Goal: Task Accomplishment & Management: Use online tool/utility

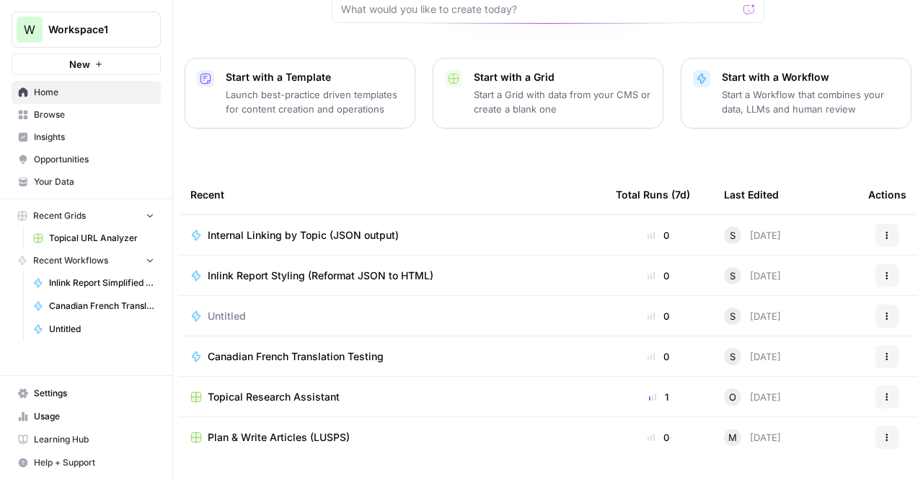
scroll to position [182, 0]
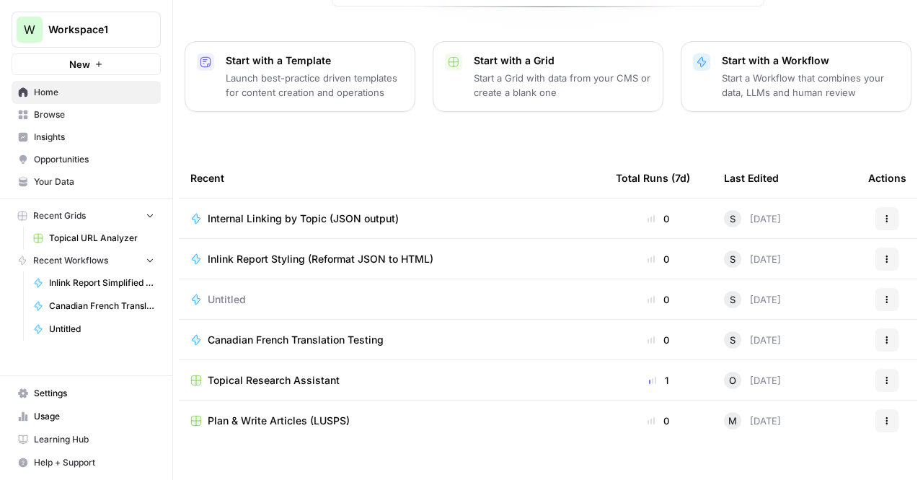
click at [43, 185] on span "Your Data" at bounding box center [94, 181] width 120 height 13
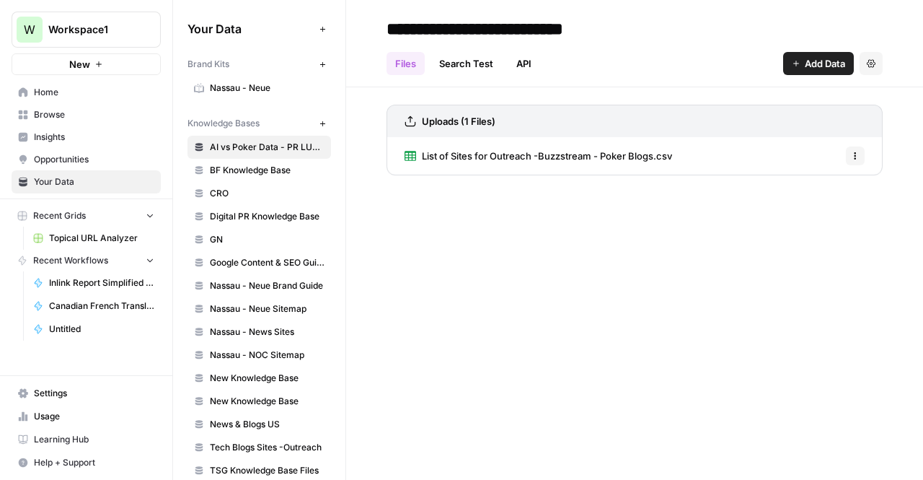
click at [69, 126] on link "Insights" at bounding box center [86, 136] width 149 height 23
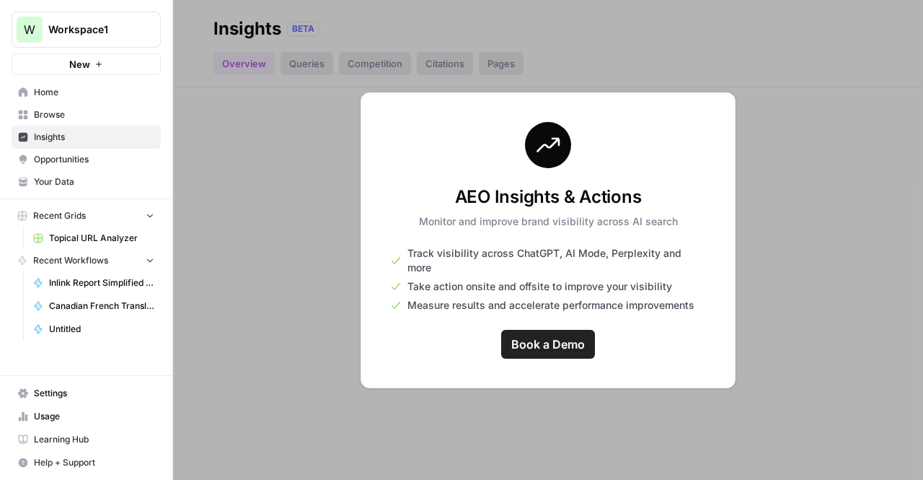
click at [69, 112] on span "Browse" at bounding box center [94, 114] width 120 height 13
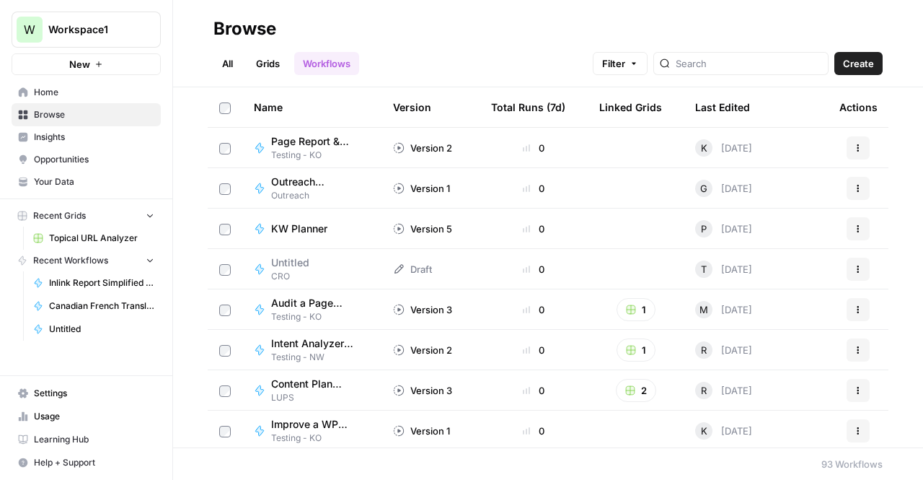
click at [29, 161] on link "Opportunities" at bounding box center [86, 159] width 149 height 23
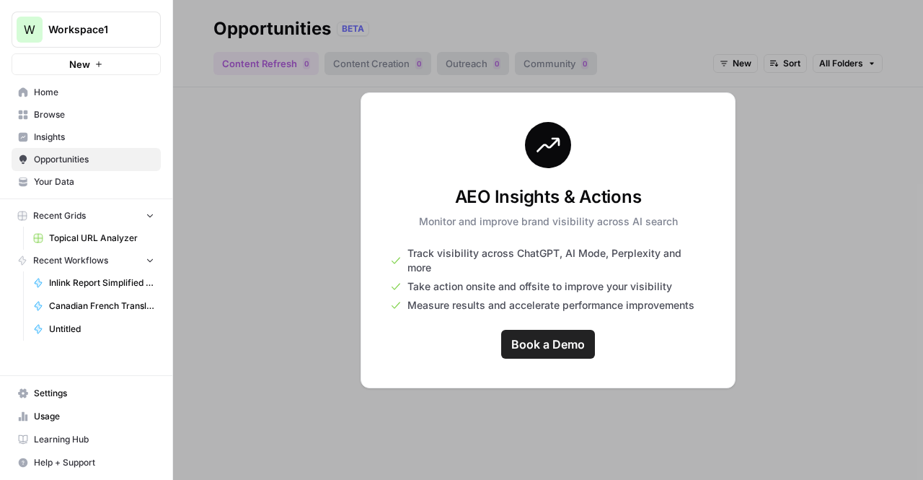
click at [381, 296] on div "AEO Insights & Actions Monitor and improve brand visibility across AI search Tr…" at bounding box center [548, 240] width 375 height 296
click at [280, 283] on div at bounding box center [548, 240] width 750 height 480
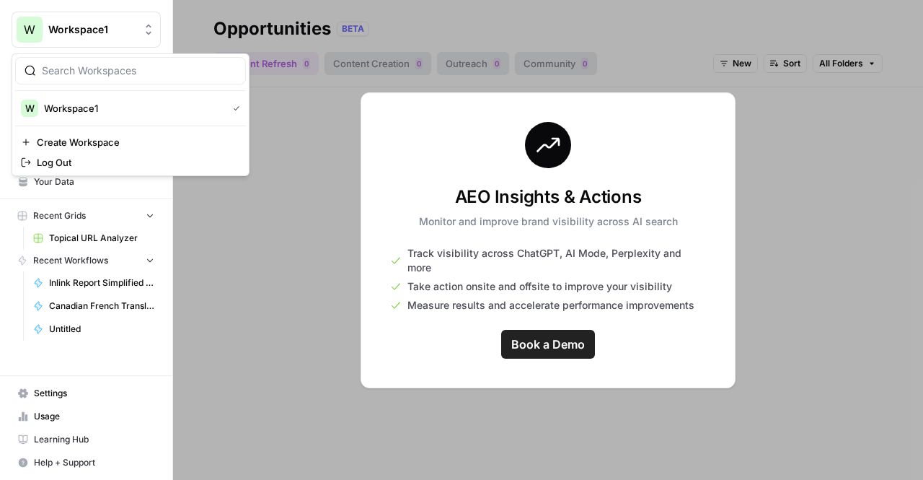
click at [93, 37] on button "W Workspace1" at bounding box center [86, 30] width 149 height 36
click at [0, 146] on nav "Home Browse Insights Opportunities Your Data" at bounding box center [86, 136] width 172 height 123
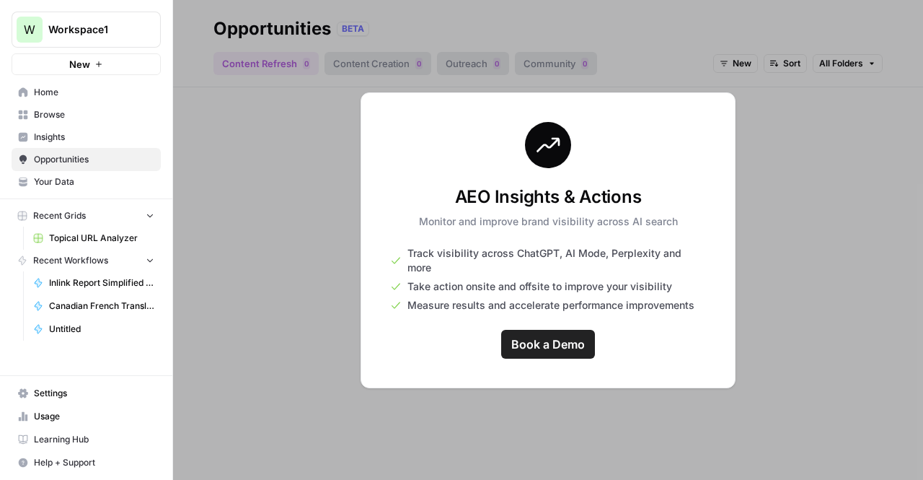
click at [30, 94] on link "Home" at bounding box center [86, 92] width 149 height 23
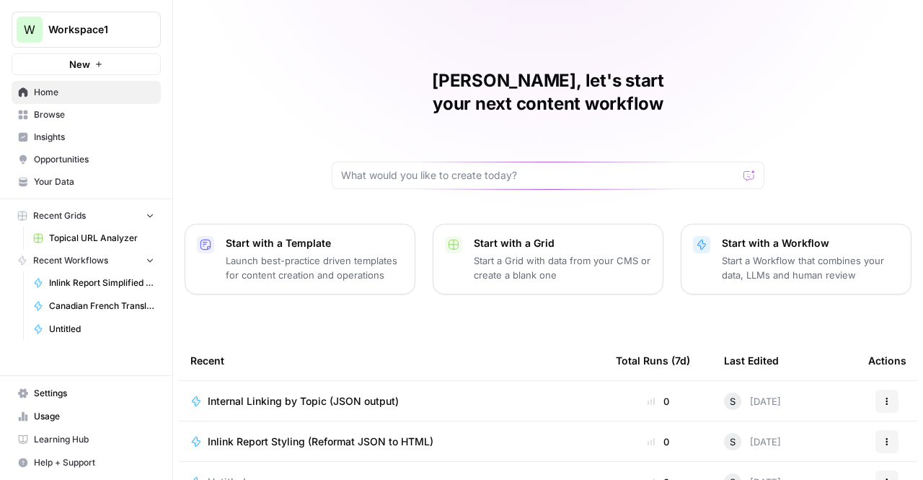
click at [742, 341] on div "Last Edited" at bounding box center [751, 360] width 55 height 40
click at [399, 162] on div at bounding box center [548, 175] width 433 height 27
click at [49, 123] on link "Browse" at bounding box center [86, 114] width 149 height 23
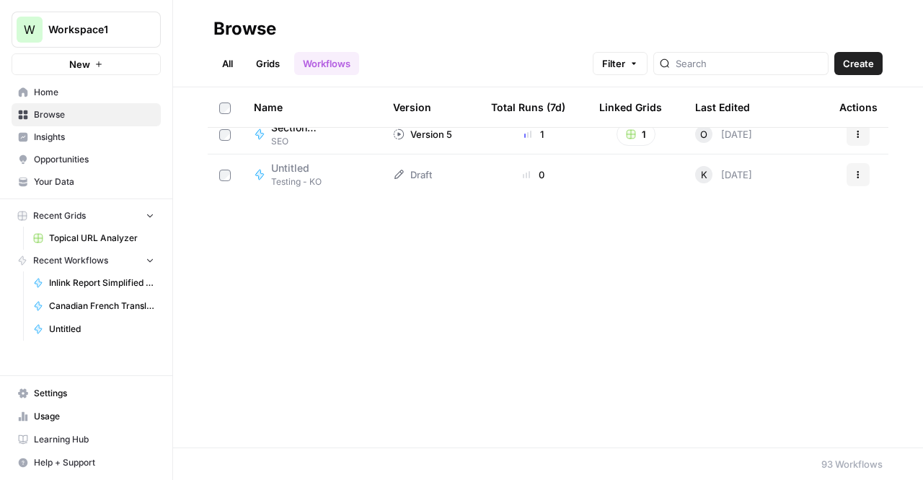
scroll to position [2365, 0]
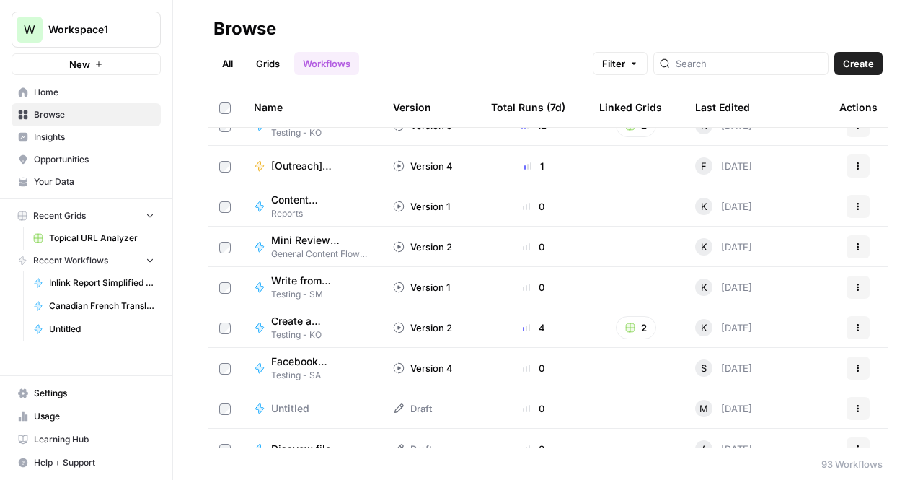
click at [224, 45] on div "All Grids Workflows Filter Create" at bounding box center [547, 57] width 669 height 35
click at [188, 27] on header "Browse All Grids Workflows Filter Create" at bounding box center [548, 43] width 750 height 87
click at [169, 30] on button "button" at bounding box center [175, 29] width 14 height 14
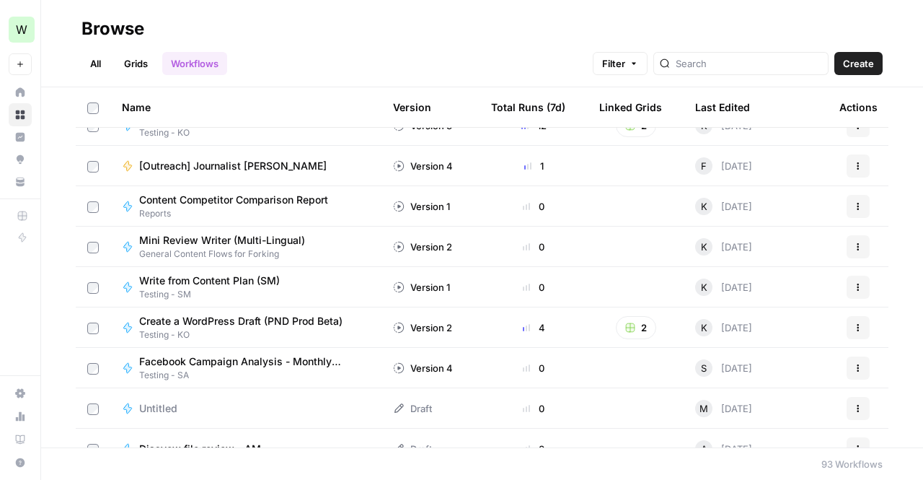
click at [63, 31] on header "Browse All Grids Workflows Filter Create" at bounding box center [482, 43] width 882 height 87
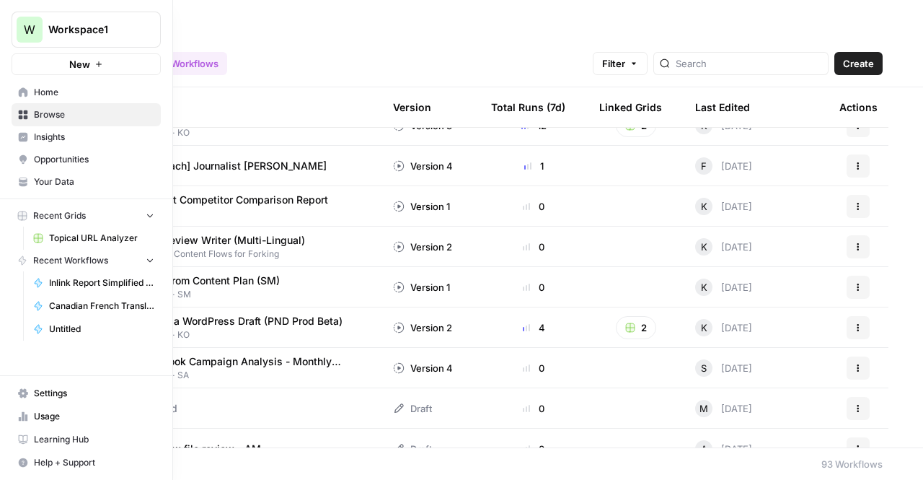
click at [27, 26] on span "W" at bounding box center [30, 29] width 12 height 17
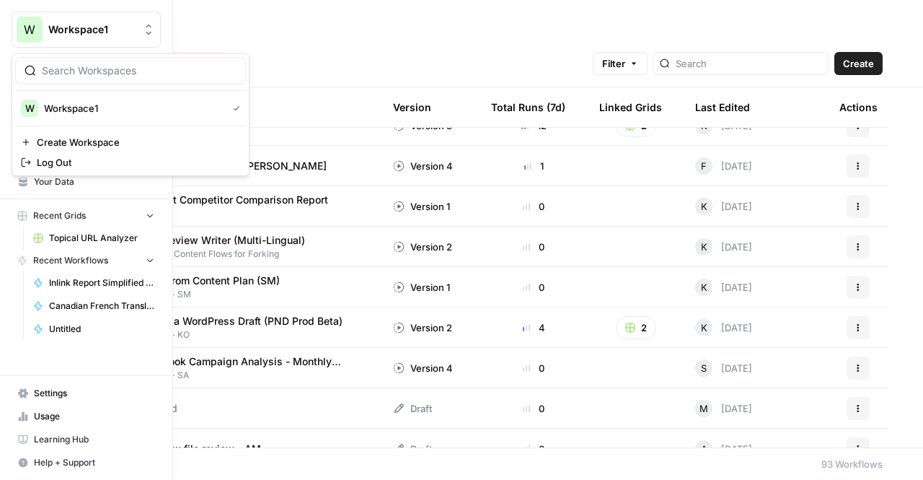
click at [80, 74] on input "search" at bounding box center [139, 70] width 195 height 14
click at [1, 329] on nav "Recent Workflows Inlink Report Simplified Checklist Builder Canadian French Tra…" at bounding box center [86, 295] width 172 height 91
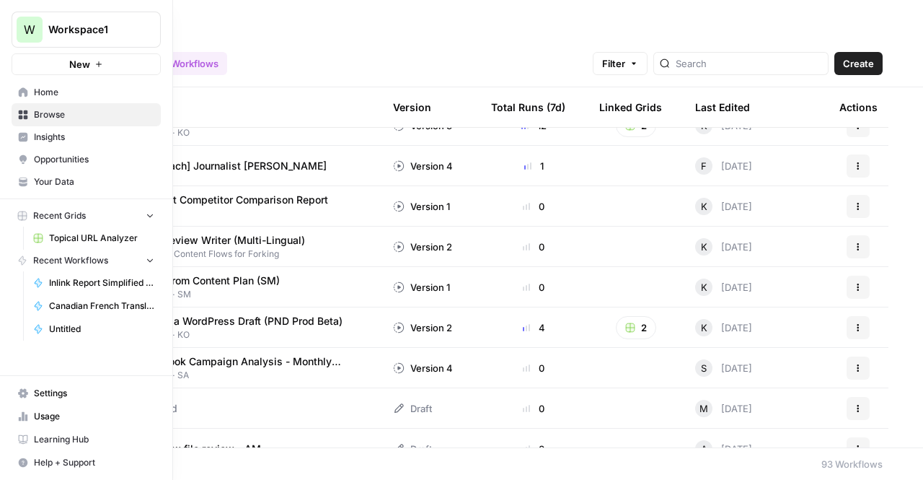
click at [50, 101] on link "Home" at bounding box center [86, 92] width 149 height 23
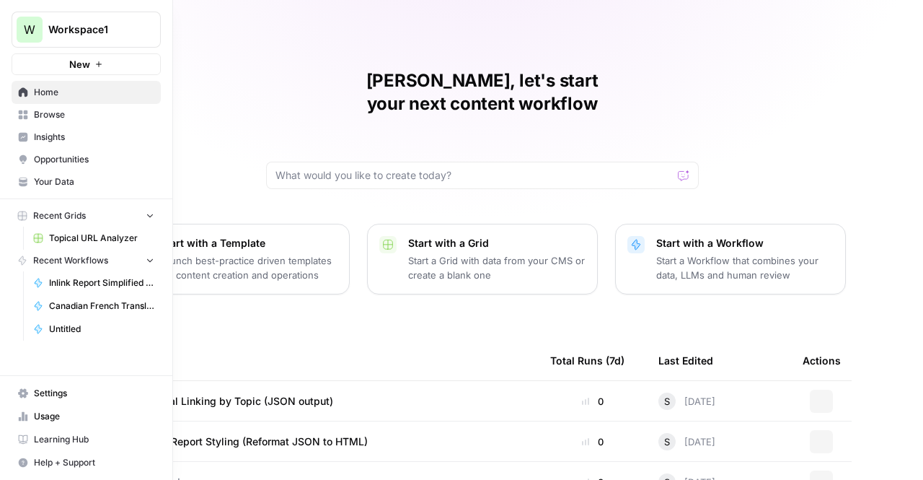
click at [50, 101] on link "Home" at bounding box center [86, 92] width 149 height 23
click at [29, 118] on link "Browse" at bounding box center [86, 114] width 149 height 23
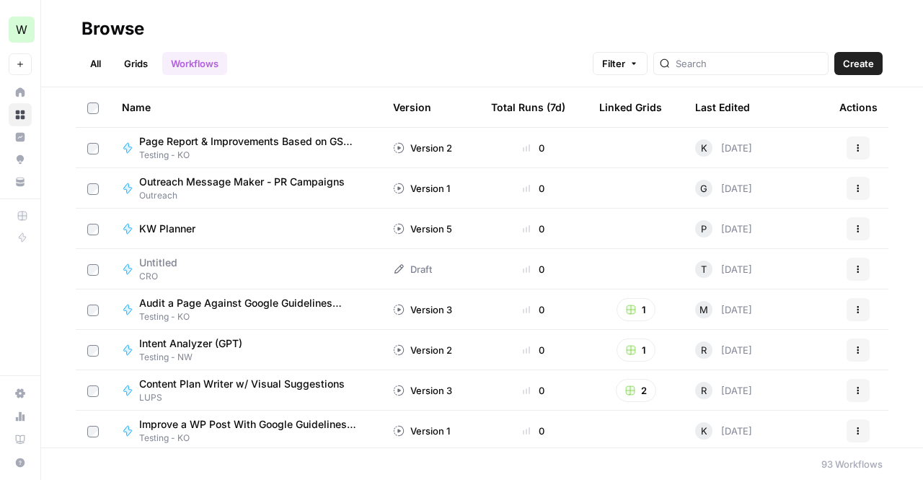
click at [100, 71] on link "All" at bounding box center [95, 63] width 28 height 23
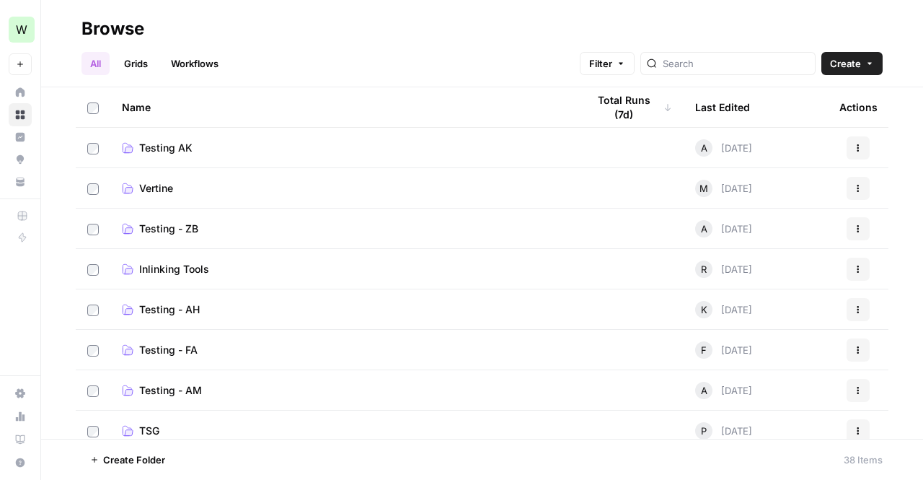
scroll to position [2, 0]
click at [226, 283] on td "Inlinking Tools" at bounding box center [342, 267] width 465 height 40
click at [215, 275] on td "Inlinking Tools" at bounding box center [342, 267] width 465 height 40
click at [188, 268] on span "Inlinking Tools" at bounding box center [174, 267] width 70 height 14
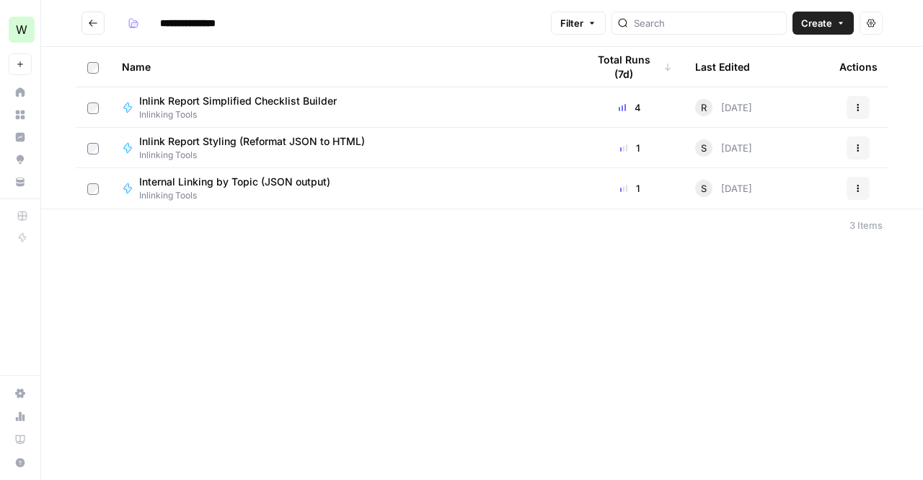
click at [218, 180] on span "Internal Linking by Topic (JSON output)" at bounding box center [234, 182] width 191 height 14
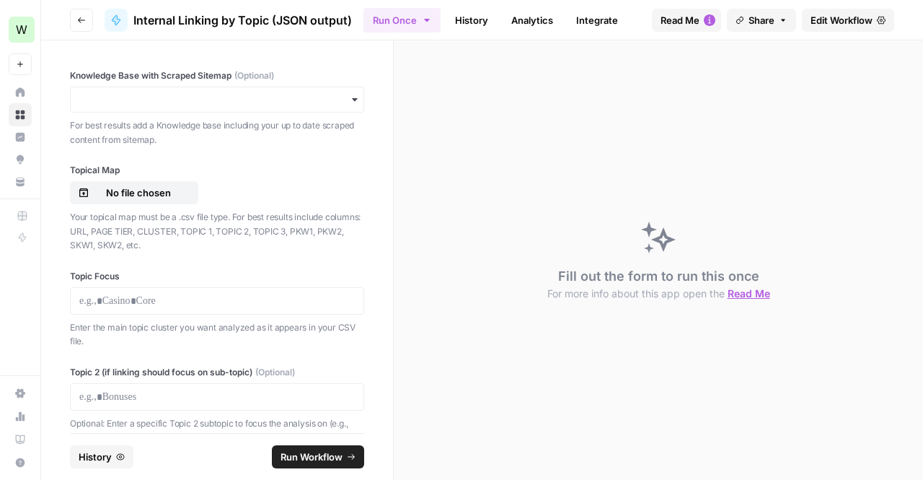
click at [828, 19] on span "Edit Workflow" at bounding box center [842, 20] width 62 height 14
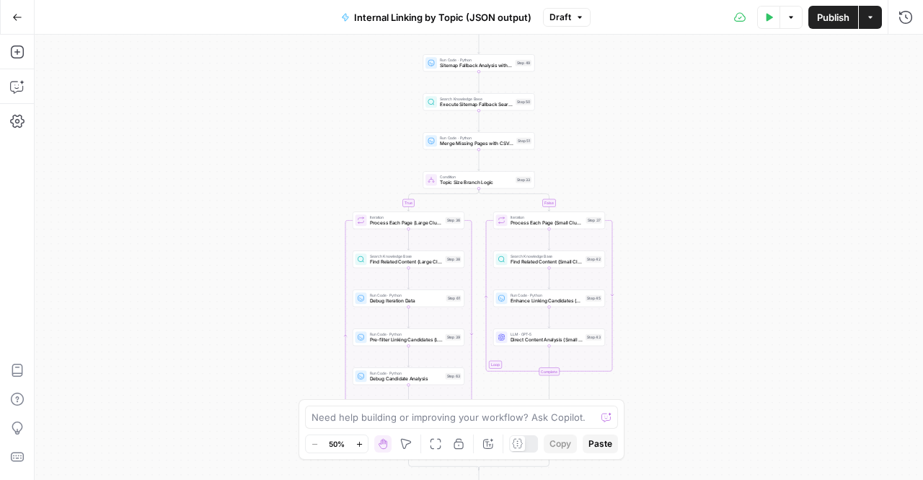
click at [897, 32] on div "Test Data Options Publish Actions Run History" at bounding box center [757, 17] width 332 height 34
click at [902, 25] on button "Run History" at bounding box center [905, 17] width 23 height 23
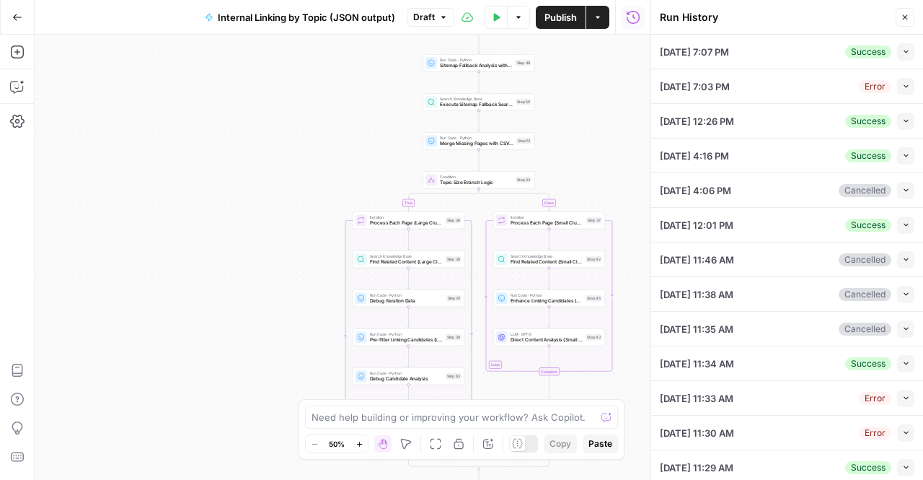
click at [885, 51] on div "Success Collapse" at bounding box center [879, 51] width 69 height 17
click at [897, 56] on button "Collapse" at bounding box center [905, 51] width 17 height 17
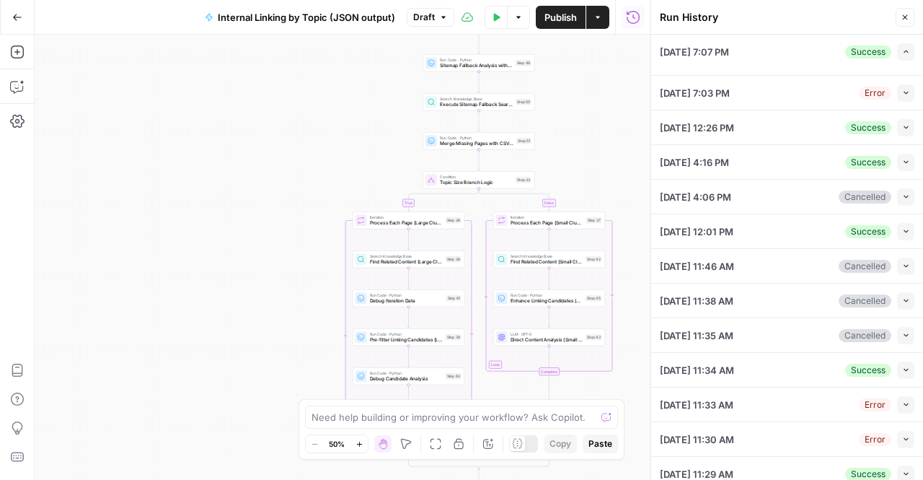
type input "TSG Scraped Site Map Only"
type input "Football"
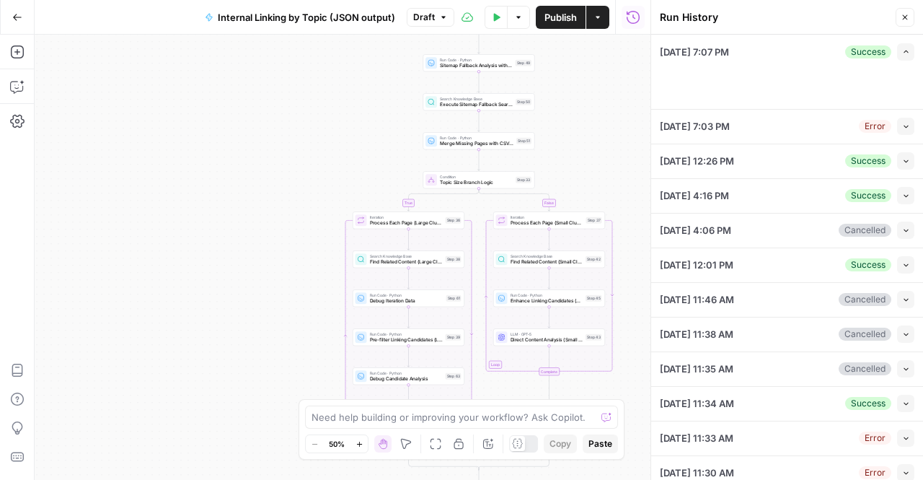
type textarea "https://www.thesportsgeek.com/sportsbooks/nfl/ https://www.thesportsgeek.com/sp…"
type textarea "{ "unified_linking_rules": { "description": "Comprehensive internal linking sys…"
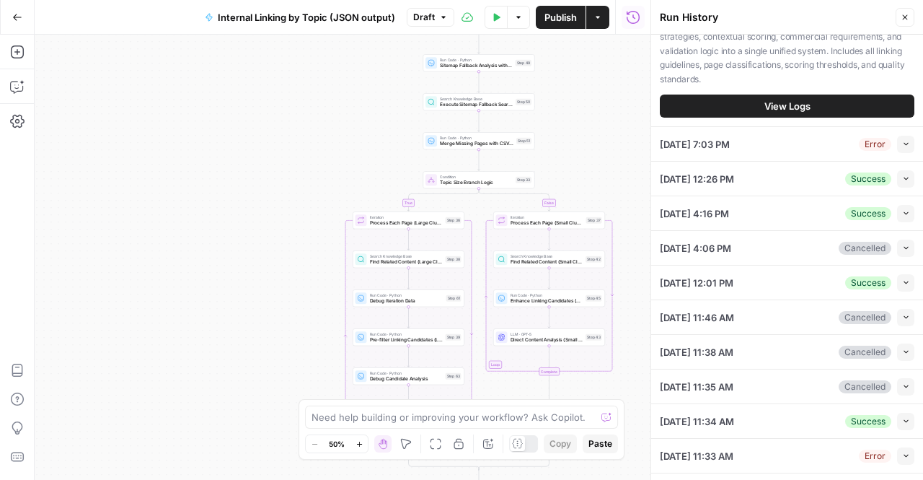
scroll to position [999, 0]
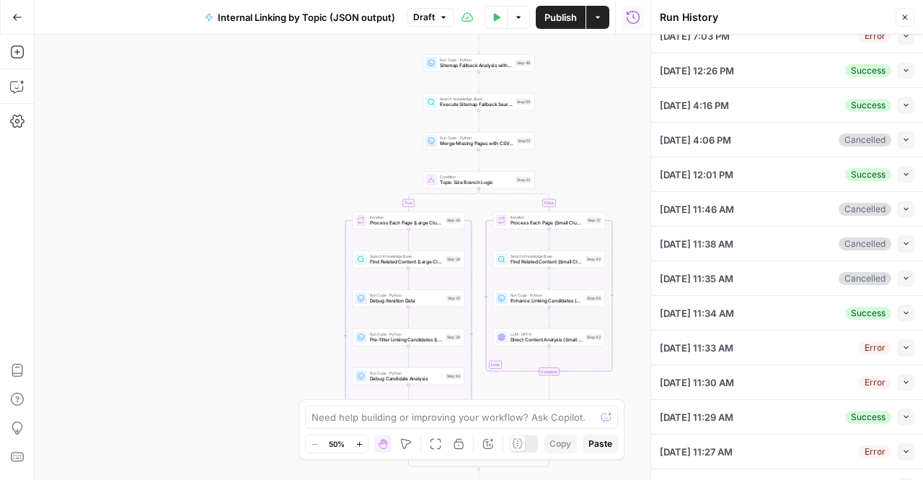
click at [903, 14] on icon "button" at bounding box center [905, 17] width 9 height 9
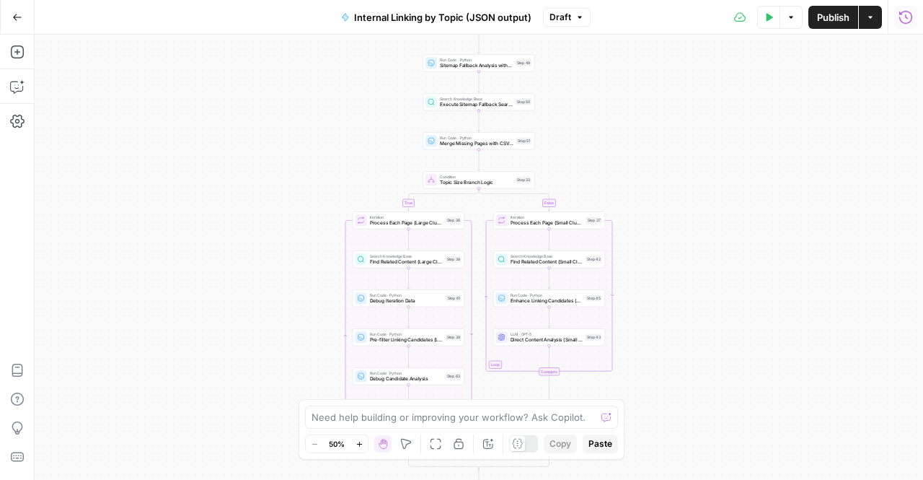
click at [894, 19] on button "Run History" at bounding box center [905, 17] width 23 height 23
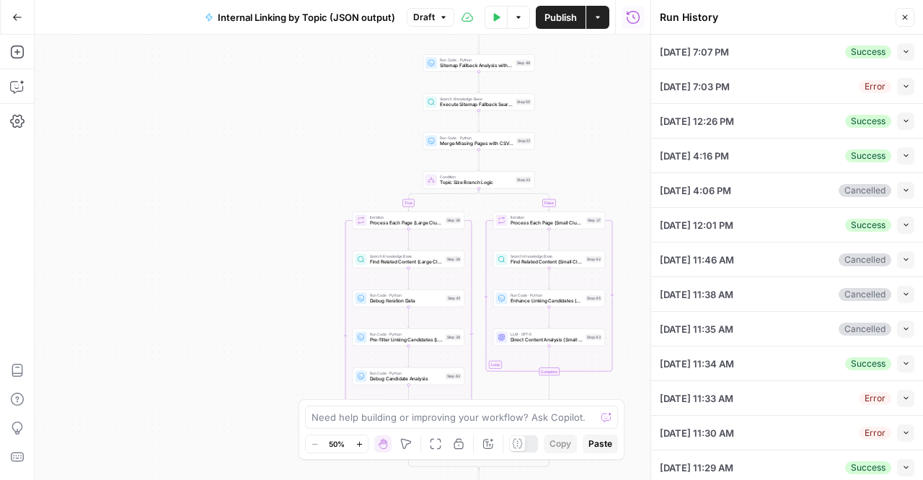
click at [897, 51] on button "Collapse" at bounding box center [905, 51] width 17 height 17
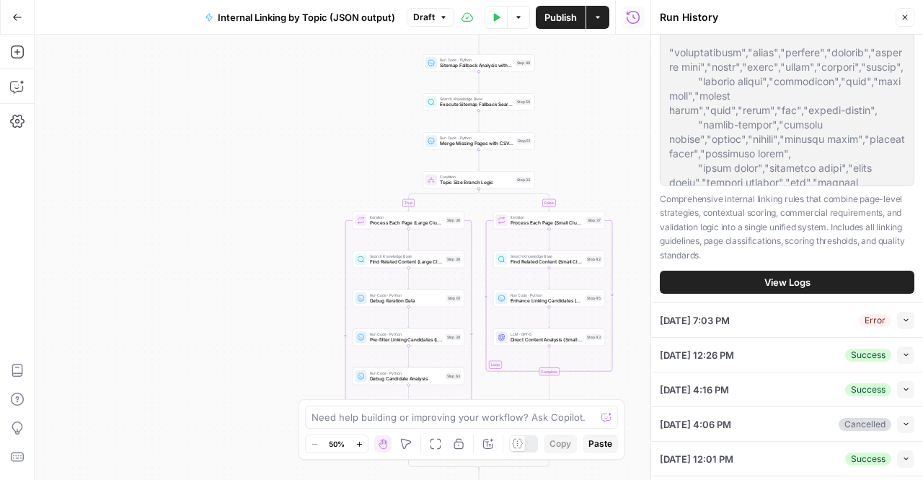
scroll to position [1183, 0]
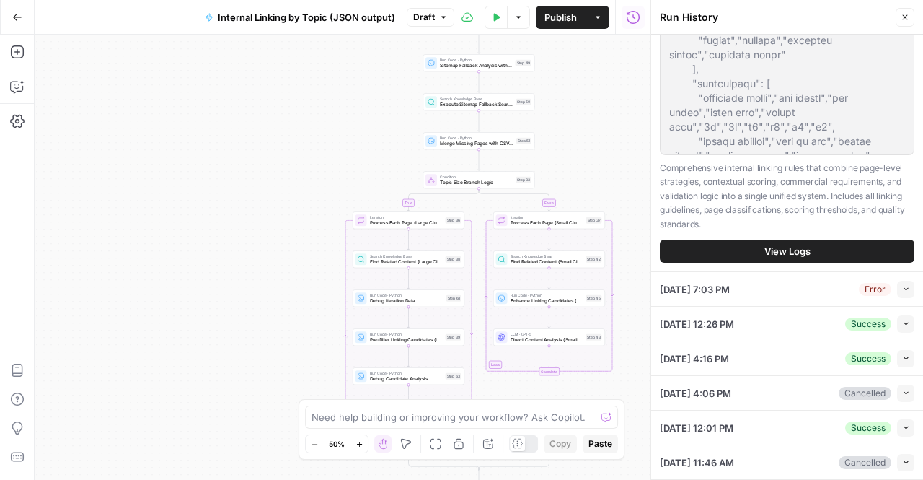
click at [733, 263] on button "View Logs" at bounding box center [787, 250] width 255 height 23
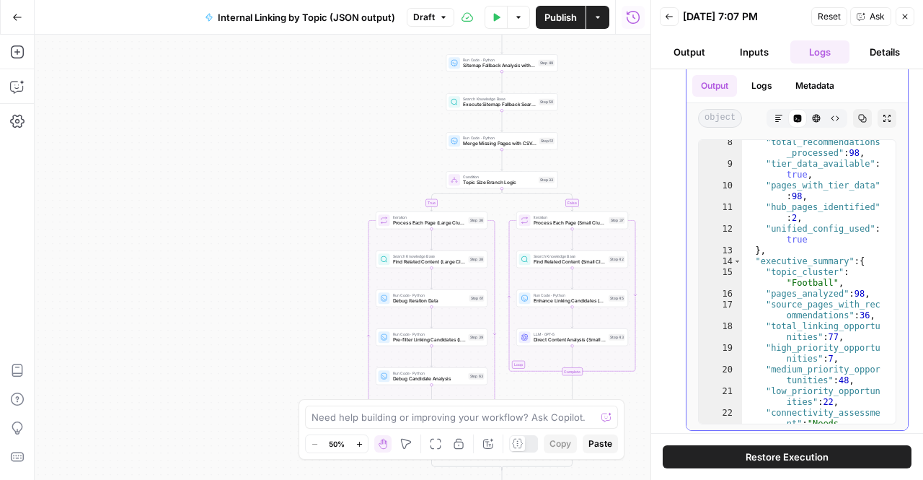
scroll to position [25, 0]
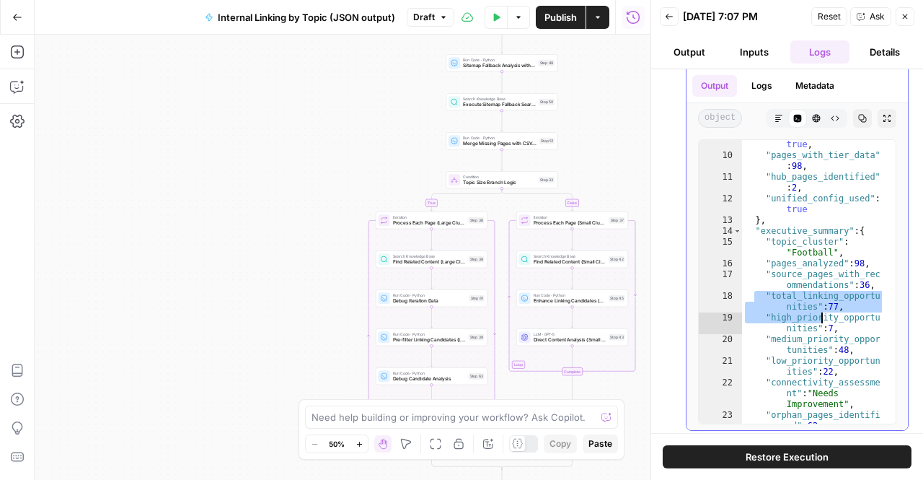
drag, startPoint x: 756, startPoint y: 292, endPoint x: 878, endPoint y: 325, distance: 126.3
click at [878, 325] on div "**********" at bounding box center [797, 281] width 198 height 285
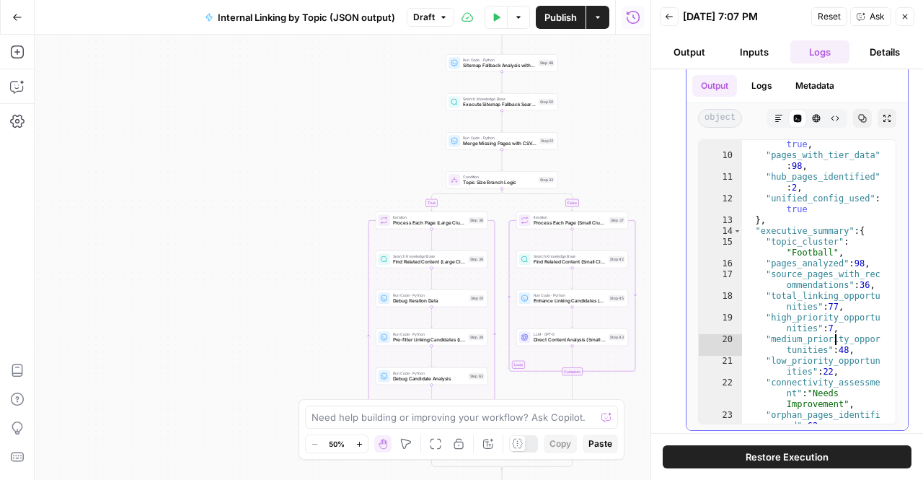
click at [837, 339] on div ""tier_data_available" : true , "pages_with_tier_data" : 98 , "hub_pages_identif…" at bounding box center [813, 291] width 143 height 327
type textarea "**********"
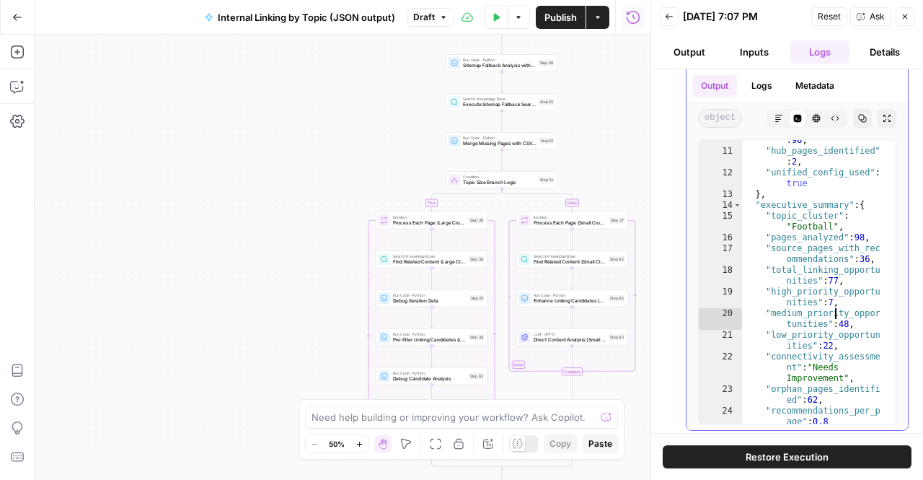
scroll to position [29, 0]
click at [484, 413] on textarea at bounding box center [454, 417] width 284 height 14
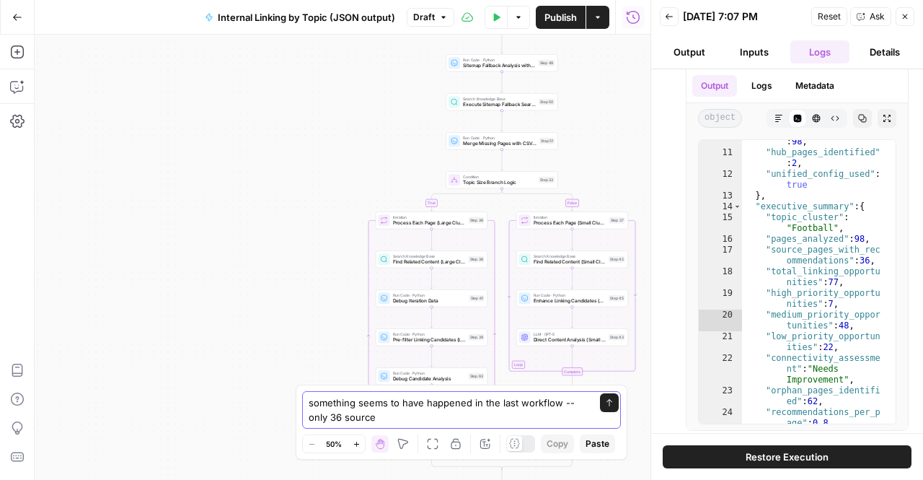
drag, startPoint x: 519, startPoint y: 407, endPoint x: 547, endPoint y: 399, distance: 28.5
click at [547, 399] on textarea "something seems to have happened in the last workflow -- only 36 source" at bounding box center [447, 409] width 277 height 29
click at [472, 415] on textarea "something seems to have happened in the last output -- only 36 source" at bounding box center [447, 409] width 277 height 29
type textarea "something seems to have happened in the last output -- only 36 source pages got…"
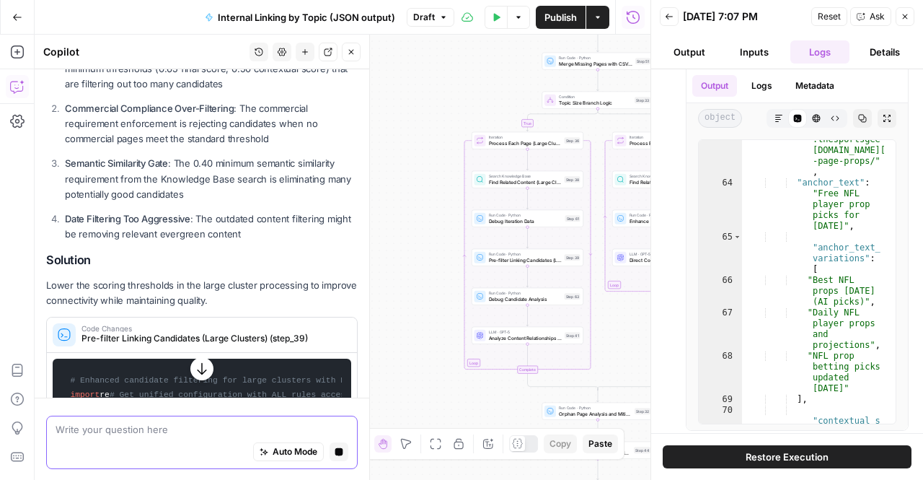
scroll to position [372, 0]
click at [199, 379] on button "button" at bounding box center [201, 367] width 23 height 23
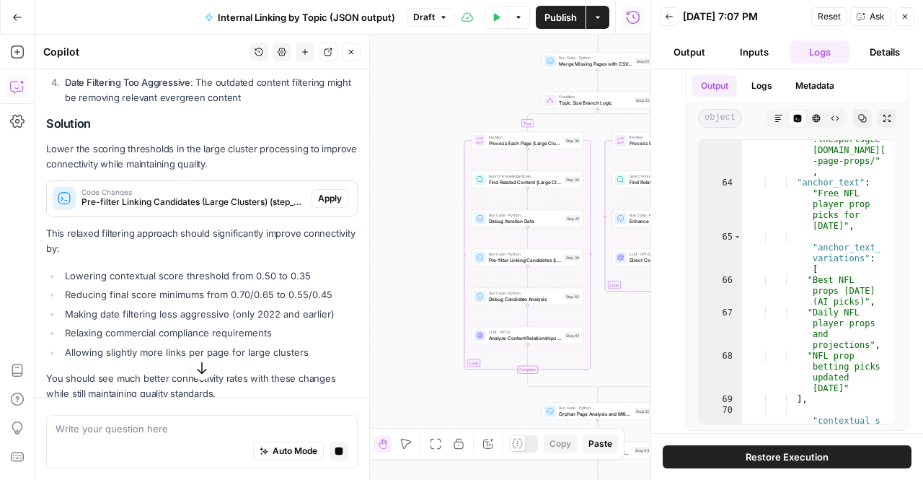
scroll to position [522, 0]
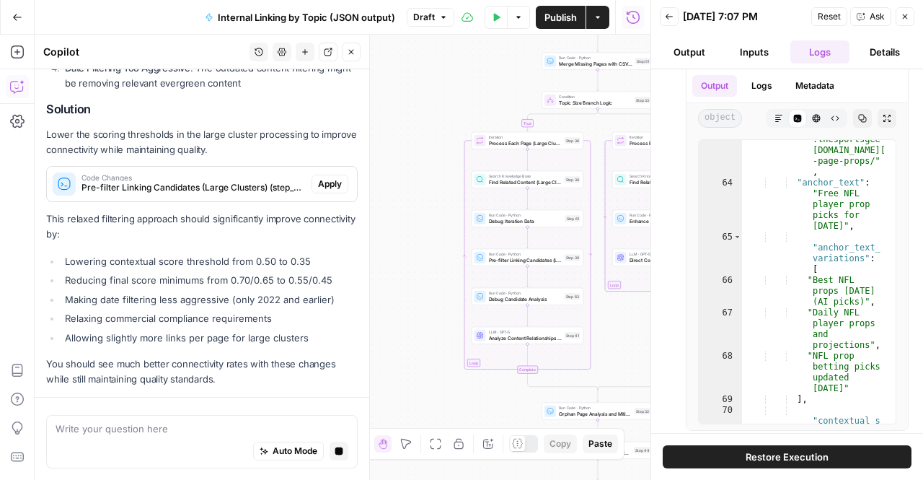
click at [110, 444] on div "Auto Mode Stop generating" at bounding box center [202, 452] width 293 height 32
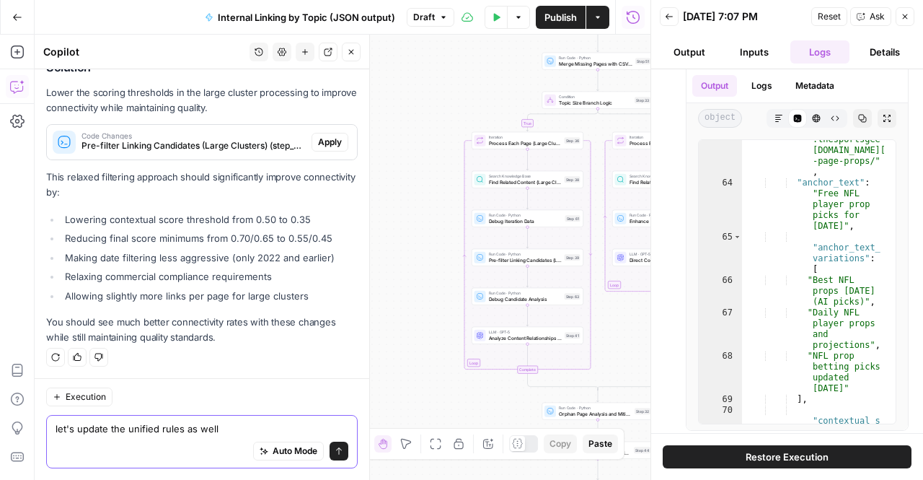
type textarea "let's update the unified rules as well"
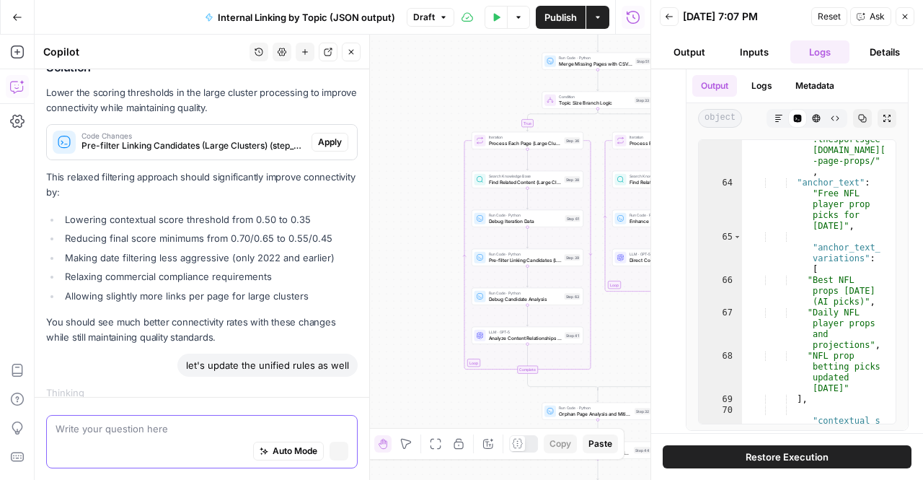
scroll to position [577, 0]
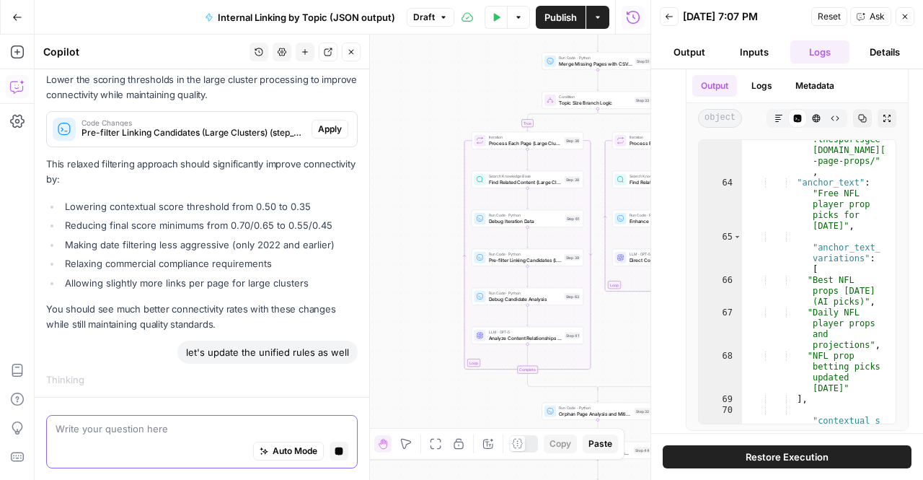
click at [335, 446] on icon "button" at bounding box center [339, 450] width 9 height 9
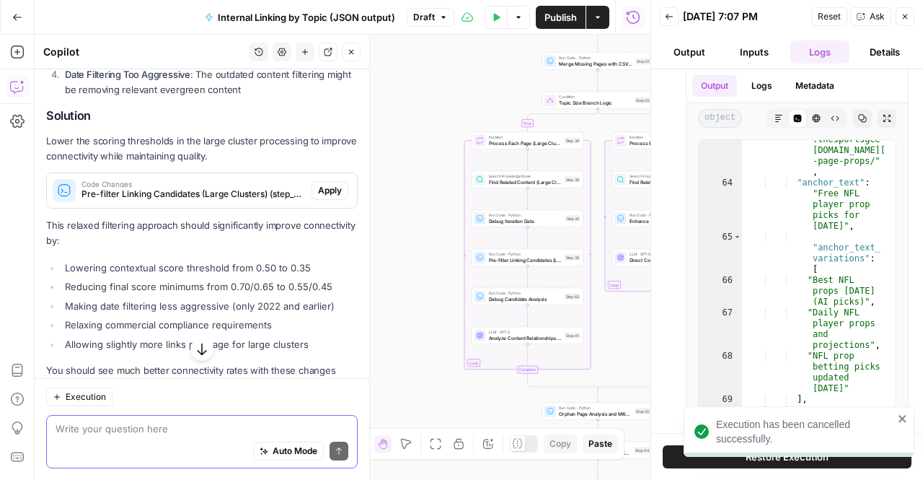
scroll to position [553, 0]
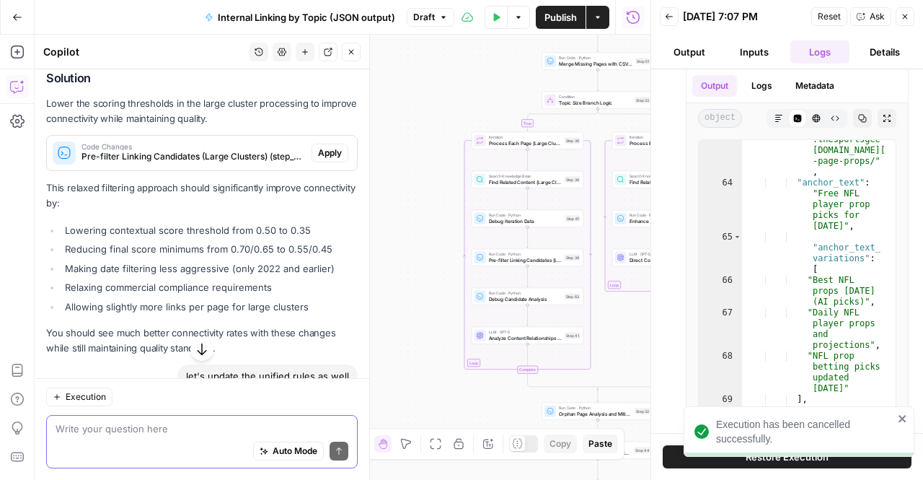
click at [903, 418] on icon "close" at bounding box center [902, 418] width 7 height 7
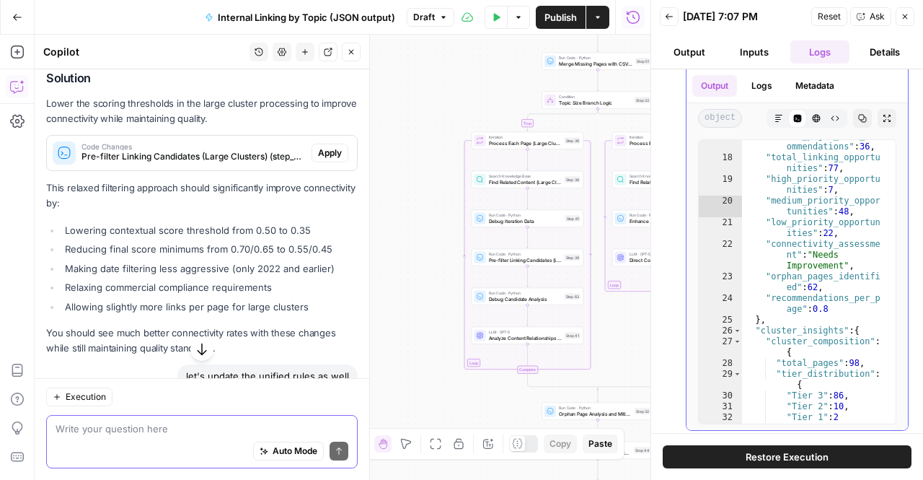
scroll to position [43, 0]
click at [97, 227] on li "Lowering contextual score threshold from 0.50 to 0.35" at bounding box center [209, 230] width 296 height 14
click at [61, 249] on li "Reducing final score minimums from 0.70/0.65 to 0.55/0.45" at bounding box center [209, 249] width 296 height 14
click at [79, 265] on li "Making date filtering less aggressive (only 2022 and earlier)" at bounding box center [209, 268] width 296 height 14
click at [268, 283] on li "Relaxing commercial compliance requirements" at bounding box center [209, 287] width 296 height 14
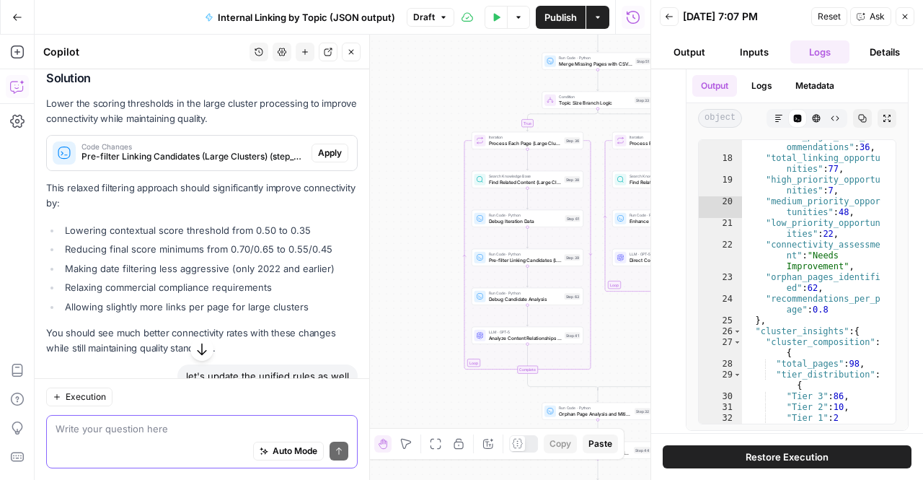
click at [268, 283] on li "Relaxing commercial compliance requirements" at bounding box center [209, 287] width 296 height 14
click at [312, 310] on li "Allowing slightly more links per page for large clusters" at bounding box center [209, 306] width 296 height 14
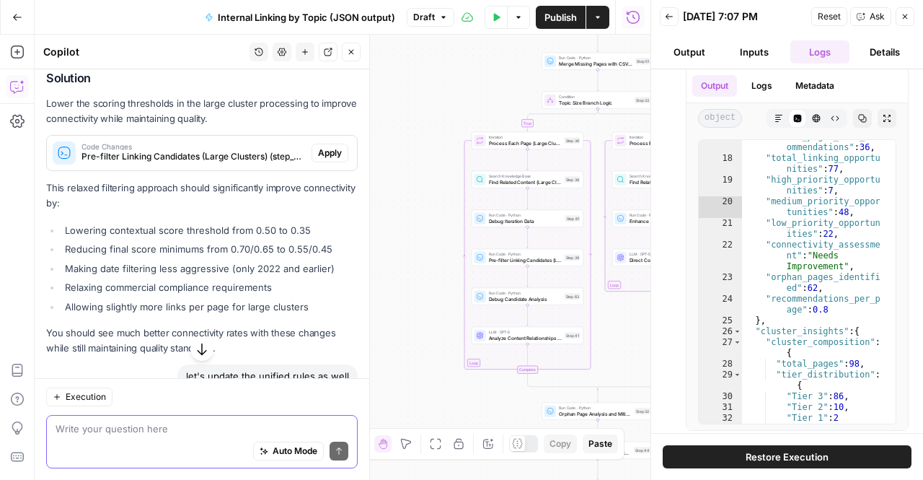
click at [140, 305] on li "Allowing slightly more links per page for large clusters" at bounding box center [209, 306] width 296 height 14
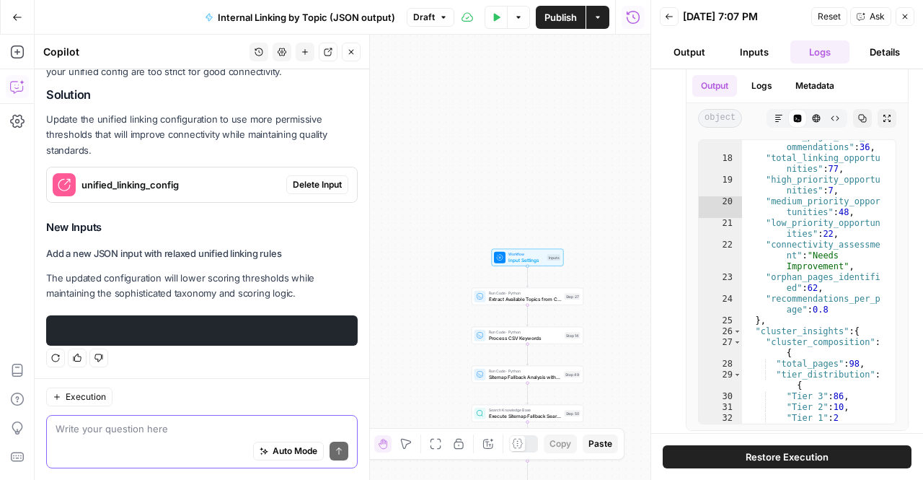
scroll to position [915, 0]
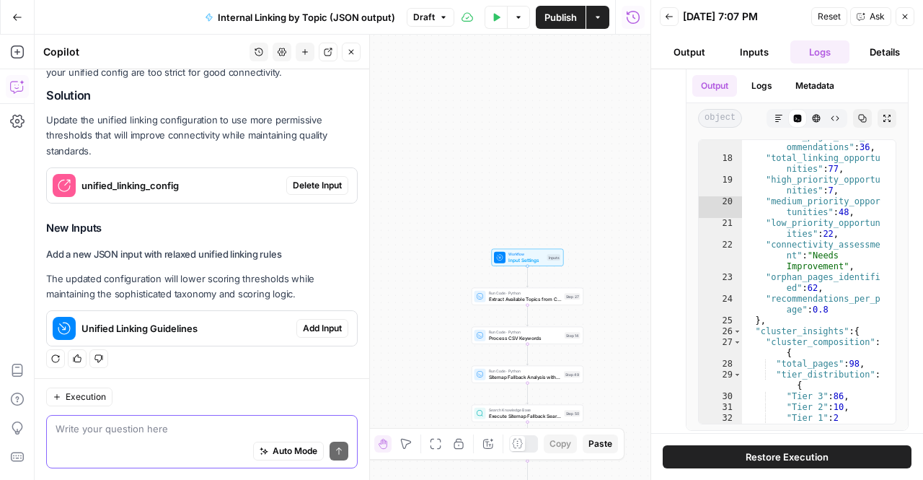
click at [170, 273] on p "The updated configuration will lower scoring thresholds while maintaining the s…" at bounding box center [202, 286] width 312 height 30
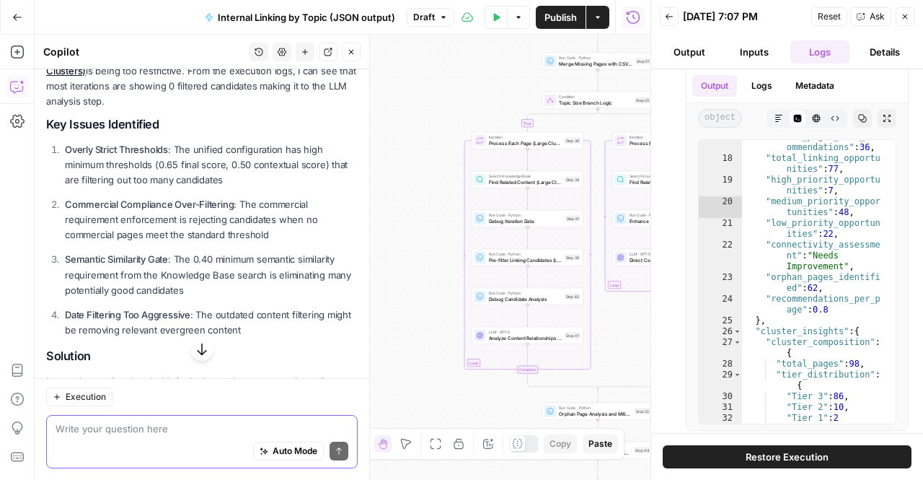
scroll to position [274, 0]
click at [170, 273] on p "Semantic Similarity Gate : The 0.40 minimum semantic similarity requirement fro…" at bounding box center [211, 275] width 293 height 45
click at [167, 268] on p "Semantic Similarity Gate : The 0.40 minimum semantic similarity requirement fro…" at bounding box center [211, 275] width 293 height 45
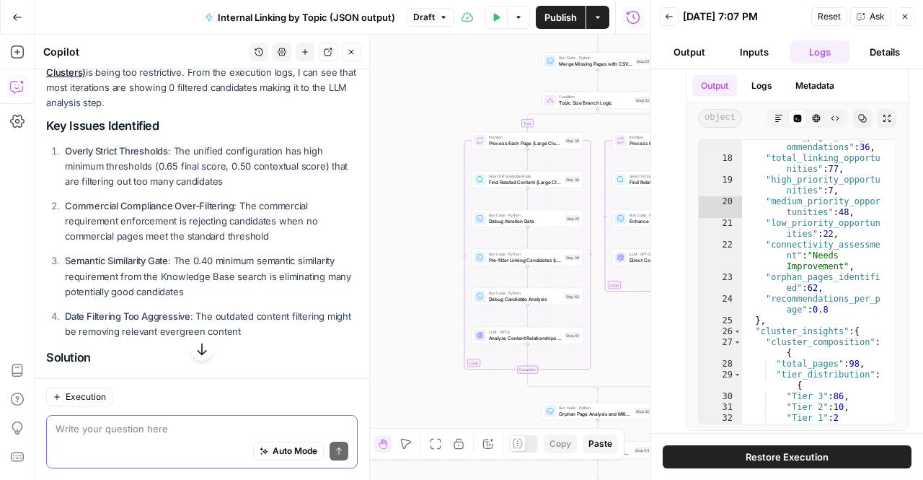
click at [167, 268] on p "Semantic Similarity Gate : The 0.40 minimum semantic similarity requirement fro…" at bounding box center [211, 275] width 293 height 45
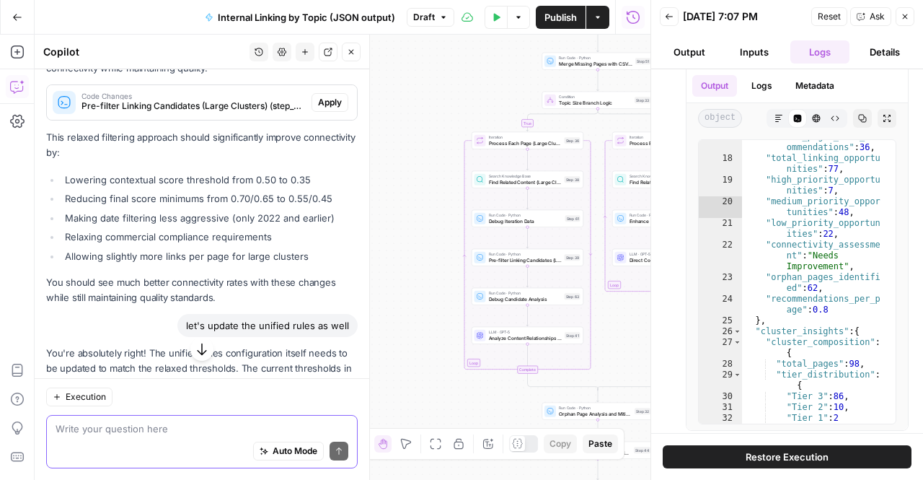
scroll to position [558, 0]
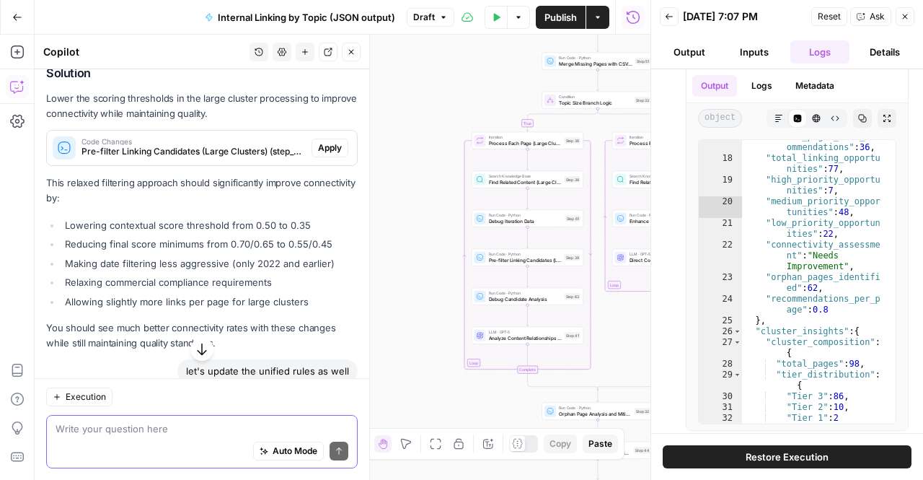
drag, startPoint x: 50, startPoint y: 221, endPoint x: 333, endPoint y: 242, distance: 283.4
click at [333, 242] on ul "Lowering contextual score threshold from 0.50 to 0.35 Reducing final score mini…" at bounding box center [202, 263] width 312 height 91
copy ul "Lowering contextual score threshold from 0.50 to 0.35 Reducing final score mini…"
click at [105, 436] on div "Auto Mode Send" at bounding box center [202, 452] width 293 height 32
paste textarea "Lowering contextual score threshold from 0.50 to 0.35 Reducing final score mini…"
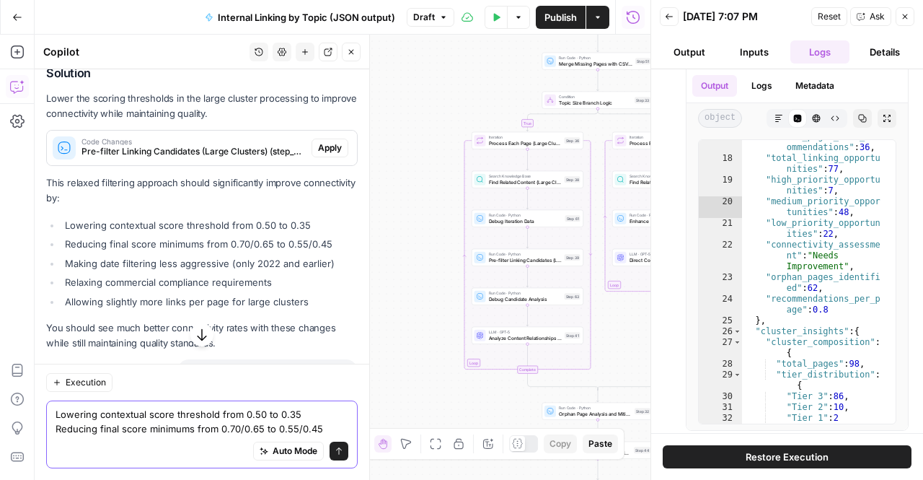
scroll to position [599, 0]
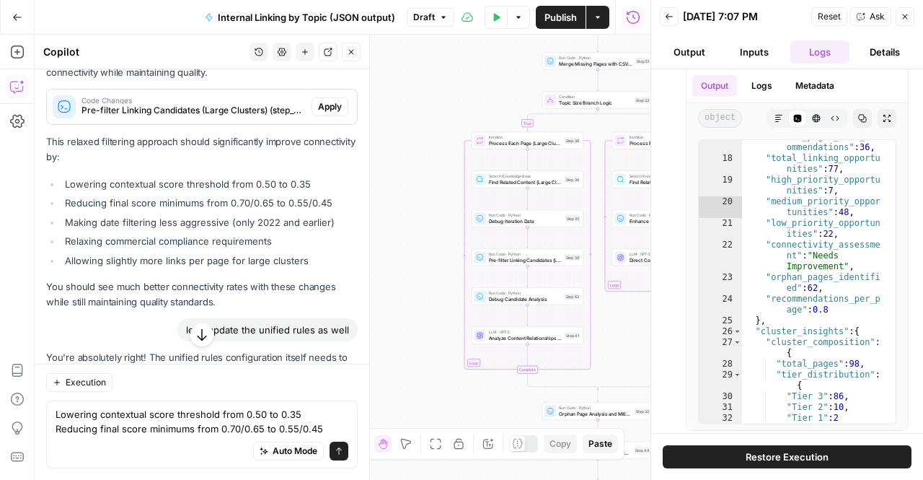
click at [116, 244] on li "Relaxing commercial compliance requirements" at bounding box center [209, 241] width 296 height 14
click at [114, 260] on li "Allowing slightly more links per page for large clusters" at bounding box center [209, 260] width 296 height 14
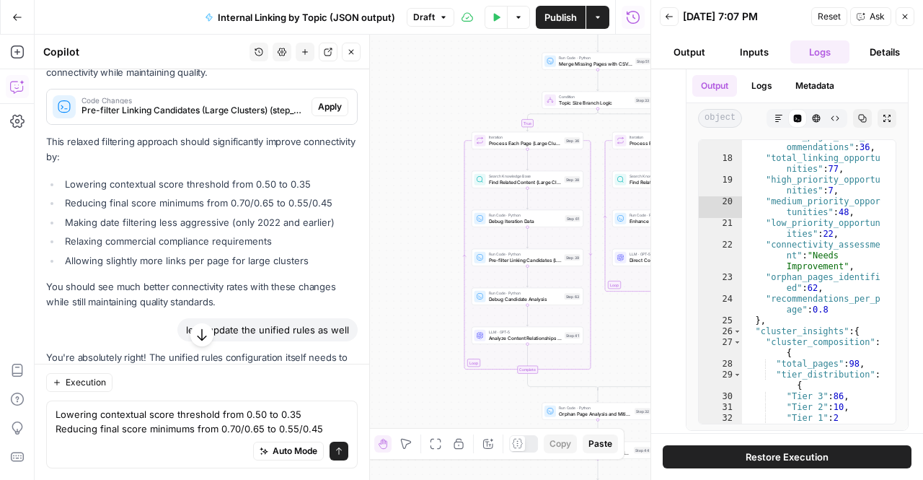
click at [120, 211] on ul "Lowering contextual score threshold from 0.50 to 0.35 Reducing final score mini…" at bounding box center [202, 222] width 312 height 91
click at [118, 198] on li "Reducing final score minimums from 0.70/0.65 to 0.55/0.45" at bounding box center [209, 202] width 296 height 14
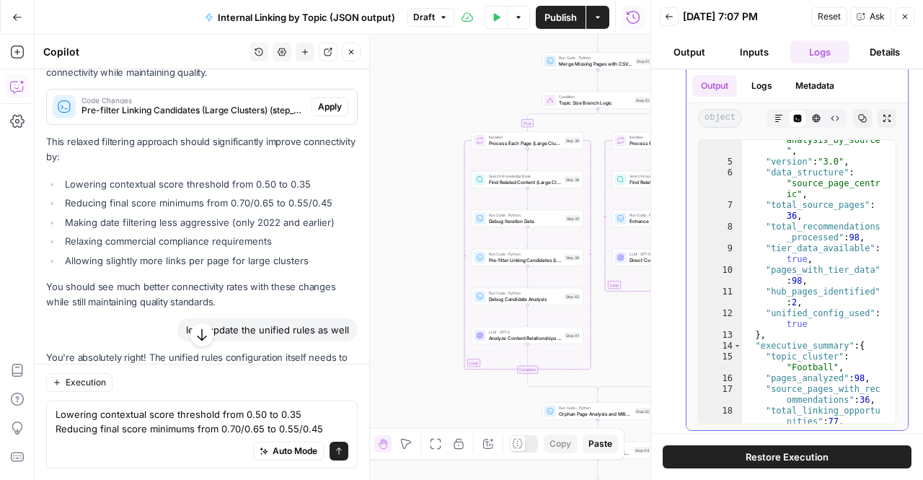
scroll to position [0, 0]
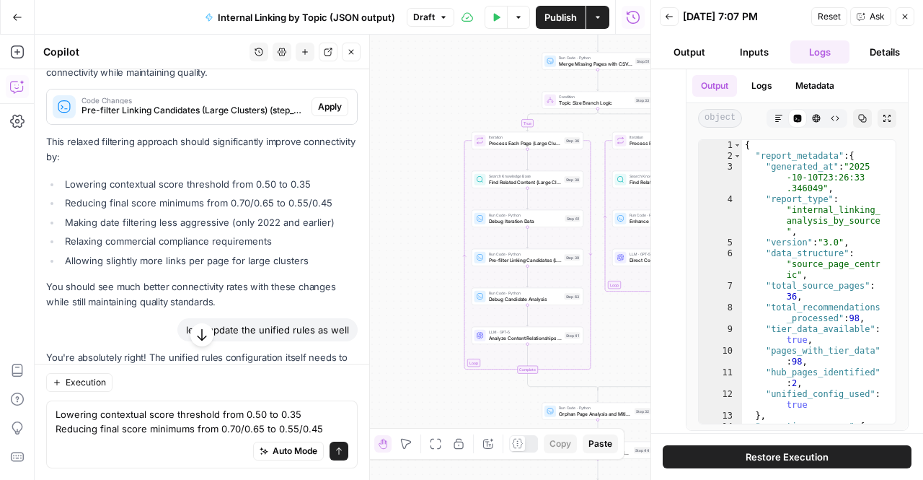
click at [698, 55] on button "Output" at bounding box center [689, 51] width 59 height 23
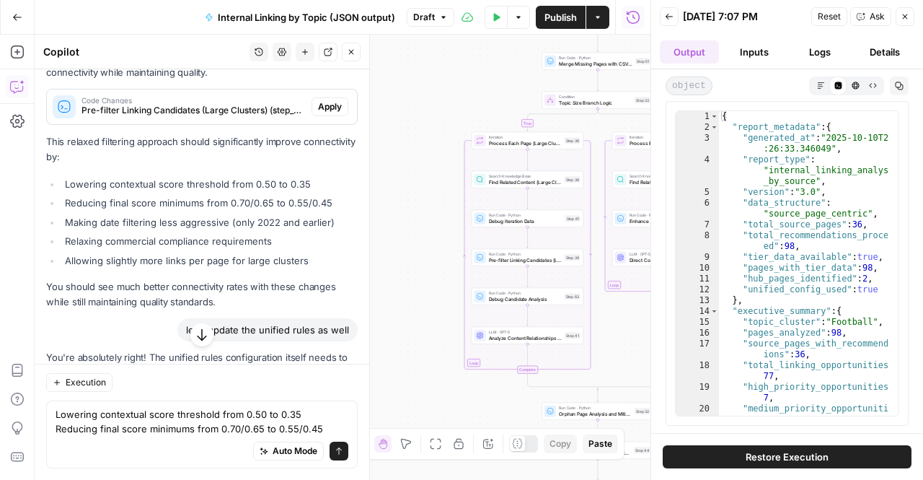
click at [746, 52] on button "Inputs" at bounding box center [754, 51] width 59 height 23
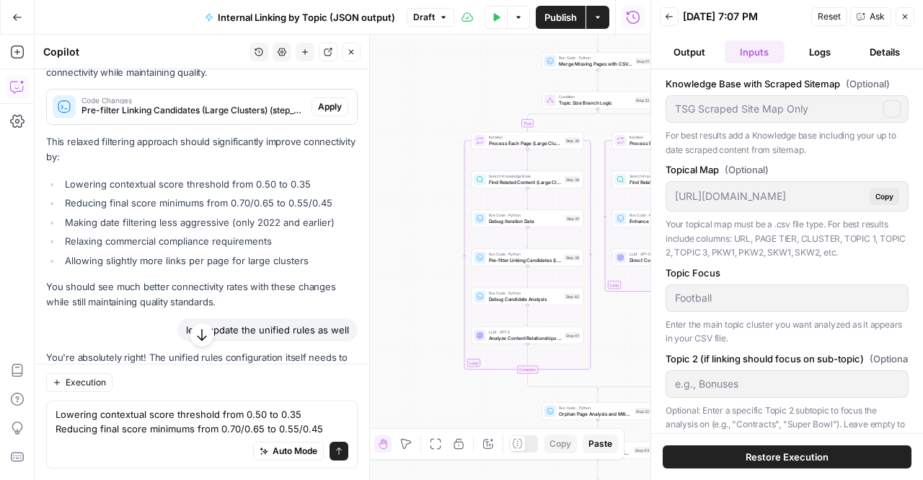
click at [819, 51] on button "Logs" at bounding box center [819, 51] width 59 height 23
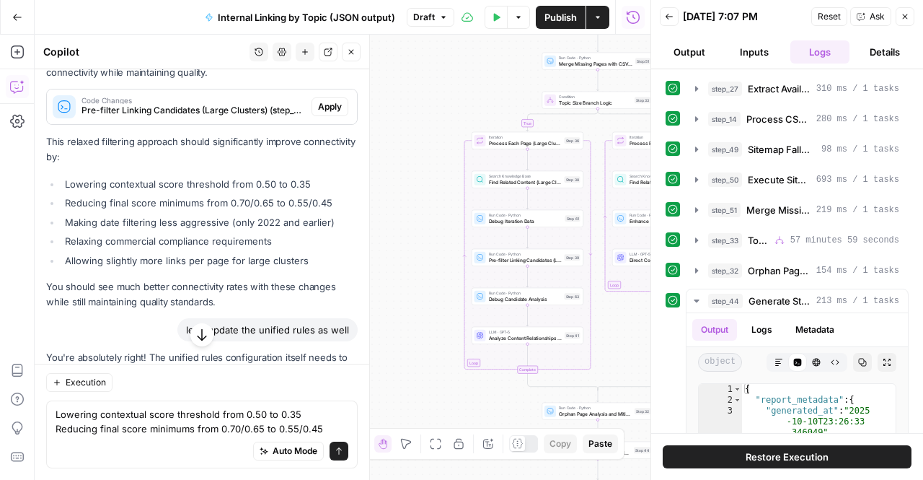
click at [687, 236] on button "step_33 Topic Size Branch Logic 57 minutes 59 seconds" at bounding box center [797, 240] width 221 height 23
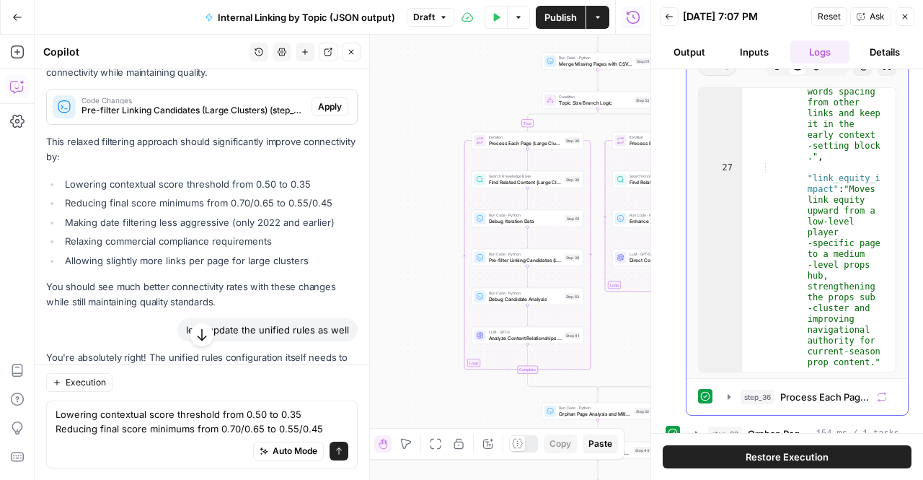
scroll to position [150, 0]
click at [115, 407] on textarea "Lowering contextual score threshold from 0.50 to 0.35 Reducing final score mini…" at bounding box center [202, 421] width 293 height 29
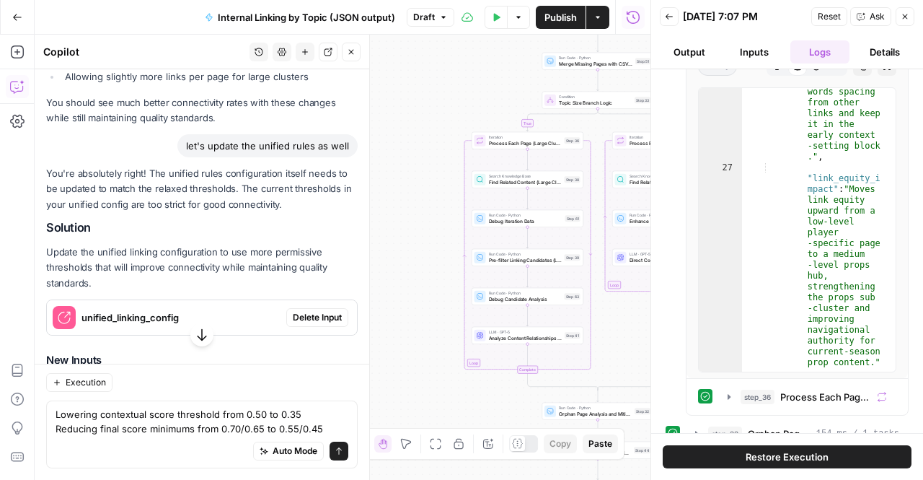
click at [52, 413] on div "Lowering contextual score threshold from 0.50 to 0.35 Reducing final score mini…" at bounding box center [202, 434] width 312 height 68
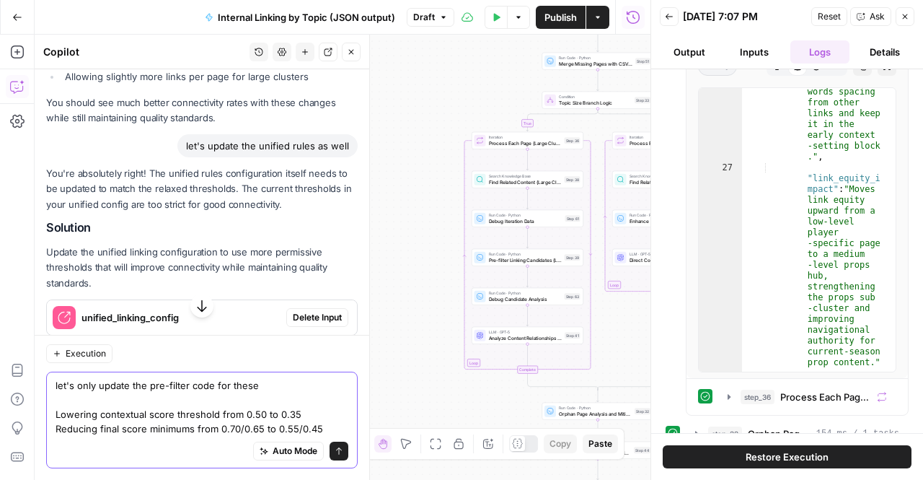
scroll to position [587, 0]
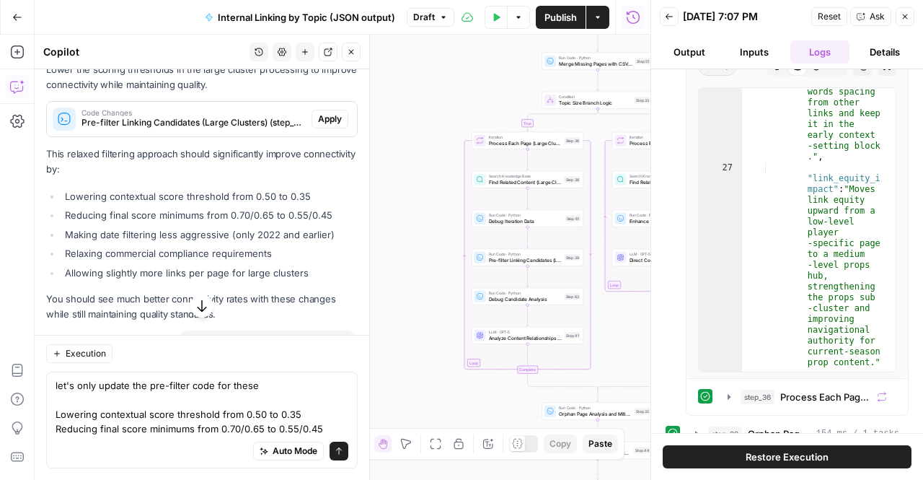
click at [102, 262] on ul "Lowering contextual score threshold from 0.50 to 0.35 Reducing final score mini…" at bounding box center [202, 234] width 312 height 91
click at [239, 240] on li "Making date filtering less aggressive (only 2022 and earlier)" at bounding box center [209, 234] width 296 height 14
drag, startPoint x: 306, startPoint y: 285, endPoint x: 81, endPoint y: 254, distance: 227.1
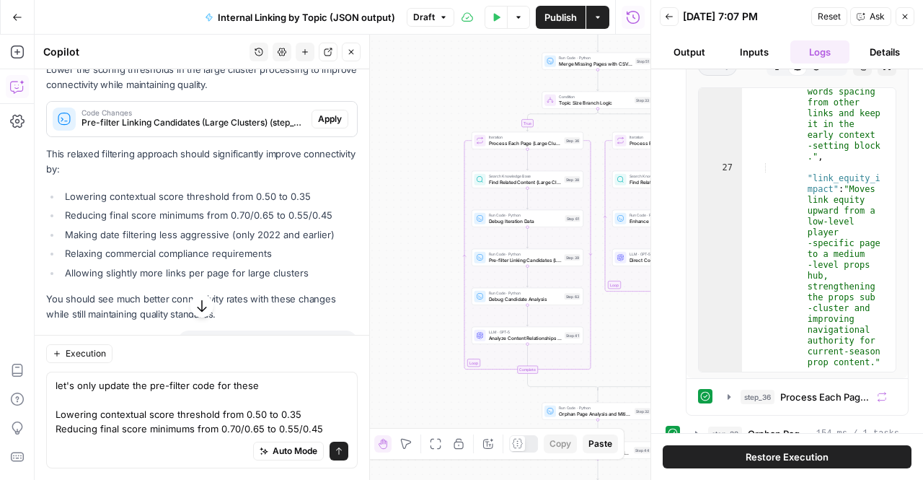
click at [81, 254] on li "Relaxing commercial compliance requirements" at bounding box center [209, 253] width 296 height 14
click at [62, 268] on li "Allowing slightly more links per page for large clusters" at bounding box center [209, 272] width 296 height 14
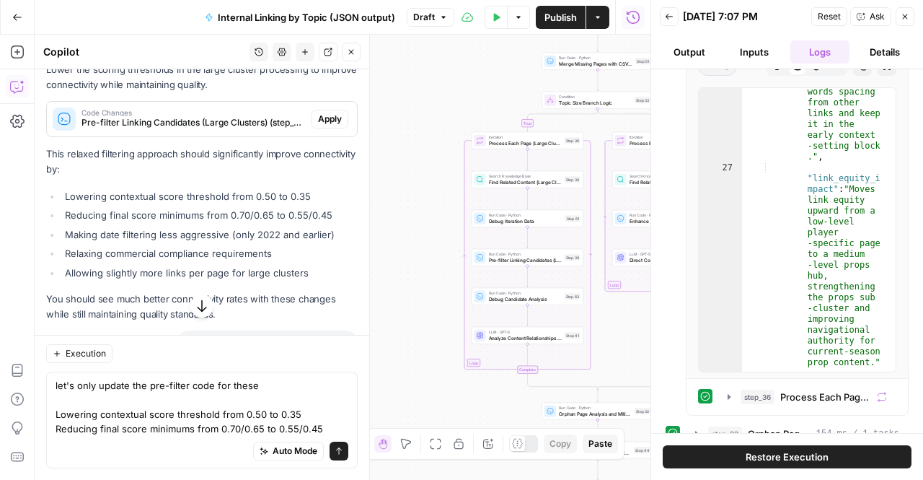
click at [199, 309] on icon "button" at bounding box center [202, 306] width 14 height 14
click at [330, 423] on textarea "let's only update the pre-filter code for these Lowering contextual score thres…" at bounding box center [202, 407] width 293 height 58
click at [306, 432] on textarea "let's only update the pre-filter code for these Lowering contextual score thres…" at bounding box center [202, 407] width 293 height 58
click at [319, 431] on textarea "let's only update the pre-filter code for these Lowering contextual score thres…" at bounding box center [202, 407] width 293 height 58
paste textarea "Allowing slightly more links per page for large clusters"
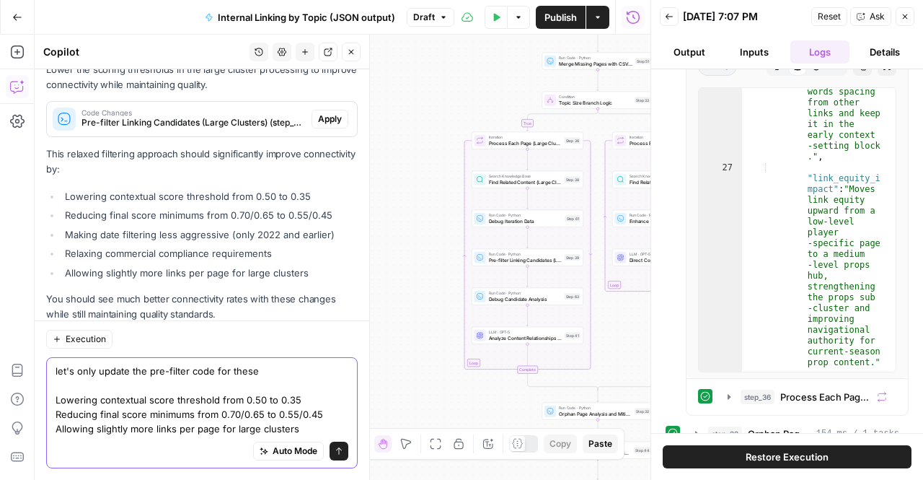
click at [263, 363] on textarea "let's only update the pre-filter code for these Lowering contextual score thres…" at bounding box center [202, 399] width 293 height 72
type textarea "let's only update the pre-filter code for these points Lowering contextual scor…"
click at [332, 458] on button "Send" at bounding box center [339, 450] width 19 height 19
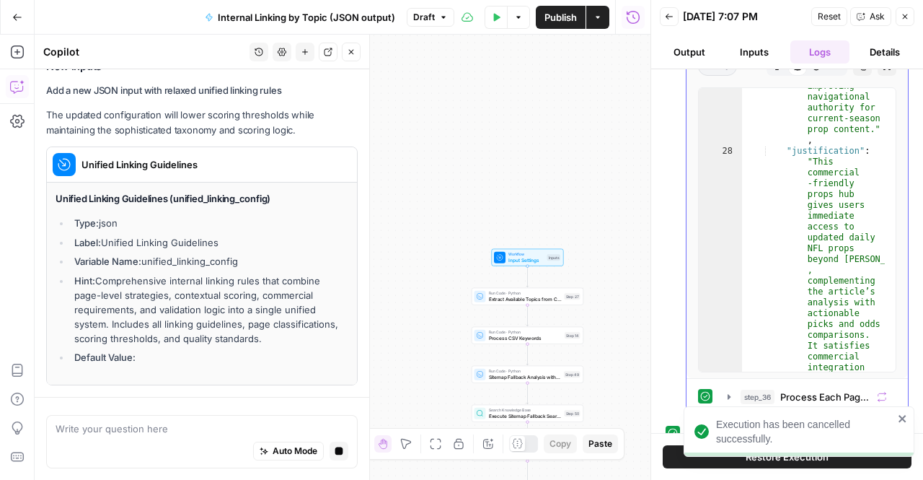
scroll to position [1077, 0]
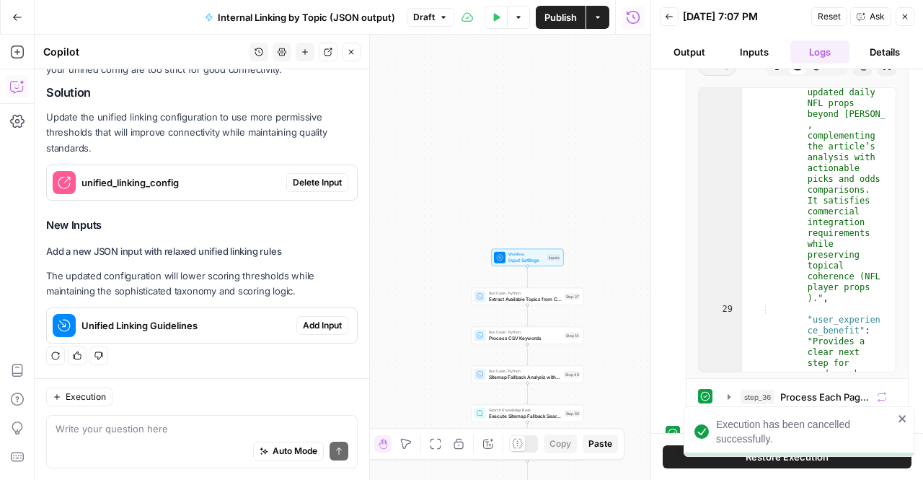
click at [909, 420] on div "Execution has been cancelled successfully." at bounding box center [799, 431] width 231 height 50
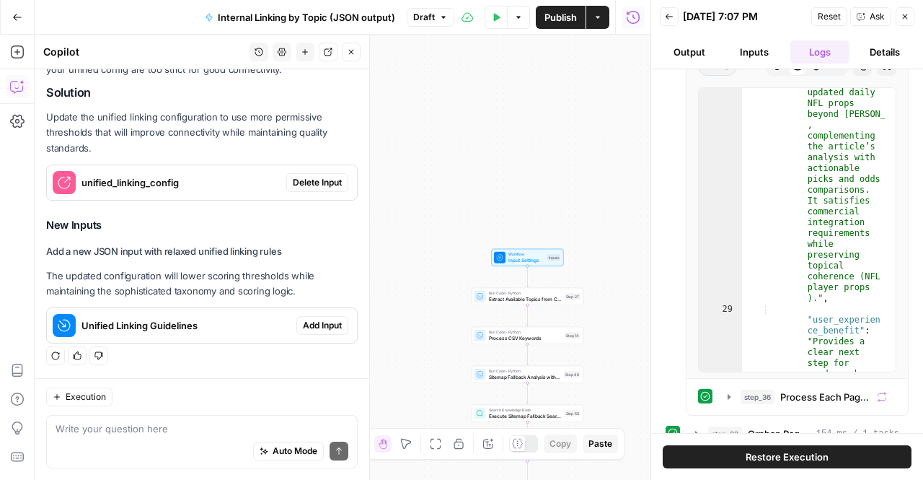
scroll to position [728, 0]
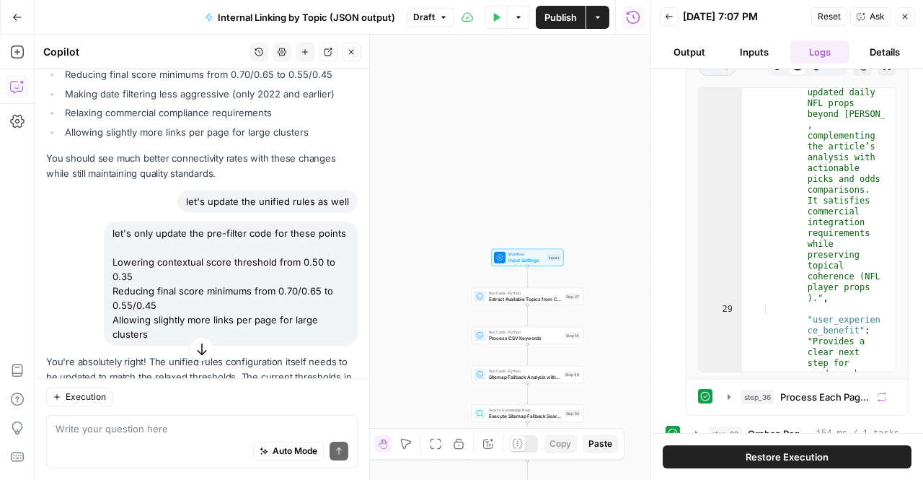
drag, startPoint x: 154, startPoint y: 345, endPoint x: 117, endPoint y: 241, distance: 110.4
click at [117, 241] on div "let's only update the pre-filter code for these points Lowering contextual scor…" at bounding box center [231, 283] width 254 height 124
click at [114, 229] on div "let's only update the pre-filter code for these points Lowering contextual scor…" at bounding box center [231, 283] width 254 height 124
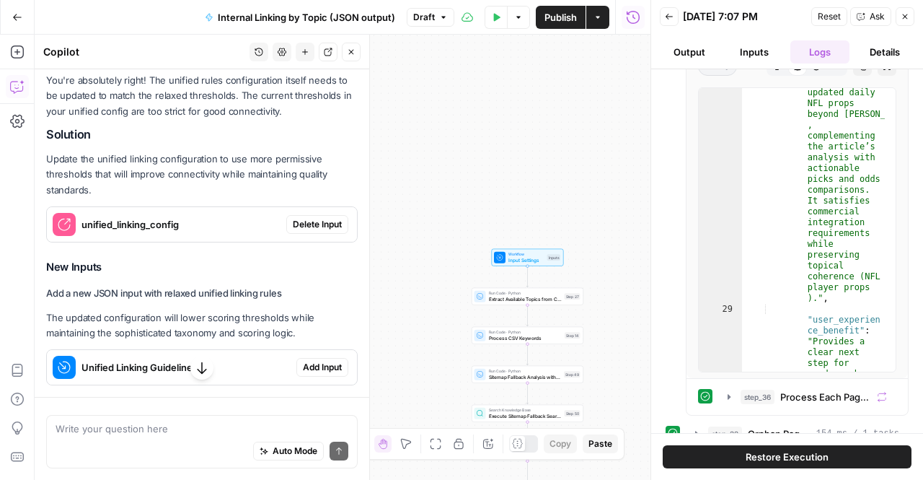
scroll to position [800, 0]
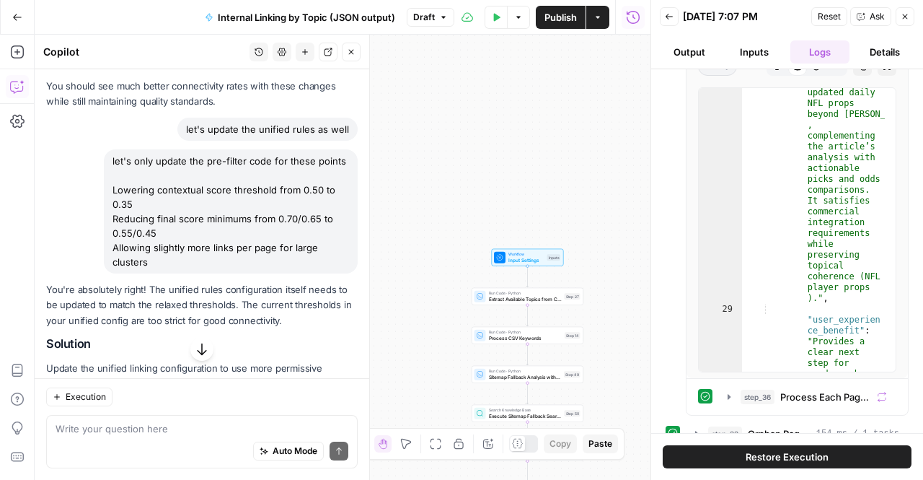
drag, startPoint x: 162, startPoint y: 273, endPoint x: 111, endPoint y: 159, distance: 125.6
click at [111, 159] on div "let's only update the pre-filter code for these points Lowering contextual scor…" at bounding box center [231, 211] width 254 height 124
click at [138, 443] on div "Auto Mode Send" at bounding box center [202, 452] width 293 height 32
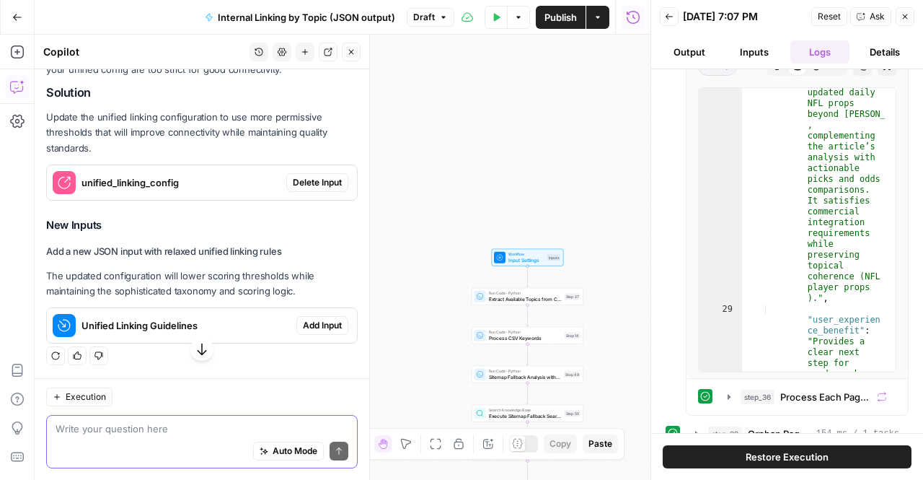
paste textarea "Allowing slightly more links per page for large clusters"
drag, startPoint x: 118, startPoint y: 206, endPoint x: 143, endPoint y: 216, distance: 26.3
drag, startPoint x: 167, startPoint y: 263, endPoint x: 113, endPoint y: 152, distance: 123.5
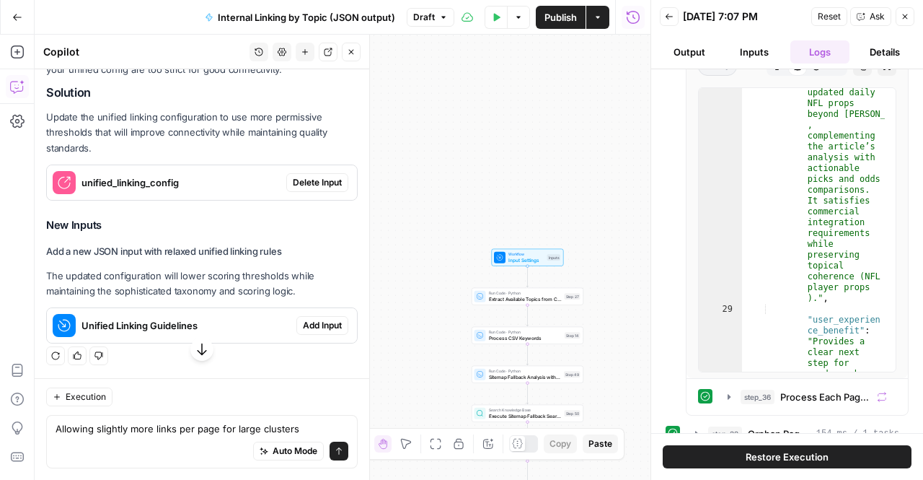
click at [150, 430] on textarea "Allowing slightly more links per page for large clusters" at bounding box center [202, 428] width 293 height 14
paste textarea "let's only update the pre-filter code for these points Lowering contextual scor…"
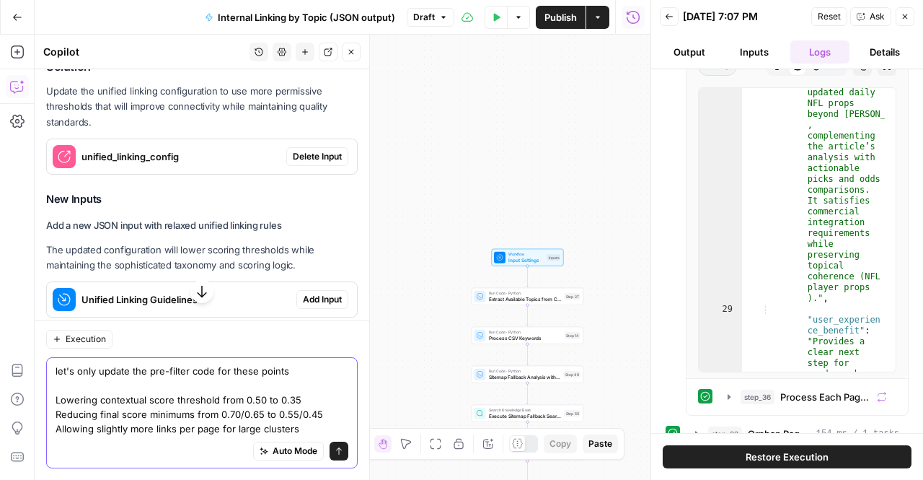
type textarea "let's only update the pre-filter code for these points Lowering contextual scor…"
click at [335, 451] on icon "submit" at bounding box center [339, 450] width 9 height 9
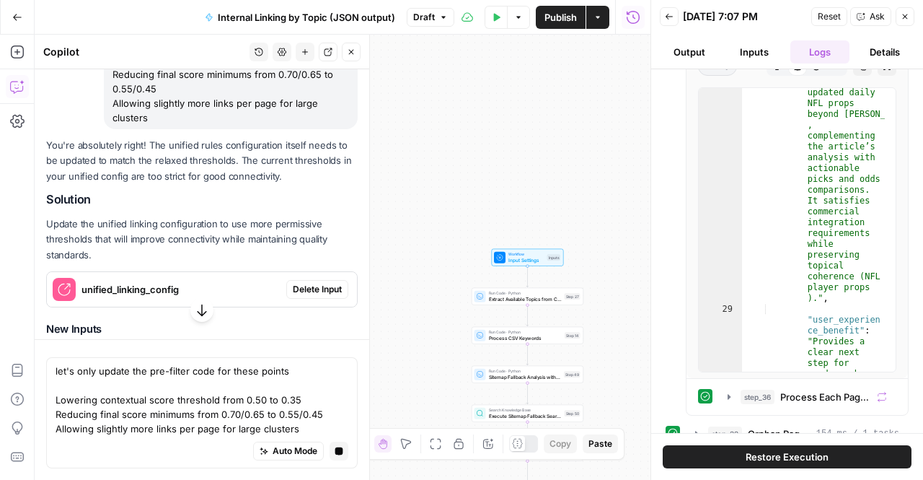
click at [198, 310] on icon "button" at bounding box center [202, 310] width 14 height 14
drag, startPoint x: 162, startPoint y: 402, endPoint x: 149, endPoint y: 392, distance: 15.9
click at [149, 392] on div "let's only update the pre-filter code for these points Lowering contextual scor…" at bounding box center [202, 412] width 312 height 111
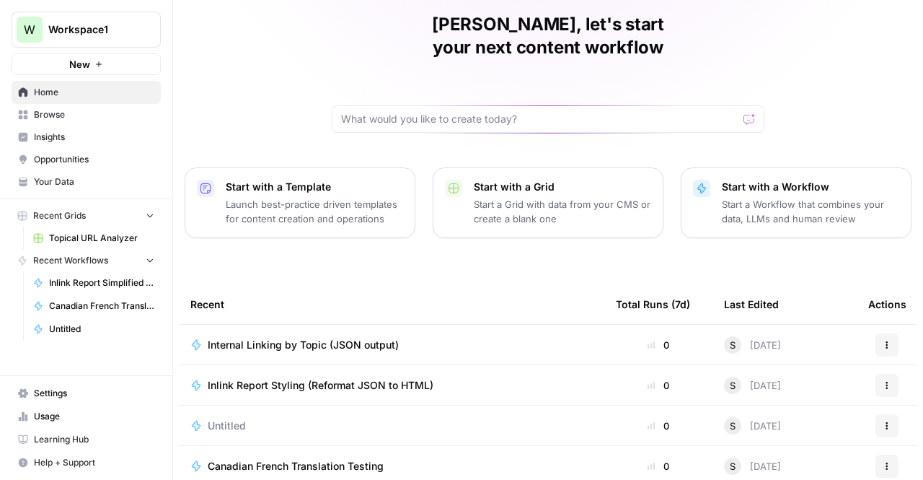
scroll to position [53, 0]
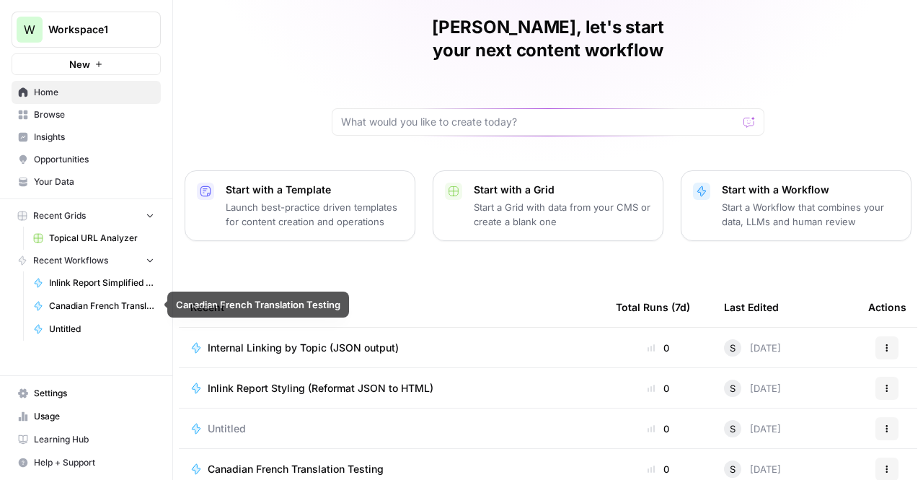
click at [77, 282] on span "Inlink Report Simplified Checklist Builder" at bounding box center [101, 282] width 105 height 13
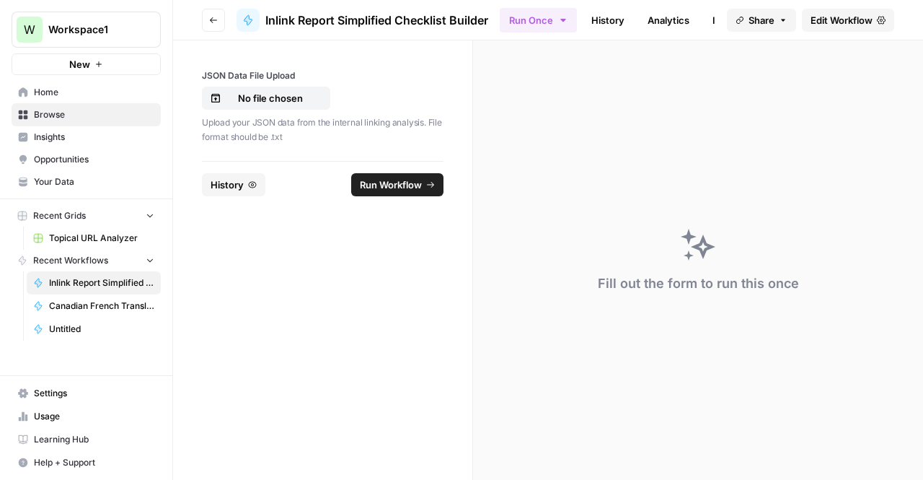
click at [599, 14] on link "History" at bounding box center [608, 20] width 50 height 23
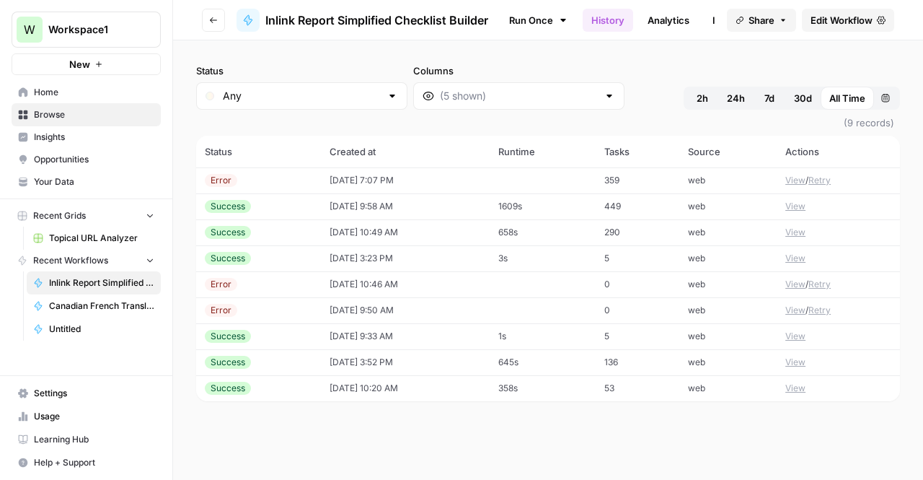
click at [304, 180] on td "Error" at bounding box center [258, 180] width 125 height 26
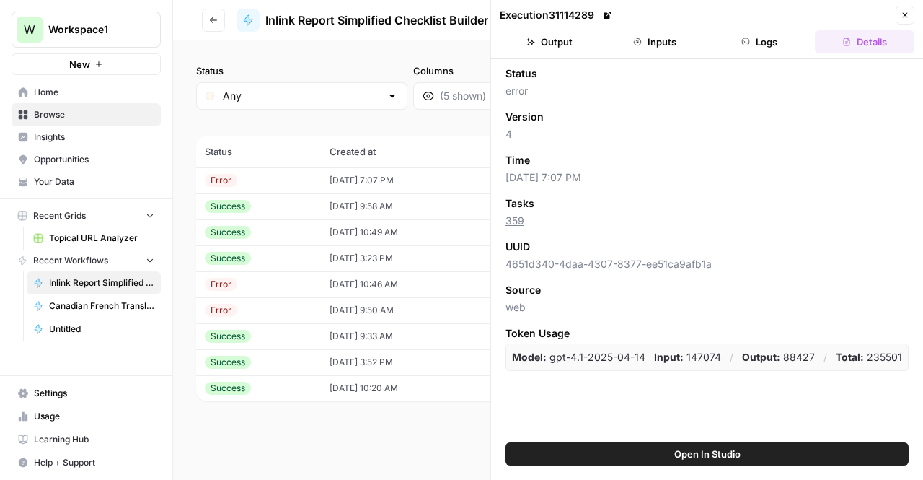
click at [912, 14] on button "Close" at bounding box center [905, 15] width 19 height 19
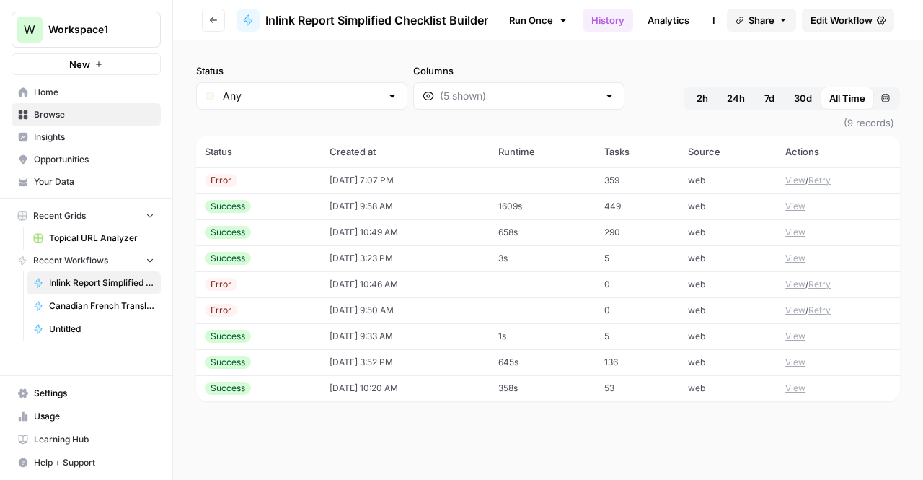
click at [865, 23] on span "Edit Workflow" at bounding box center [842, 20] width 62 height 14
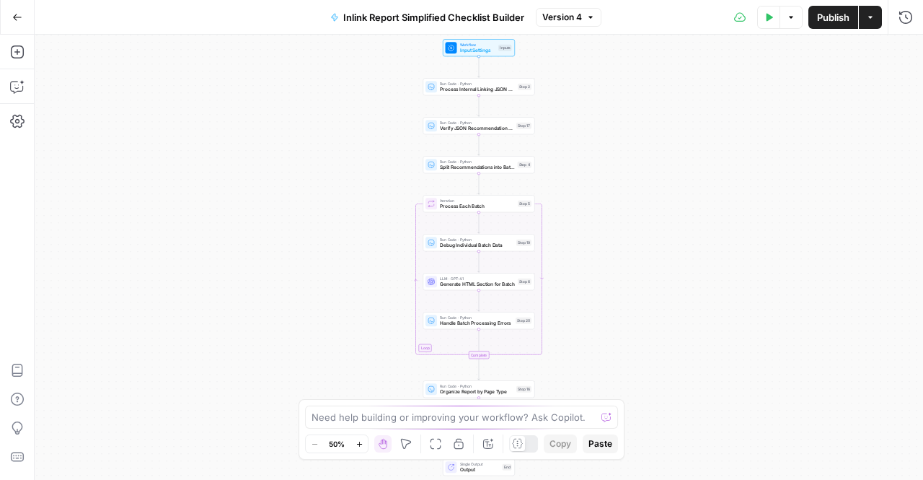
click at [909, 37] on div "Workflow Input Settings Inputs Run Code · Python Process Internal Linking JSON …" at bounding box center [479, 257] width 888 height 445
click at [904, 21] on icon "button" at bounding box center [906, 17] width 14 height 14
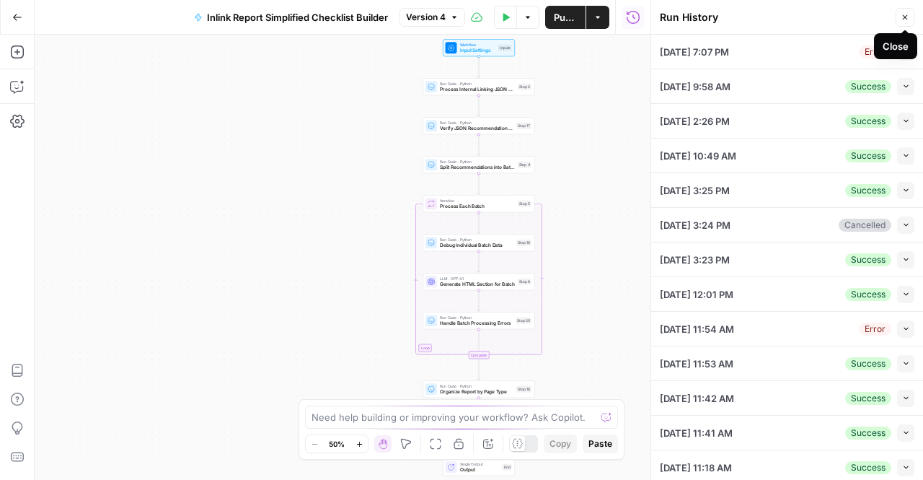
click at [904, 51] on li "10/10/25 at 7:07 PM Error Collapse View Logs" at bounding box center [787, 52] width 272 height 35
click at [904, 51] on icon "button" at bounding box center [906, 51] width 4 height 3
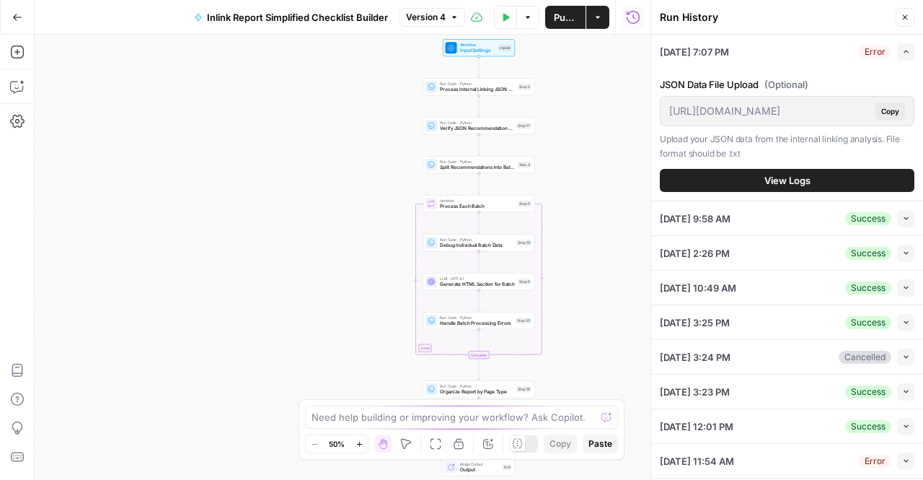
click at [810, 174] on button "View Logs" at bounding box center [787, 180] width 255 height 23
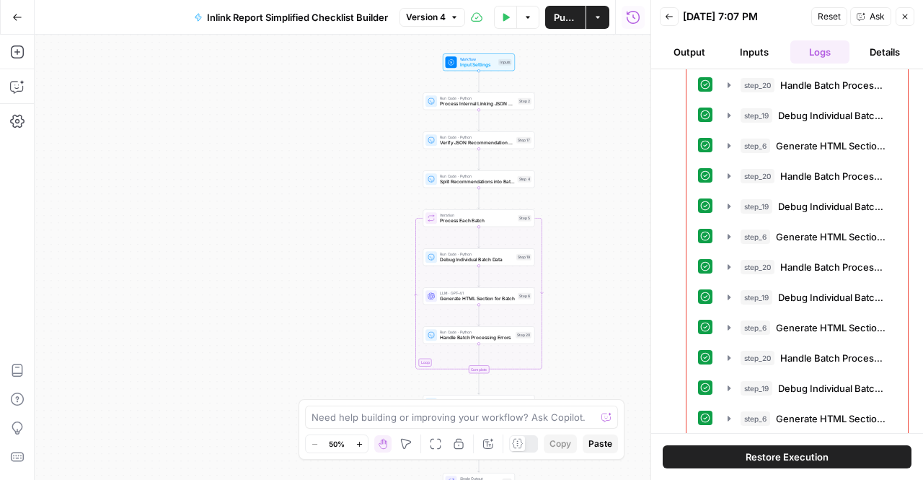
scroll to position [544, 0]
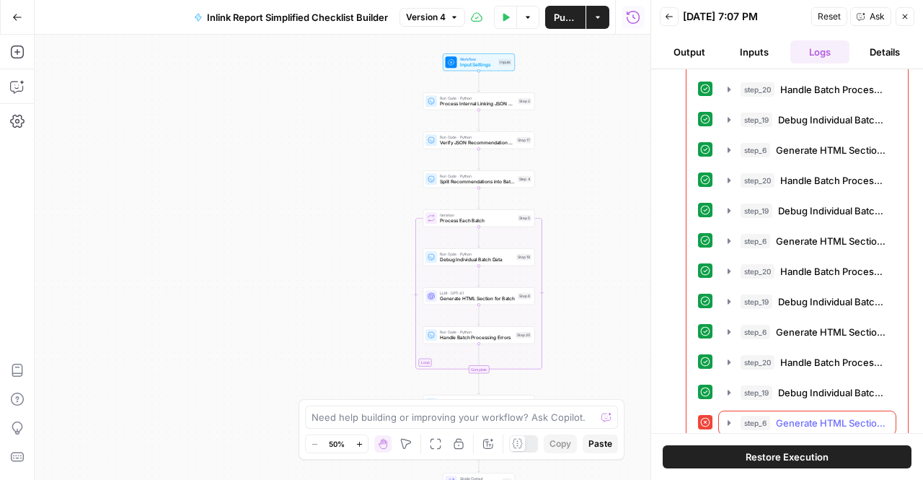
click at [728, 417] on icon "button" at bounding box center [729, 423] width 12 height 12
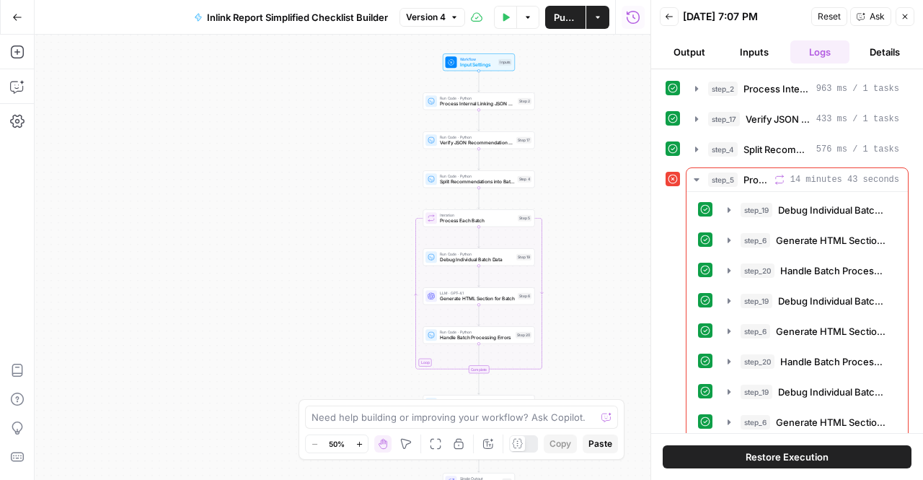
scroll to position [725, 0]
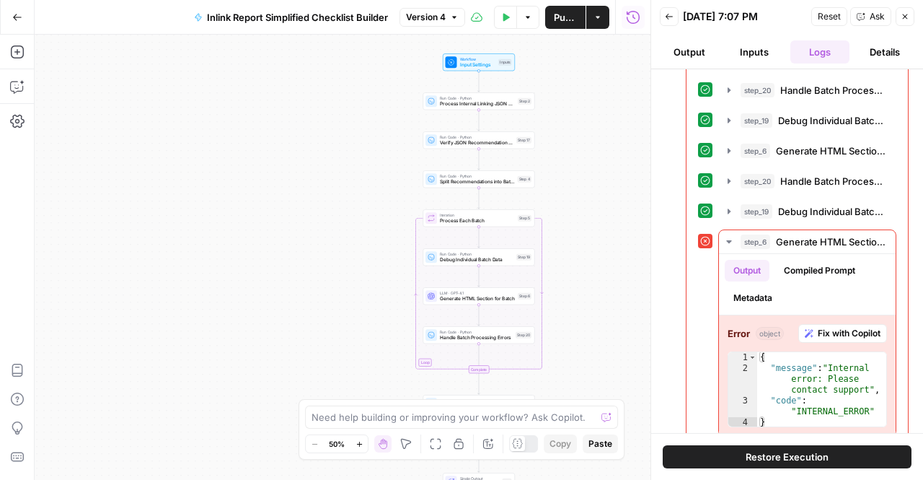
click at [863, 17] on icon "button" at bounding box center [861, 16] width 9 height 9
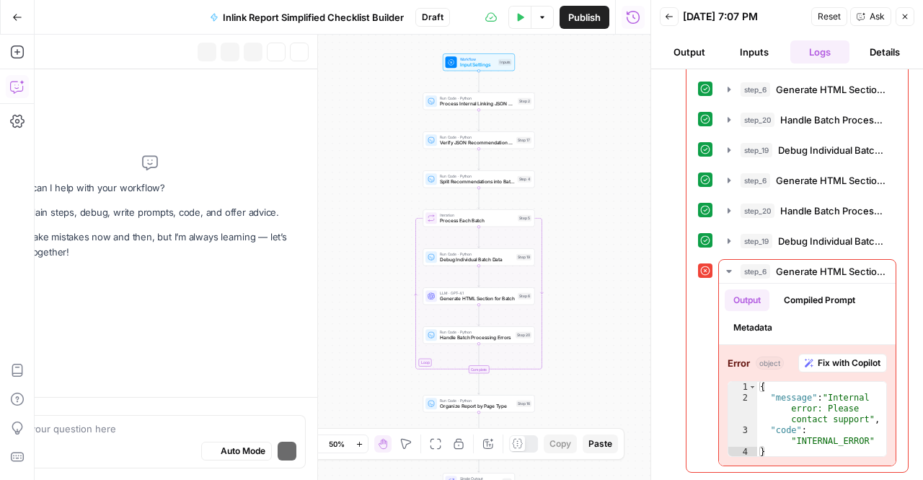
scroll to position [679, 0]
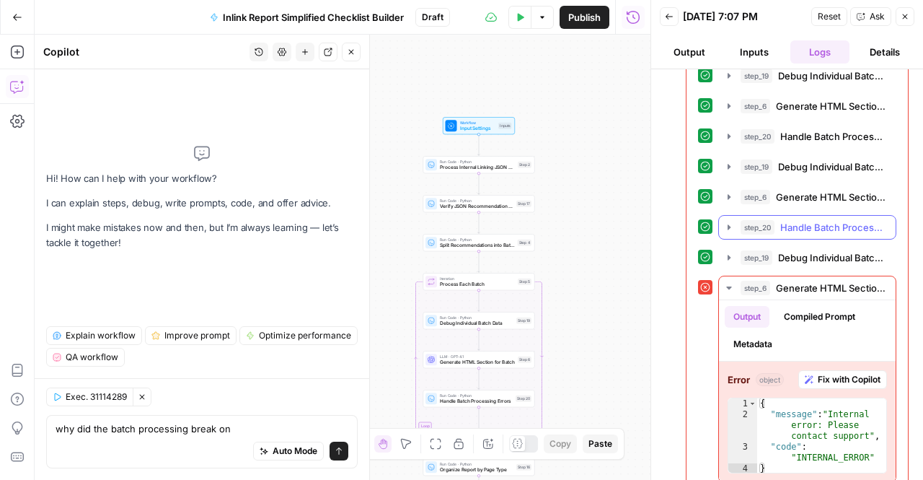
click at [723, 221] on icon "button" at bounding box center [729, 227] width 12 height 12
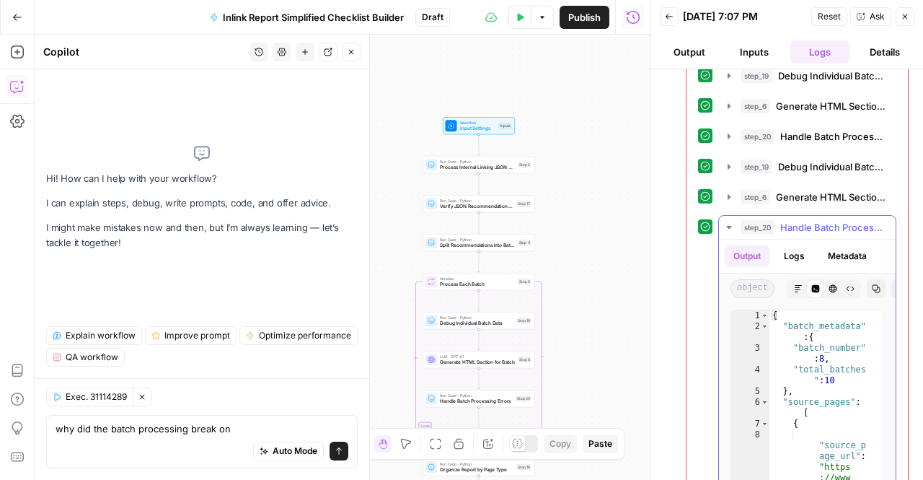
click at [723, 221] on icon "button" at bounding box center [729, 227] width 12 height 12
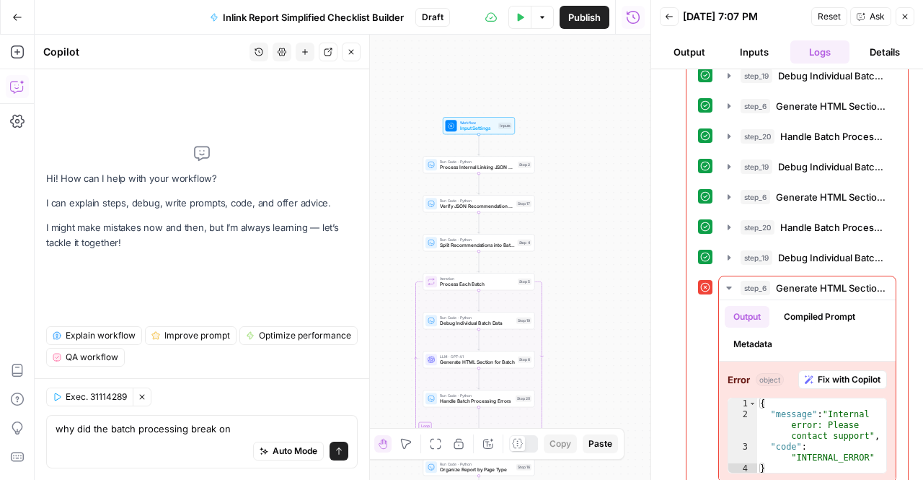
click at [260, 426] on div "Auto Mode will automatically modify and execute the workflow" at bounding box center [288, 415] width 213 height 29
click at [225, 425] on textarea "why did the batch processing break on" at bounding box center [202, 428] width 293 height 14
type textarea "why did the batch processing break on the 9th batch"
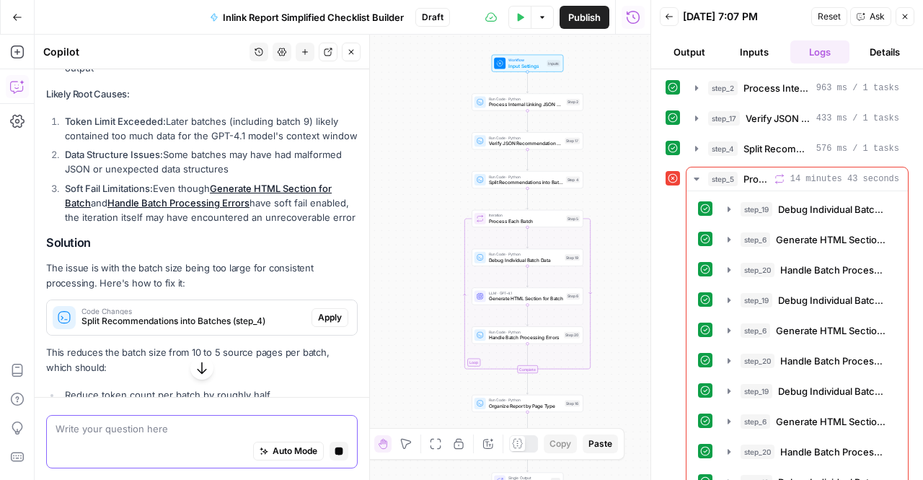
scroll to position [550, 0]
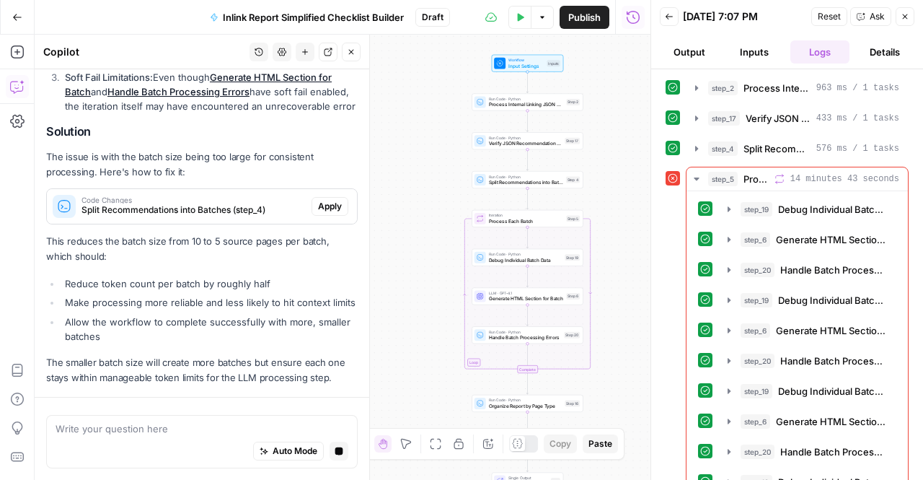
click at [151, 356] on p "The smaller batch size will create more batches but ensure each one stays withi…" at bounding box center [202, 370] width 312 height 30
click at [142, 280] on ul "Reduce token count per batch by roughly half Make processing more reliable and …" at bounding box center [202, 309] width 312 height 67
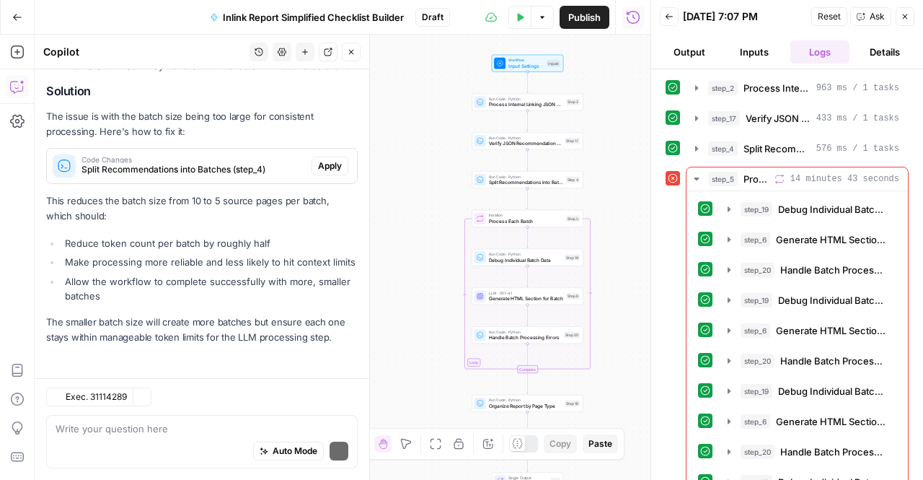
scroll to position [591, 0]
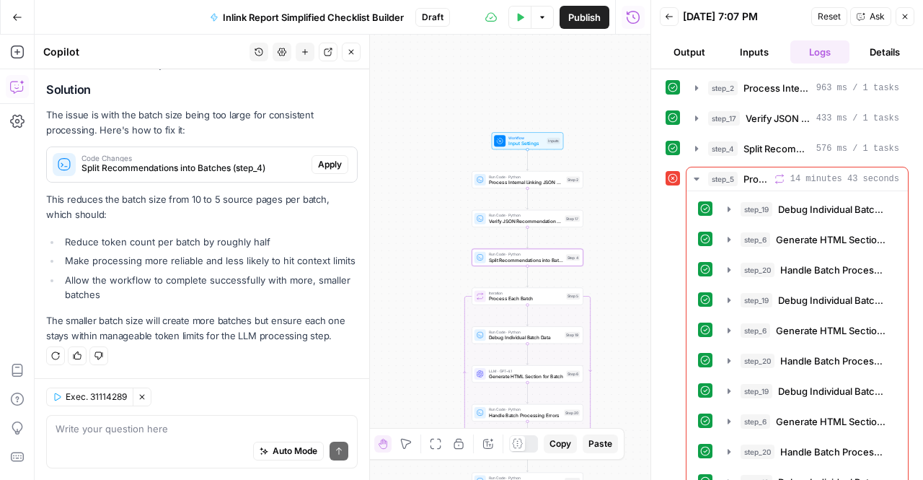
click at [322, 158] on span "Apply" at bounding box center [330, 164] width 24 height 13
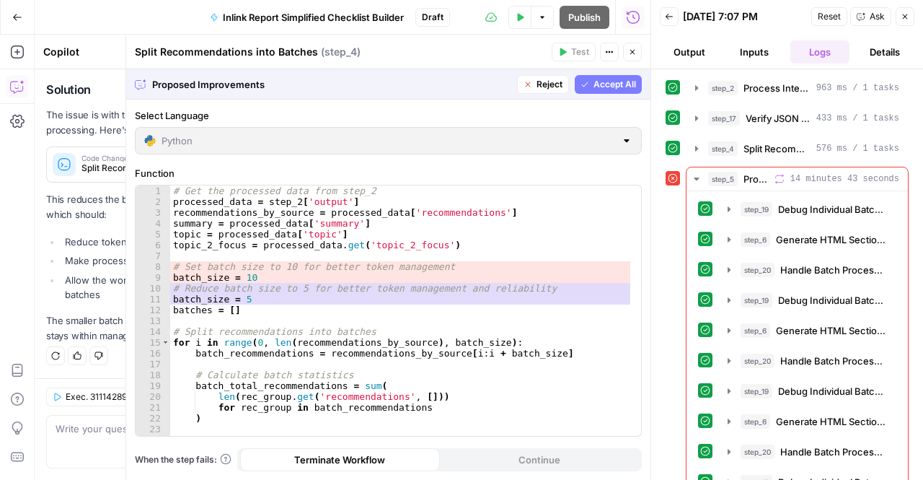
click at [627, 87] on span "Accept All" at bounding box center [615, 84] width 43 height 13
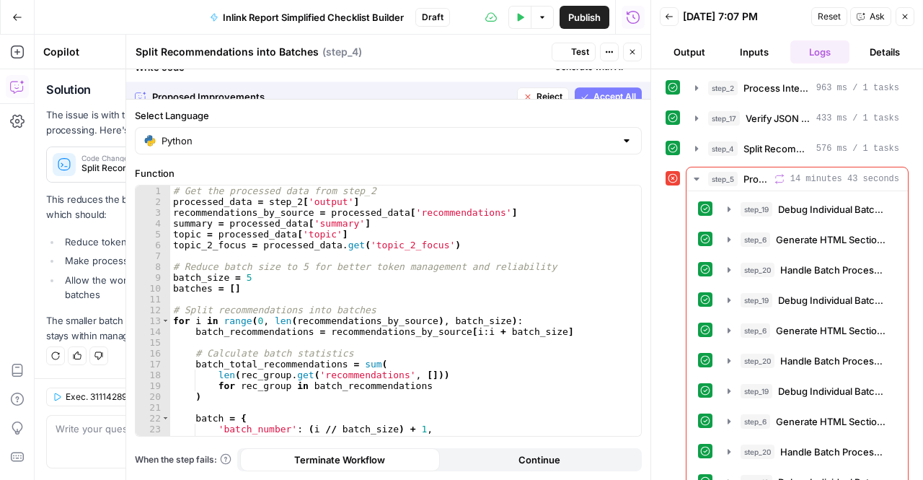
scroll to position [614, 0]
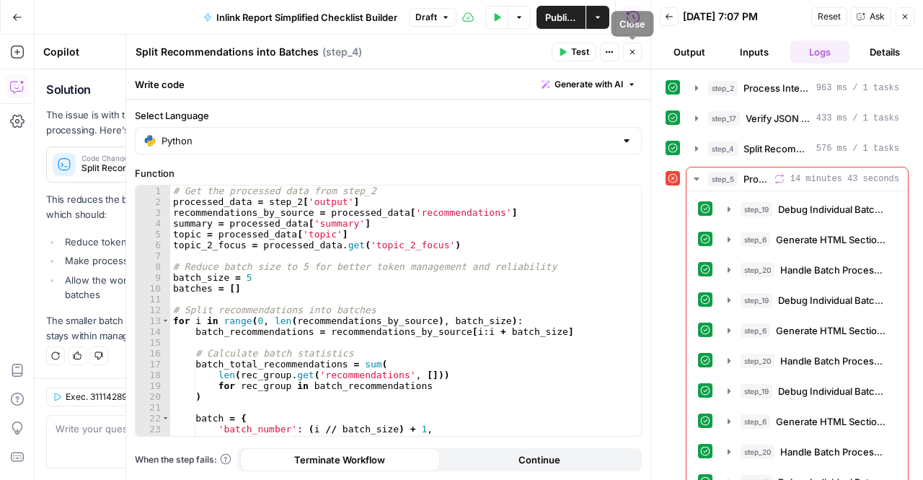
click at [640, 56] on button "Close" at bounding box center [632, 52] width 19 height 19
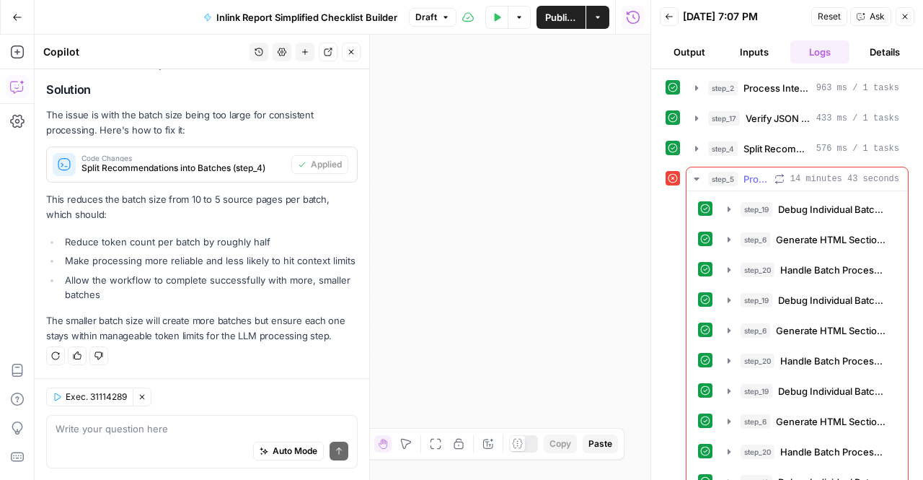
click at [769, 172] on span "Process Each Batch" at bounding box center [756, 179] width 25 height 14
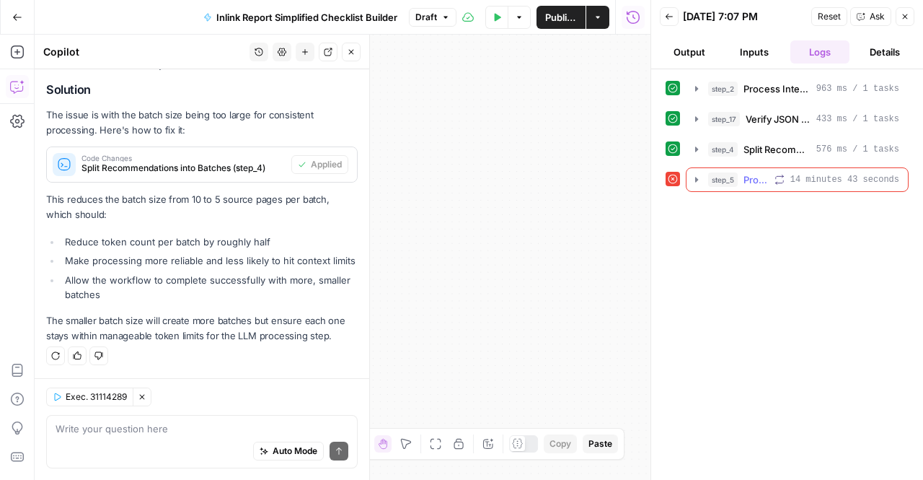
scroll to position [0, 0]
click at [764, 172] on span "Process Each Batch" at bounding box center [756, 179] width 25 height 14
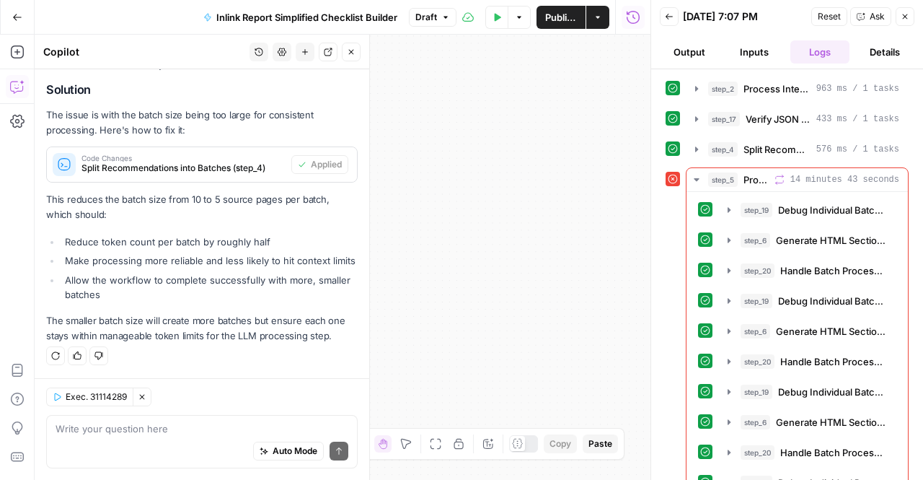
drag, startPoint x: 464, startPoint y: 214, endPoint x: 548, endPoint y: 506, distance: 303.8
click at [548, 479] on html "W Workspace1 New Home Browse Insights Opportunities Your Data Recent Grids Topi…" at bounding box center [461, 240] width 923 height 480
drag, startPoint x: 473, startPoint y: 183, endPoint x: 507, endPoint y: 228, distance: 56.1
click at [507, 228] on div "Workflow Input Settings Inputs Run Code · Python Process Internal Linking JSON …" at bounding box center [343, 257] width 616 height 445
drag, startPoint x: 436, startPoint y: 249, endPoint x: 633, endPoint y: 244, distance: 197.6
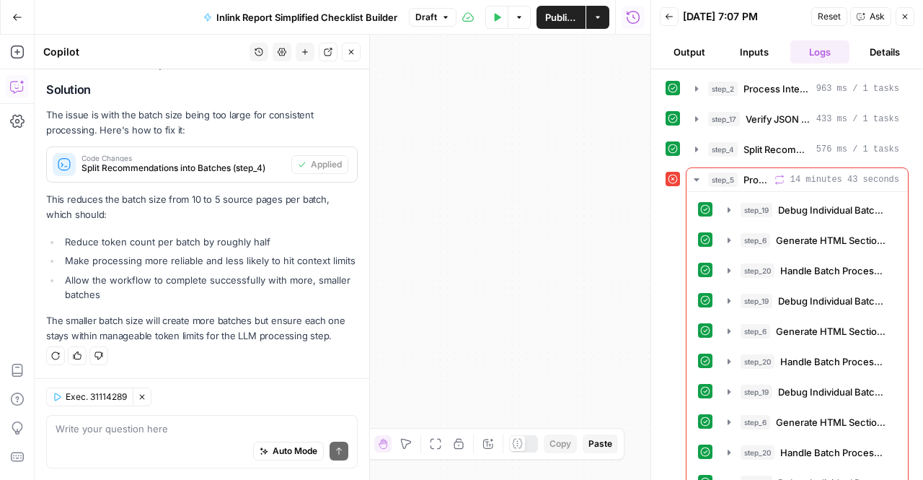
click at [633, 244] on div "Workflow Input Settings Inputs Run Code · Python Process Internal Linking JSON …" at bounding box center [343, 257] width 616 height 445
drag, startPoint x: 404, startPoint y: 252, endPoint x: 741, endPoint y: 268, distance: 337.9
click at [741, 268] on body "W Workspace1 New Home Browse Insights Opportunities Your Data Recent Grids Topi…" at bounding box center [461, 240] width 923 height 480
drag, startPoint x: 384, startPoint y: 266, endPoint x: 584, endPoint y: 289, distance: 201.1
click at [584, 289] on div "Workflow Input Settings Inputs Run Code · Python Process Internal Linking JSON …" at bounding box center [343, 257] width 616 height 445
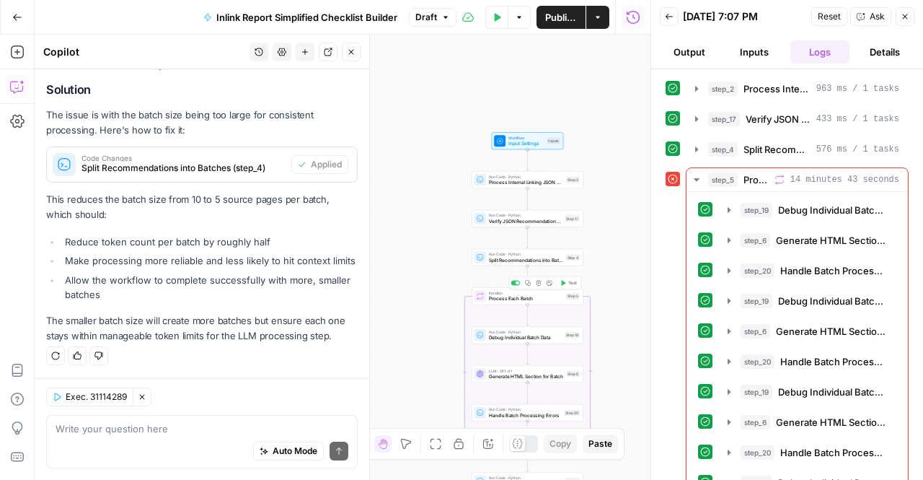
click at [571, 282] on span "Test" at bounding box center [572, 283] width 9 height 6
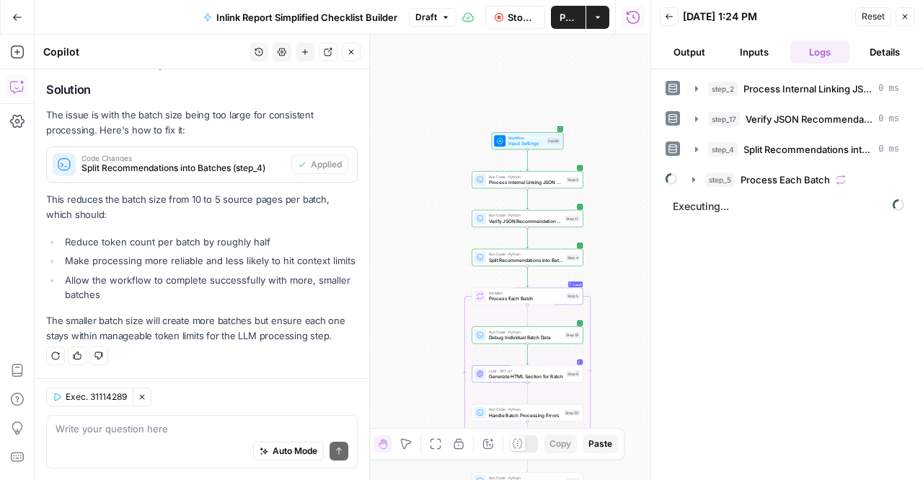
click at [352, 48] on icon "button" at bounding box center [351, 52] width 9 height 9
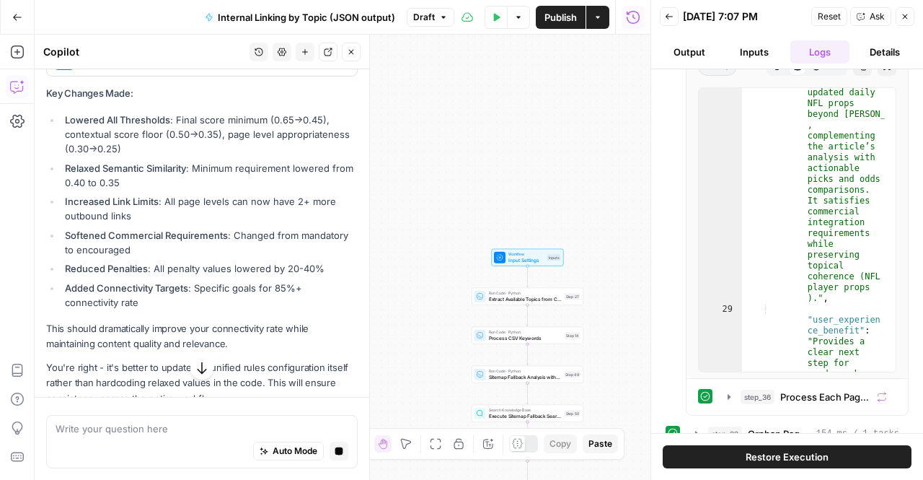
scroll to position [1447, 0]
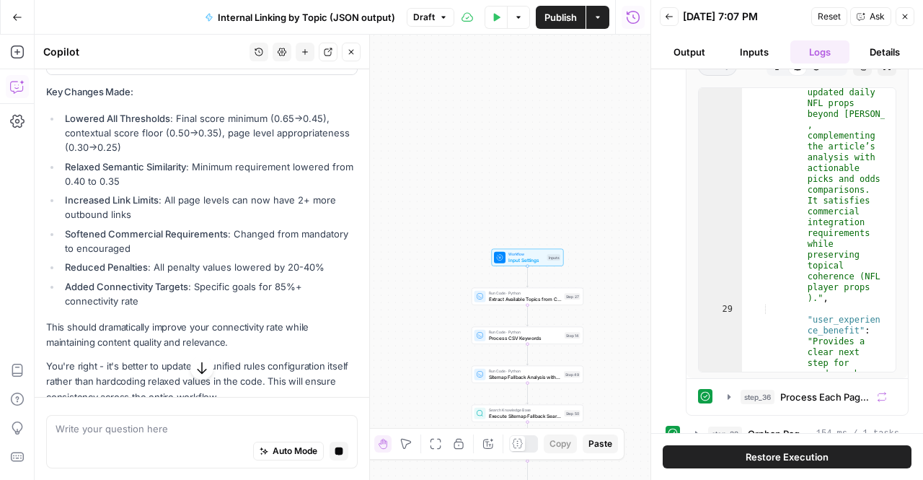
click at [175, 255] on li "Softened Commercial Requirements : Changed from mandatory to encouraged" at bounding box center [209, 240] width 296 height 29
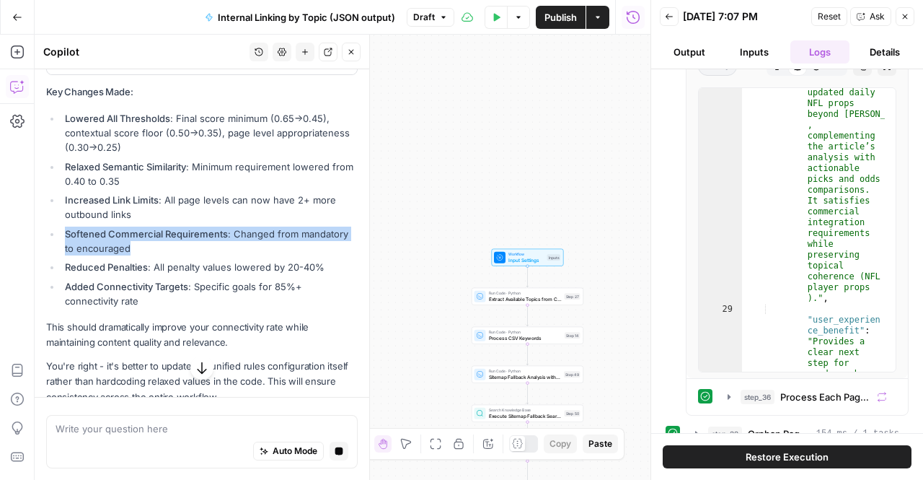
click at [175, 255] on li "Softened Commercial Requirements : Changed from mandatory to encouraged" at bounding box center [209, 240] width 296 height 29
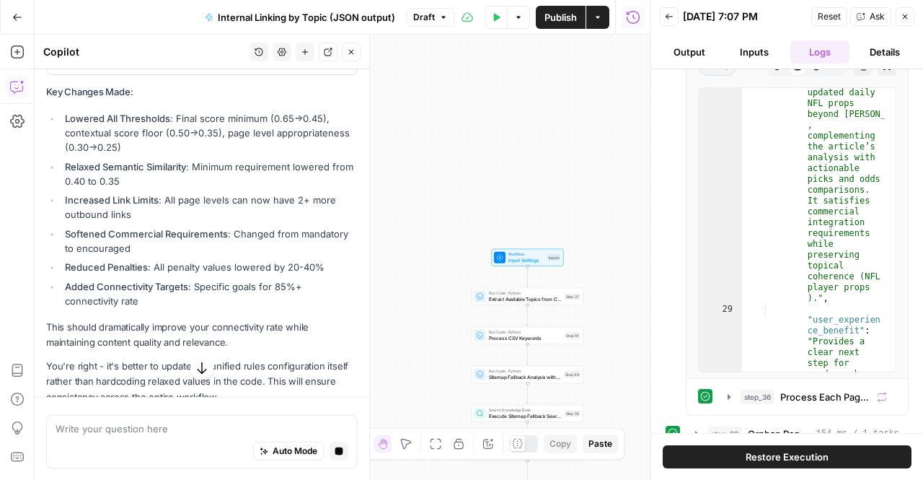
click at [115, 292] on strong "Added Connectivity Targets" at bounding box center [126, 287] width 123 height 12
click at [262, 274] on li "Reduced Penalties : All penalty values lowered by 20-40%" at bounding box center [209, 267] width 296 height 14
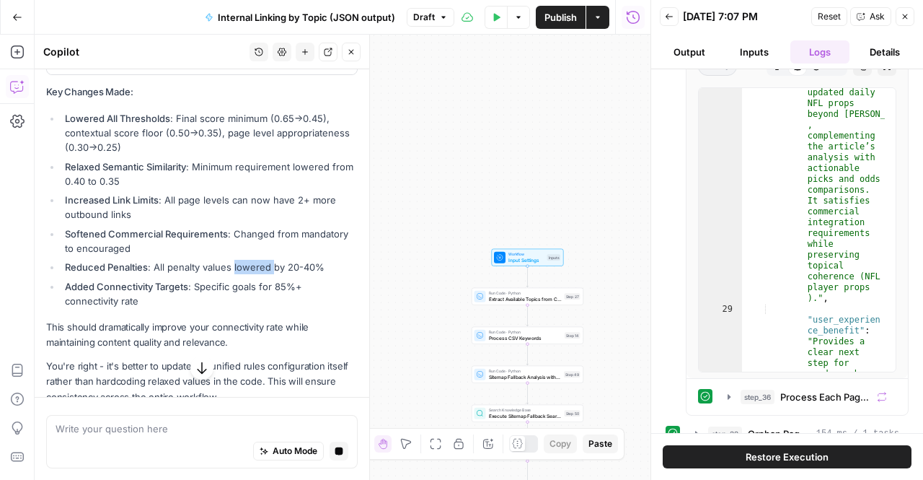
click at [262, 274] on li "Reduced Penalties : All penalty values lowered by 20-40%" at bounding box center [209, 267] width 296 height 14
click at [136, 292] on strong "Added Connectivity Targets" at bounding box center [126, 287] width 123 height 12
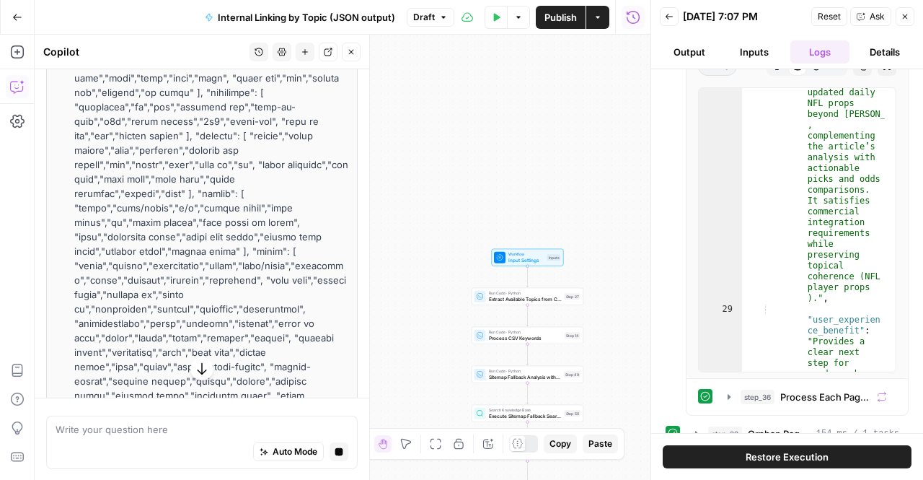
scroll to position [3600, 0]
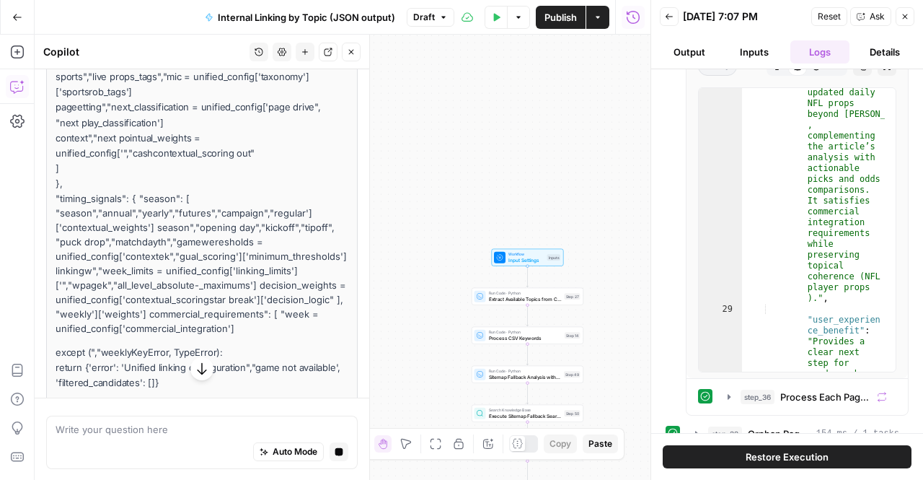
click at [195, 364] on icon "button" at bounding box center [202, 368] width 14 height 14
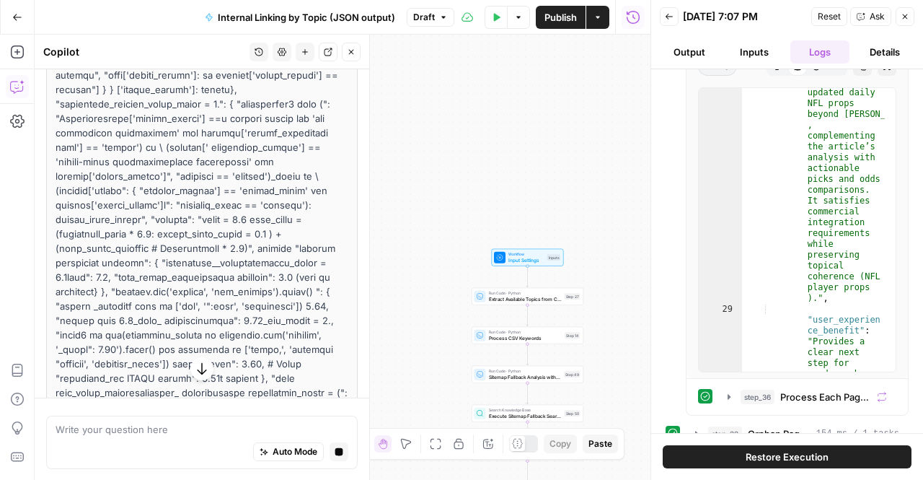
click at [195, 364] on icon "button" at bounding box center [202, 368] width 14 height 14
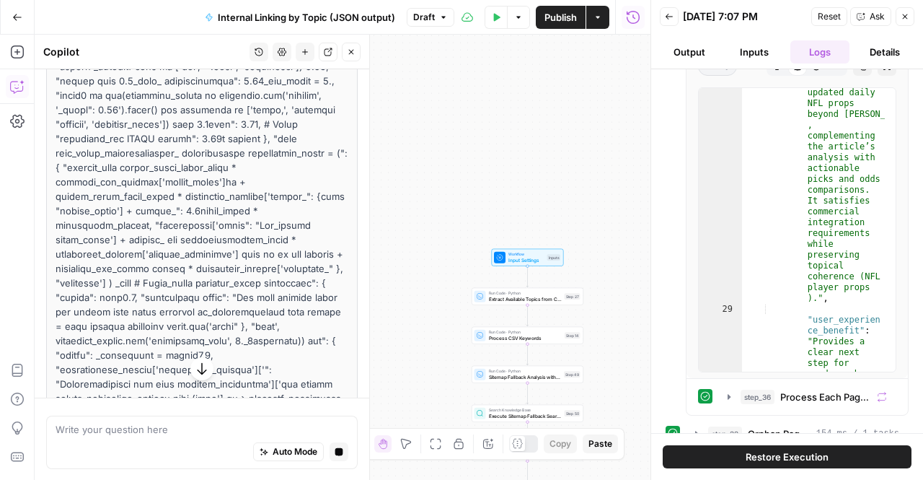
scroll to position [8935, 0]
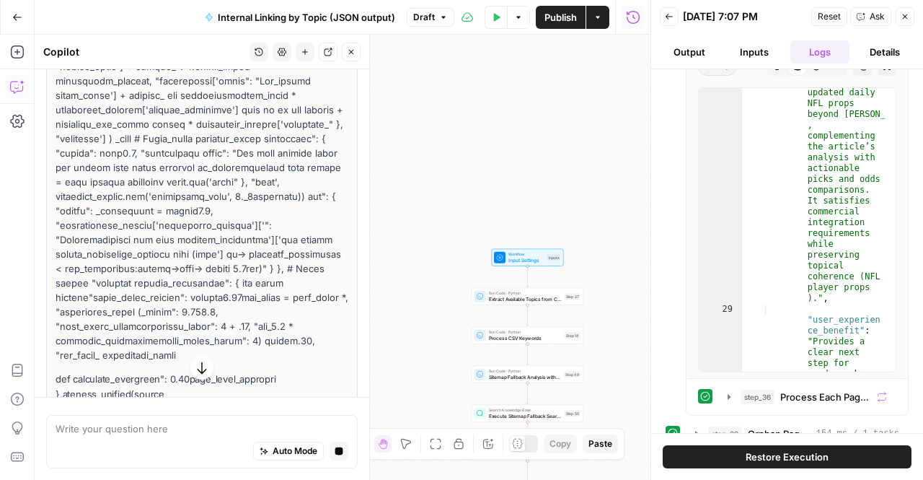
click at [197, 366] on icon "button" at bounding box center [201, 368] width 9 height 12
click at [153, 418] on div "Write your question here Auto Mode Stop generating" at bounding box center [202, 441] width 312 height 53
drag, startPoint x: 70, startPoint y: 331, endPoint x: 418, endPoint y: 208, distance: 369.3
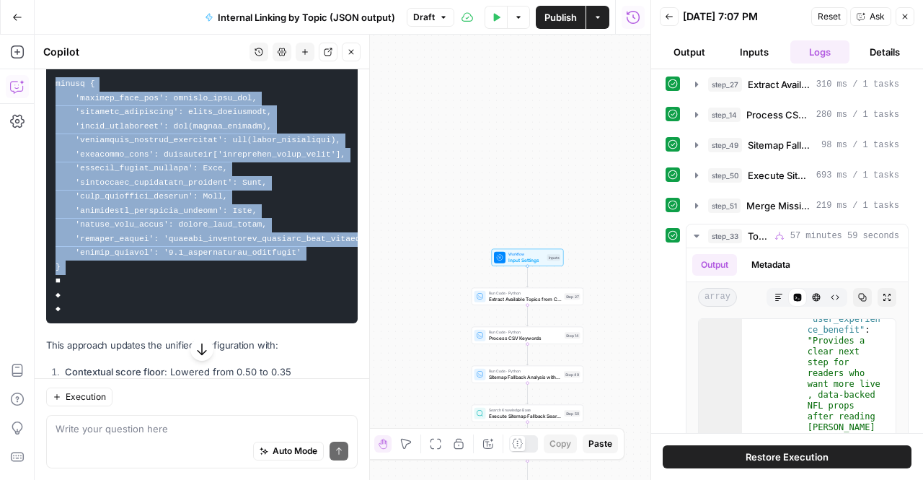
scroll to position [10, 0]
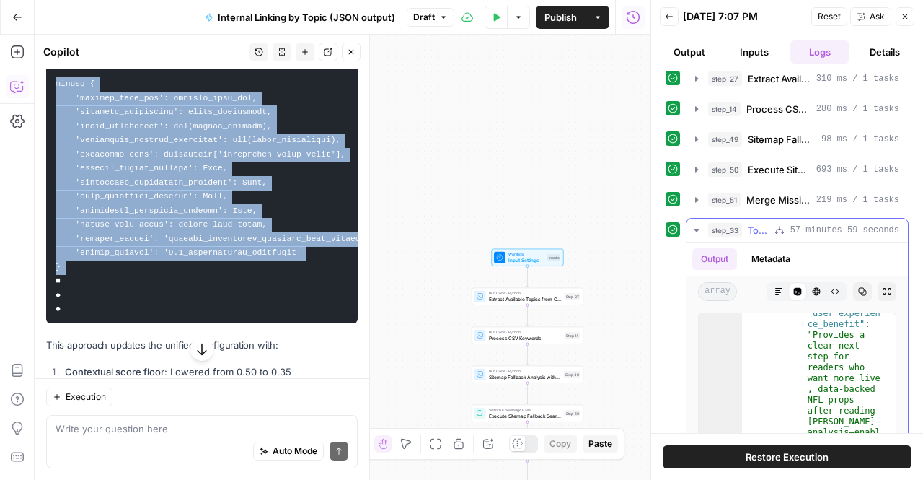
click at [694, 229] on icon "button" at bounding box center [696, 230] width 5 height 3
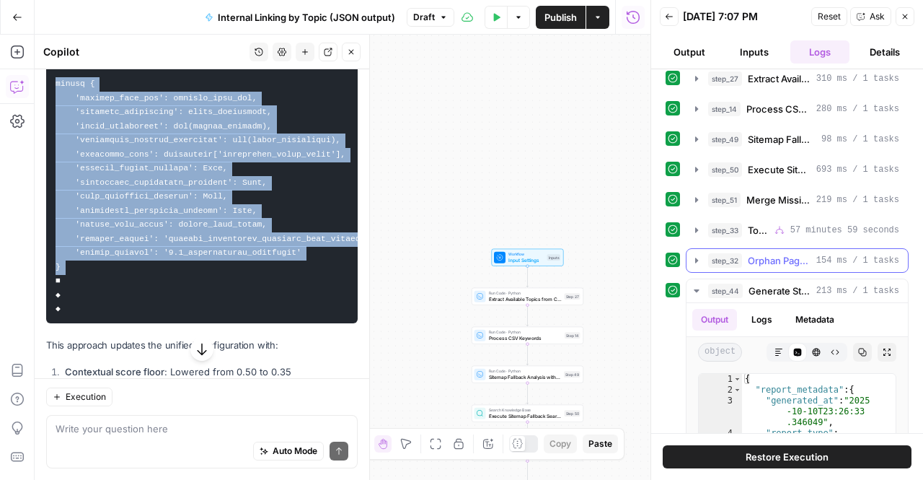
click at [692, 255] on icon "button" at bounding box center [697, 261] width 12 height 12
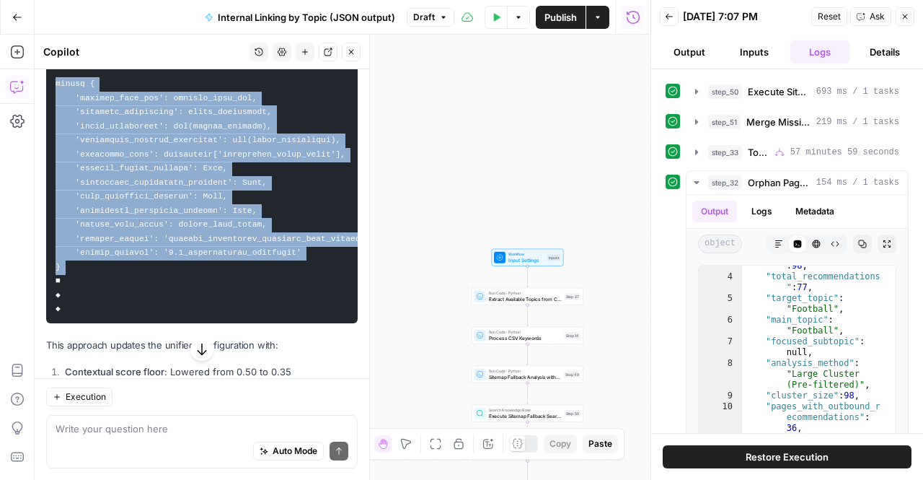
scroll to position [87, 0]
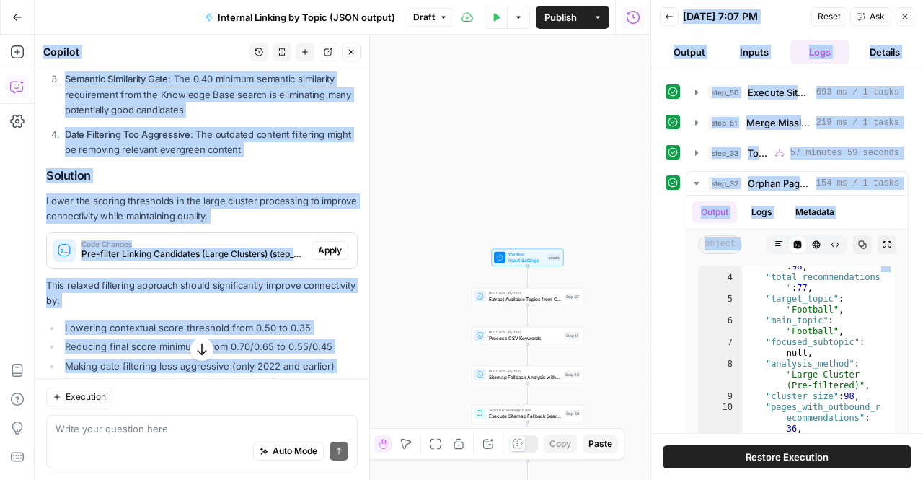
scroll to position [545, 0]
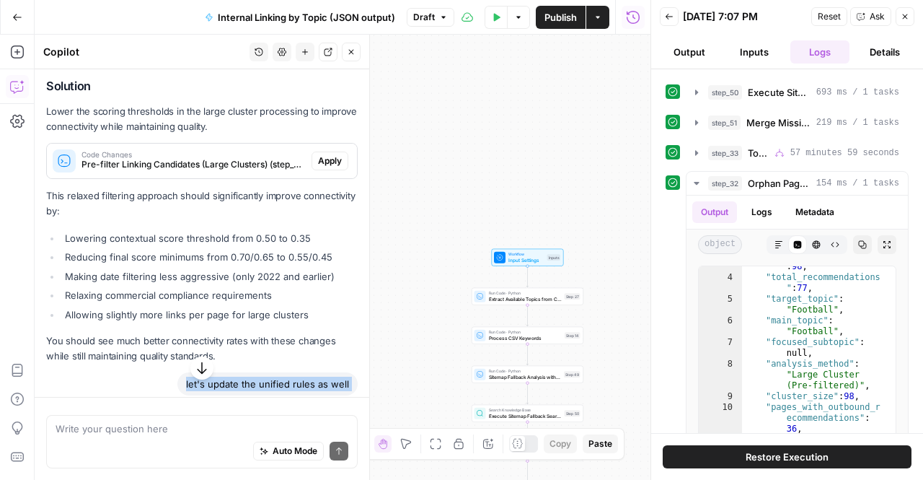
drag, startPoint x: 65, startPoint y: 335, endPoint x: 137, endPoint y: 393, distance: 92.8
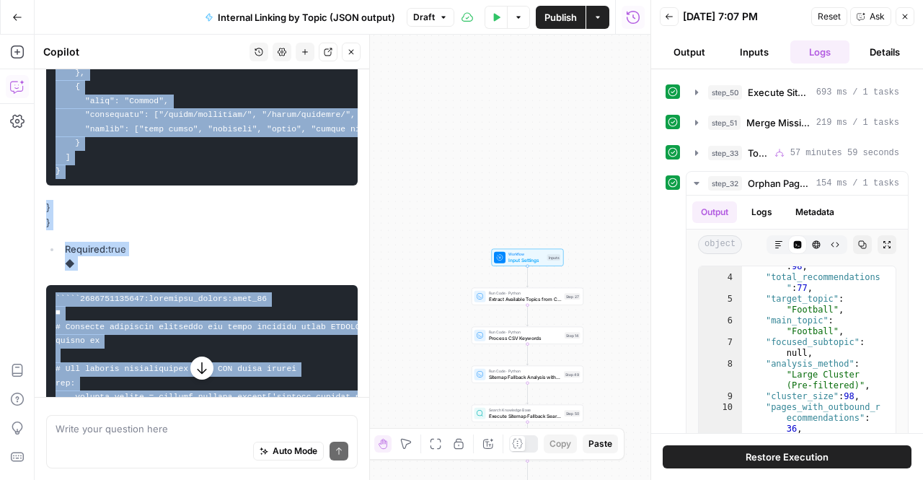
scroll to position [2743, 0]
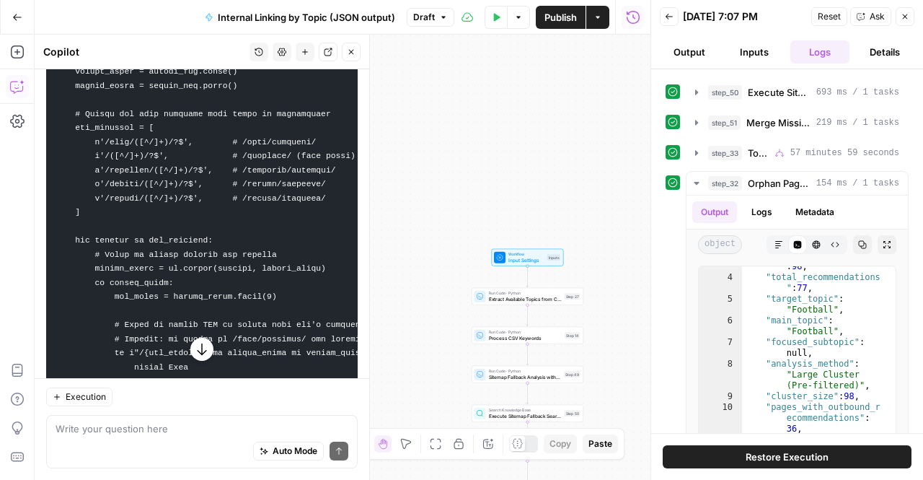
click at [195, 355] on icon "button" at bounding box center [202, 349] width 14 height 14
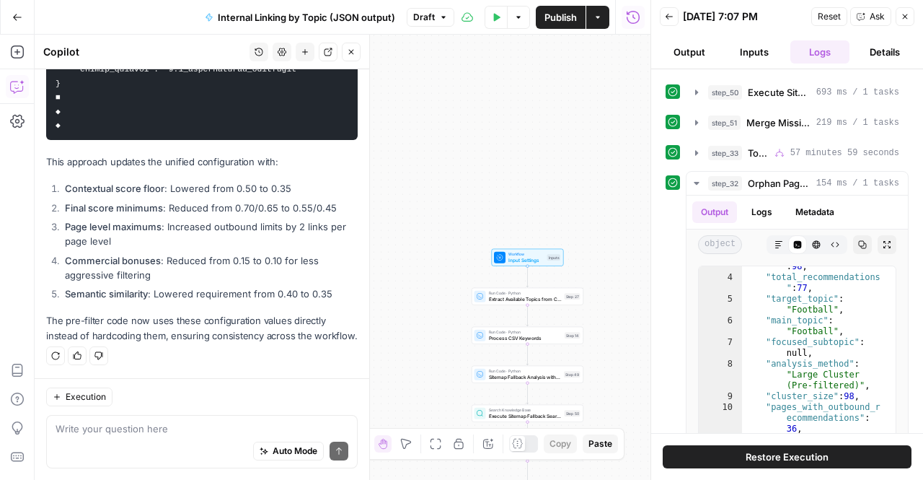
scroll to position [9604, 0]
click at [162, 445] on div "Auto Mode Send" at bounding box center [202, 452] width 293 height 32
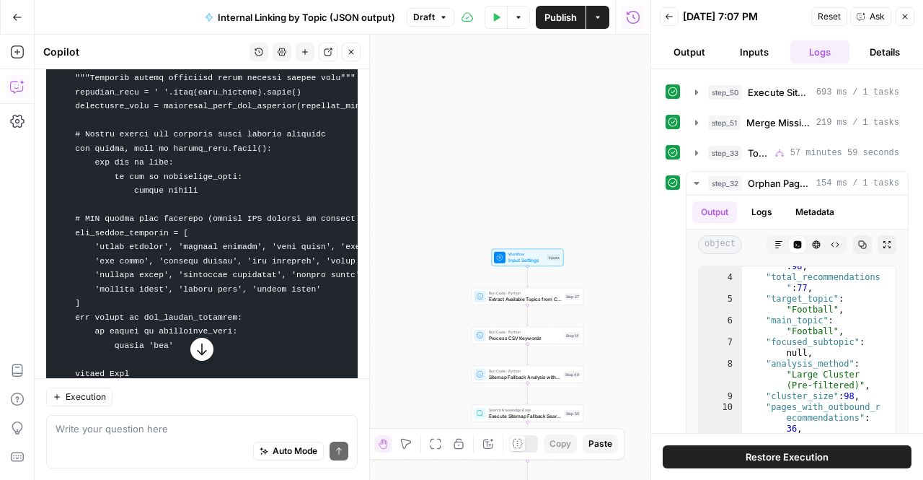
click at [199, 351] on icon "button" at bounding box center [202, 349] width 14 height 14
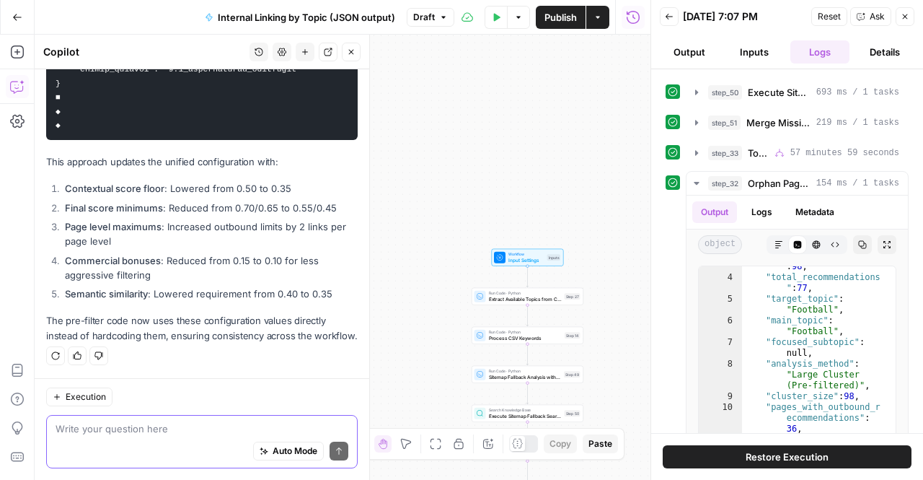
click at [164, 426] on textarea at bounding box center [202, 428] width 293 height 14
type textarea "i think"
click at [72, 433] on textarea "i think" at bounding box center [202, 428] width 293 height 14
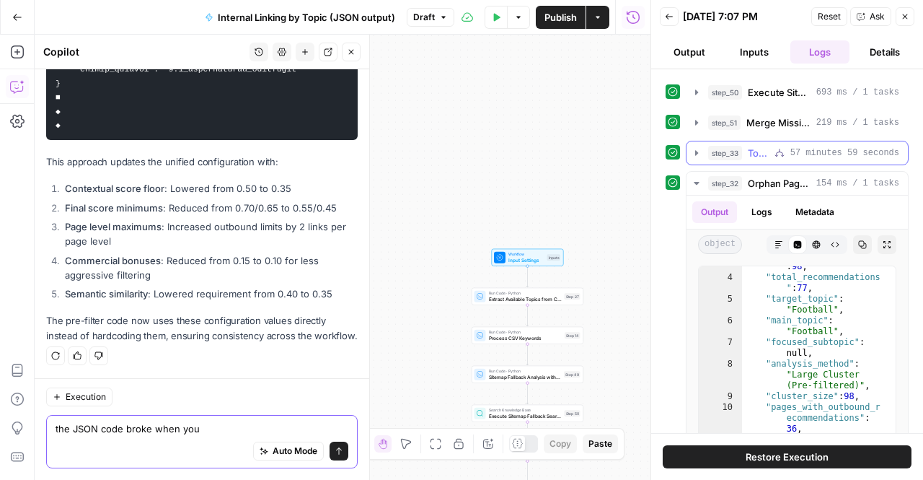
type textarea "the JSON code broke when you"
click at [698, 152] on icon "button" at bounding box center [697, 153] width 12 height 12
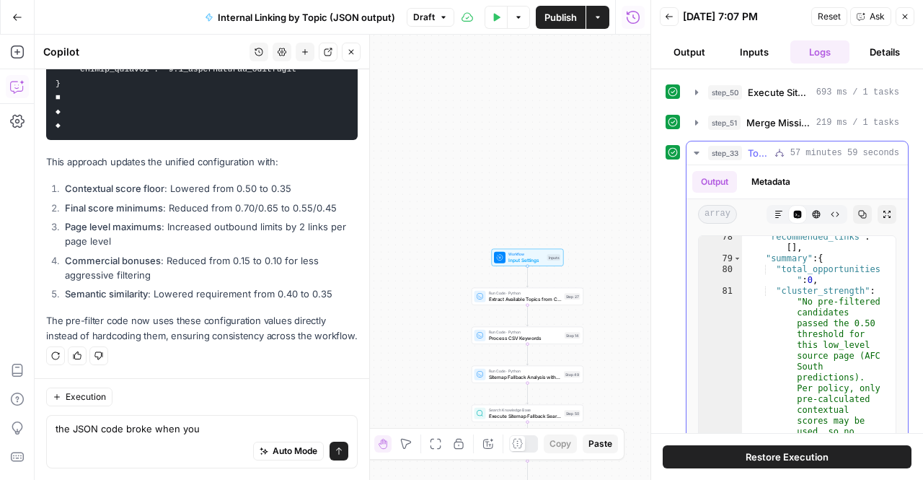
scroll to position [698, 0]
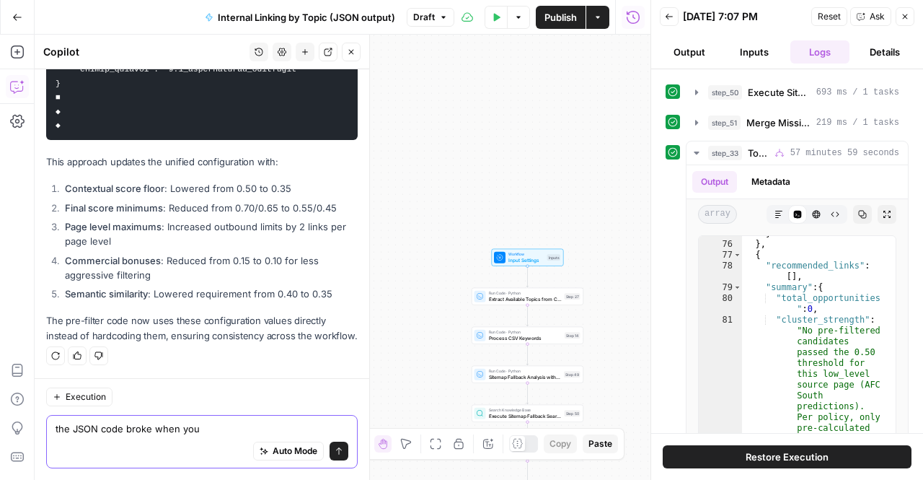
click at [115, 433] on textarea "the JSON code broke when you" at bounding box center [202, 428] width 293 height 14
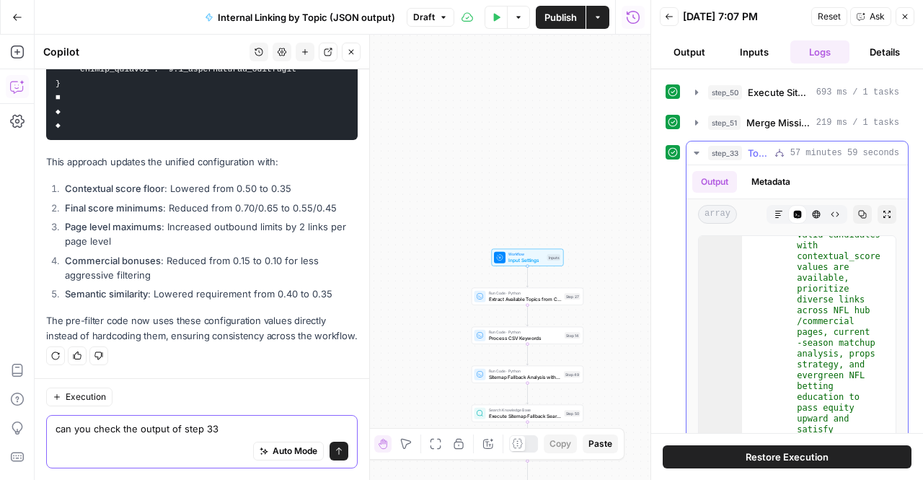
scroll to position [909, 0]
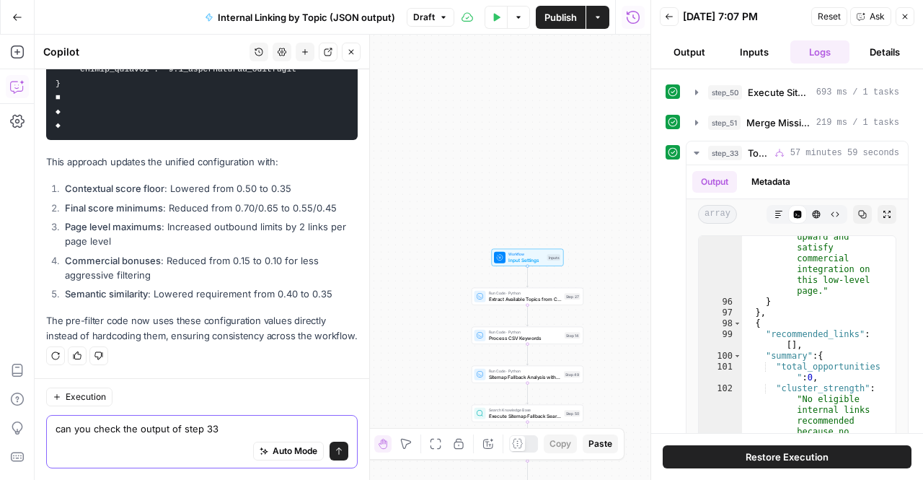
click at [220, 429] on textarea "can you check the output of step 33" at bounding box center [202, 428] width 293 height 14
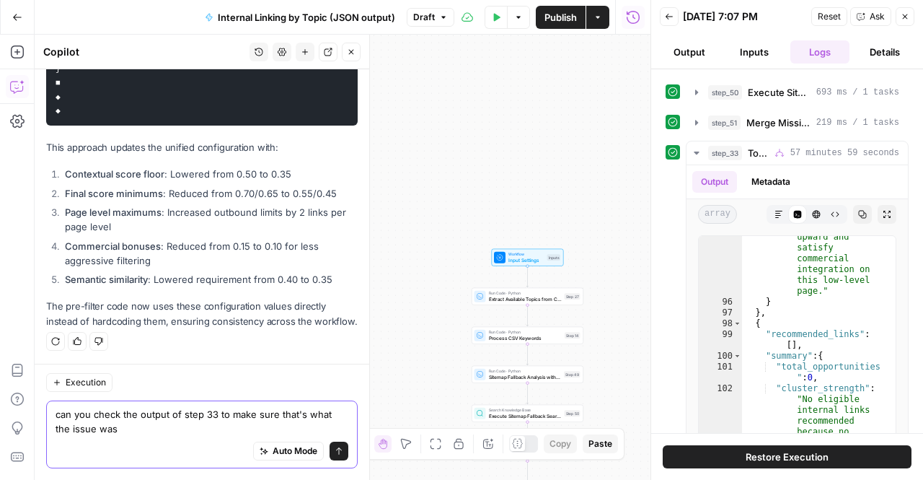
scroll to position [9619, 0]
type textarea "can you check the output of step 33 to make sure that's what the issue was"
click at [335, 454] on icon "submit" at bounding box center [339, 450] width 9 height 9
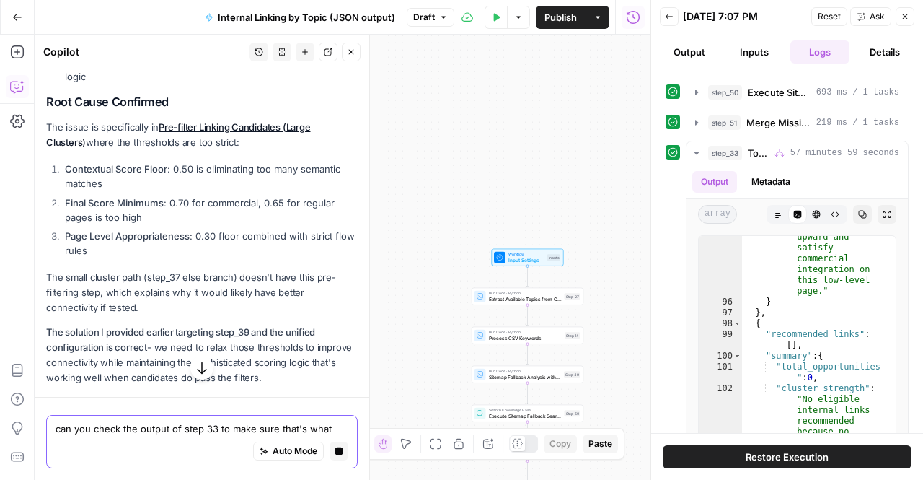
scroll to position [21817, 0]
click at [151, 423] on textarea "can you check the output of step 33 to make sure that's what the issue was" at bounding box center [202, 428] width 293 height 14
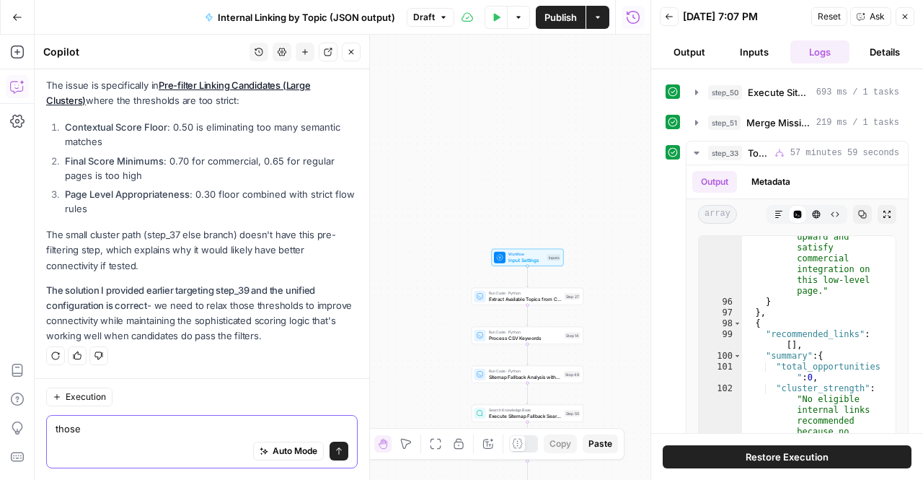
click at [175, 429] on textarea "those" at bounding box center [202, 428] width 293 height 14
type textarea "those scores aren't hardcoded in the pre-filter step are they?"
click at [330, 460] on button "Send" at bounding box center [339, 450] width 19 height 19
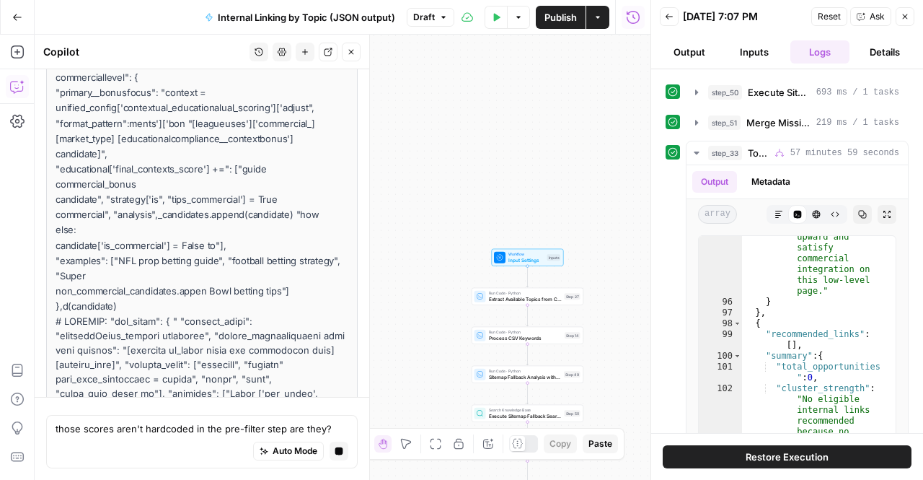
scroll to position [21886, 0]
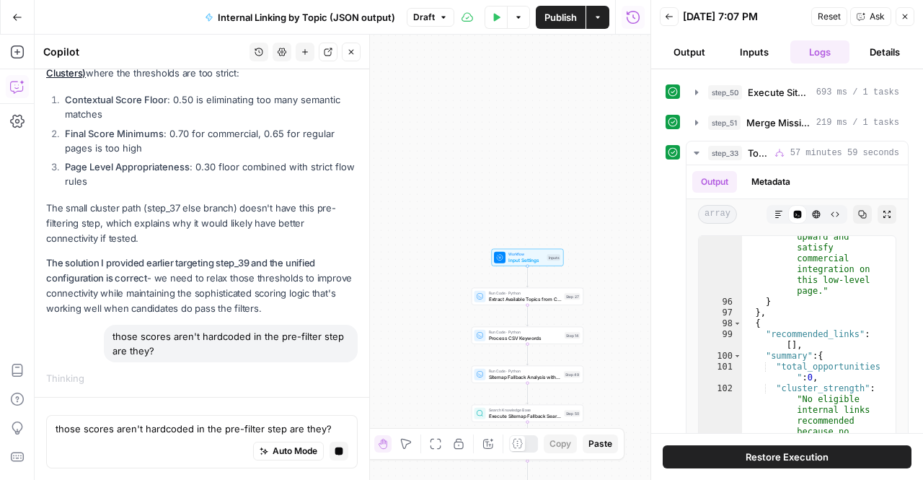
click at [329, 388] on div "Hi! How can I help with your workflow? I can explain steps, debug, write prompt…" at bounding box center [202, 274] width 335 height 410
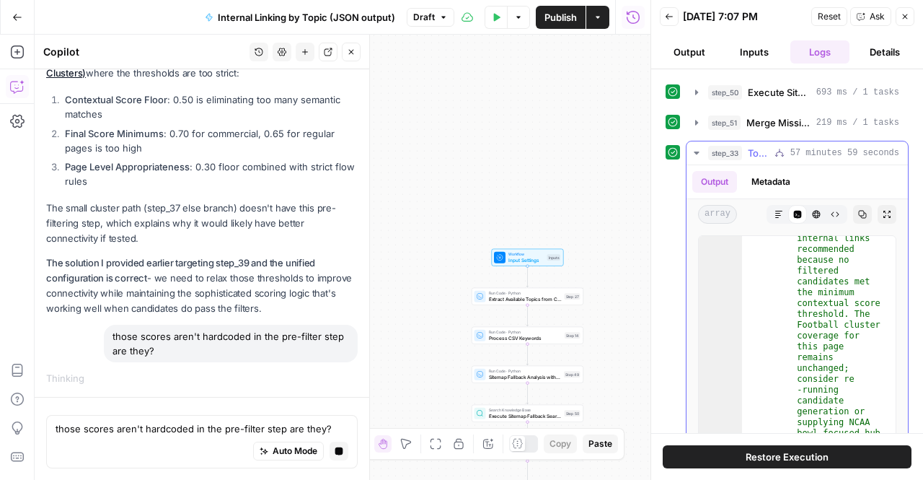
scroll to position [932, 0]
click at [698, 147] on icon "button" at bounding box center [697, 153] width 12 height 12
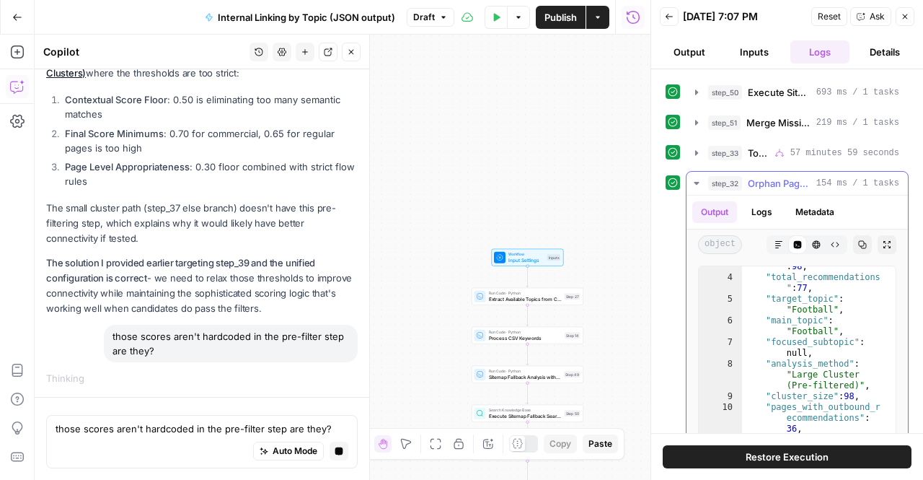
click at [700, 180] on icon "button" at bounding box center [697, 183] width 12 height 12
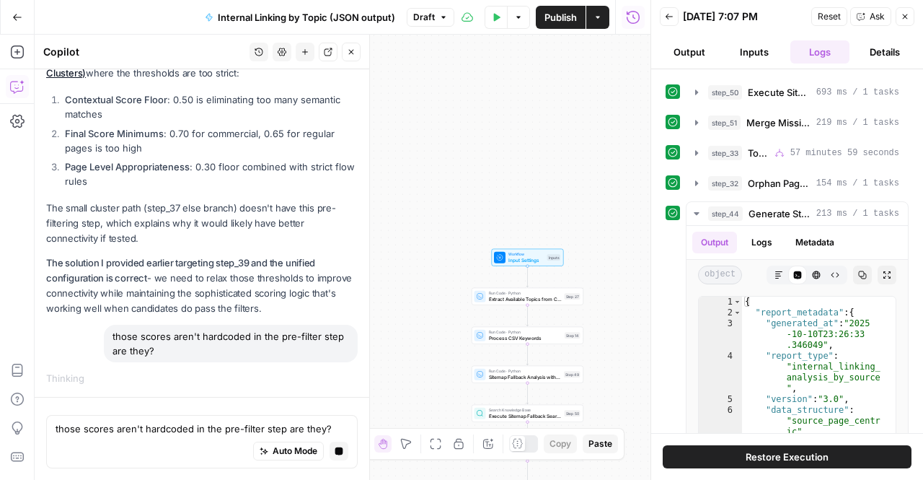
click at [899, 13] on button "Close" at bounding box center [905, 16] width 19 height 19
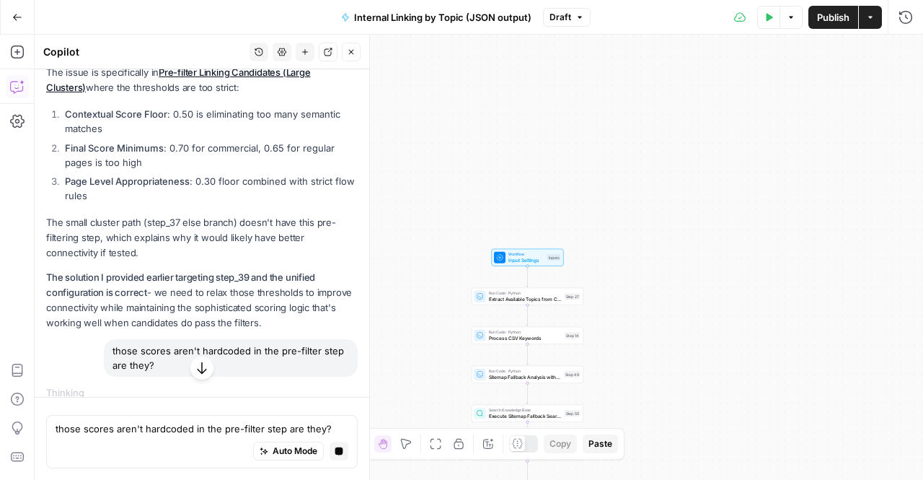
scroll to position [21886, 0]
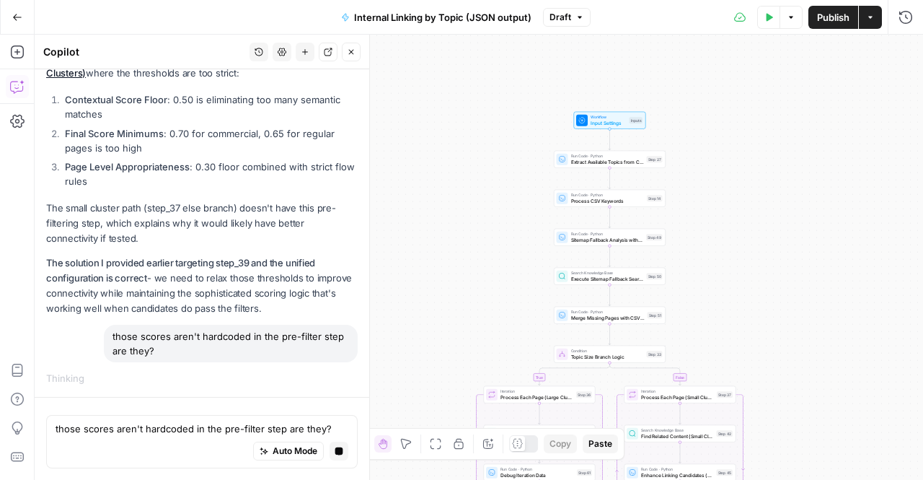
drag, startPoint x: 672, startPoint y: 275, endPoint x: 752, endPoint y: 138, distance: 158.7
click at [752, 138] on div "true false Workflow Input Settings Inputs Run Code · Python Extract Available T…" at bounding box center [479, 257] width 888 height 445
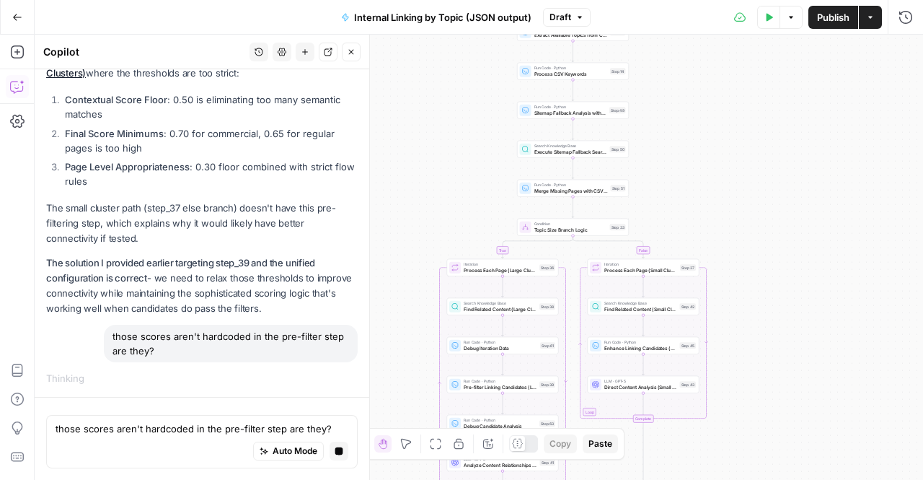
drag, startPoint x: 728, startPoint y: 255, endPoint x: 694, endPoint y: 131, distance: 128.8
click at [694, 131] on div "true false Workflow Input Settings Inputs Run Code · Python Extract Available T…" at bounding box center [479, 257] width 888 height 445
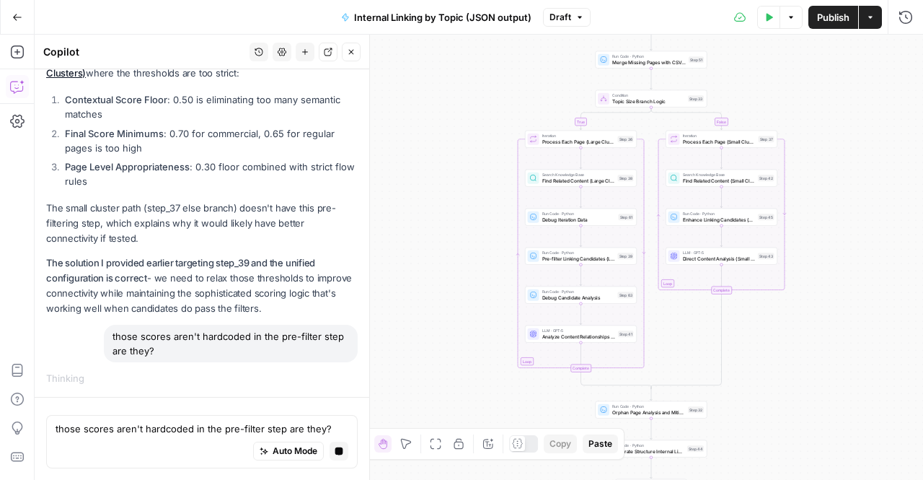
drag, startPoint x: 444, startPoint y: 281, endPoint x: 361, endPoint y: 279, distance: 82.9
click at [361, 279] on body "W Workspace1 New Home Browse Insights Opportunities Your Data Recent Grids Topi…" at bounding box center [461, 240] width 923 height 480
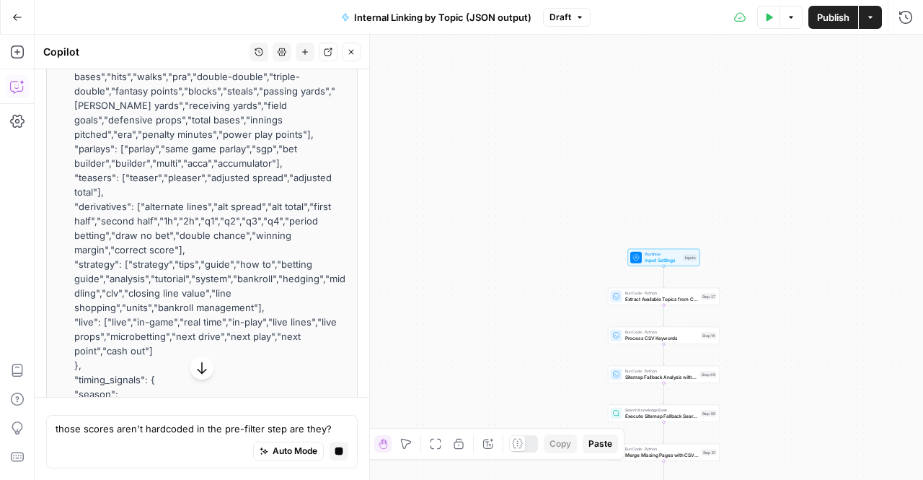
scroll to position [24242, 0]
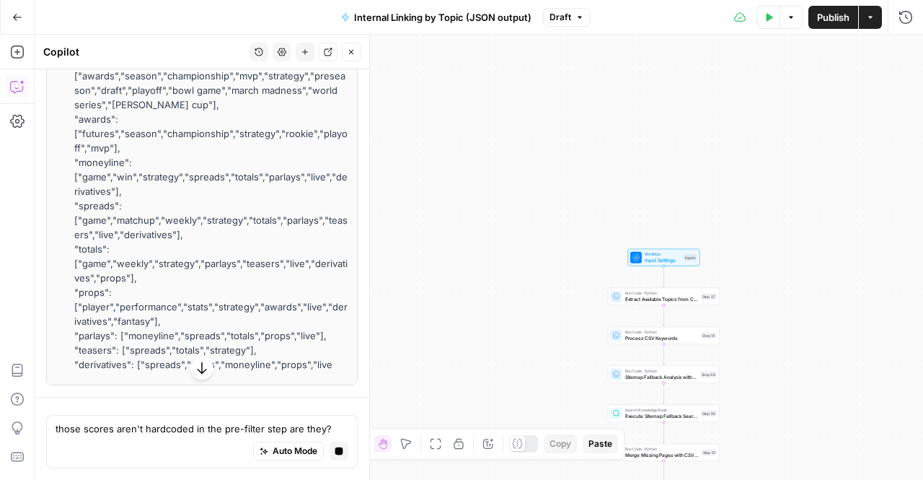
click at [195, 368] on icon "button" at bounding box center [202, 368] width 14 height 14
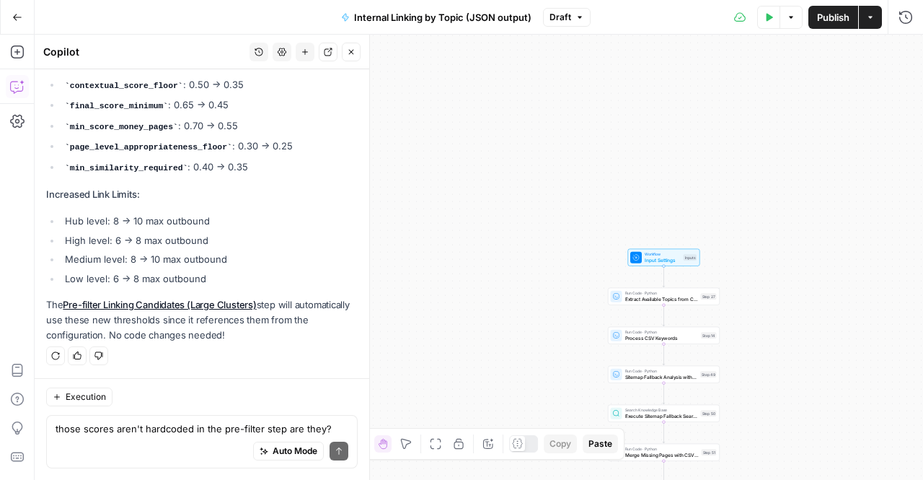
scroll to position [10910, 0]
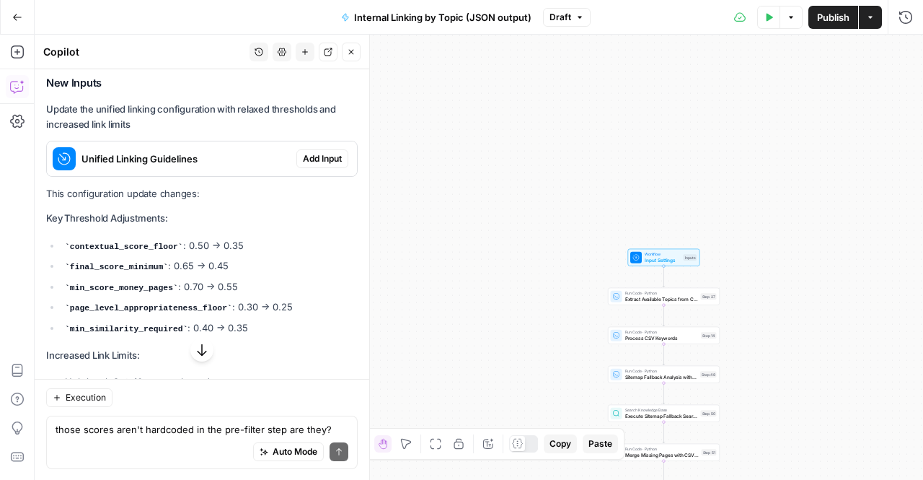
click at [188, 166] on span "Unified Linking Guidelines" at bounding box center [185, 158] width 209 height 14
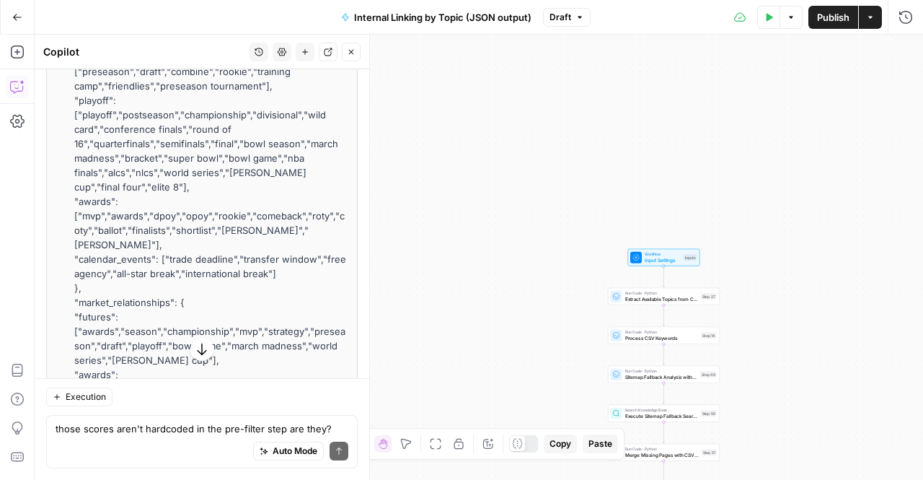
scroll to position [12450, 0]
click at [198, 429] on textarea "those scores aren't hardcoded in the pre-filter step are they?" at bounding box center [202, 428] width 293 height 14
click at [170, 456] on div "Auto Mode Send" at bounding box center [202, 452] width 293 height 32
click at [161, 425] on textarea "ca" at bounding box center [202, 428] width 293 height 14
click at [198, 436] on div "Auto Mode Send" at bounding box center [202, 452] width 293 height 32
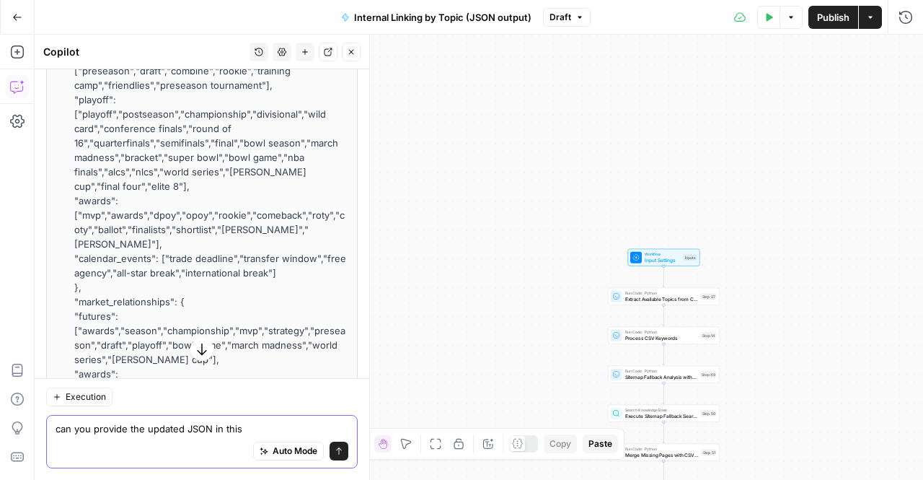
click at [221, 429] on textarea "can you provide the updated JSON in this" at bounding box center [202, 428] width 293 height 14
click at [278, 428] on textarea "can you provide the updated JSON data in this" at bounding box center [202, 428] width 293 height 14
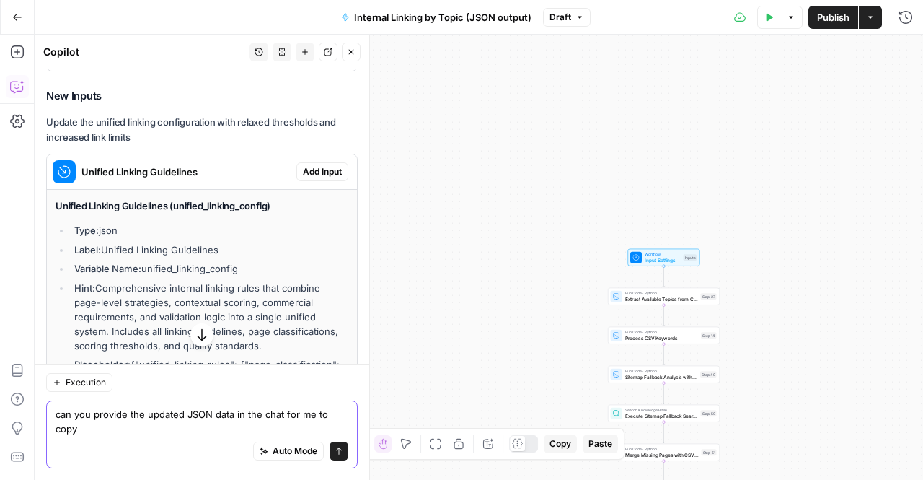
scroll to position [10936, 0]
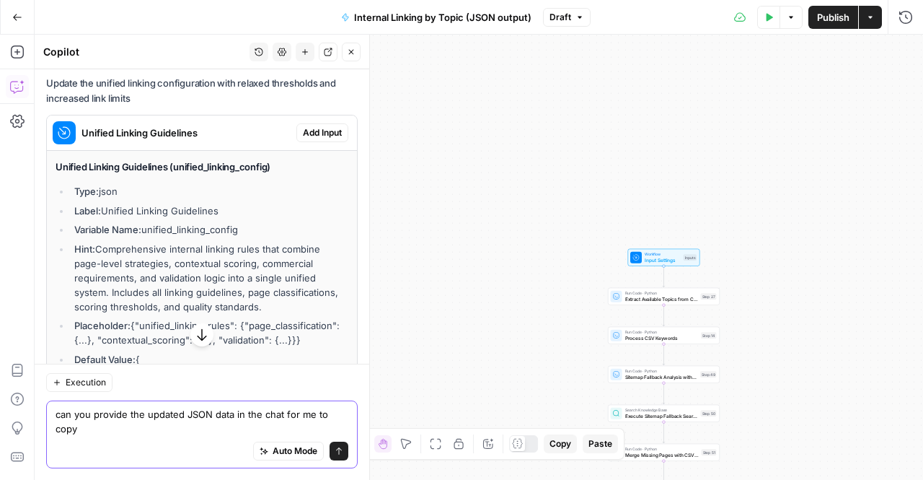
type textarea "can you provide the updated JSON data in the chat for me to copy"
click at [163, 150] on div "Unified Linking Guidelines" at bounding box center [172, 132] width 250 height 35
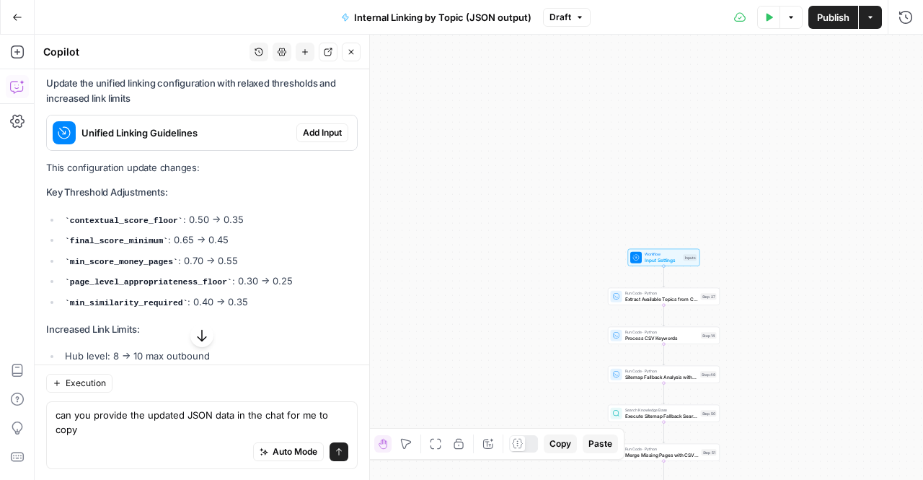
click at [163, 150] on div "Unified Linking Guidelines" at bounding box center [172, 132] width 250 height 35
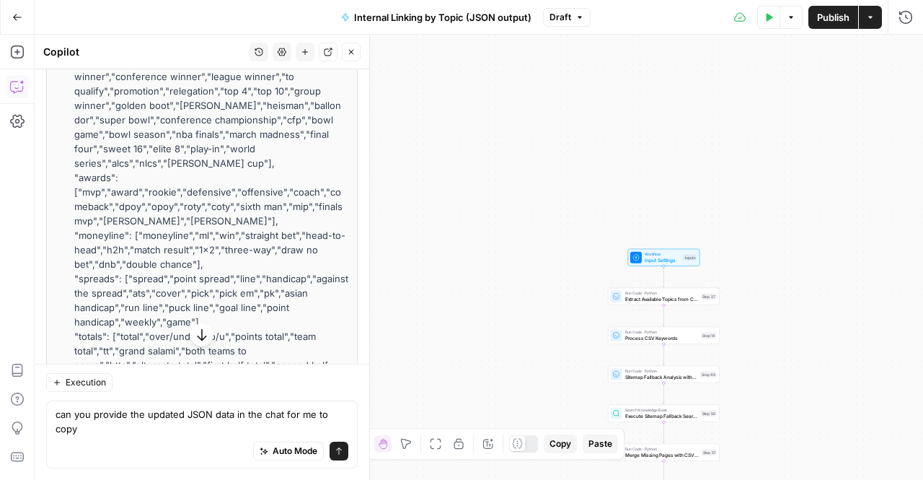
scroll to position [11521, 0]
click at [658, 263] on div "Workflow Input Settings Inputs Test Step" at bounding box center [664, 257] width 72 height 17
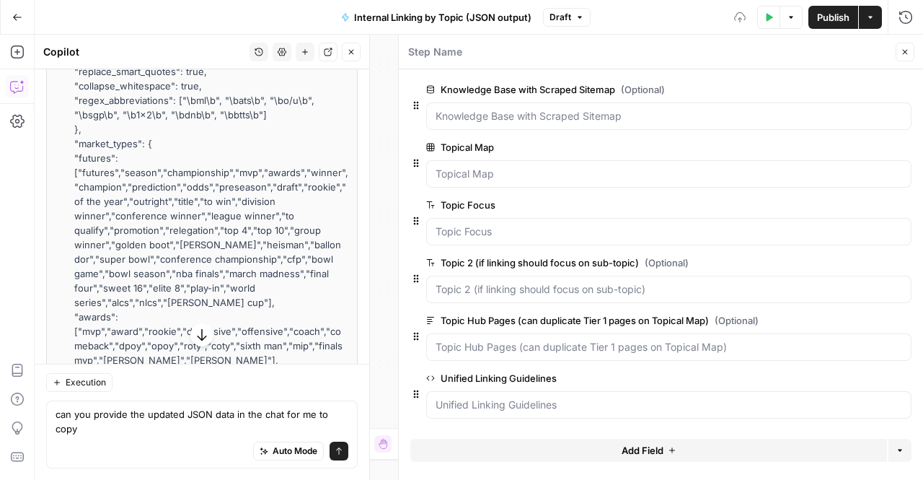
scroll to position [11659, 0]
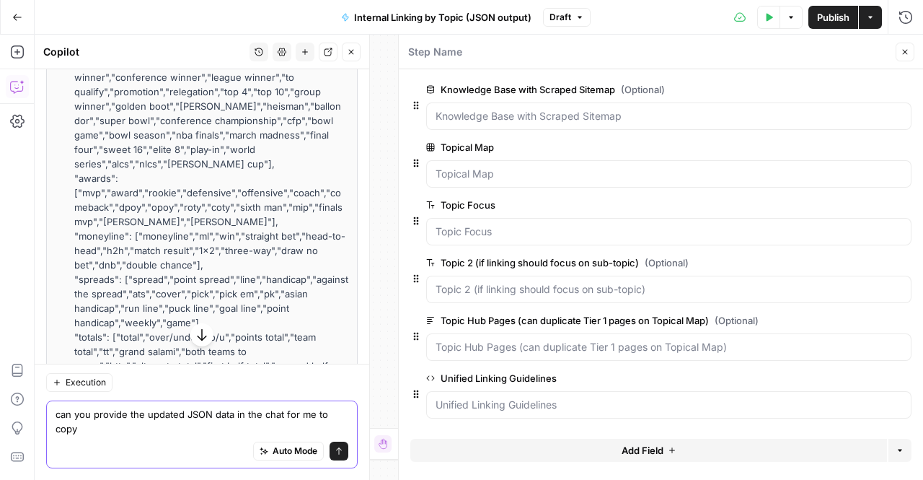
click at [113, 431] on textarea "can you provide the updated JSON data in the chat for me to copy" at bounding box center [202, 421] width 293 height 29
click at [335, 454] on button "Send" at bounding box center [339, 450] width 19 height 19
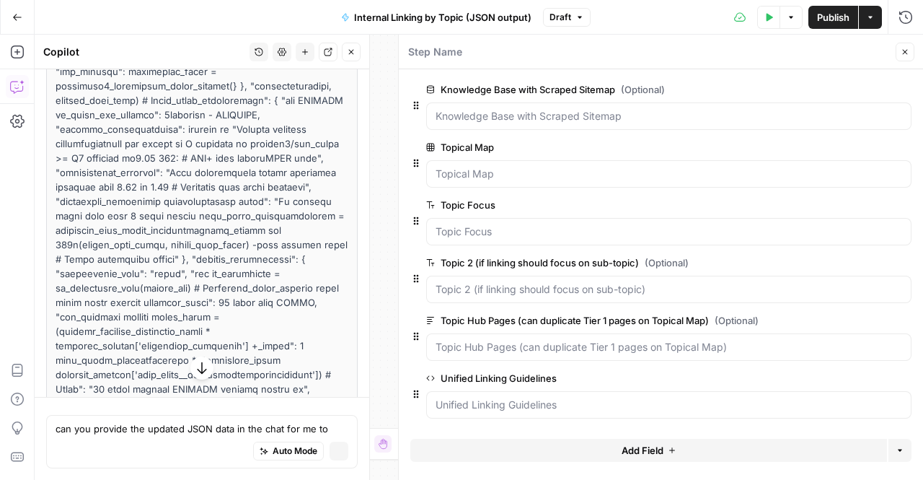
scroll to position [22973, 0]
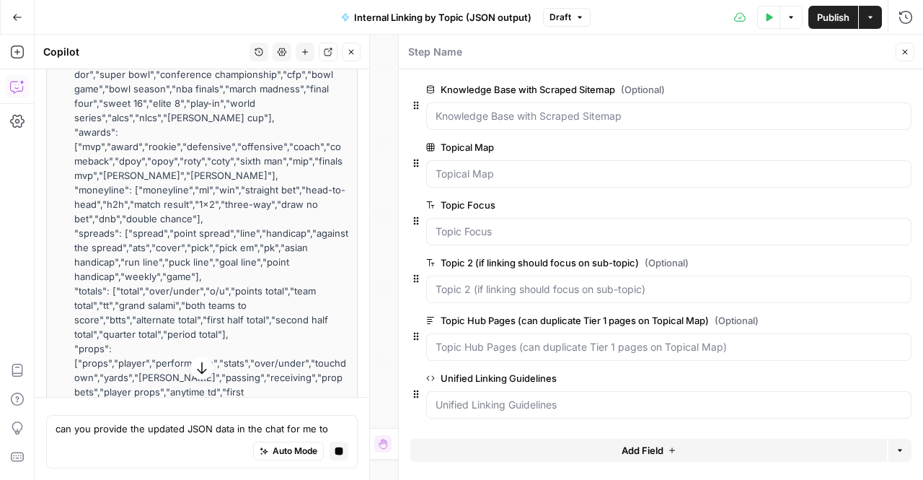
click at [198, 367] on icon "button" at bounding box center [202, 368] width 14 height 14
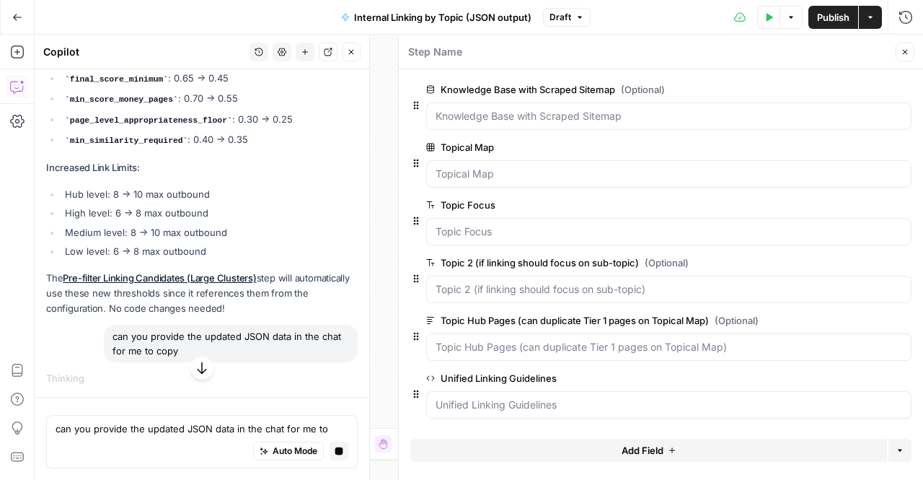
scroll to position [30203, 0]
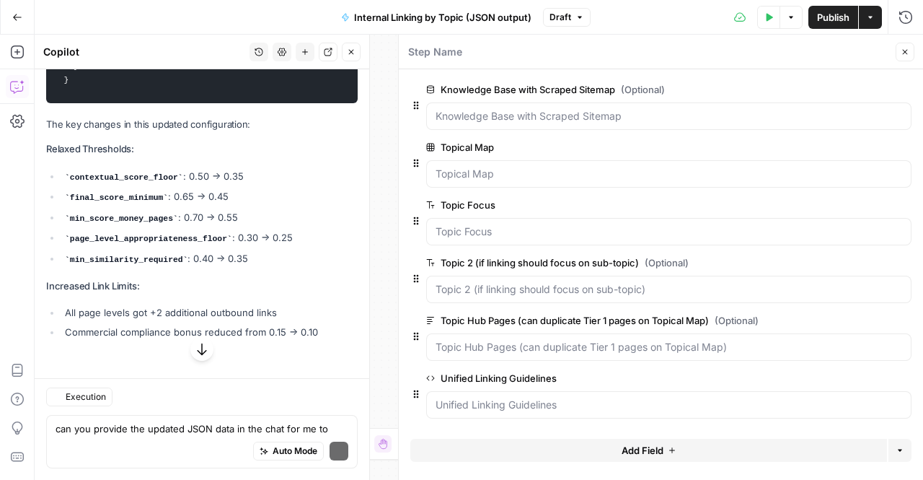
scroll to position [20400, 0]
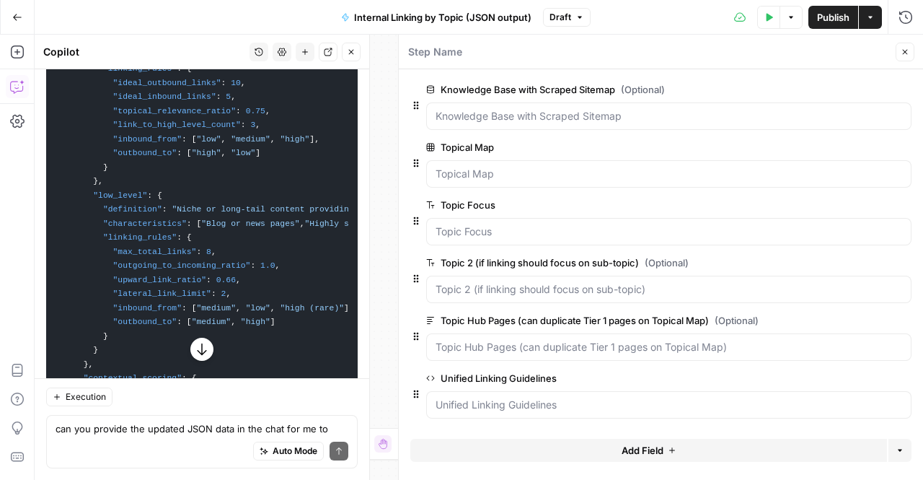
click at [197, 353] on icon "button" at bounding box center [201, 349] width 9 height 12
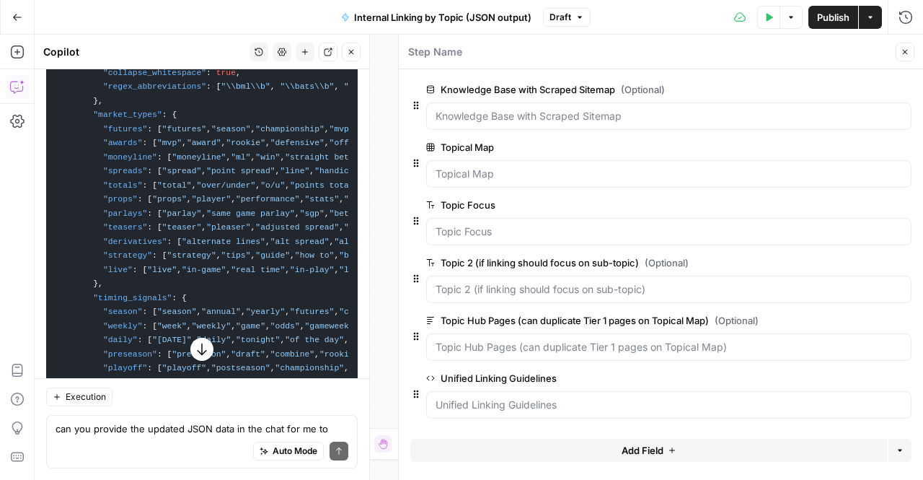
scroll to position [19174, 0]
drag, startPoint x: 52, startPoint y: 148, endPoint x: 234, endPoint y: 308, distance: 242.7
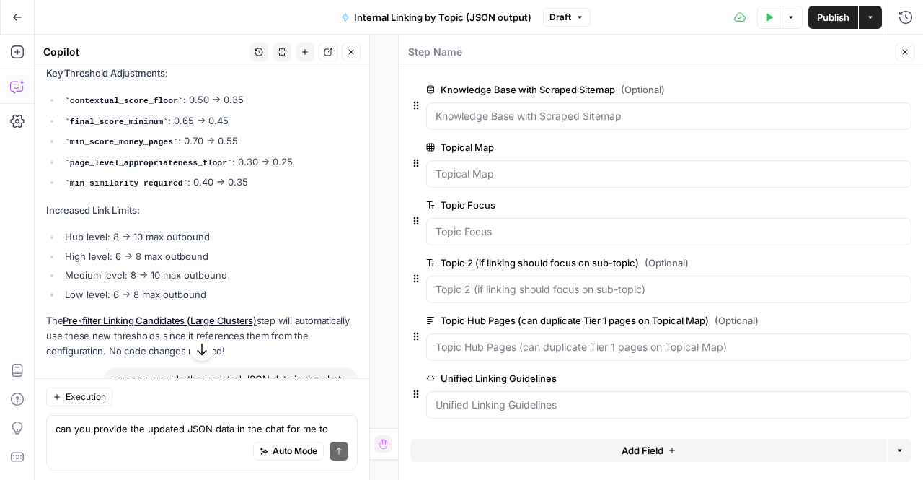
scroll to position [18584, 0]
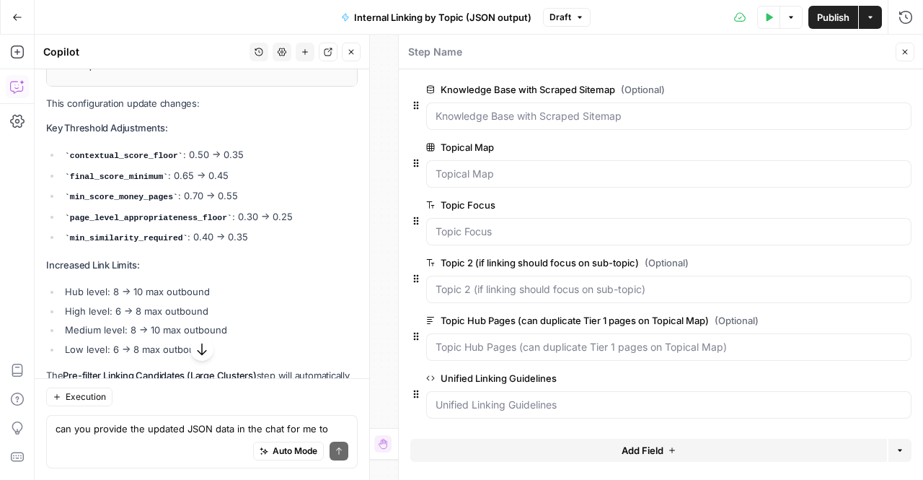
drag, startPoint x: 92, startPoint y: 268, endPoint x: 239, endPoint y: 389, distance: 191.1
click at [239, 389] on div "Hi! How can I help with your workflow? I can explain steps, debug, write prompt…" at bounding box center [202, 274] width 335 height 410
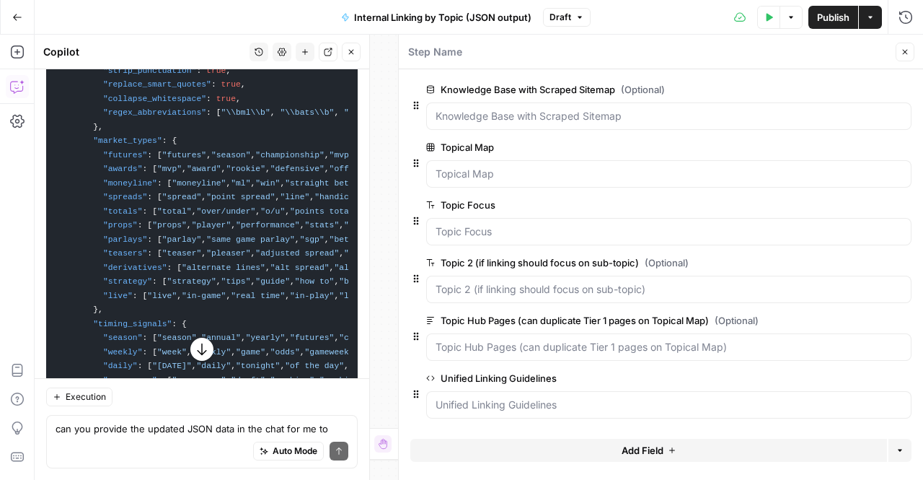
scroll to position [19208, 0]
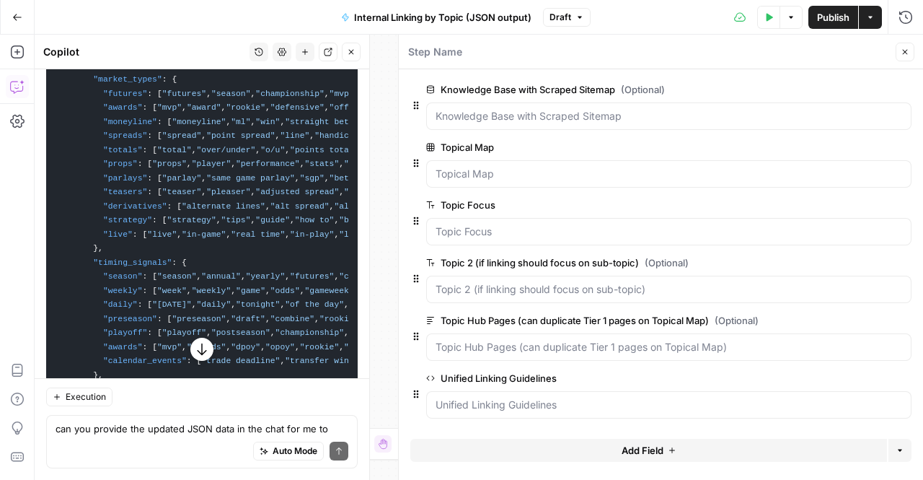
drag, startPoint x: 47, startPoint y: 102, endPoint x: 261, endPoint y: 390, distance: 358.7
click at [261, 390] on div "Hi! How can I help with your workflow? I can explain steps, debug, write prompt…" at bounding box center [202, 274] width 335 height 410
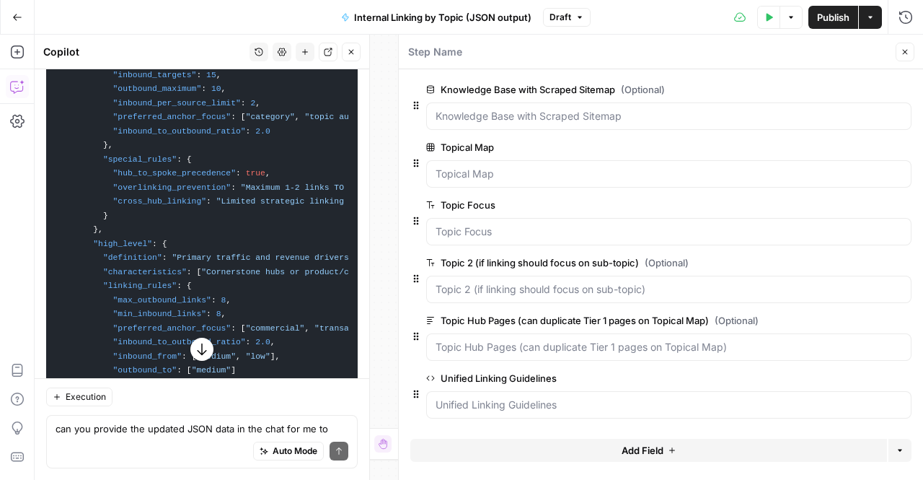
scroll to position [20052, 0]
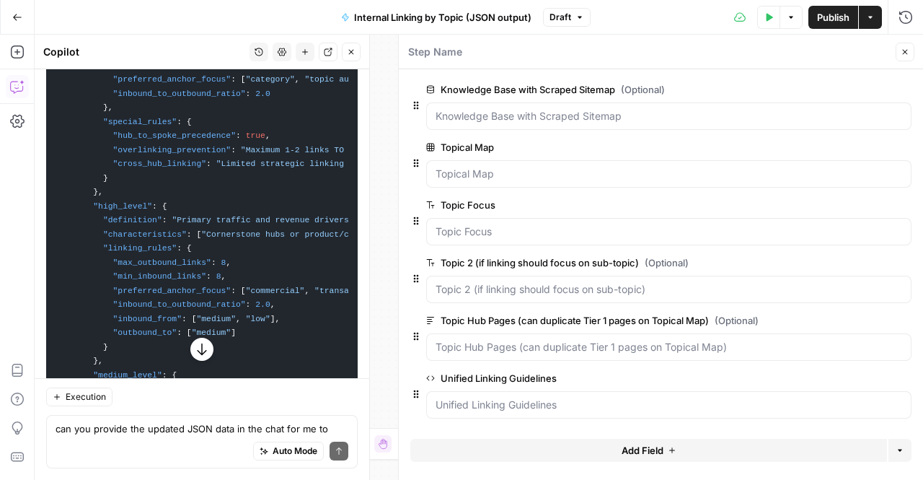
click at [197, 354] on icon "button" at bounding box center [201, 349] width 9 height 12
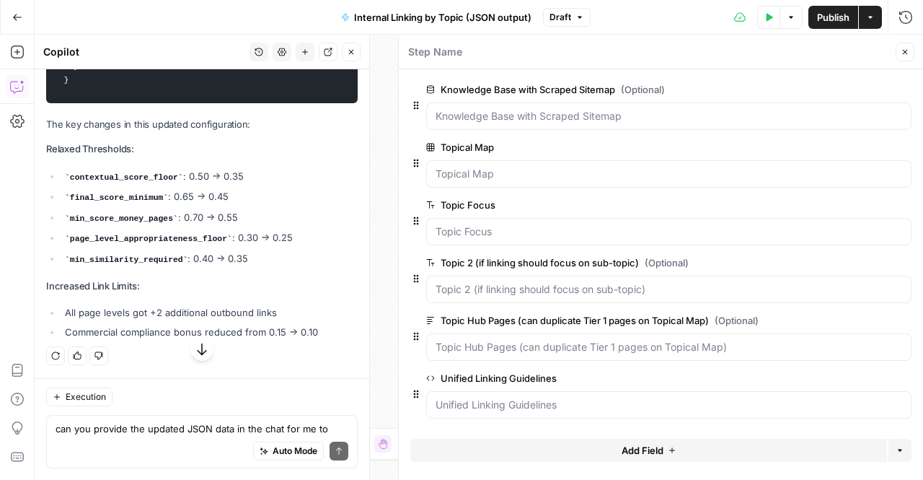
click at [154, 202] on code "final_score_minimum" at bounding box center [116, 197] width 103 height 9
click at [151, 422] on textarea "can you provide the updated JSON data in the chat for me to copy" at bounding box center [202, 428] width 293 height 14
click at [138, 433] on textarea "please doubl" at bounding box center [202, 428] width 293 height 14
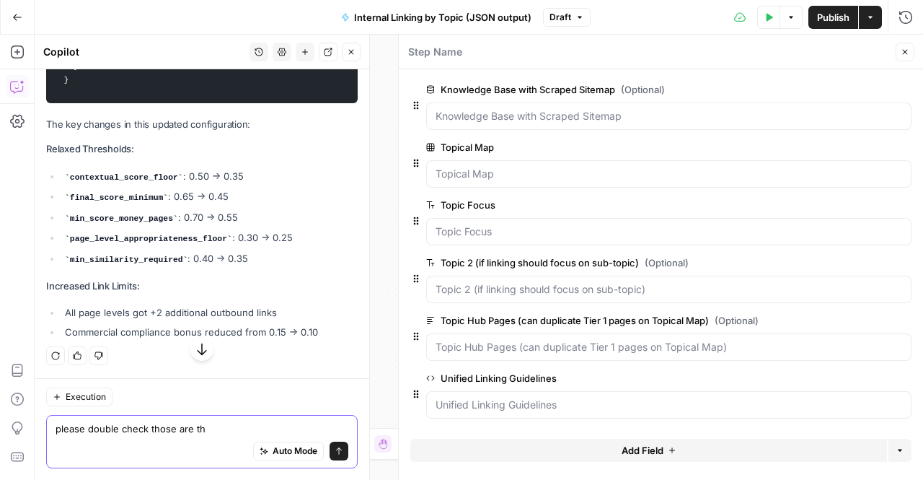
click at [204, 431] on textarea "please double check those are th" at bounding box center [202, 428] width 293 height 14
type textarea "please double check those are those are teh full rules with nothing missing"
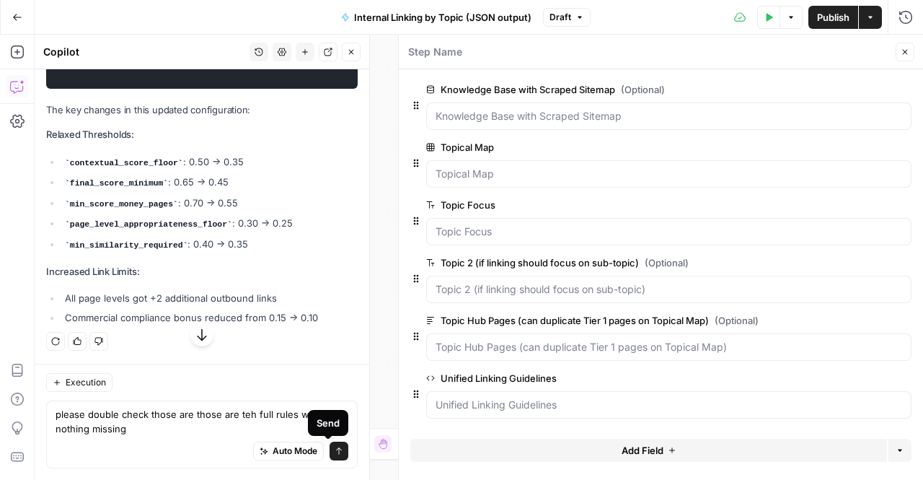
click at [335, 452] on icon "submit" at bounding box center [339, 450] width 9 height 9
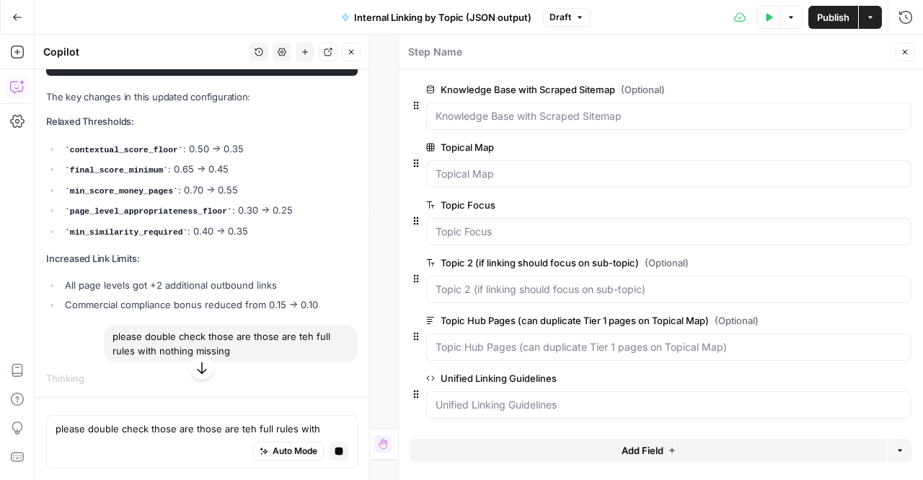
click at [190, 371] on button "button" at bounding box center [201, 367] width 23 height 23
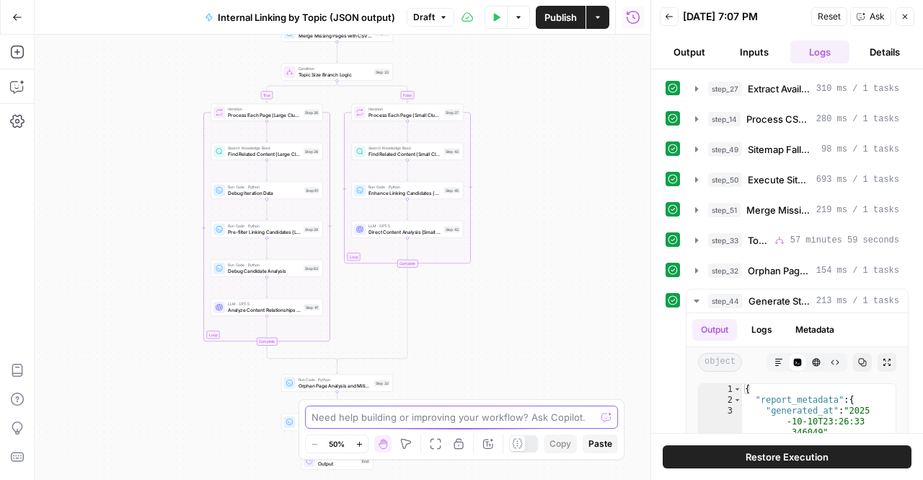
click at [361, 412] on textarea at bounding box center [454, 417] width 284 height 14
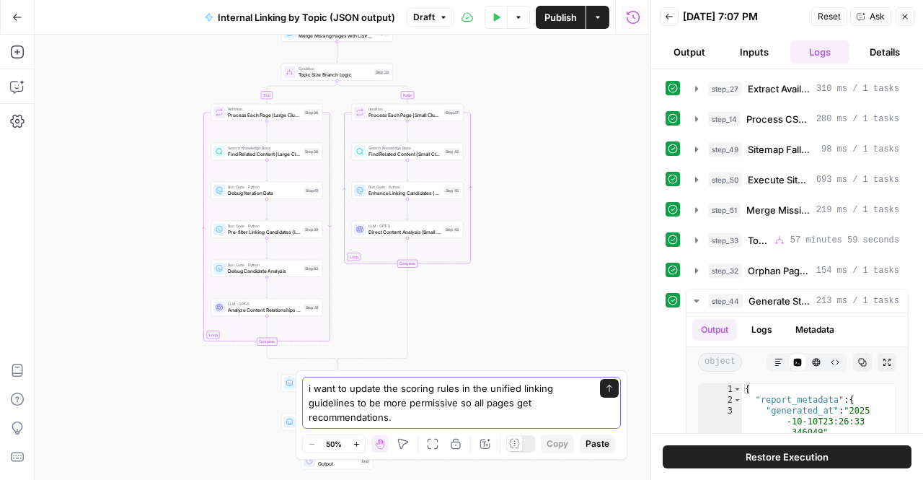
click at [482, 402] on textarea "i want to update the scoring rules in the unified linking guidelines to be more…" at bounding box center [447, 402] width 277 height 43
type textarea "i want to update the scoring rules in the unified linking guidelines to be more…"
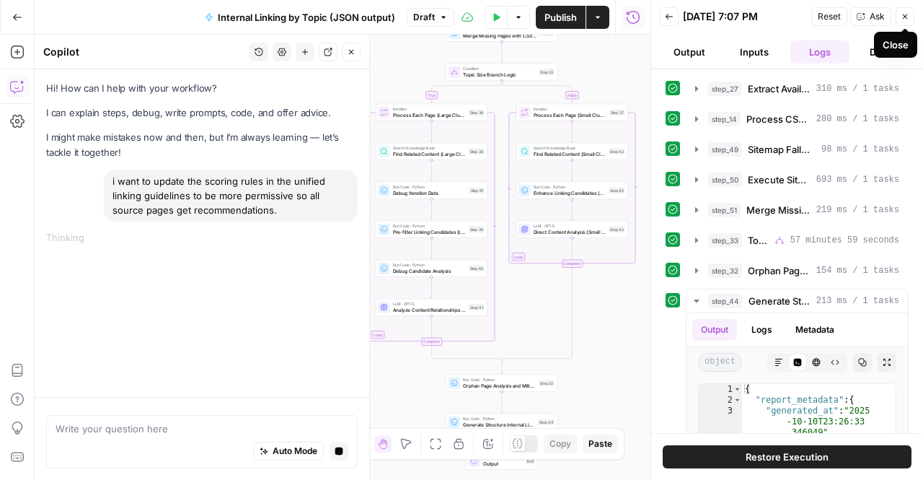
click at [907, 19] on icon "button" at bounding box center [905, 16] width 9 height 9
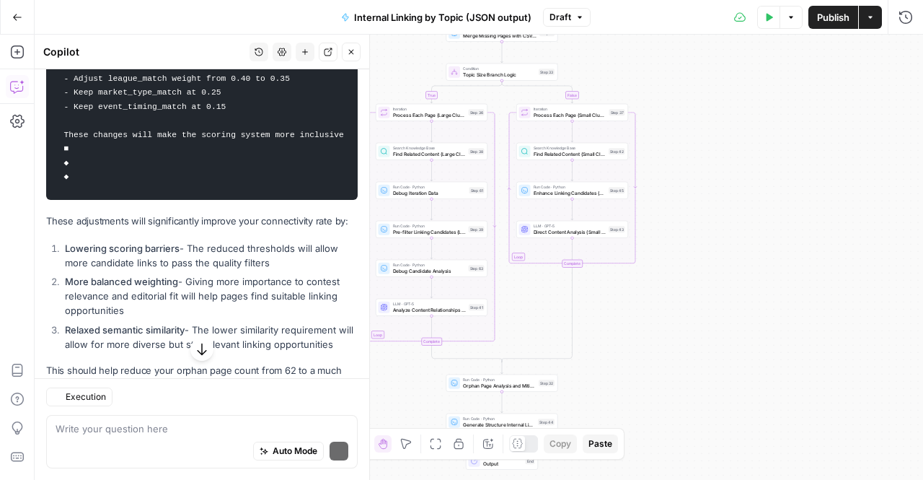
scroll to position [629, 0]
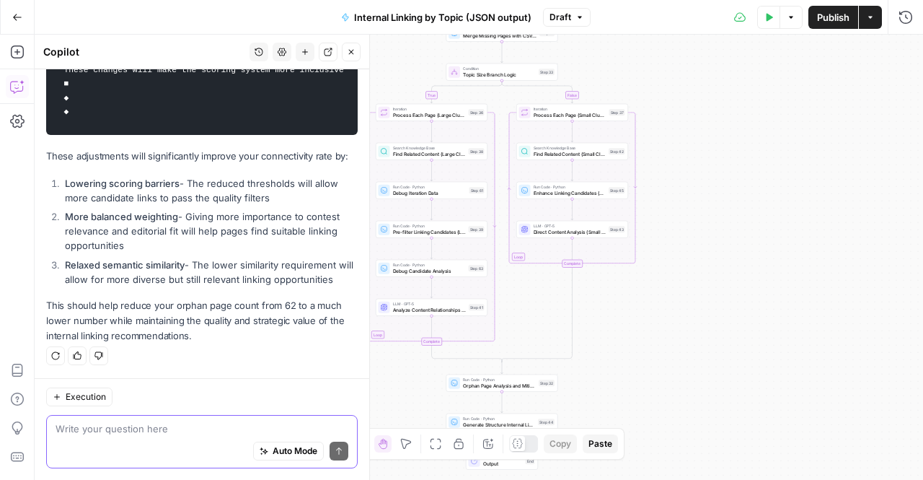
click at [147, 433] on textarea at bounding box center [202, 428] width 293 height 14
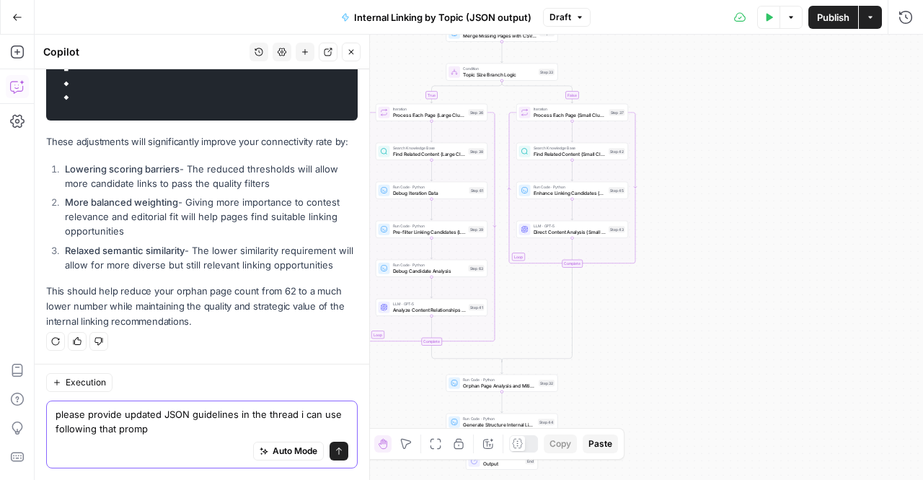
type textarea "please provide updated JSON guidelines in the thread i can use following that p…"
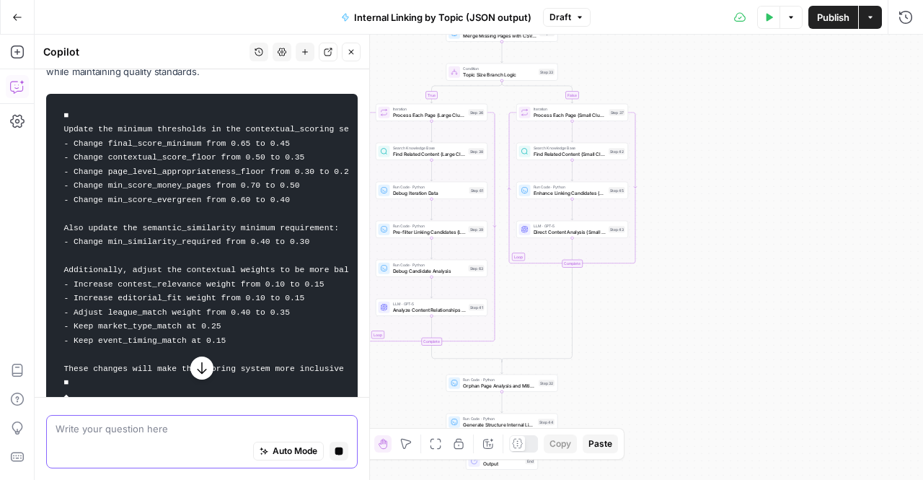
scroll to position [320, 0]
click at [209, 232] on code "■ Update the minimum thresholds in the contextual_scoring section to be more pe…" at bounding box center [202, 263] width 293 height 326
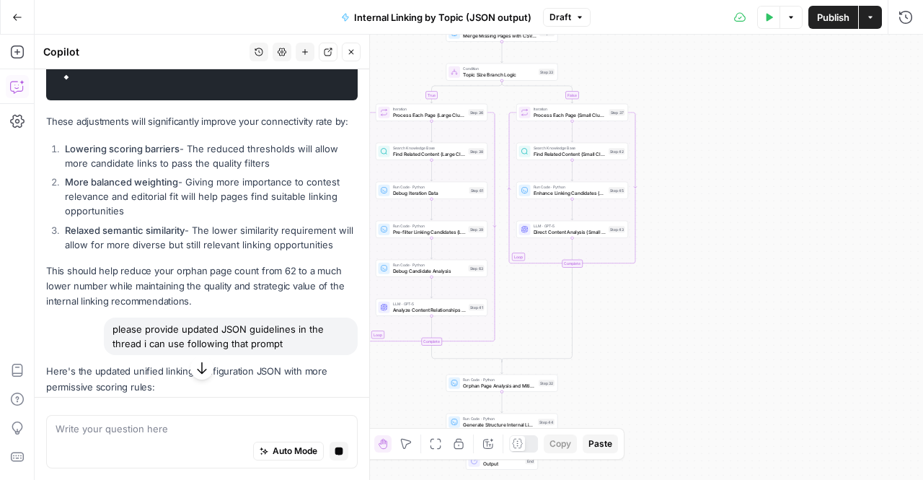
scroll to position [655, 0]
click at [195, 373] on icon "button" at bounding box center [202, 368] width 14 height 14
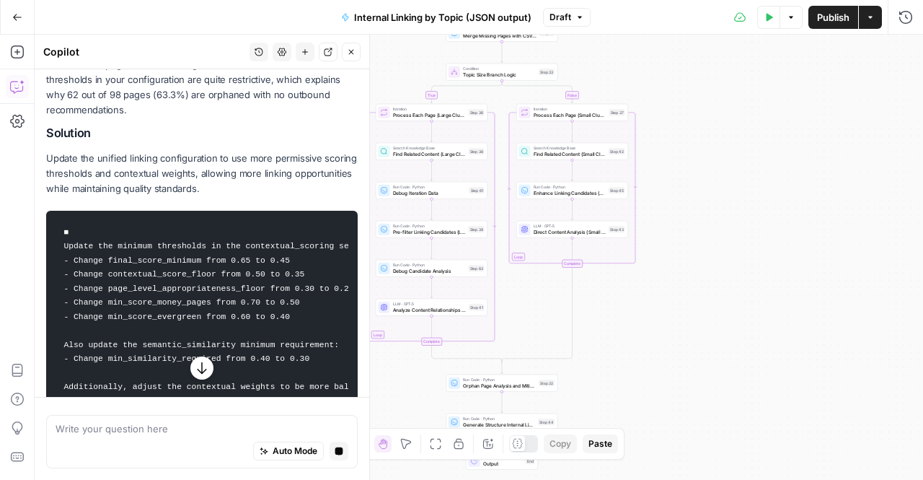
scroll to position [203, 0]
click at [199, 367] on icon "button" at bounding box center [202, 368] width 14 height 14
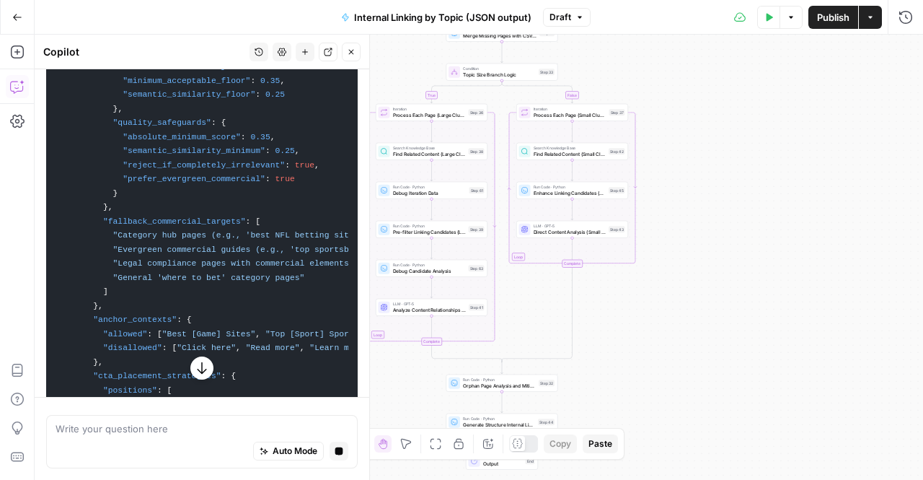
scroll to position [6536, 0]
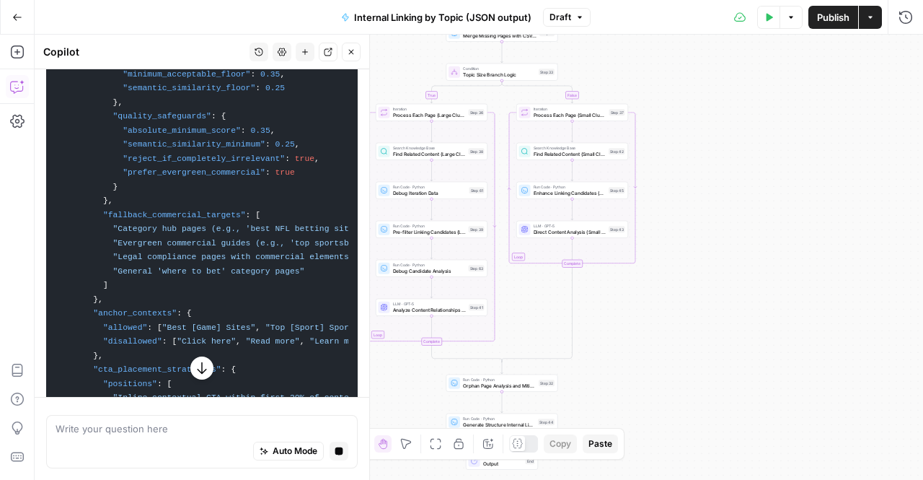
click at [199, 367] on icon "button" at bounding box center [202, 368] width 14 height 14
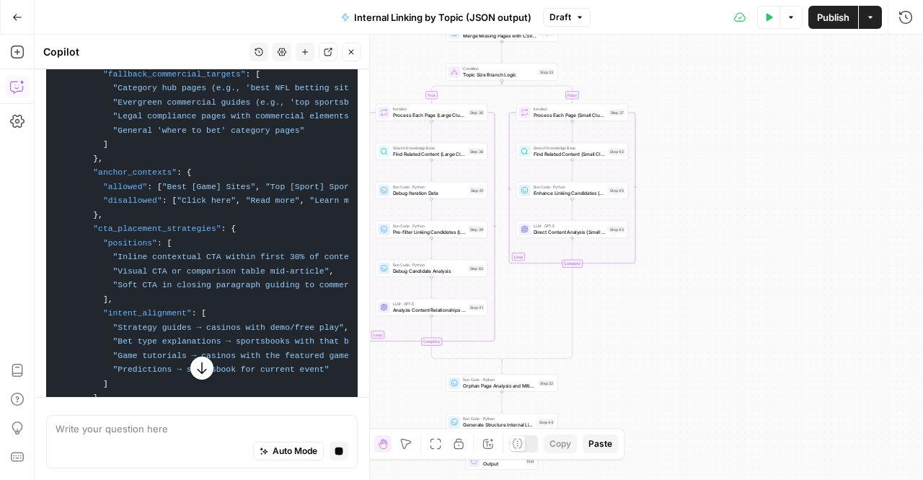
click at [199, 367] on icon "button" at bounding box center [202, 368] width 14 height 14
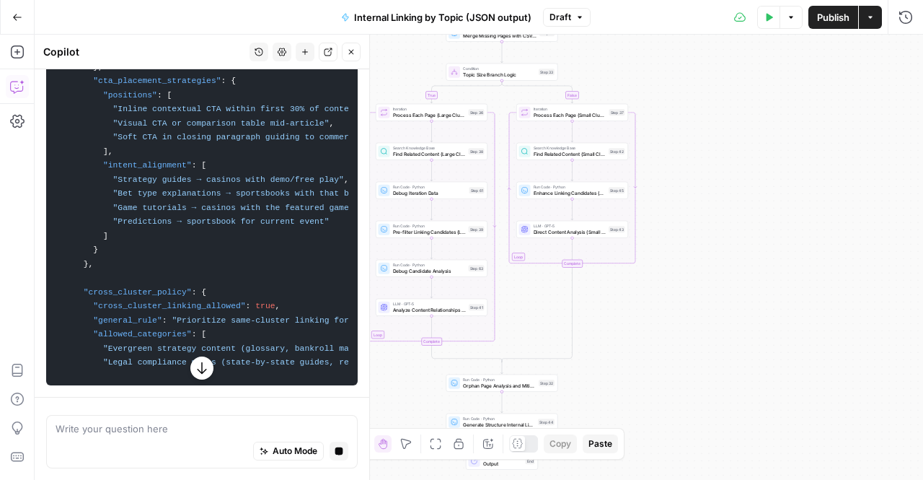
scroll to position [6831, 0]
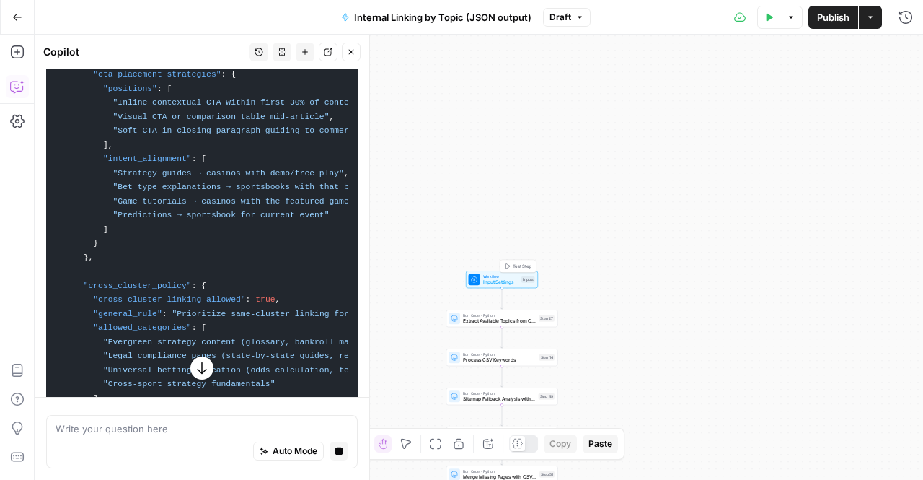
click at [488, 281] on span "Input Settings" at bounding box center [501, 281] width 36 height 7
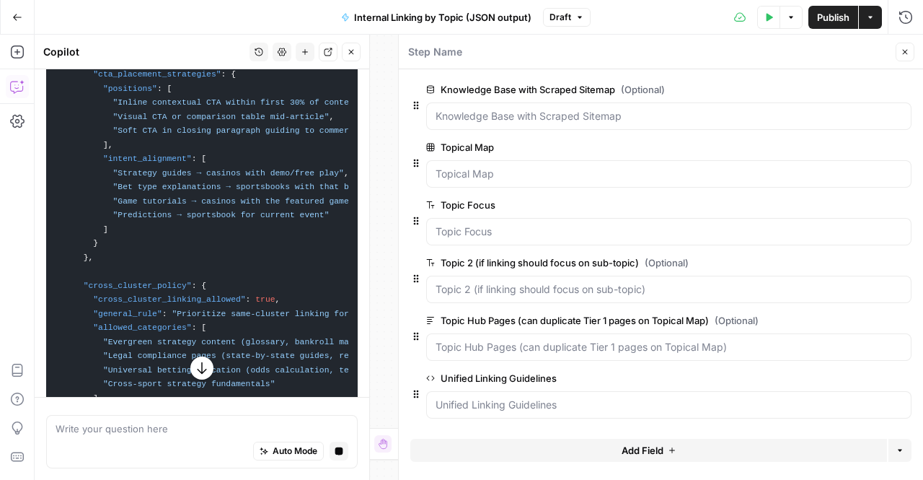
click at [856, 374] on span "edit field" at bounding box center [858, 378] width 32 height 12
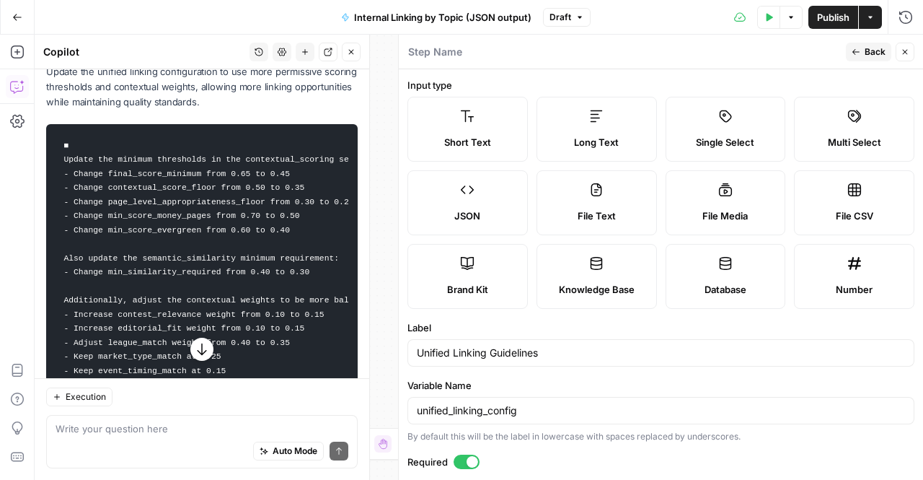
scroll to position [176, 0]
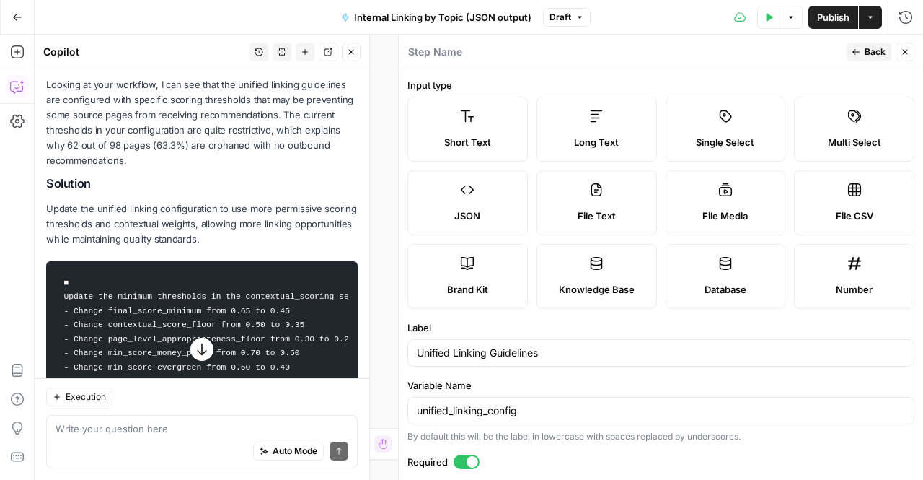
drag, startPoint x: 76, startPoint y: 231, endPoint x: 168, endPoint y: 363, distance: 161.2
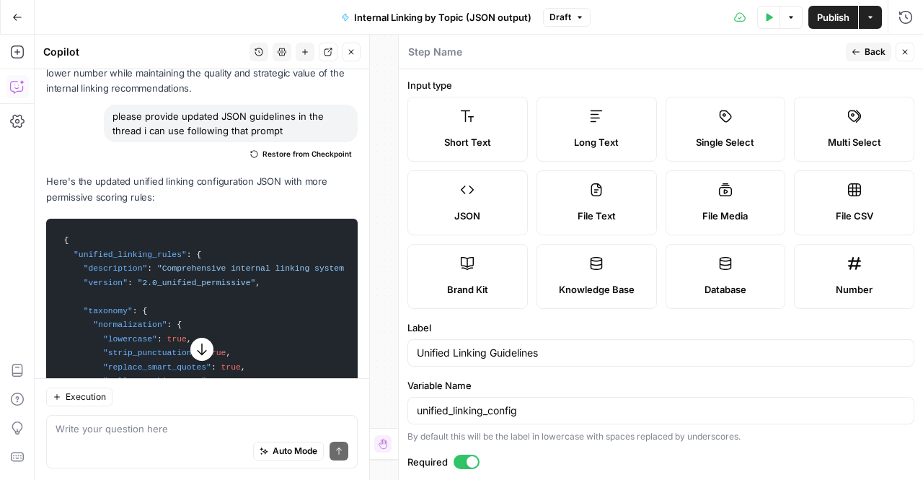
scroll to position [891, 0]
copy div "green from 0.60 to 0.40 Also update the semantic_similarity minimum requirement…"
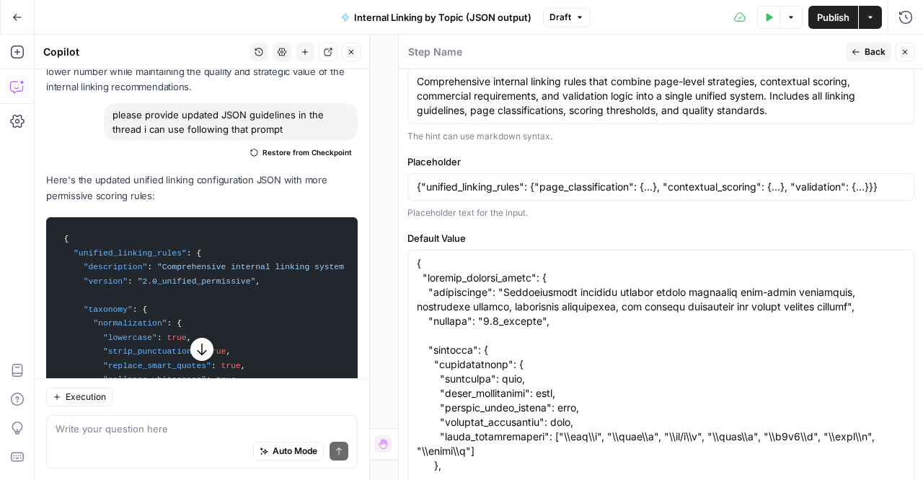
scroll to position [198, 0]
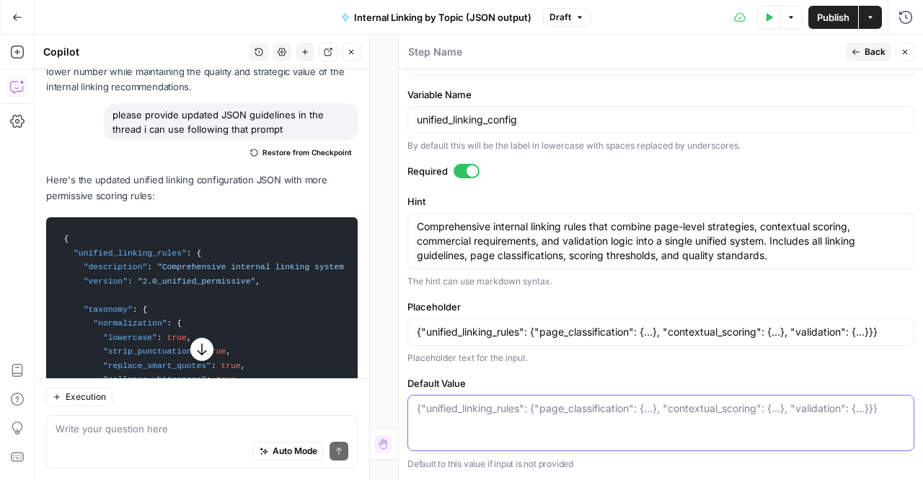
scroll to position [287, 0]
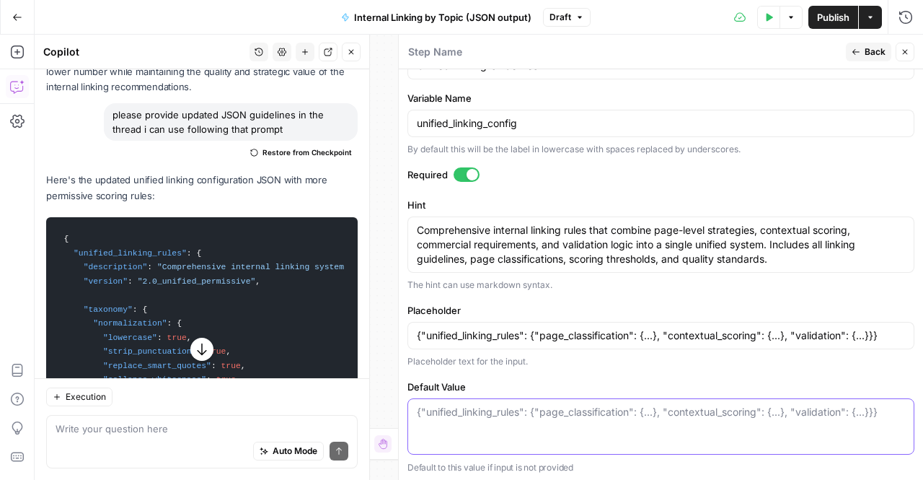
paste textarea "green from 0.60 to 0.40 Also update the semantic_similarity minimum requirement…"
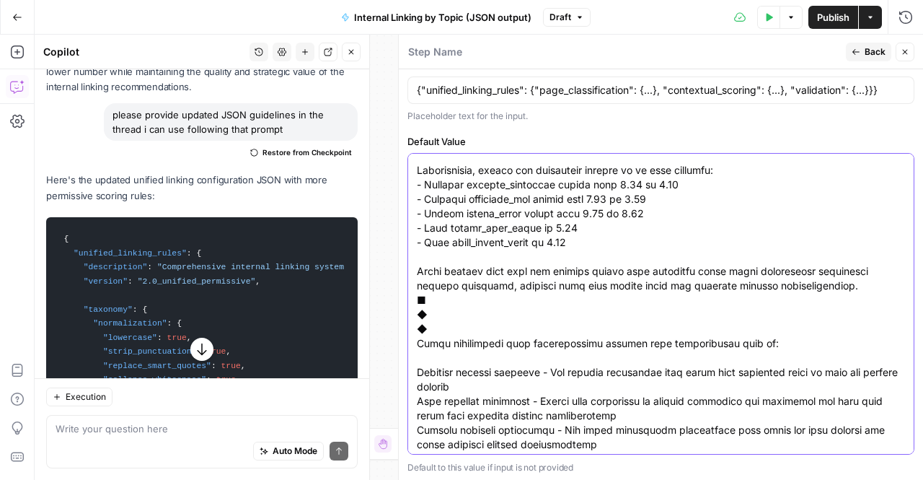
scroll to position [0, 0]
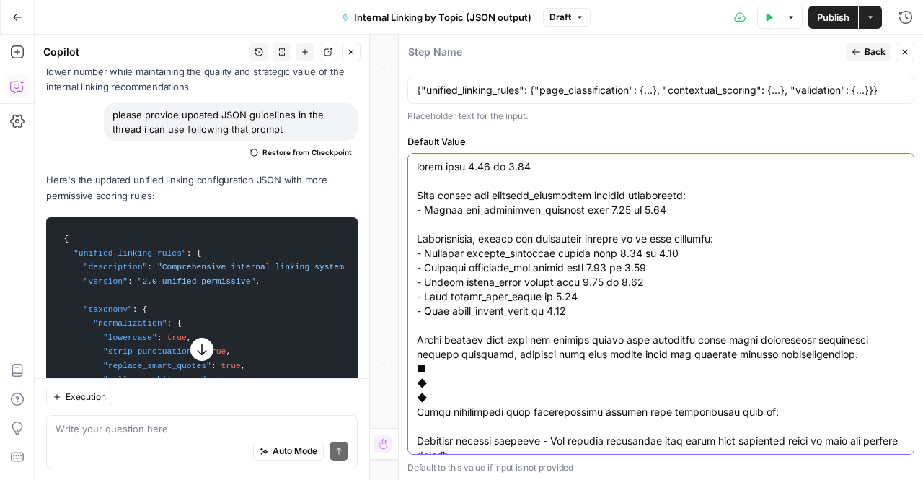
drag, startPoint x: 427, startPoint y: 264, endPoint x: 394, endPoint y: 105, distance: 162.1
click at [398, 105] on div "Step Name Back Close Input type Short Text Long Text Single Select Multi Select…" at bounding box center [660, 257] width 525 height 445
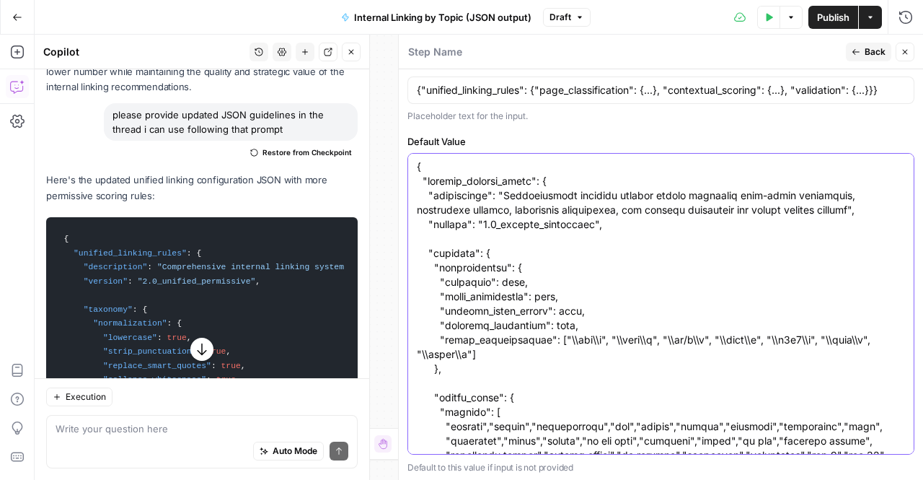
type textarea "{ "unified_linking_rules": { "description": "Comprehensive internal linking sys…"
click at [867, 58] on span "Back" at bounding box center [875, 51] width 21 height 13
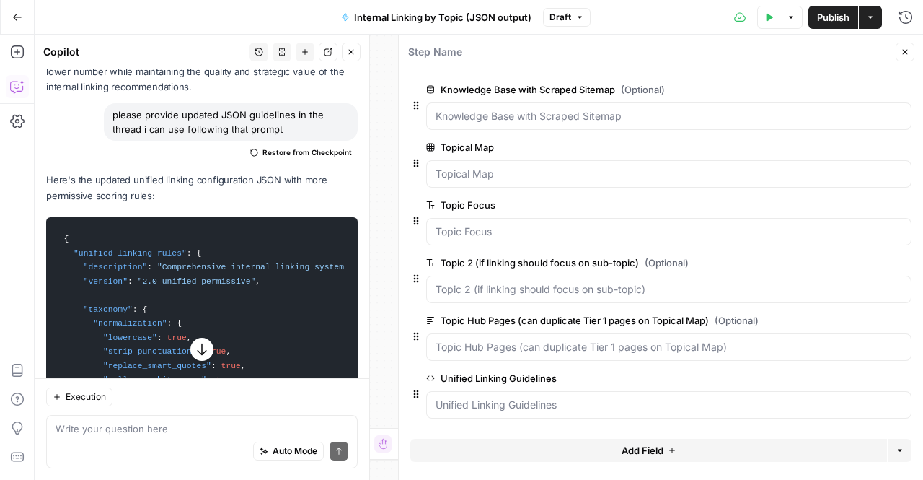
click at [162, 392] on div "Execution" at bounding box center [202, 396] width 312 height 19
click at [195, 354] on icon "button" at bounding box center [202, 349] width 14 height 14
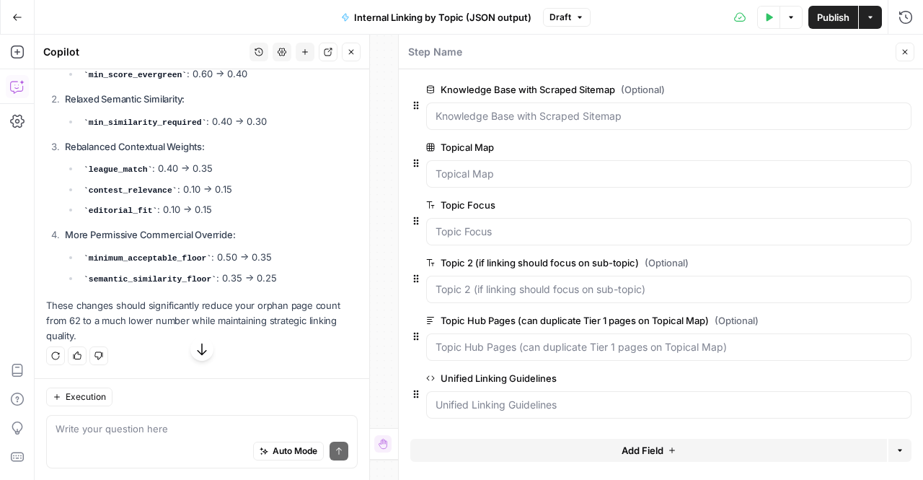
scroll to position [8133, 0]
click at [200, 418] on div "Write your question here Auto Mode Send" at bounding box center [202, 441] width 312 height 53
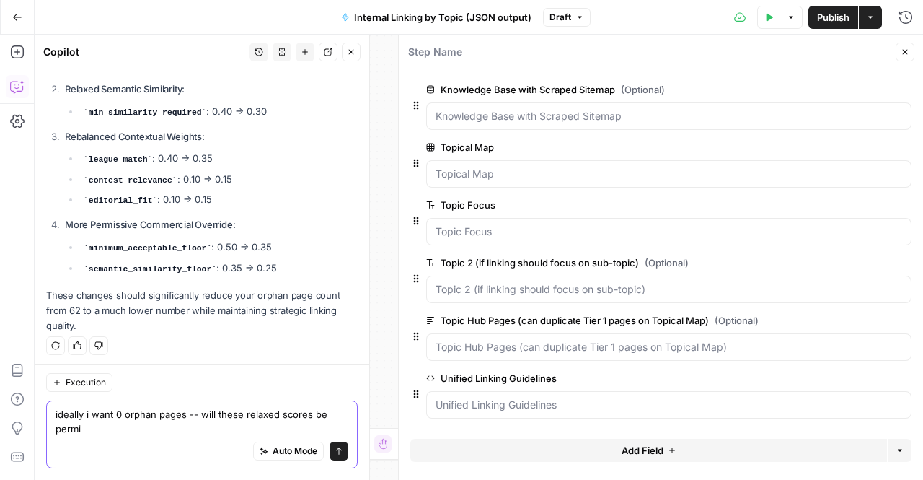
scroll to position [8147, 0]
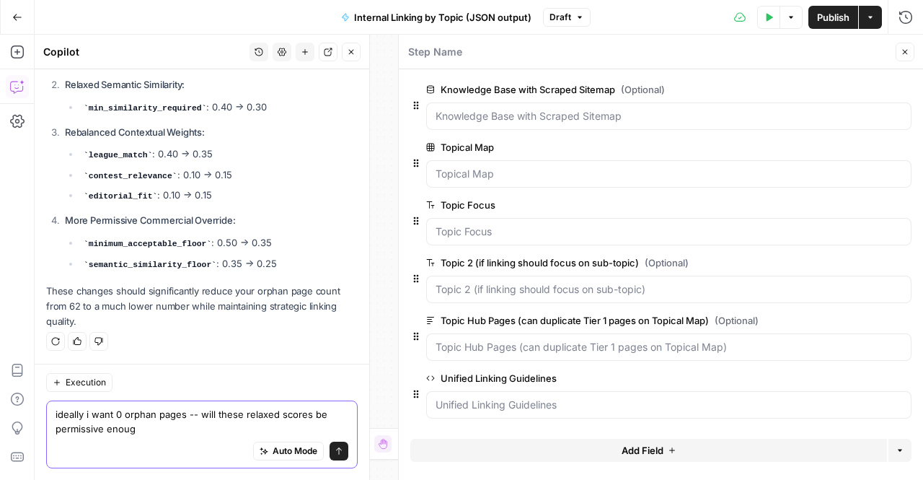
type textarea "ideally i want 0 orphan pages -- will these relaxed scores be permissive enough"
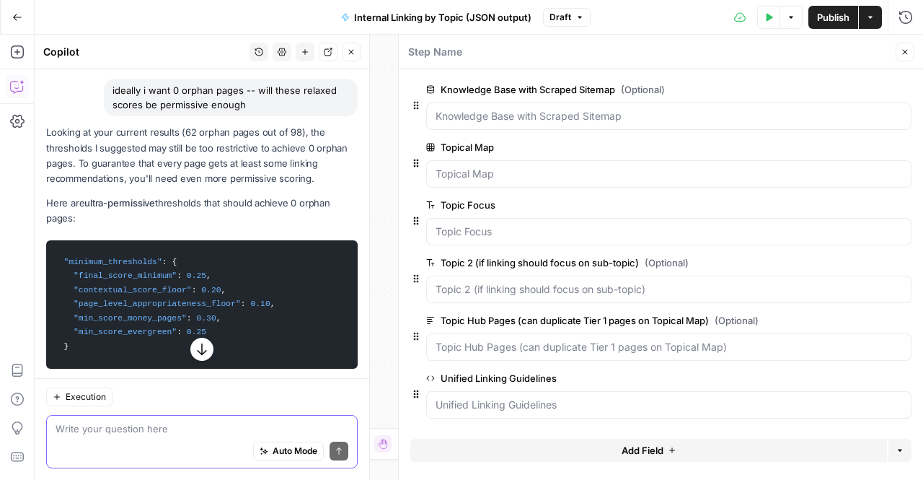
scroll to position [8394, 0]
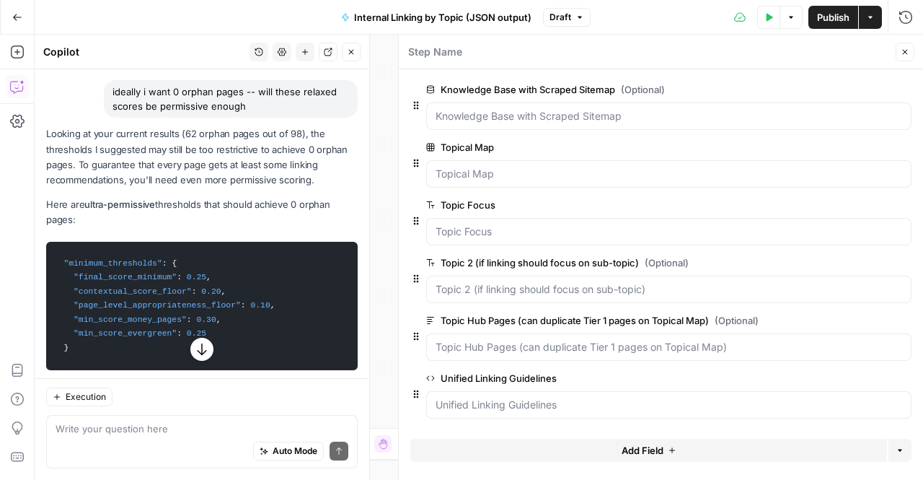
click at [910, 54] on button "Close" at bounding box center [905, 52] width 19 height 19
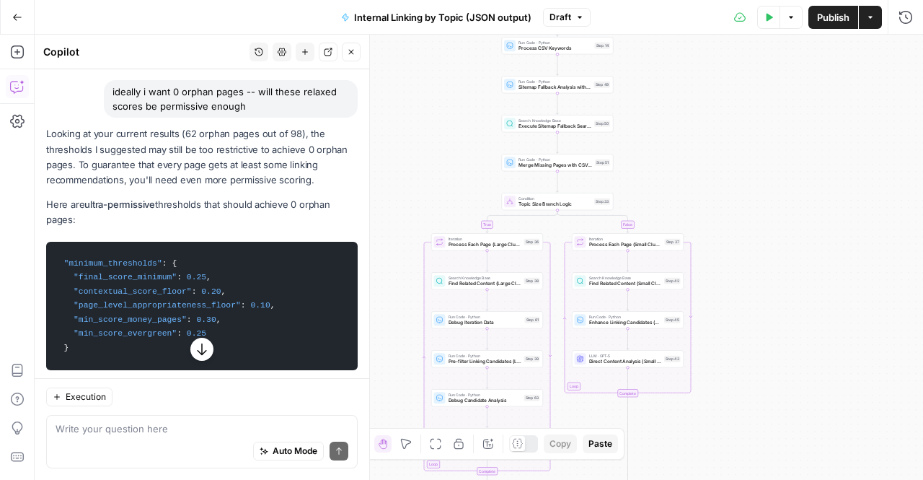
drag, startPoint x: 605, startPoint y: 279, endPoint x: 661, endPoint y: 96, distance: 191.4
click at [661, 96] on div "true false Workflow Input Settings Inputs Run Code · Python Extract Available T…" at bounding box center [479, 257] width 888 height 445
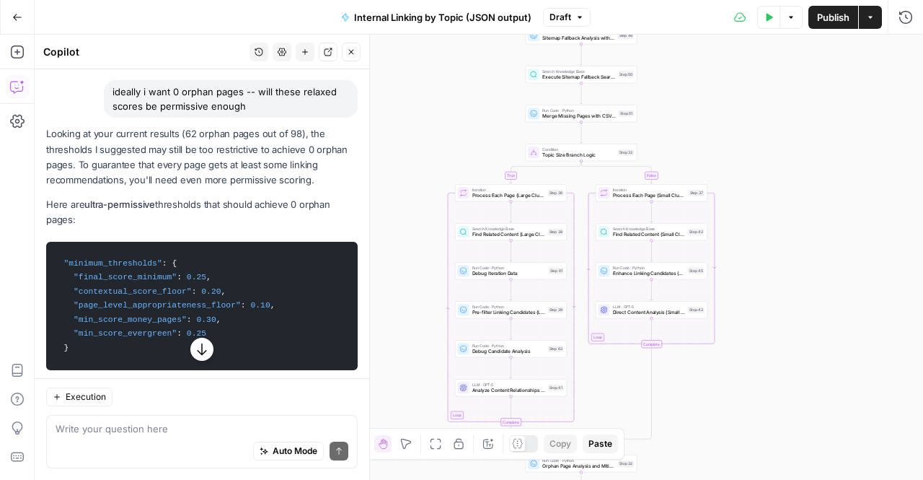
drag, startPoint x: 753, startPoint y: 301, endPoint x: 777, endPoint y: 252, distance: 54.5
click at [777, 252] on div "true false Workflow Input Settings Inputs Run Code · Python Extract Available T…" at bounding box center [479, 257] width 888 height 445
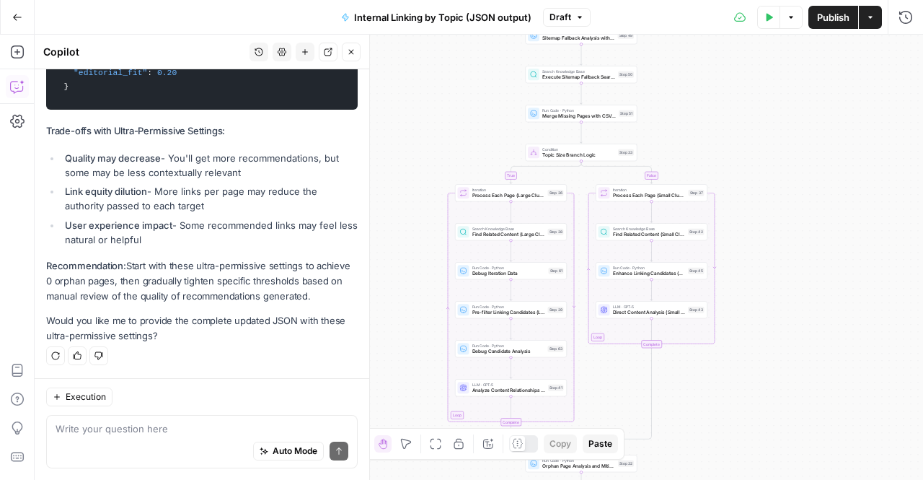
scroll to position [9200, 0]
click at [149, 188] on li "Link equity dilution - More links per page may reduce the authority passed to e…" at bounding box center [209, 198] width 296 height 29
click at [150, 420] on div "Write your question here Auto Mode Send" at bounding box center [202, 441] width 312 height 53
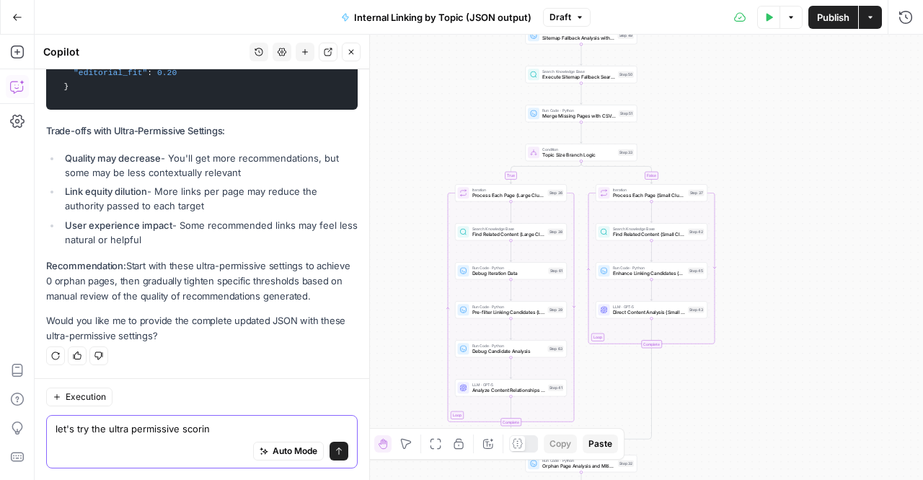
type textarea "let's try the ultra permissive scoring"
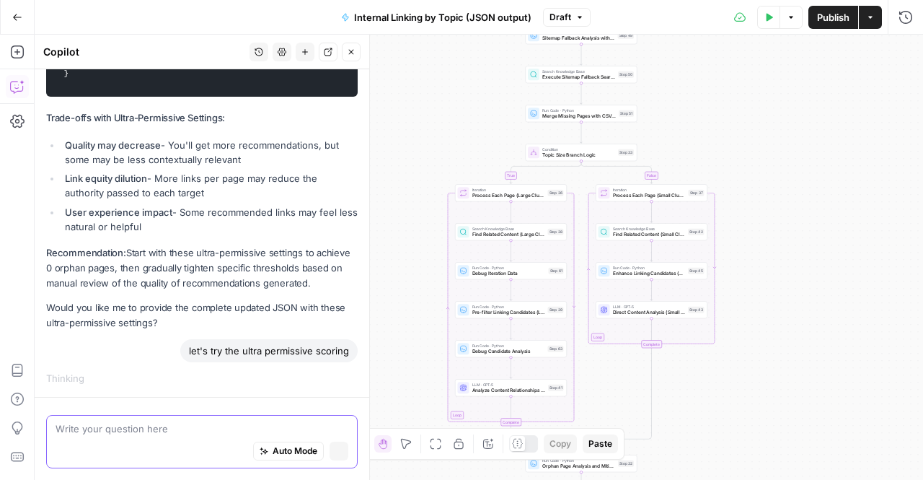
scroll to position [9170, 0]
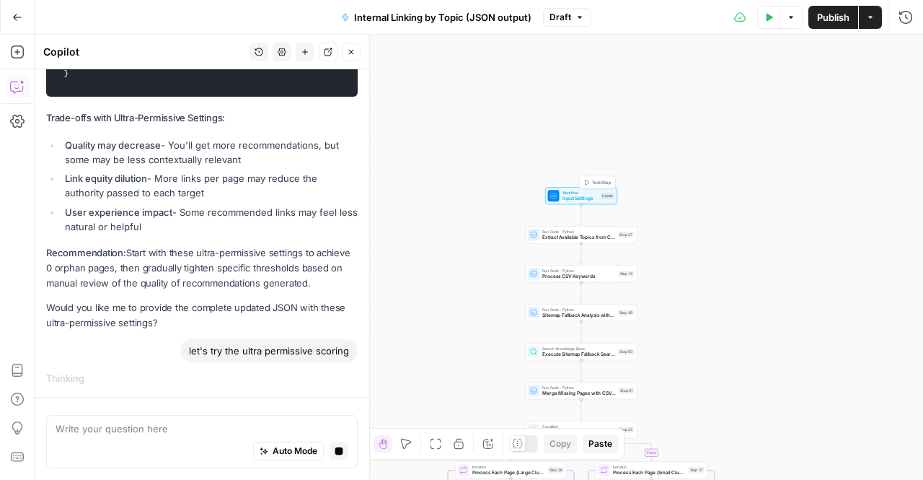
click at [580, 200] on span "Input Settings" at bounding box center [581, 198] width 36 height 7
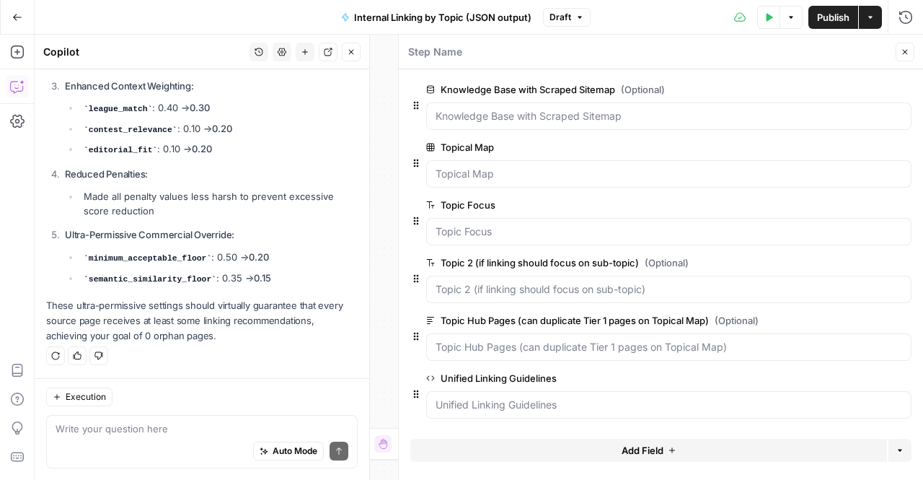
scroll to position [16305, 0]
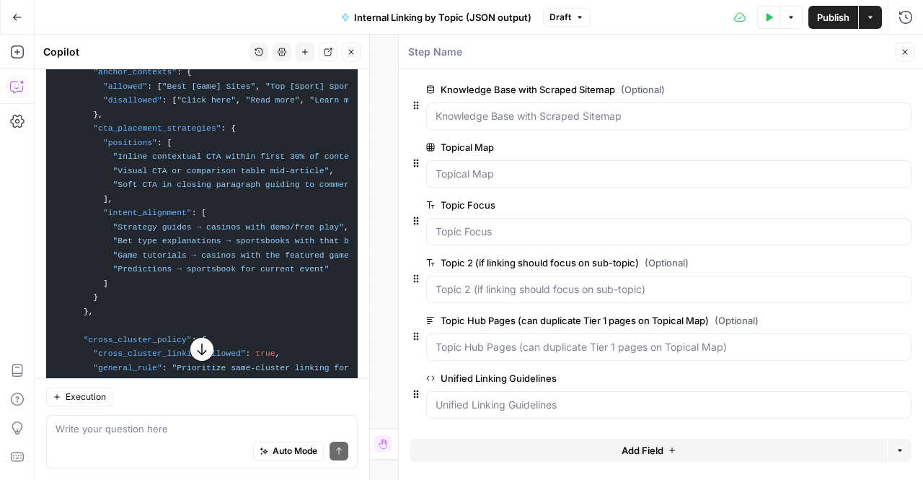
drag, startPoint x: 101, startPoint y: 229, endPoint x: 49, endPoint y: 33, distance: 202.9
click at [49, 33] on body "W Workspace1 New Home Browse Insights Opportunities Your Data Recent Grids Topi…" at bounding box center [461, 240] width 923 height 480
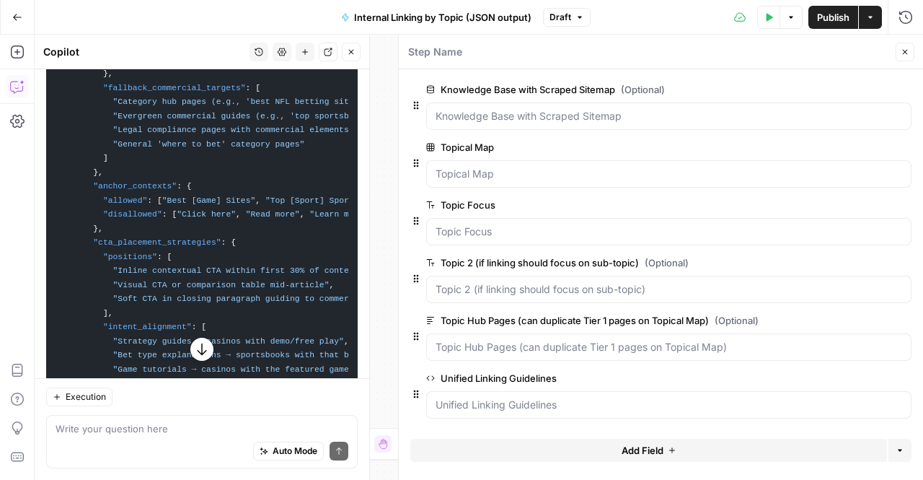
click at [146, 106] on span ""Category hub pages (e.g., 'best NFL betting sites')"" at bounding box center [243, 101] width 260 height 9
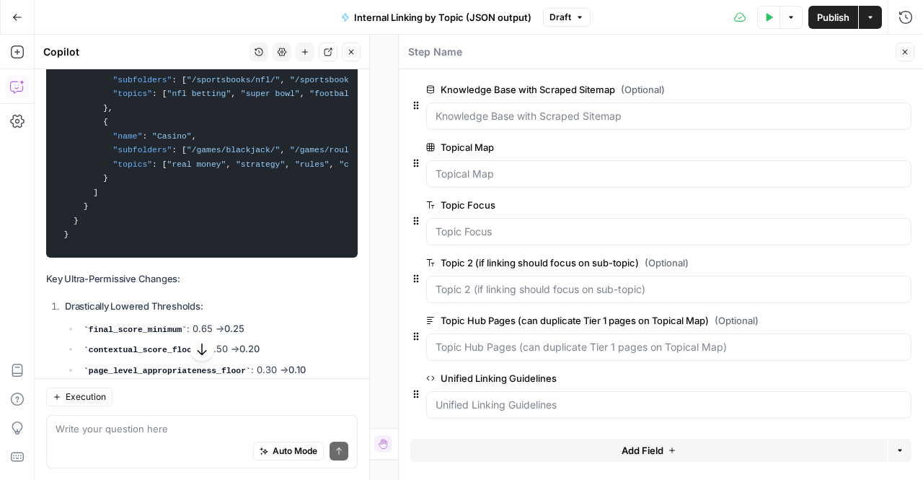
scroll to position [16316, 0]
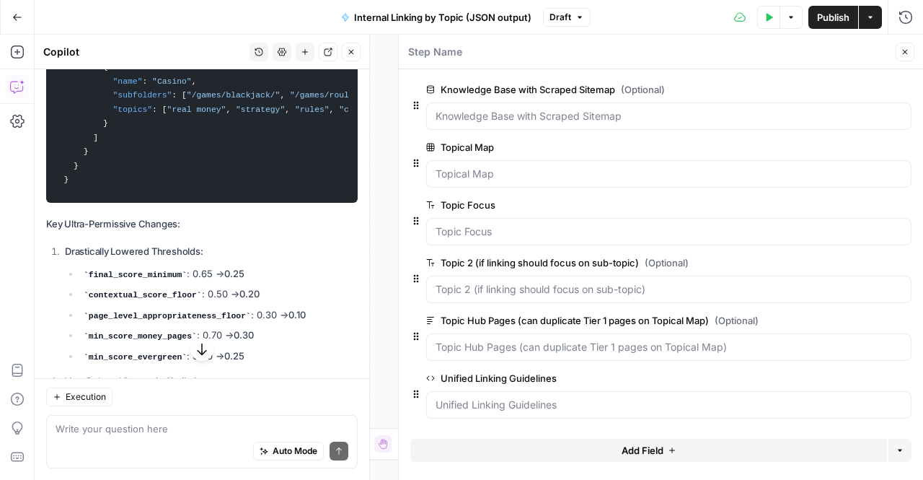
drag, startPoint x: 81, startPoint y: 229, endPoint x: 70, endPoint y: 25, distance: 203.7
click at [70, 25] on body "W Workspace1 New Home Browse Insights Opportunities Your Data Recent Grids Topi…" at bounding box center [461, 240] width 923 height 480
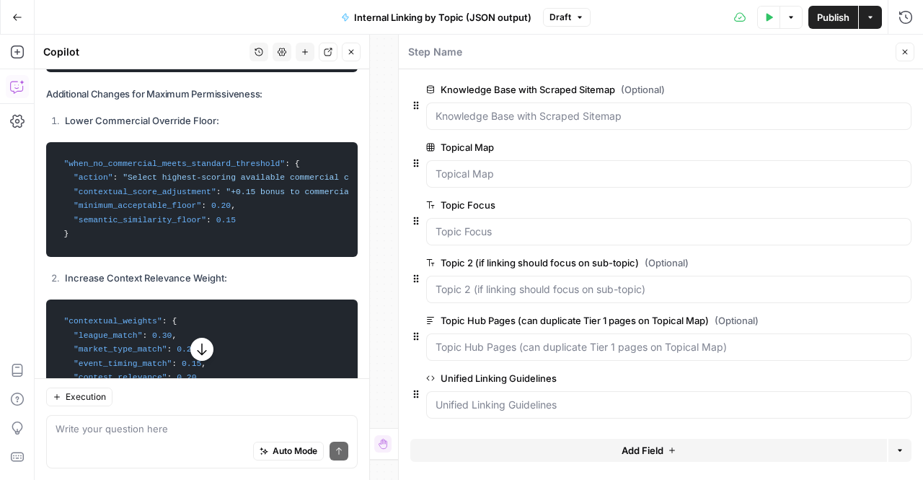
scroll to position [8809, 0]
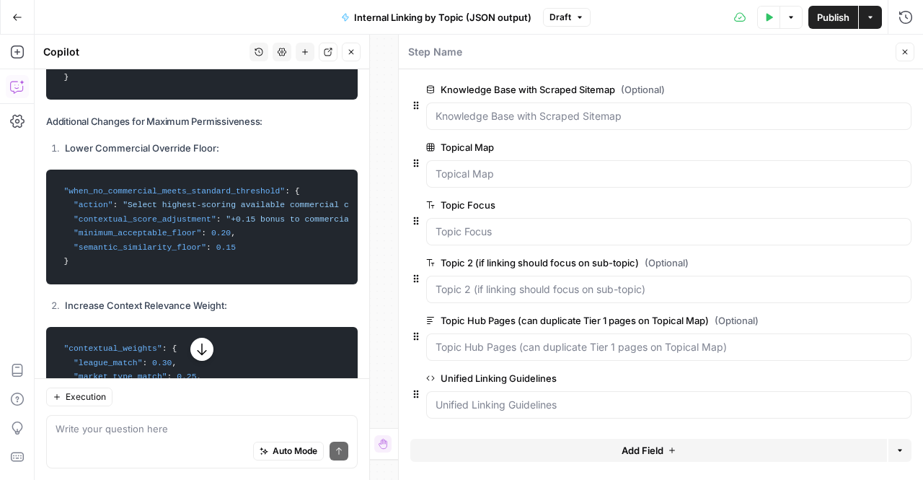
drag, startPoint x: 75, startPoint y: 321, endPoint x: 95, endPoint y: 387, distance: 69.4
click at [95, 387] on div "Hi! How can I help with your workflow? I can explain steps, debug, write prompt…" at bounding box center [202, 274] width 335 height 410
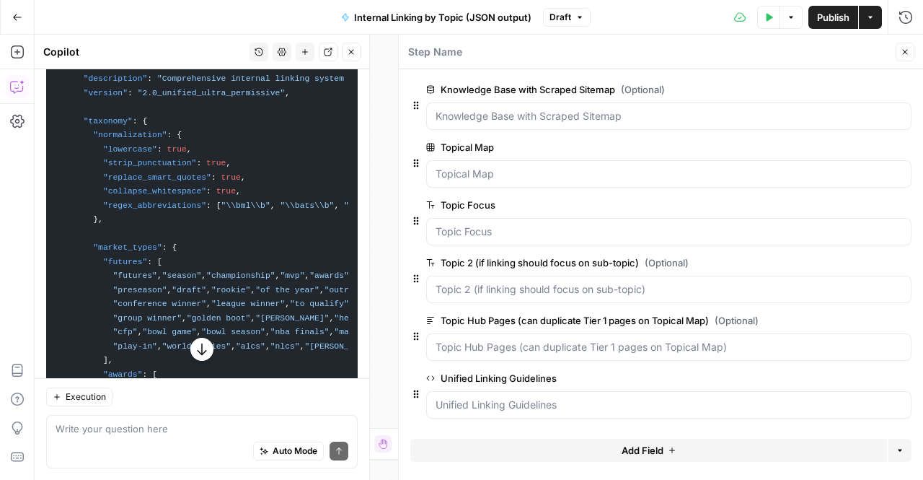
scroll to position [9554, 0]
drag, startPoint x: 59, startPoint y: 104, endPoint x: 279, endPoint y: 406, distance: 373.7
click at [279, 406] on div "Hi! How can I help with your workflow? I can explain steps, debug, write prompt…" at bounding box center [202, 274] width 335 height 410
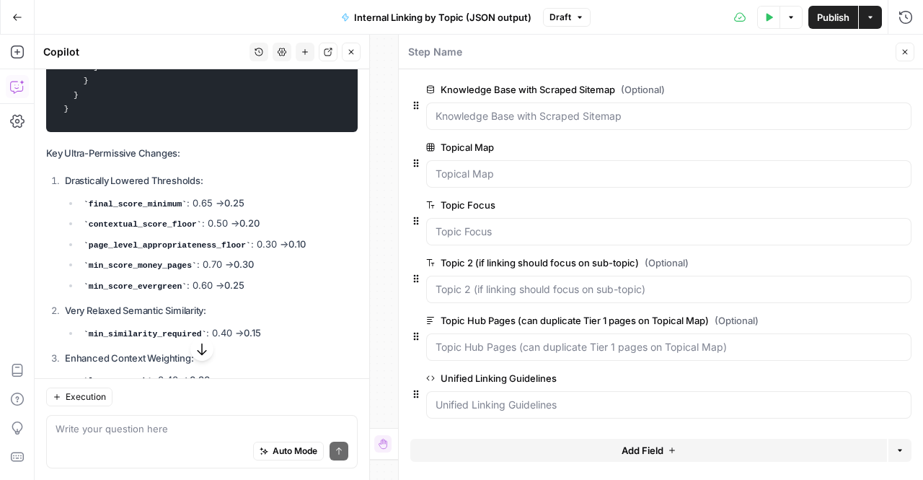
scroll to position [16387, 0]
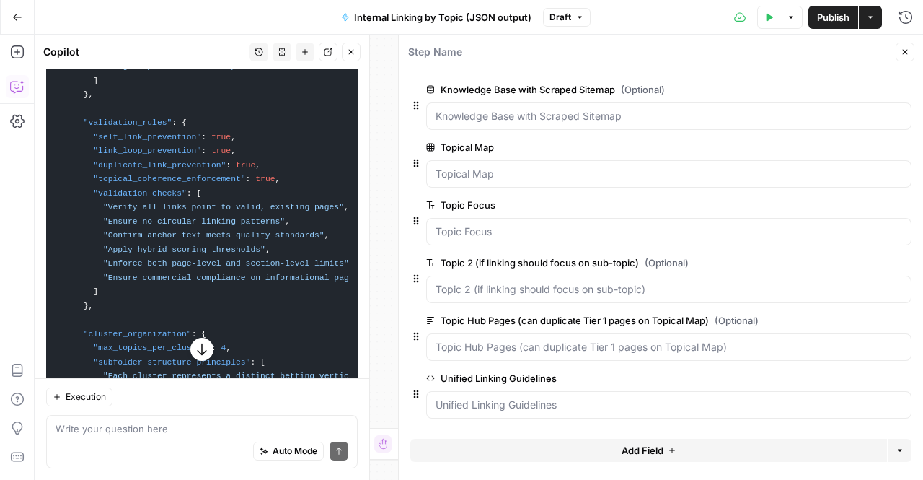
drag, startPoint x: 85, startPoint y: 159, endPoint x: 84, endPoint y: 53, distance: 106.7
click at [84, 53] on div "Copilot History Settings New chat Detach Close Hi! How can I help with your wor…" at bounding box center [202, 257] width 335 height 445
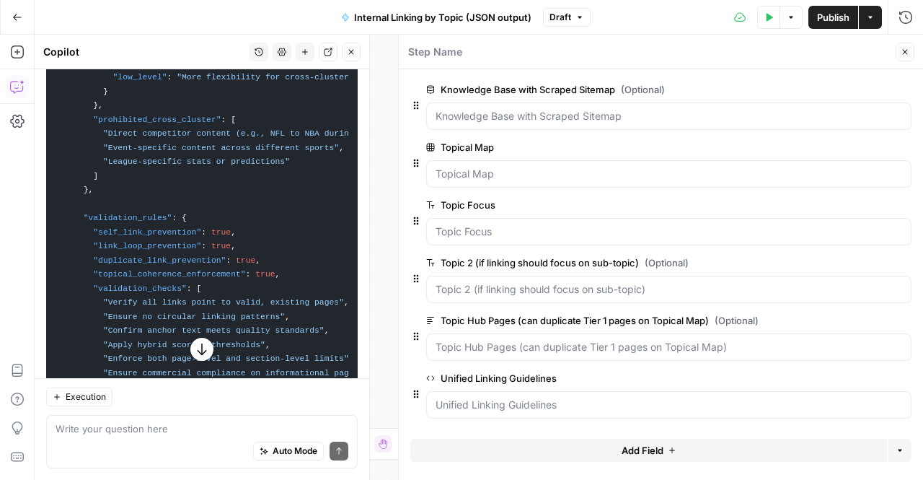
click at [113, 68] on span ""medium_level"" at bounding box center [147, 63] width 69 height 9
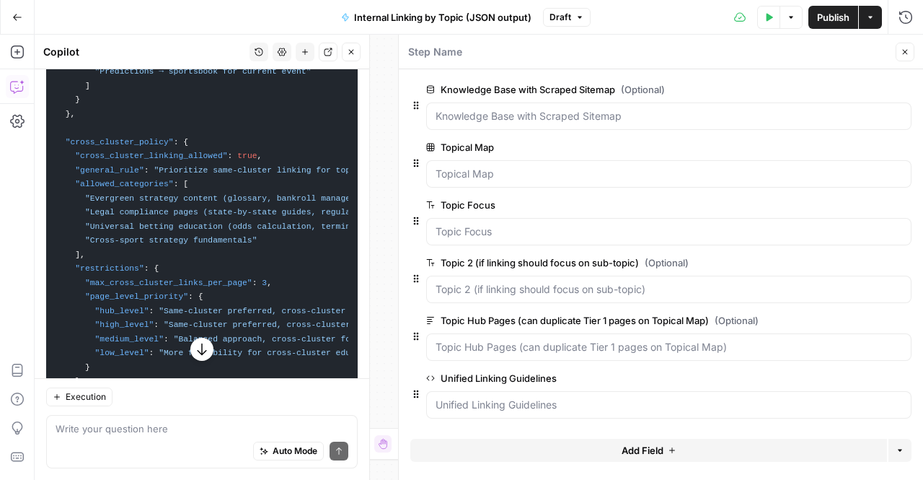
scroll to position [15257, 0]
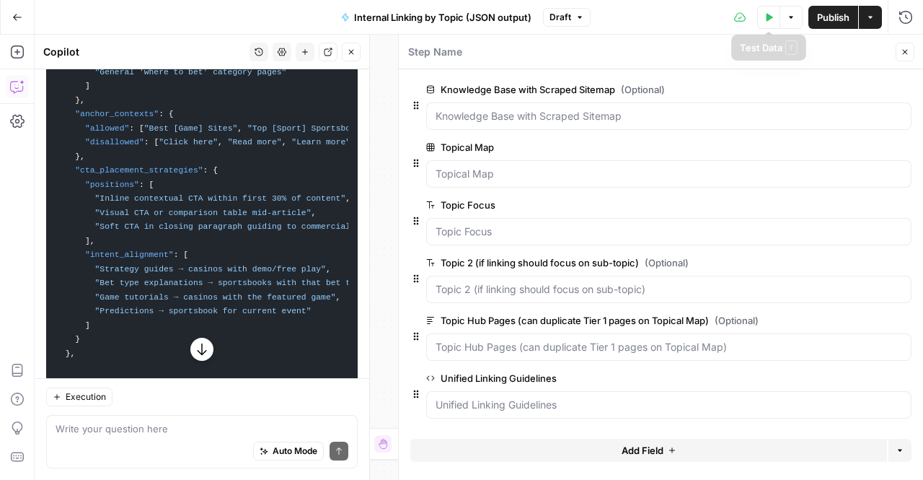
click at [833, 17] on span "Publish" at bounding box center [833, 17] width 32 height 14
click at [767, 18] on icon "button" at bounding box center [770, 17] width 6 height 8
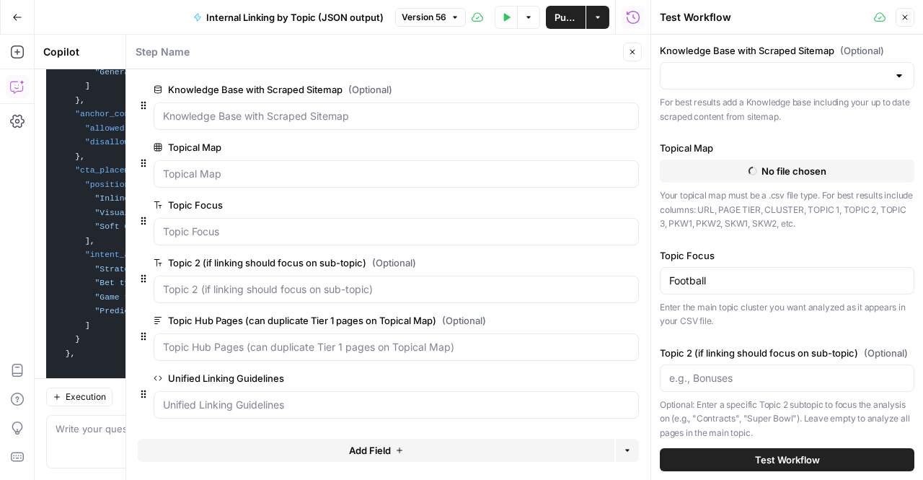
type input "TSG Scraped Site Map Only"
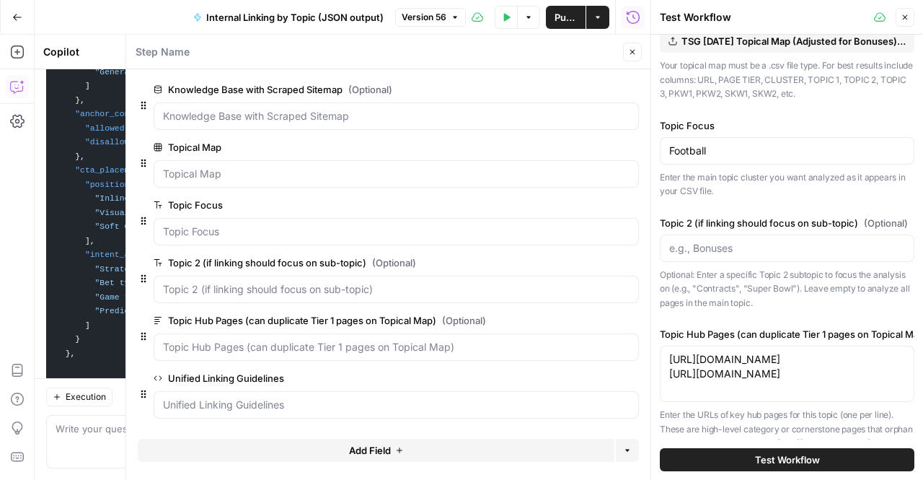
scroll to position [108, 0]
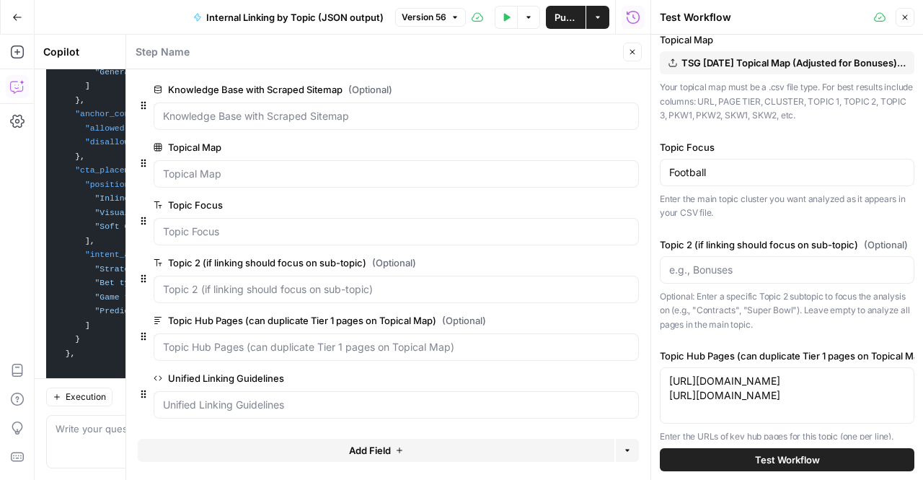
click at [904, 19] on icon "button" at bounding box center [905, 17] width 9 height 9
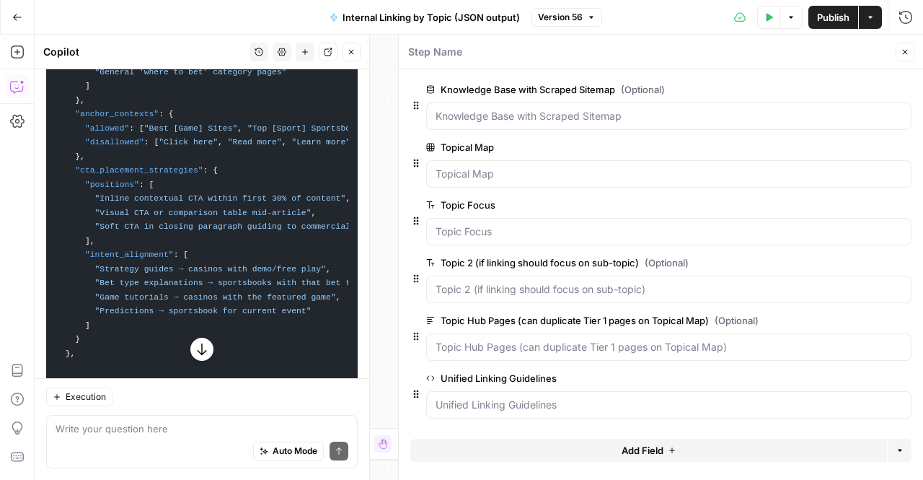
click at [865, 375] on span "edit field" at bounding box center [858, 378] width 32 height 12
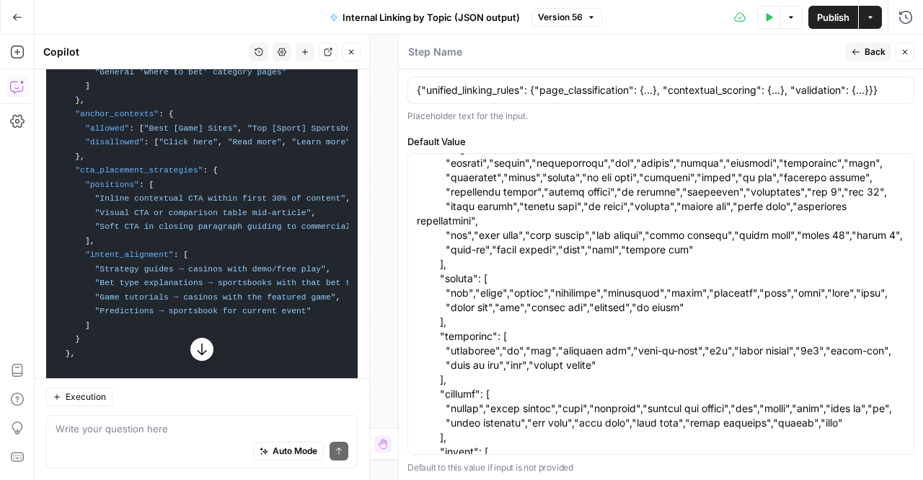
scroll to position [104, 0]
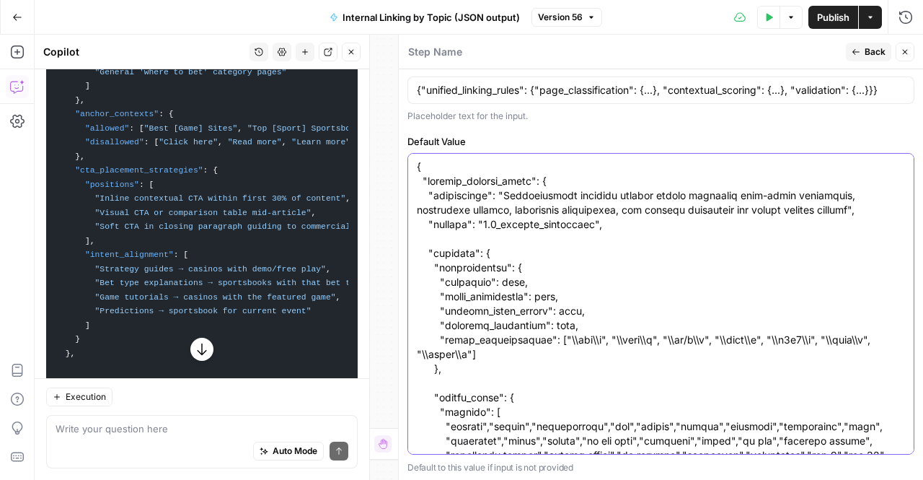
scroll to position [1, 0]
click at [867, 45] on span "Back" at bounding box center [875, 51] width 21 height 13
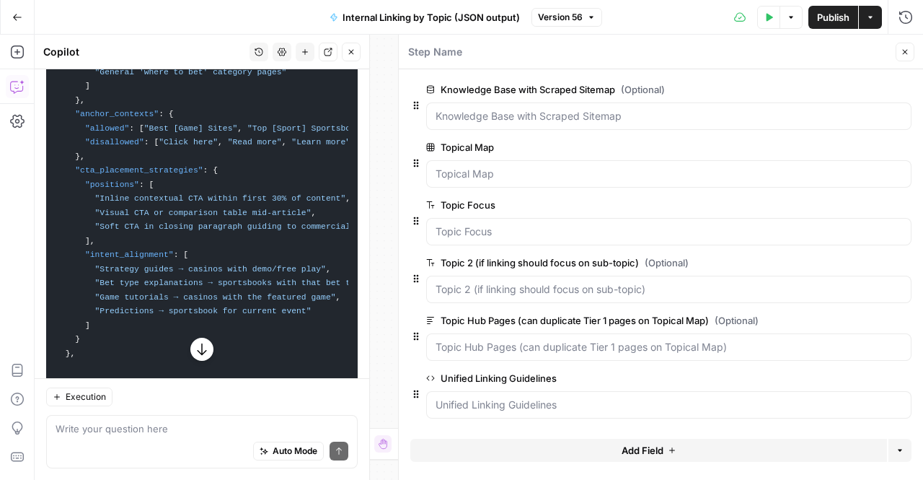
click at [772, 23] on button "Test Data" at bounding box center [768, 17] width 23 height 23
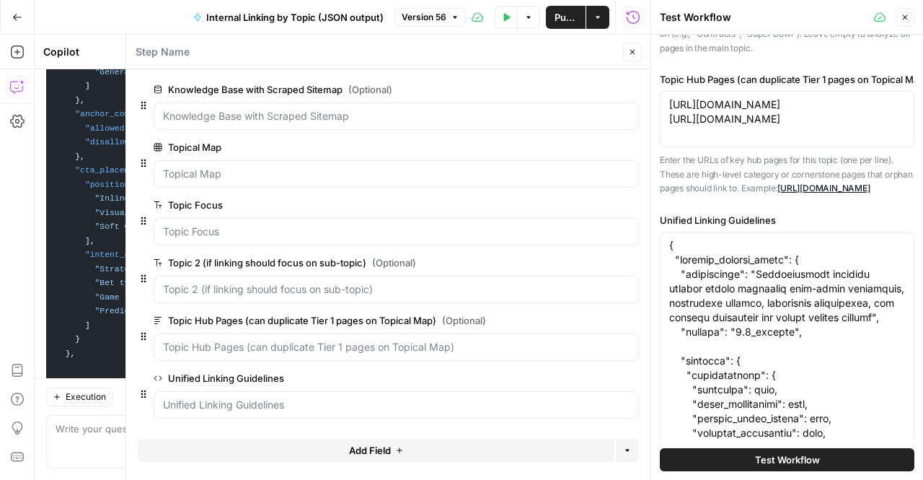
scroll to position [384, 0]
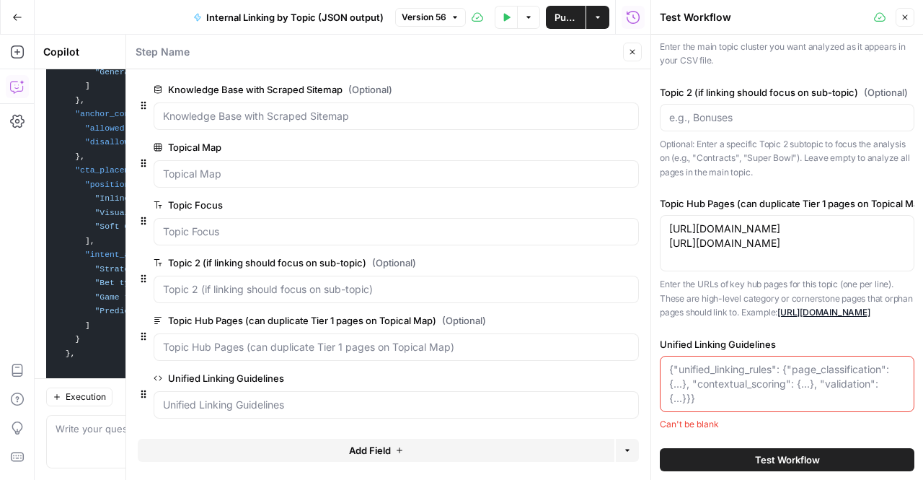
scroll to position [286, 0]
paste textarea "{ "unified_linking_rules": { "description": "Comprehensive internal linking sys…"
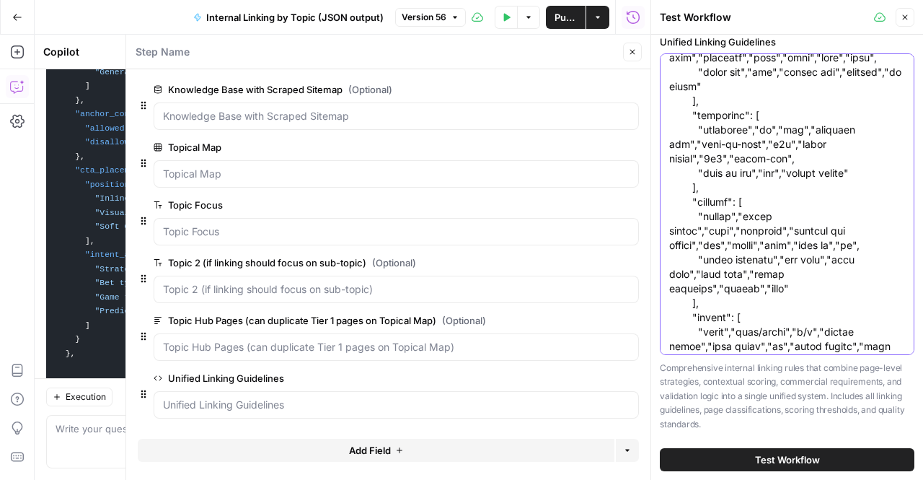
scroll to position [0, 0]
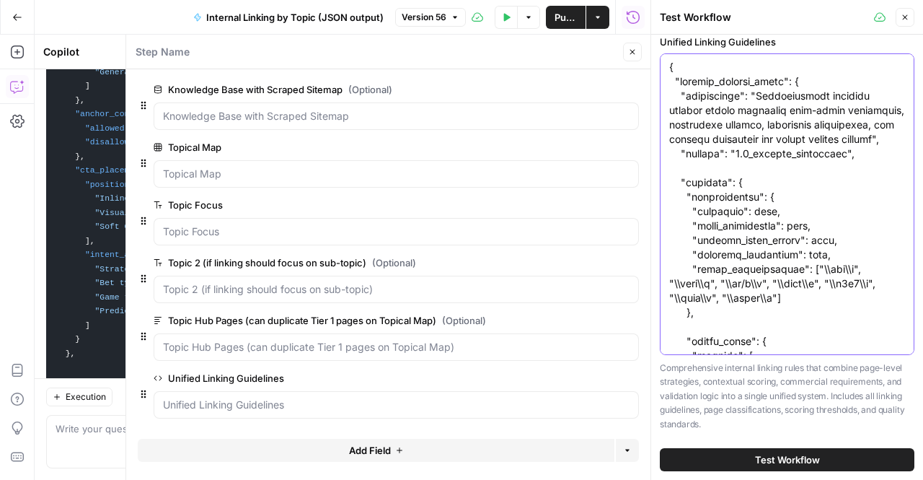
type textarea "{ "unified_linking_rules": { "description": "Comprehensive internal linking sys…"
click at [748, 460] on button "Test Workflow" at bounding box center [787, 459] width 255 height 23
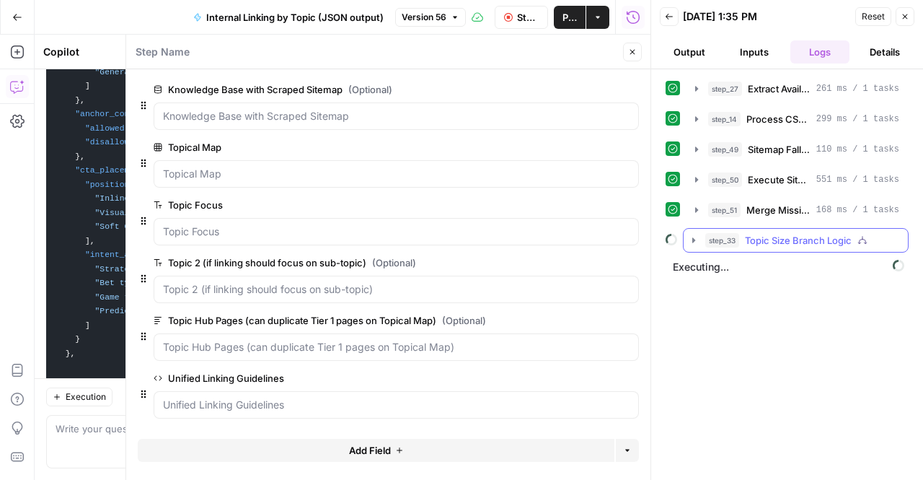
click at [689, 239] on icon "button" at bounding box center [694, 240] width 12 height 12
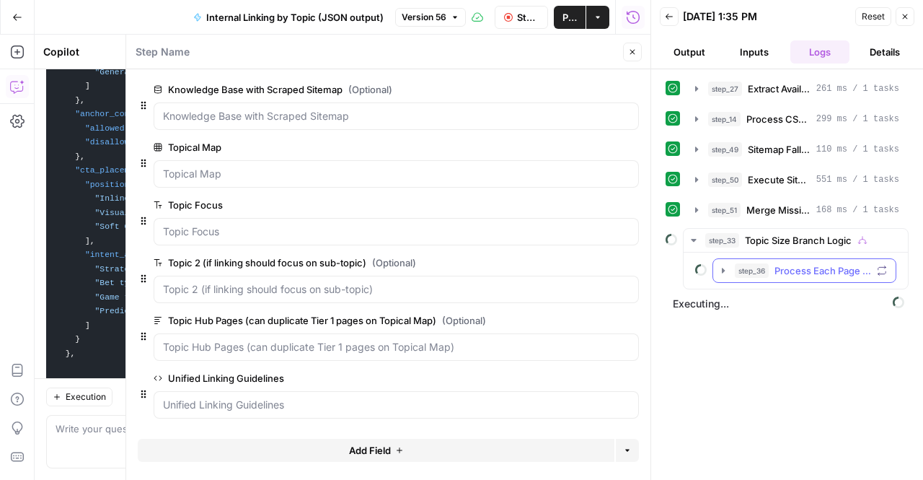
click at [726, 268] on icon "button" at bounding box center [724, 271] width 12 height 12
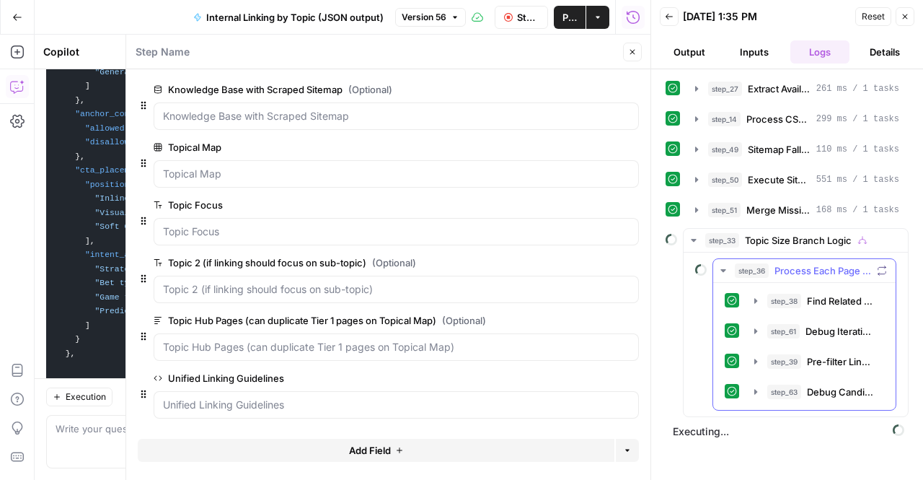
click at [736, 358] on icon at bounding box center [732, 361] width 10 height 10
click at [759, 358] on icon "button" at bounding box center [756, 362] width 12 height 12
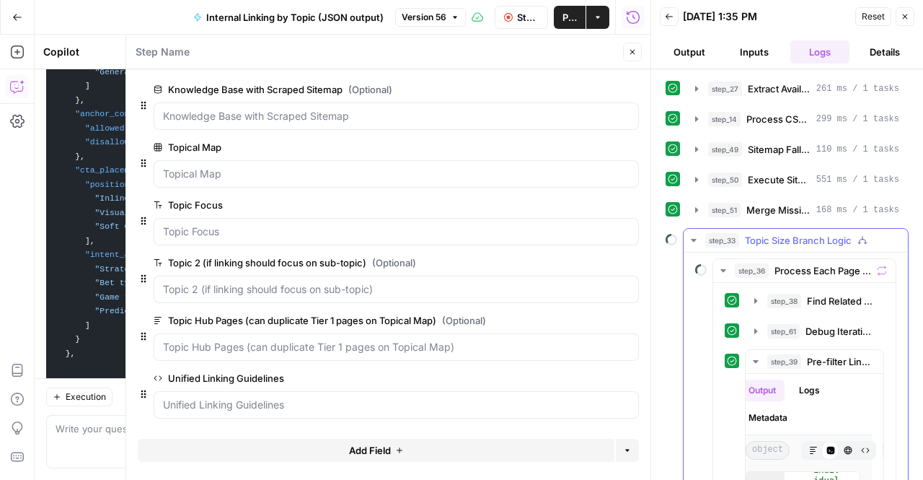
click at [692, 239] on icon "button" at bounding box center [693, 240] width 5 height 3
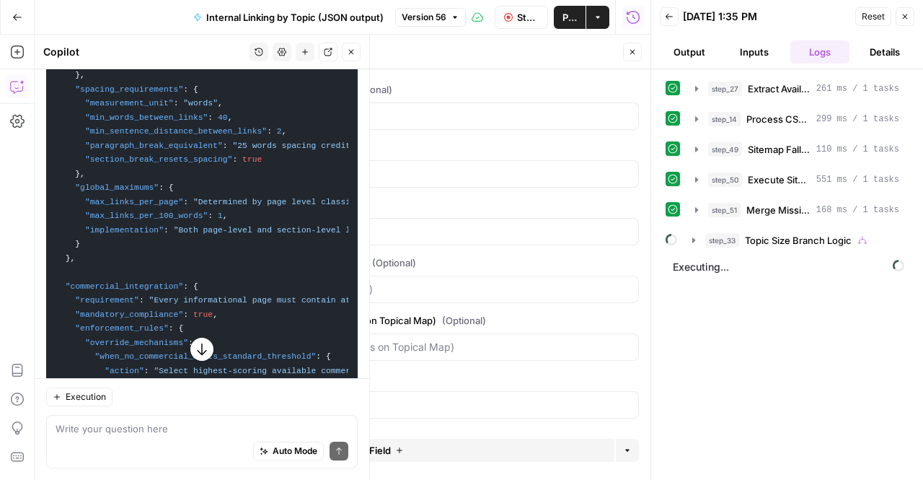
scroll to position [14733, 0]
click at [135, 122] on span ""min_words_between_links"" at bounding box center [146, 117] width 123 height 9
click at [137, 122] on span ""min_words_between_links"" at bounding box center [146, 117] width 123 height 9
click at [140, 234] on span ""implementation"" at bounding box center [124, 230] width 79 height 9
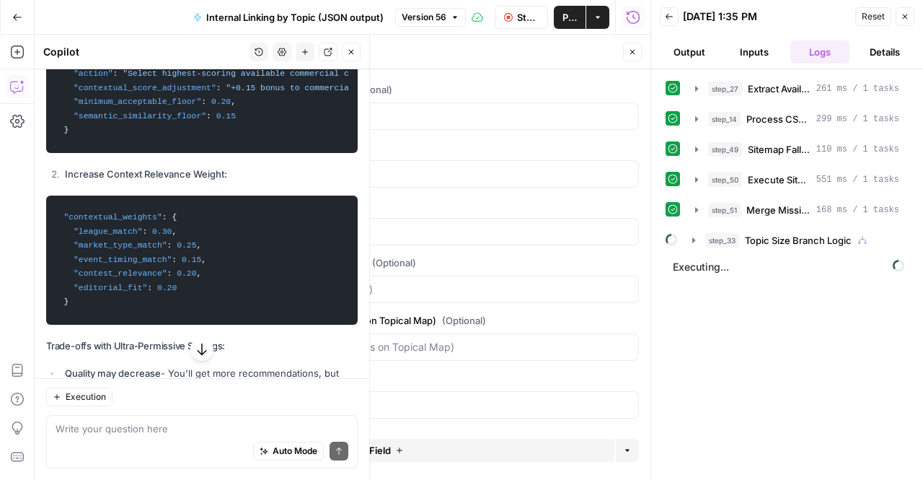
scroll to position [8798, 0]
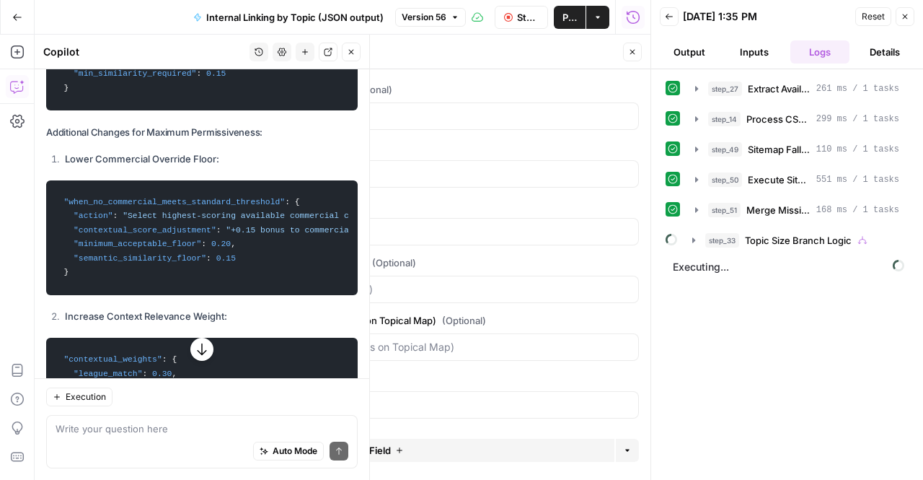
drag, startPoint x: 48, startPoint y: 92, endPoint x: 94, endPoint y: 355, distance: 266.4
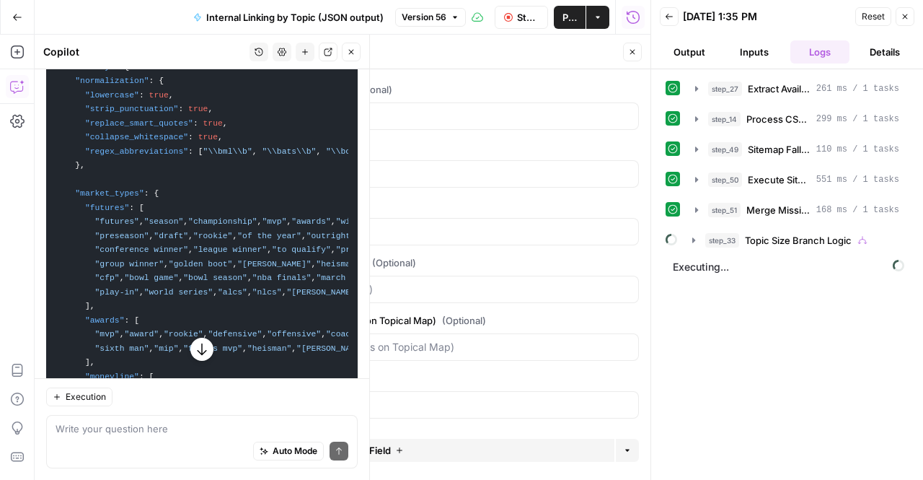
scroll to position [9568, 0]
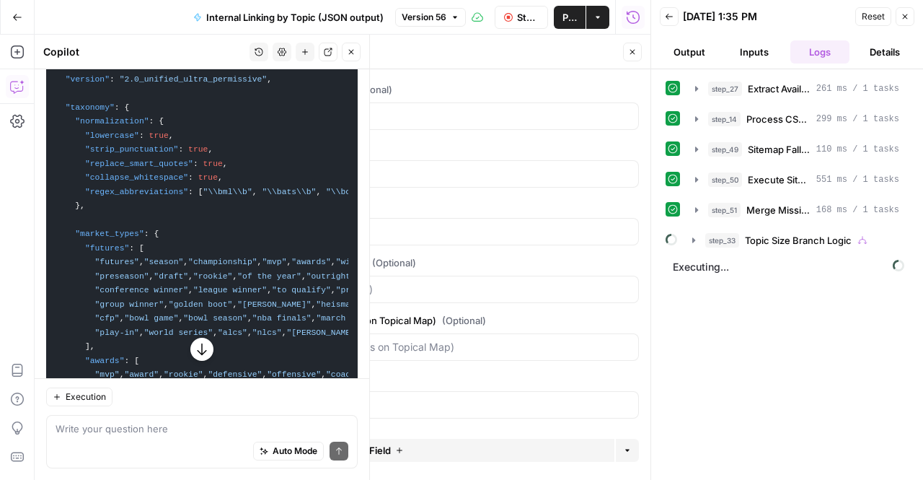
drag, startPoint x: 56, startPoint y: 97, endPoint x: 232, endPoint y: 340, distance: 300.6
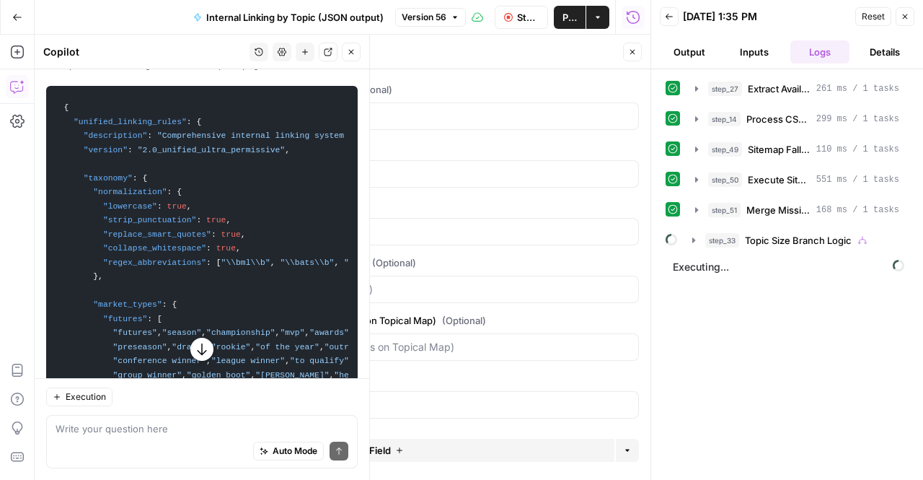
scroll to position [9437, 0]
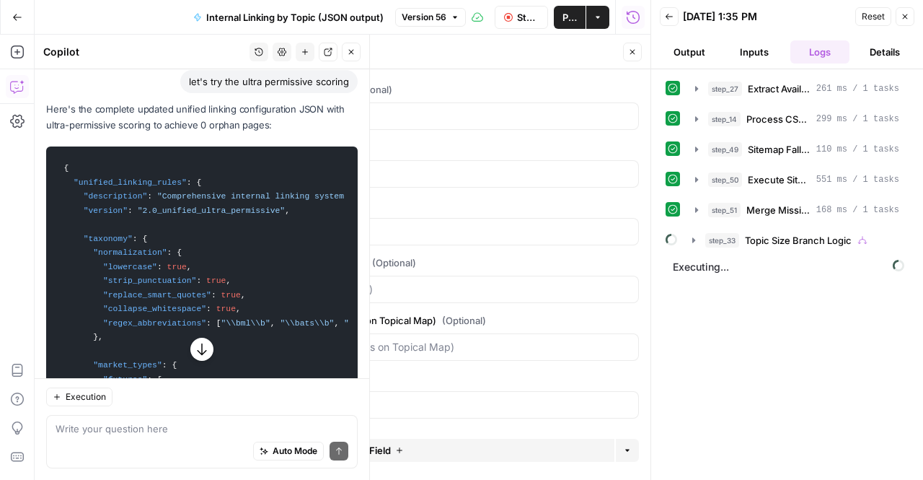
drag, startPoint x: 92, startPoint y: 263, endPoint x: 56, endPoint y: 210, distance: 64.4
copy code "{ "unified_linking_rules" : { "description" : "Comprehensive internal linking s…"
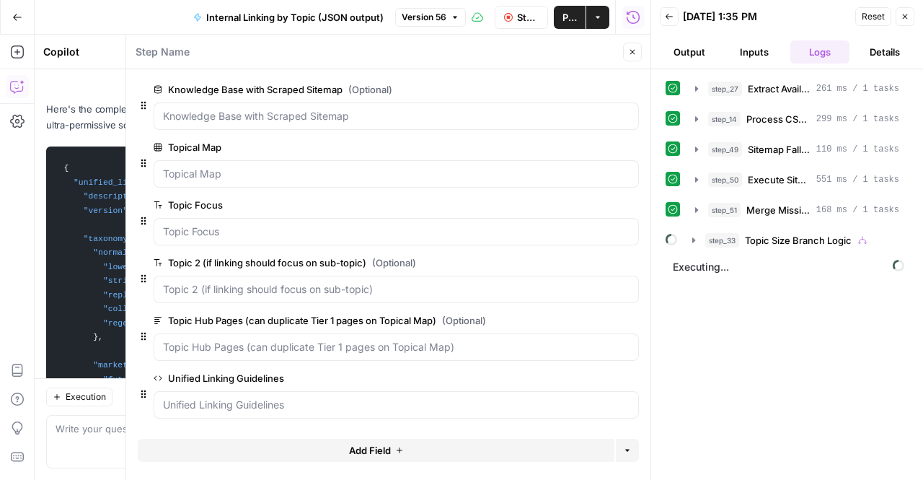
click at [665, 18] on icon "button" at bounding box center [669, 16] width 9 height 9
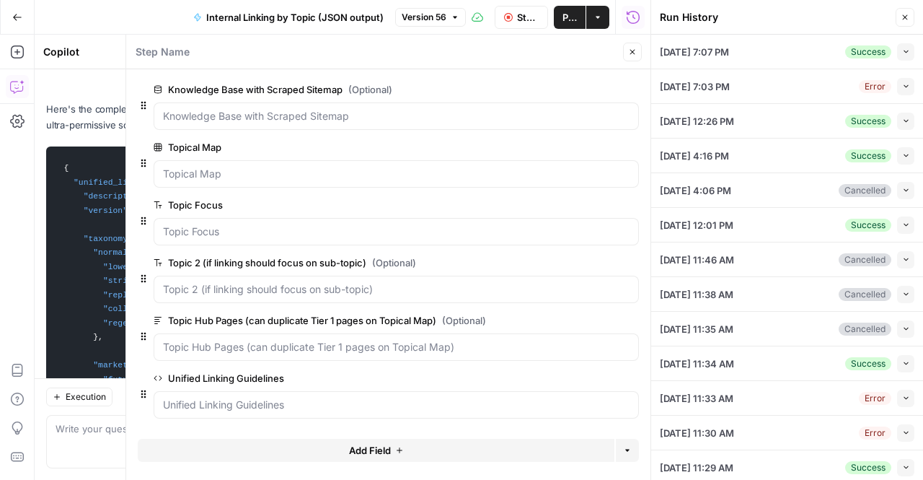
click at [909, 17] on icon "button" at bounding box center [905, 17] width 9 height 9
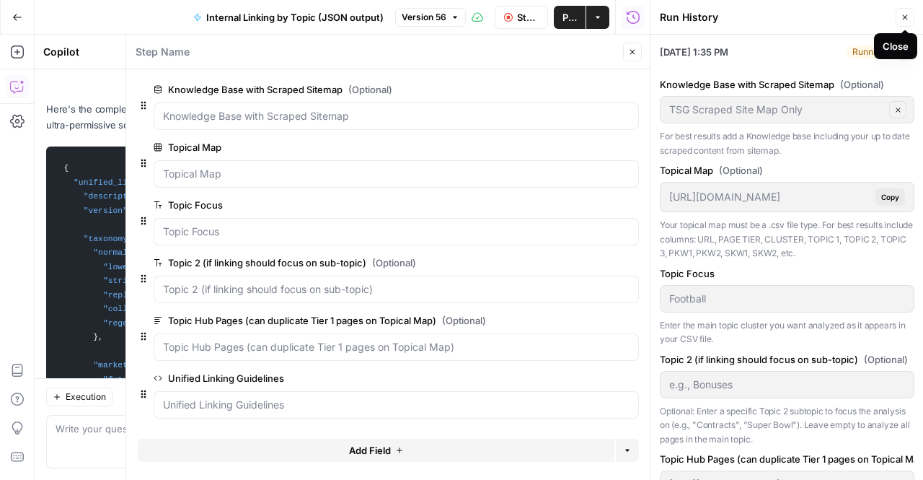
click at [909, 18] on button "Close" at bounding box center [905, 17] width 19 height 19
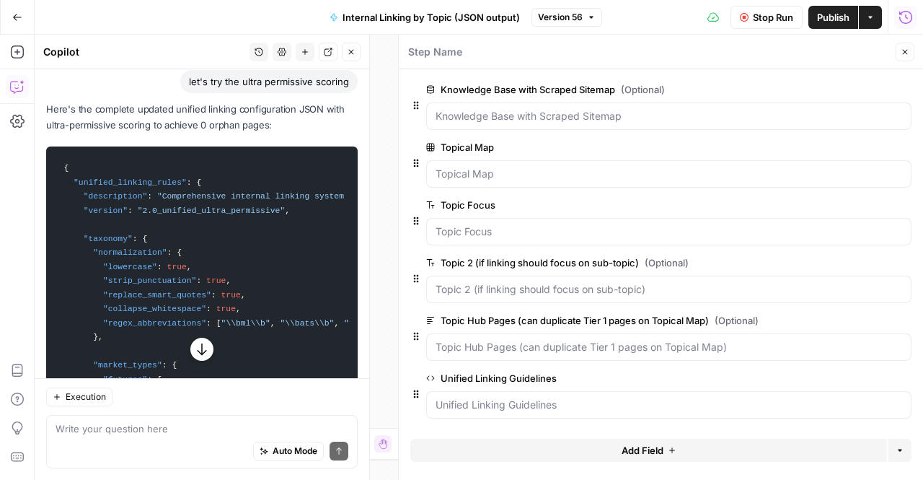
click at [897, 52] on button "Close" at bounding box center [905, 52] width 19 height 19
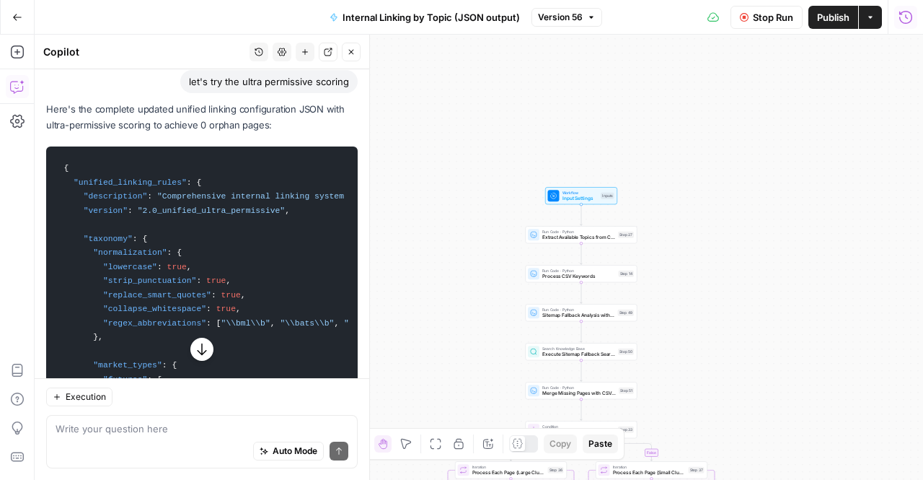
click at [374, 22] on span "Internal Linking by Topic (JSON output)" at bounding box center [431, 17] width 177 height 14
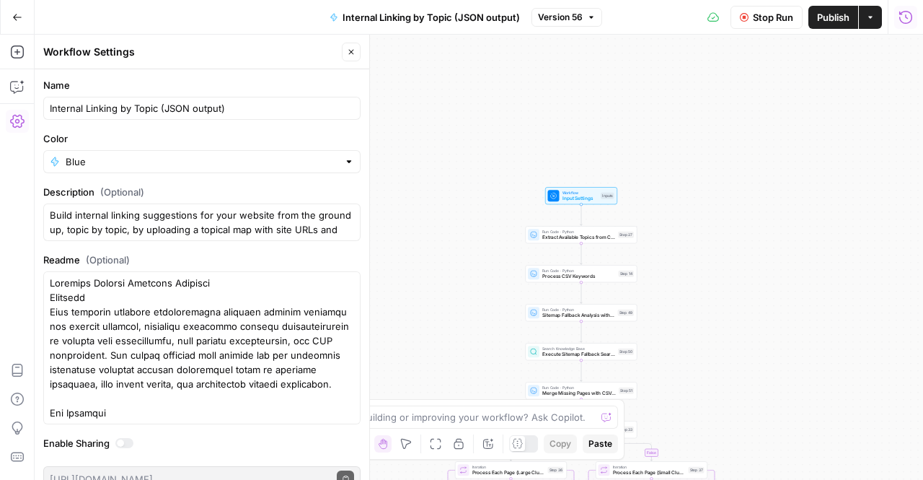
click at [373, 15] on span "Internal Linking by Topic (JSON output)" at bounding box center [431, 17] width 177 height 14
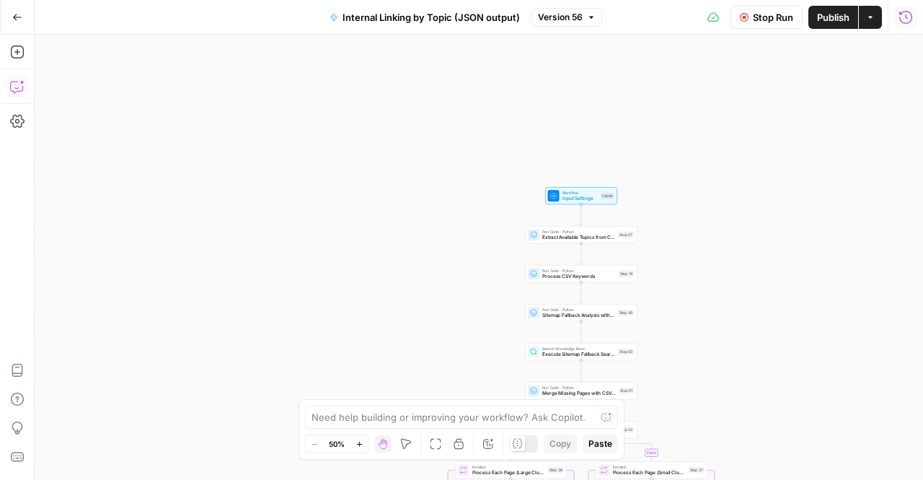
click at [17, 95] on button "Copilot" at bounding box center [17, 86] width 23 height 23
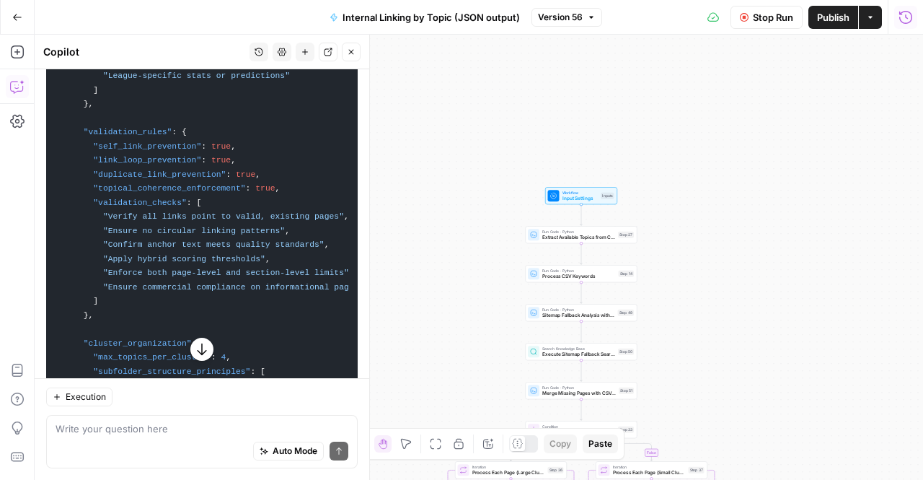
scroll to position [7289, 0]
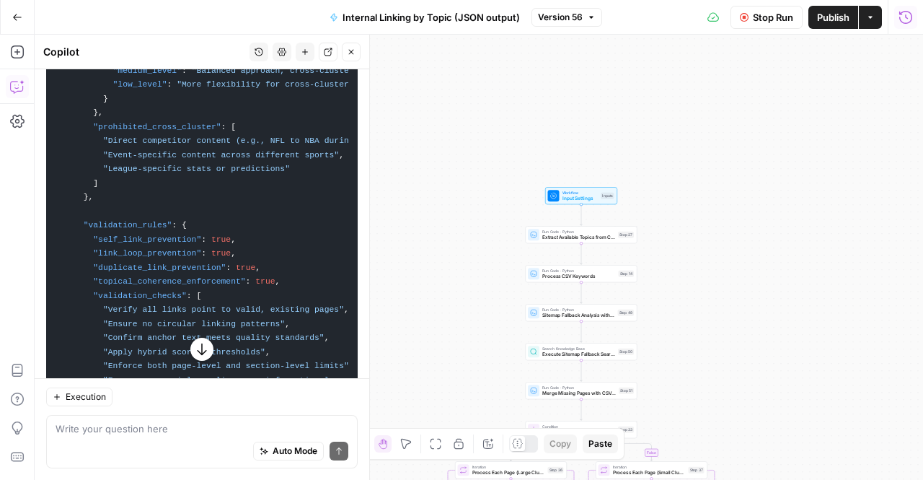
drag, startPoint x: 79, startPoint y: 340, endPoint x: 158, endPoint y: 389, distance: 92.6
click at [158, 389] on div "Hi! How can I help with your workflow? I can explain steps, debug, write prompt…" at bounding box center [202, 274] width 335 height 410
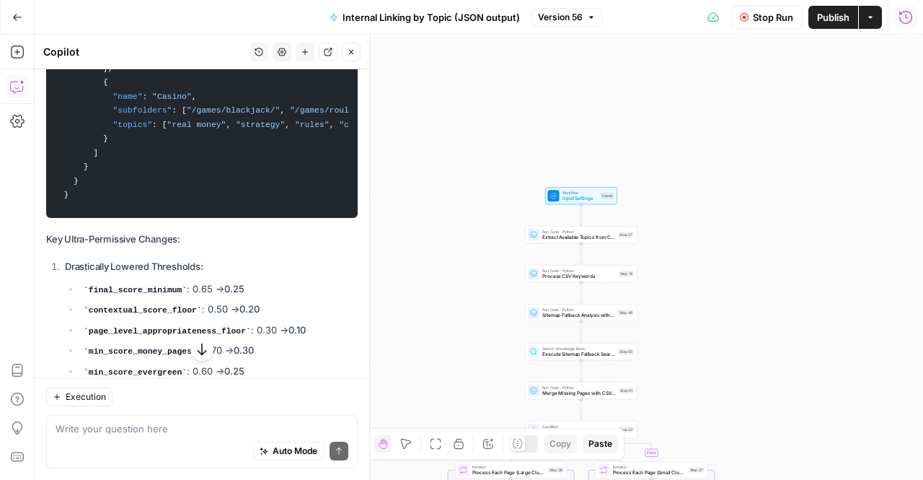
scroll to position [16299, 0]
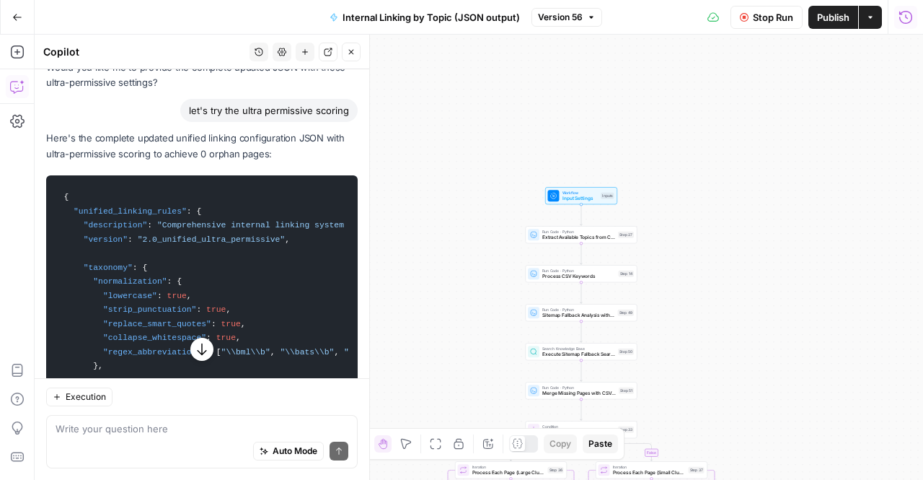
scroll to position [9368, 0]
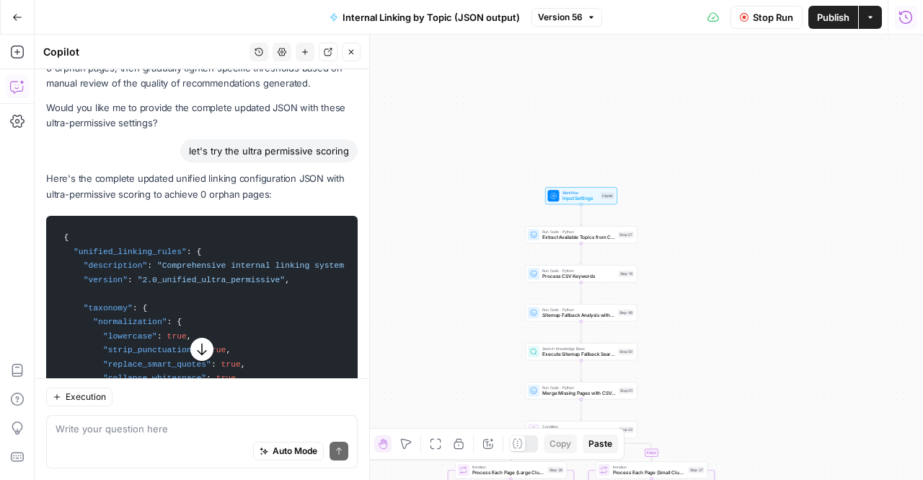
drag, startPoint x: 93, startPoint y: 244, endPoint x: 61, endPoint y: 290, distance: 55.4
copy code "{ "unified_linking_rules" : { "description" : "Comprehensive internal linking s…"
click at [556, 22] on span "Version 56" at bounding box center [560, 17] width 45 height 13
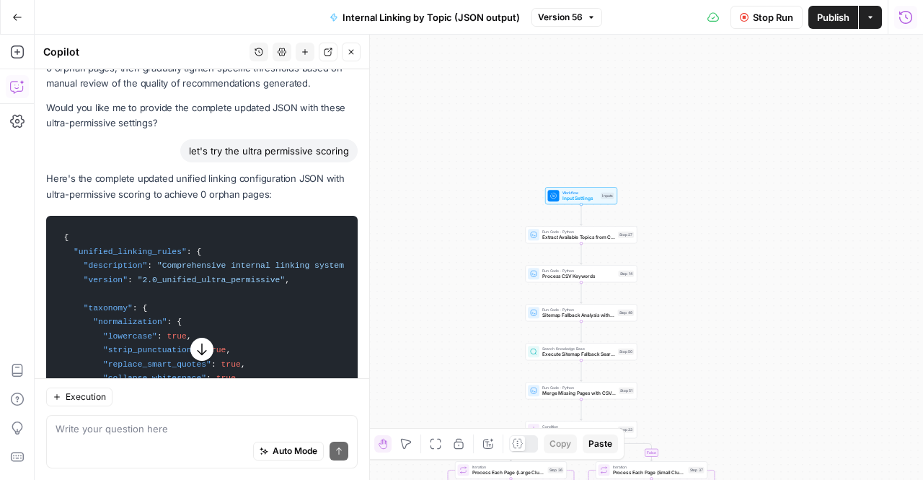
click at [0, 15] on div "Go Back" at bounding box center [17, 17] width 35 height 34
click at [11, 15] on button "Go Back" at bounding box center [17, 17] width 26 height 26
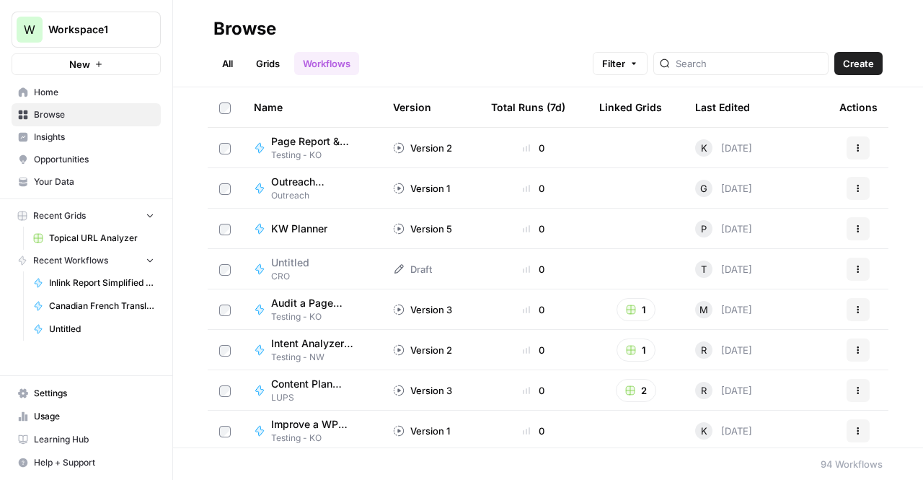
click at [53, 96] on span "Home" at bounding box center [94, 92] width 120 height 13
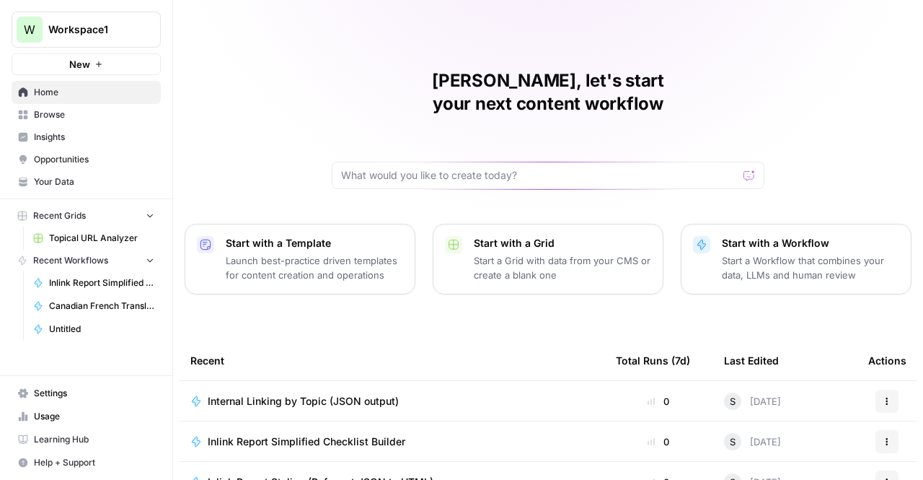
click at [356, 389] on td "Internal Linking by Topic (JSON output)" at bounding box center [391, 401] width 425 height 40
click at [345, 394] on span "Internal Linking by Topic (JSON output)" at bounding box center [303, 401] width 191 height 14
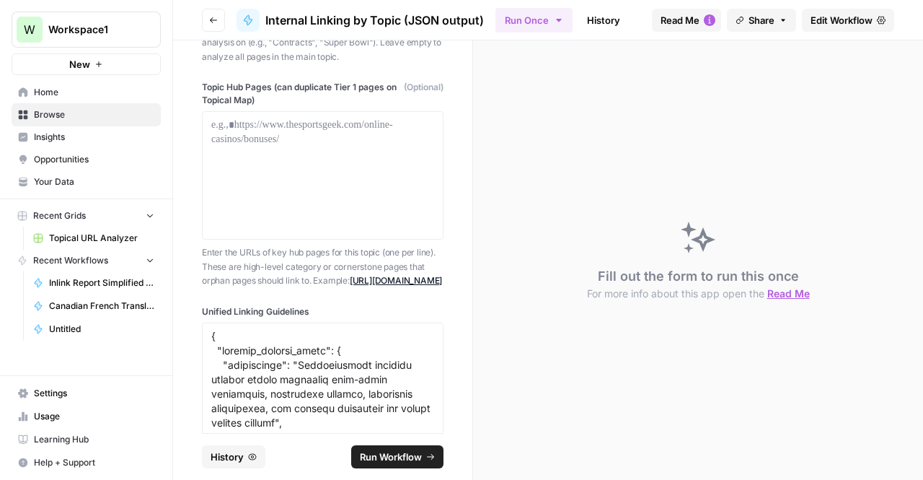
scroll to position [518, 0]
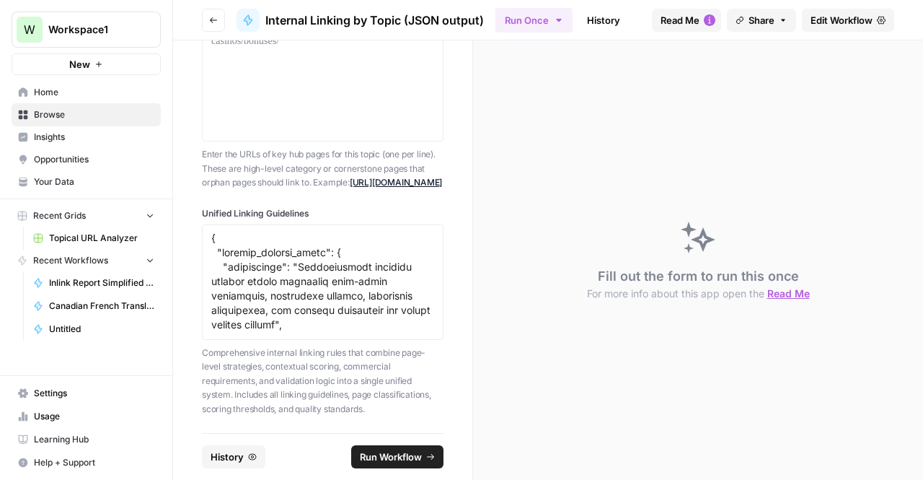
click at [252, 214] on label "Unified Linking Guidelines" at bounding box center [323, 213] width 242 height 13
click at [252, 231] on textarea "Unified Linking Guidelines" at bounding box center [322, 282] width 223 height 102
click at [240, 228] on div at bounding box center [323, 281] width 242 height 115
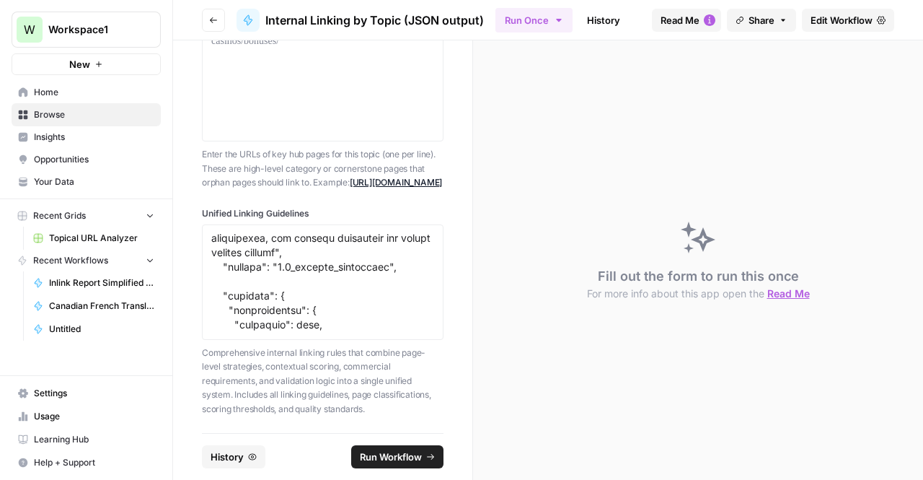
scroll to position [71, 0]
click at [255, 287] on textarea "Unified Linking Guidelines" at bounding box center [322, 282] width 223 height 102
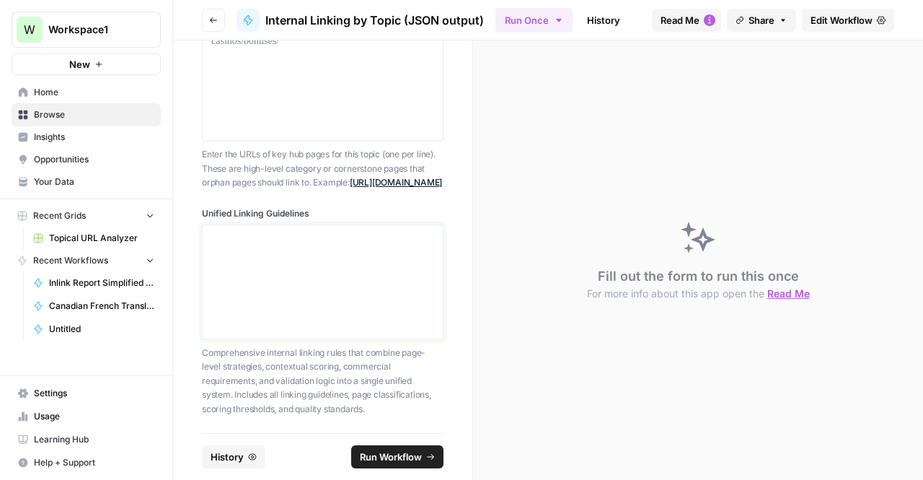
scroll to position [0, 0]
paste textarea "{ "unified_linking_rules": { "description": "Comprehensive internal linking sys…"
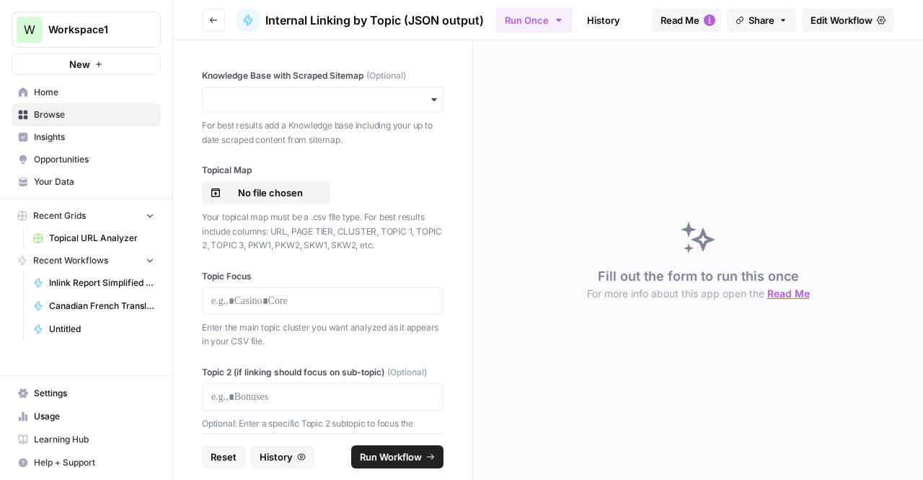
type textarea "{ "unified_linking_rules": { "description": "Comprehensive internal linking sys…"
click at [278, 107] on div "button" at bounding box center [323, 100] width 242 height 26
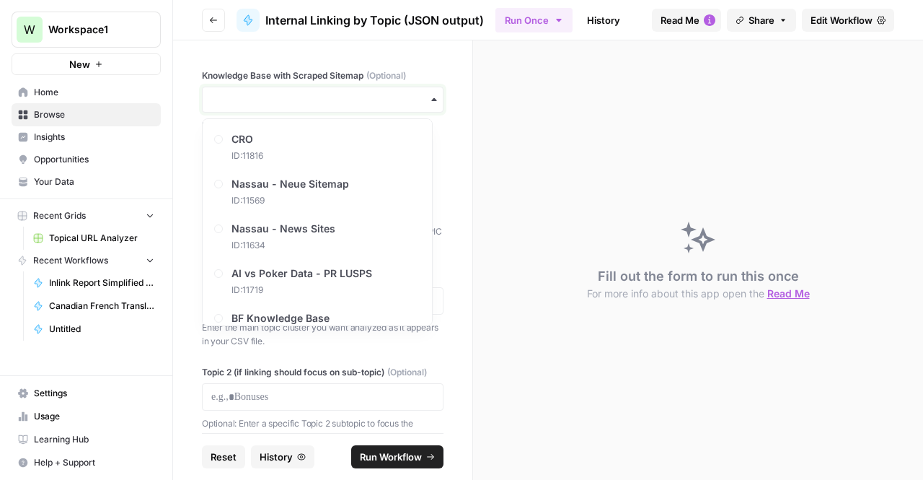
click at [273, 97] on input "Knowledge Base with Scraped Sitemap (Optional)" at bounding box center [322, 99] width 223 height 14
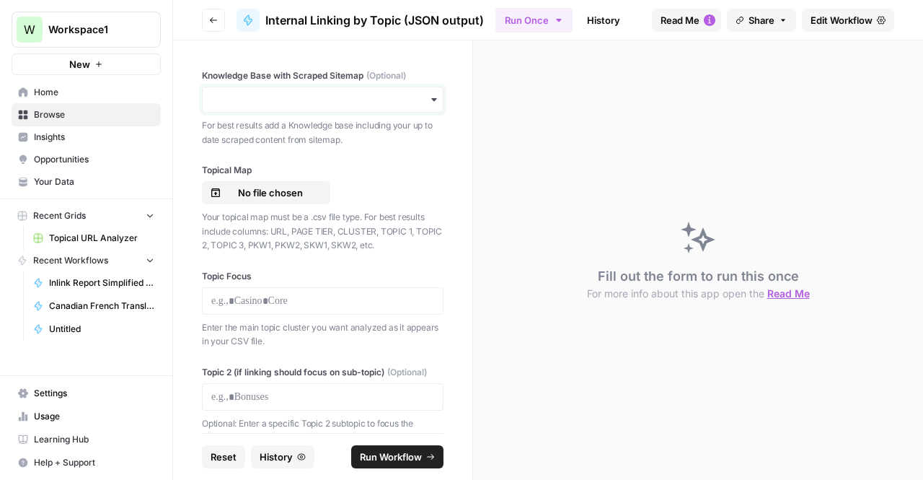
click at [273, 97] on input "Knowledge Base with Scraped Sitemap (Optional)" at bounding box center [322, 99] width 223 height 14
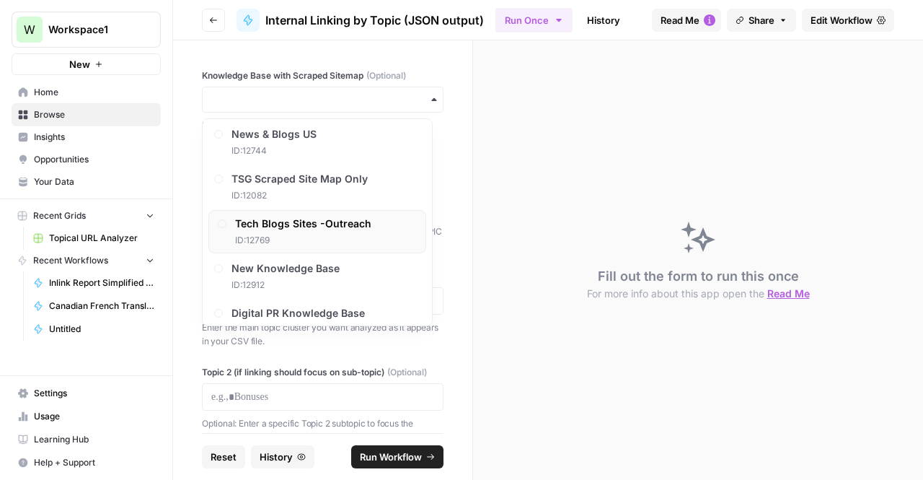
scroll to position [363, 0]
click at [295, 182] on div "TSG Scraped Site Map Only ID: 12082" at bounding box center [303, 186] width 136 height 30
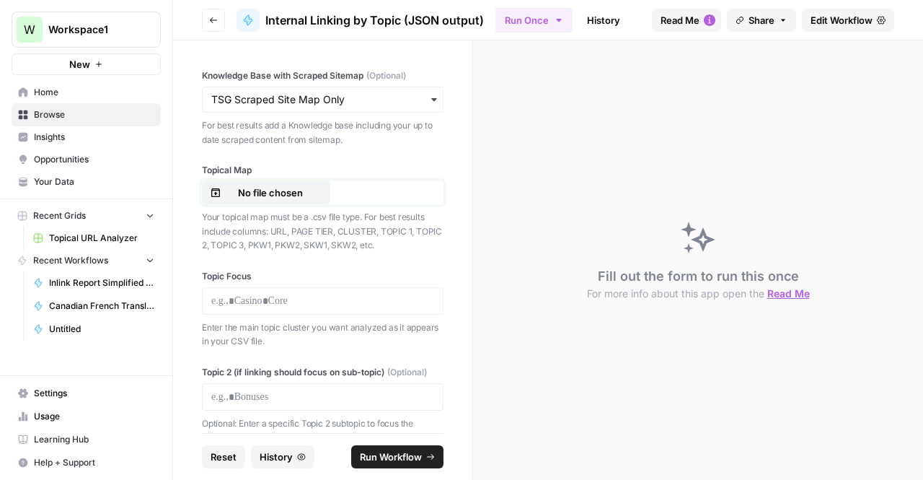
click at [299, 200] on button "No file chosen" at bounding box center [266, 192] width 128 height 23
click at [270, 315] on div "Topic Focus Enter the main topic cluster you want analyzed as it appears in you…" at bounding box center [323, 309] width 242 height 79
click at [267, 301] on p at bounding box center [322, 301] width 223 height 14
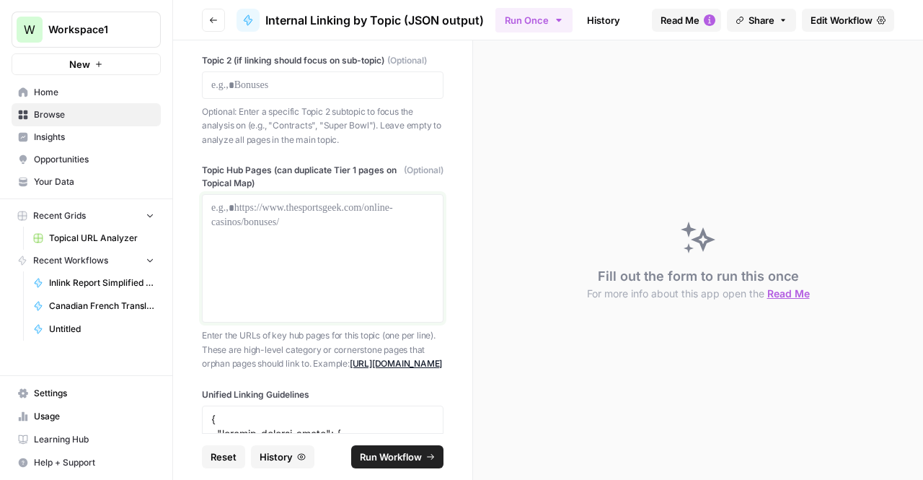
click at [267, 301] on div at bounding box center [322, 257] width 223 height 115
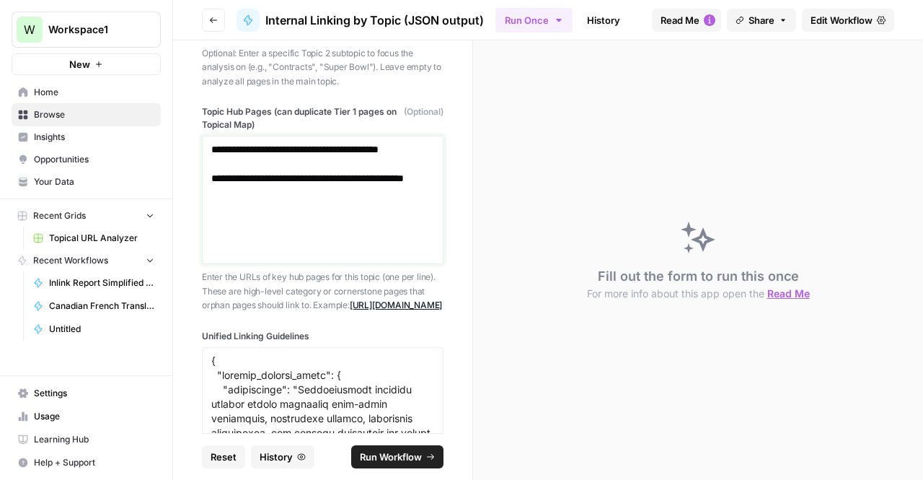
scroll to position [369, 0]
click at [389, 454] on span "Run Workflow" at bounding box center [391, 456] width 62 height 14
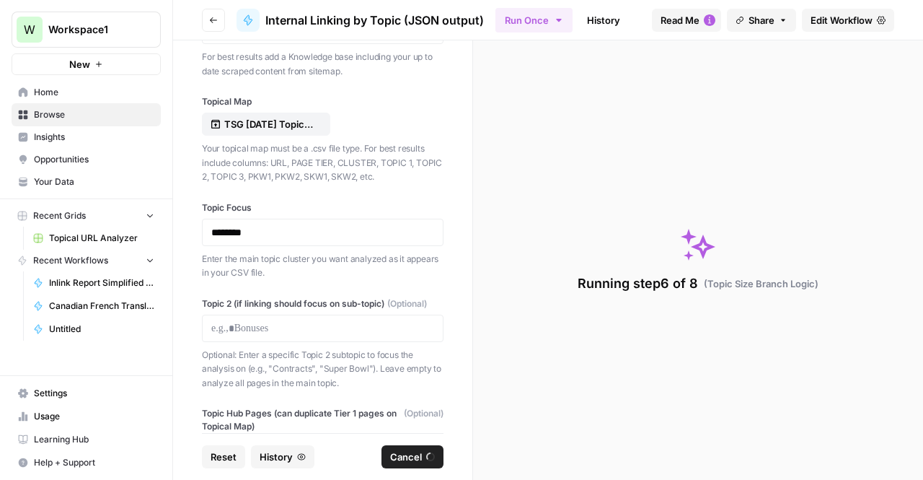
scroll to position [0, 0]
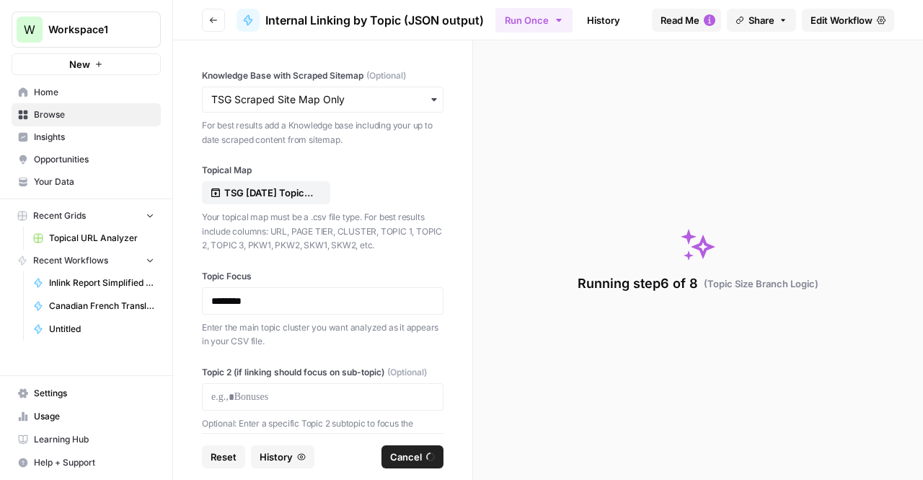
click at [600, 12] on link "History" at bounding box center [603, 20] width 50 height 23
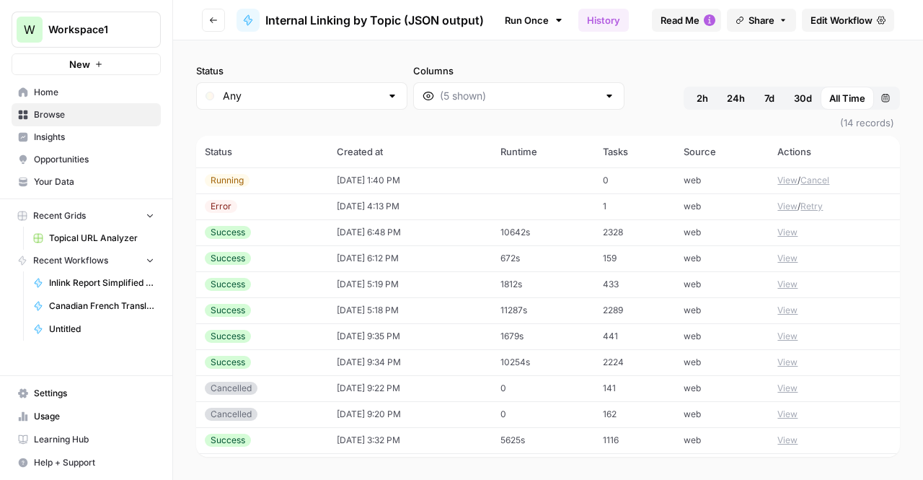
click at [826, 24] on span "Edit Workflow" at bounding box center [842, 20] width 62 height 14
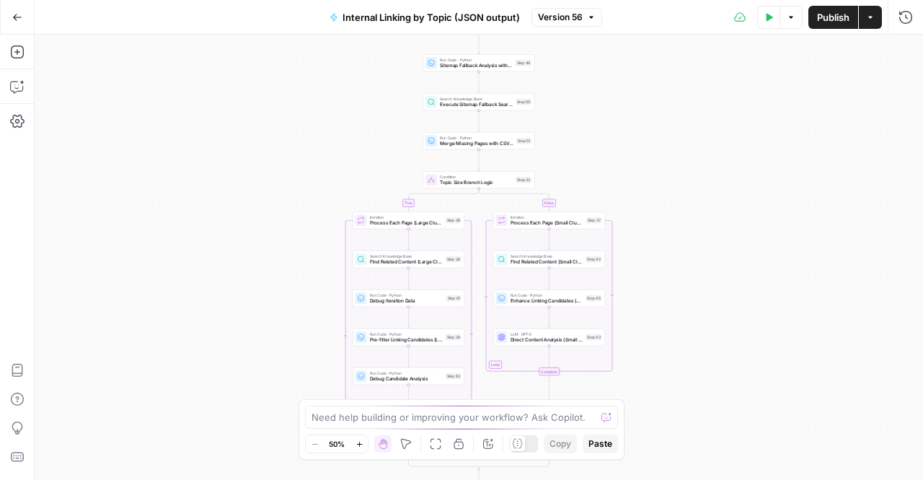
click at [903, 35] on div "true false Workflow Input Settings Inputs Run Code · Python Extract Available T…" at bounding box center [479, 257] width 888 height 445
click at [899, 22] on icon "button" at bounding box center [906, 17] width 14 height 14
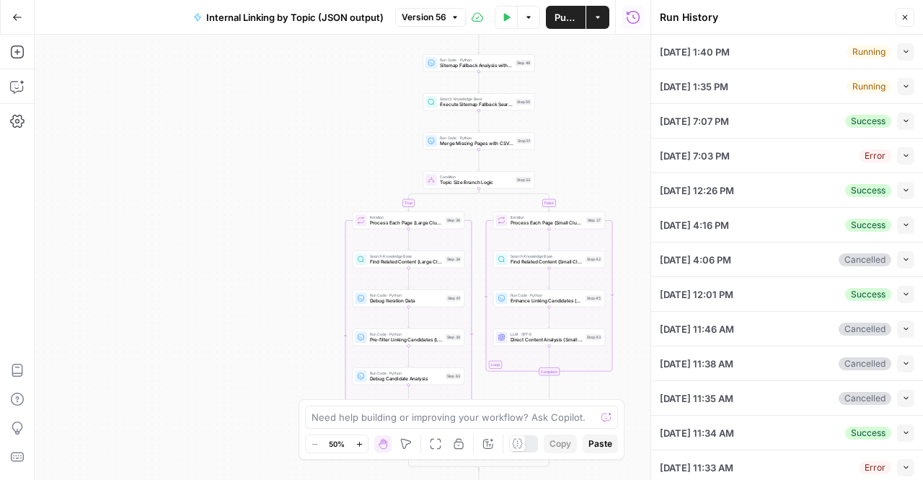
click at [884, 84] on div "Running Collapse" at bounding box center [881, 86] width 68 height 17
click at [902, 86] on icon "button" at bounding box center [906, 86] width 8 height 8
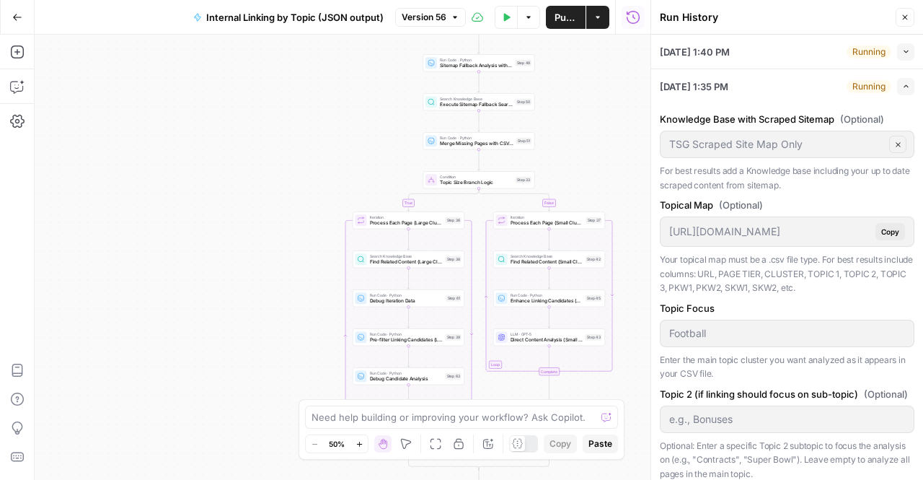
click at [902, 87] on icon "button" at bounding box center [906, 86] width 8 height 8
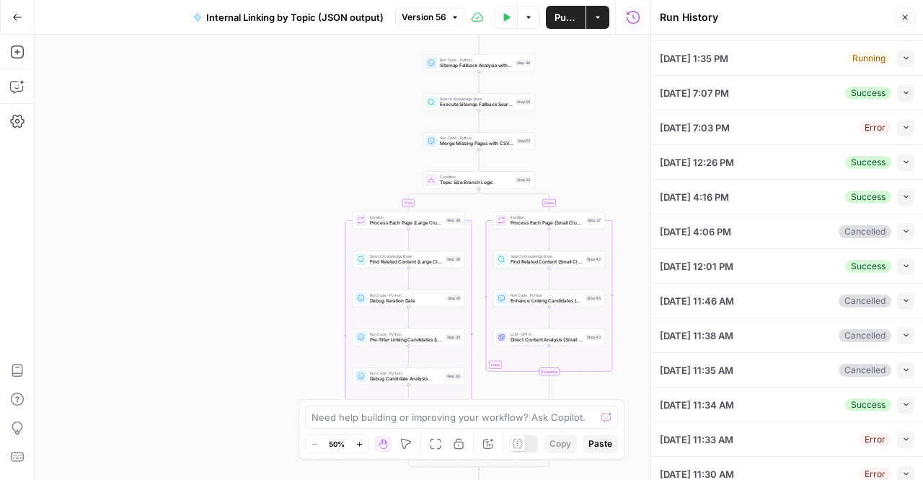
scroll to position [12, 0]
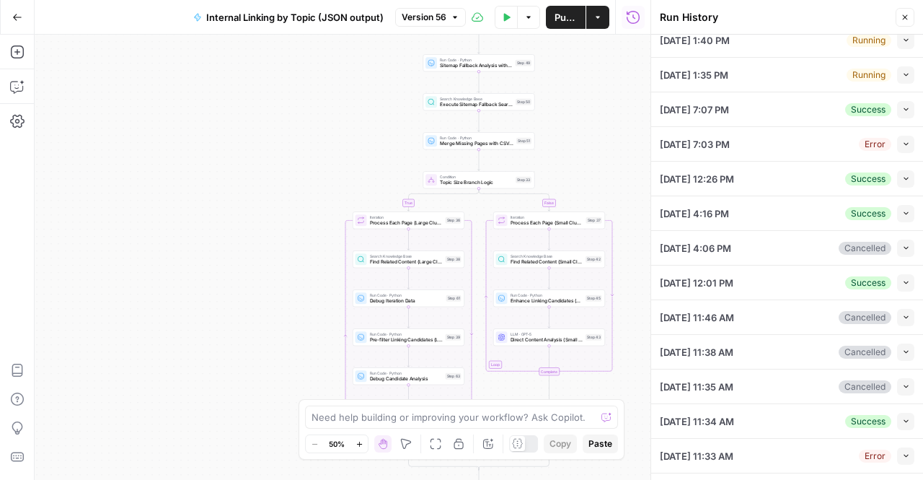
click at [676, 74] on span "10/14/25 at 1:35 PM" at bounding box center [694, 75] width 69 height 14
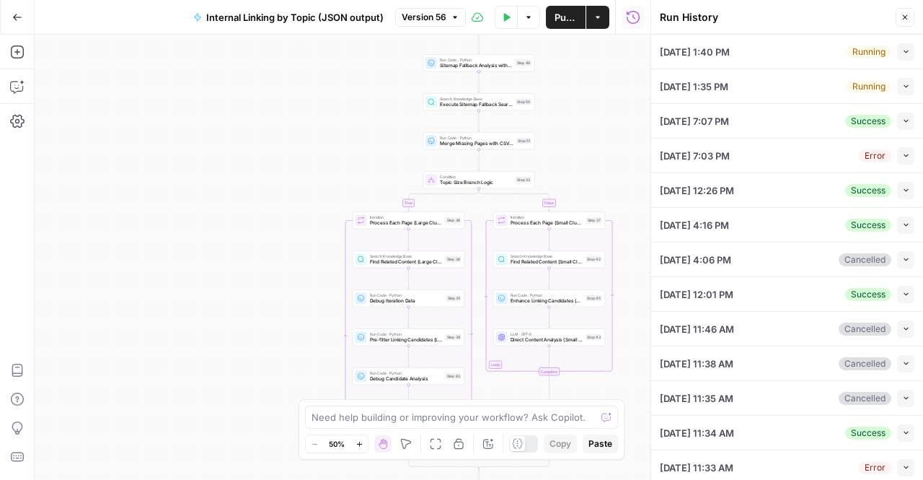
click at [907, 19] on icon "button" at bounding box center [905, 17] width 9 height 9
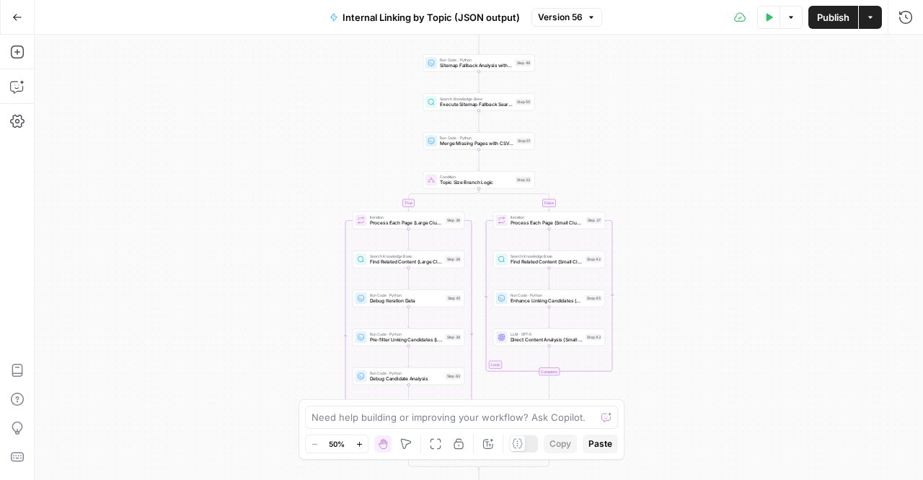
click at [896, 12] on button "Run History" at bounding box center [905, 17] width 23 height 23
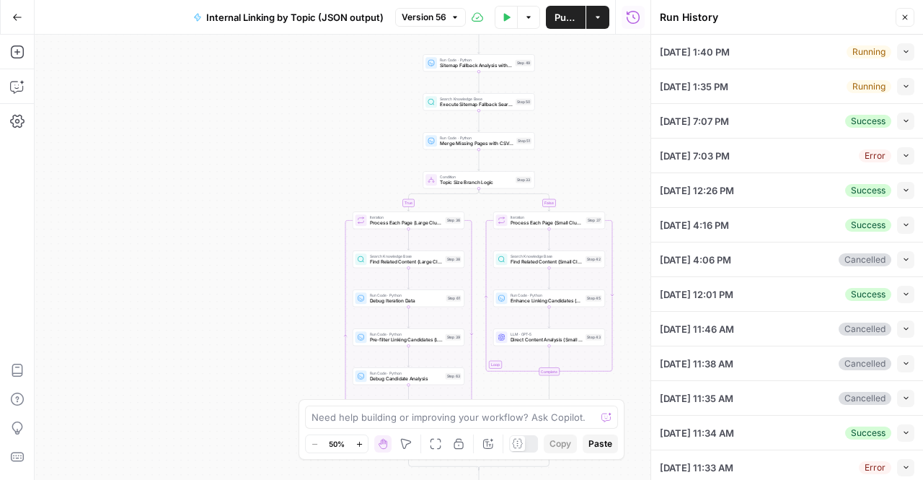
click at [902, 88] on icon "button" at bounding box center [906, 86] width 8 height 8
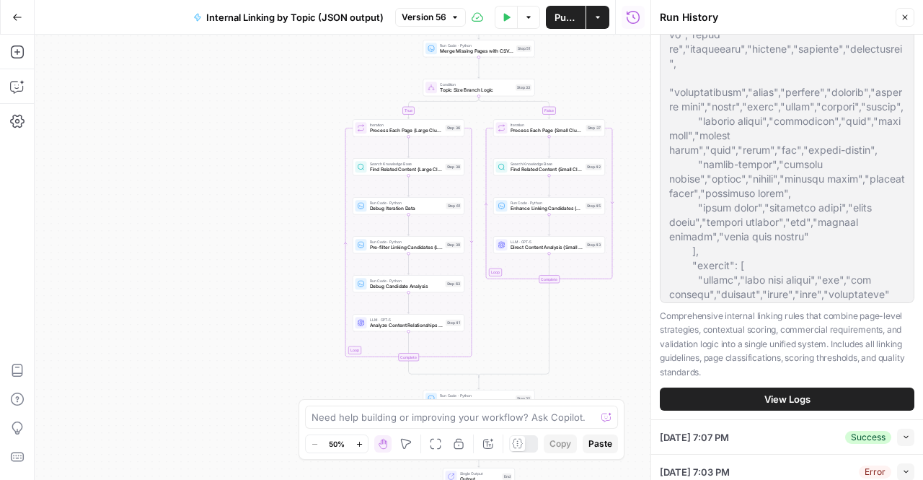
scroll to position [635, 0]
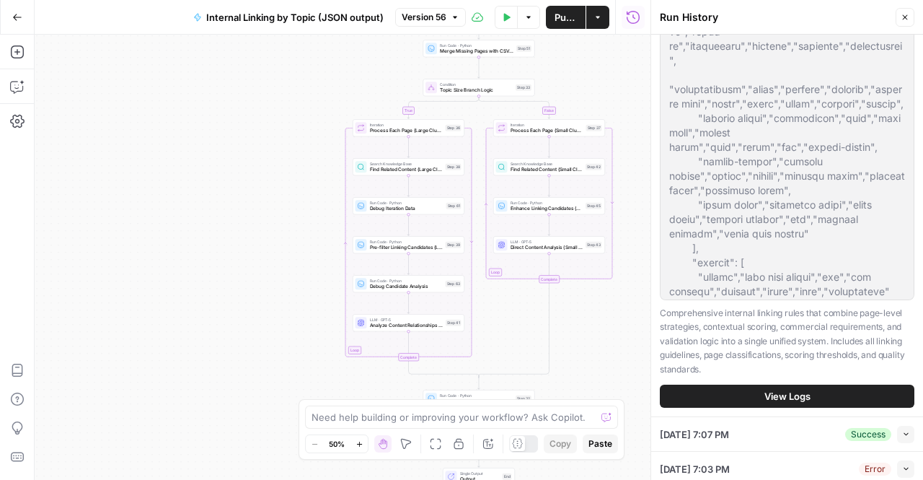
click at [708, 407] on button "View Logs" at bounding box center [787, 395] width 255 height 23
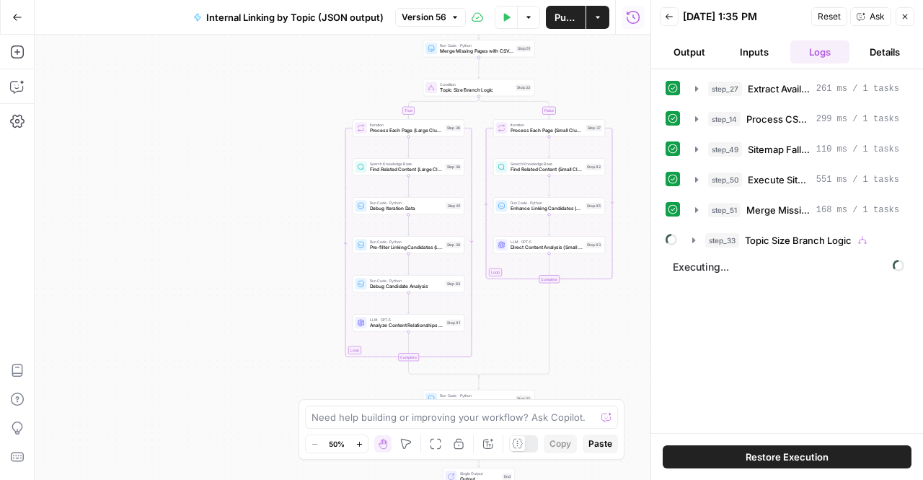
click at [871, 17] on span "Ask" at bounding box center [877, 16] width 15 height 13
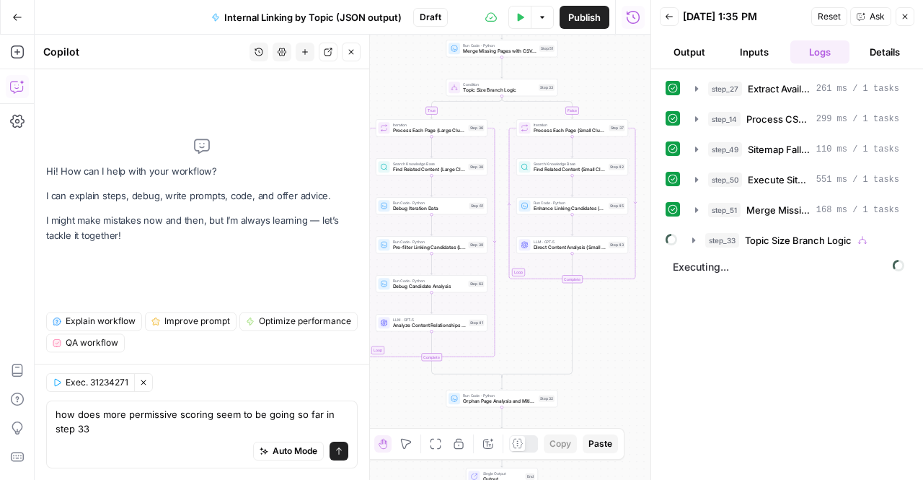
type textarea "how does more permissive scoring seem to be going so far in step 33?"
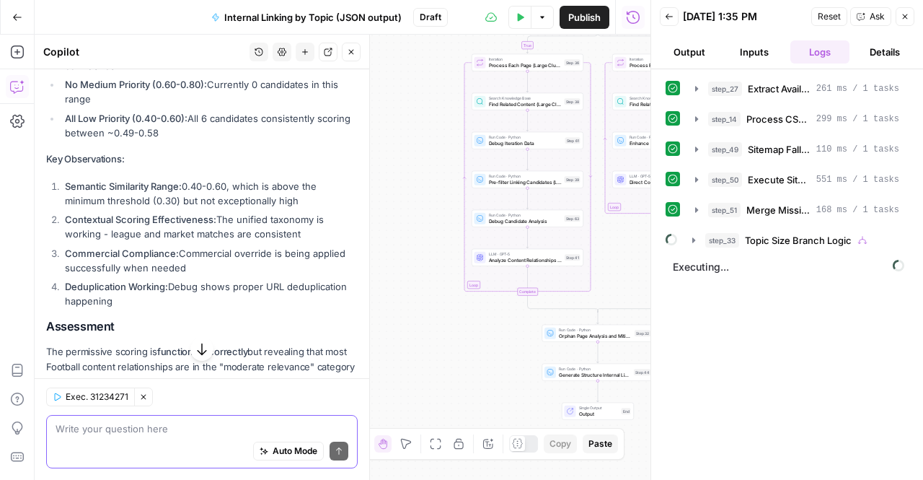
scroll to position [434, 0]
click at [153, 213] on strong "Contextual Scoring Effectiveness:" at bounding box center [140, 219] width 151 height 12
click at [145, 265] on li "Commercial Compliance: Commercial override is being applied successfully when n…" at bounding box center [209, 259] width 296 height 29
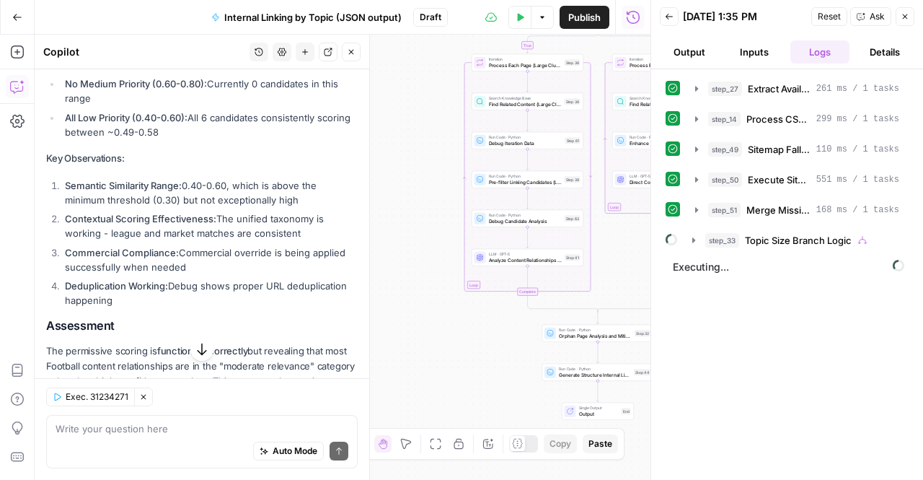
click at [145, 265] on li "Commercial Compliance: Commercial override is being applied successfully when n…" at bounding box center [209, 259] width 296 height 29
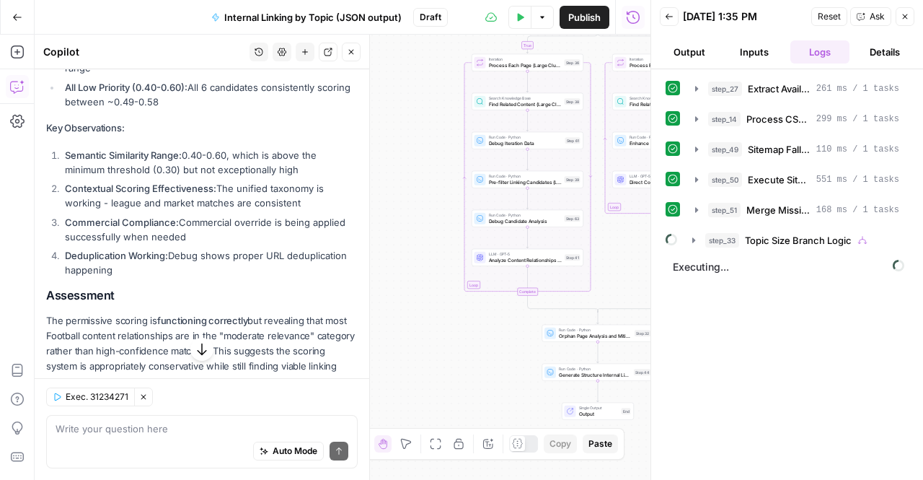
click at [145, 265] on li "Deduplication Working: Debug shows proper URL deduplication happening" at bounding box center [209, 262] width 296 height 29
click at [241, 273] on li "Deduplication Working: Debug shows proper URL deduplication happening" at bounding box center [209, 262] width 296 height 29
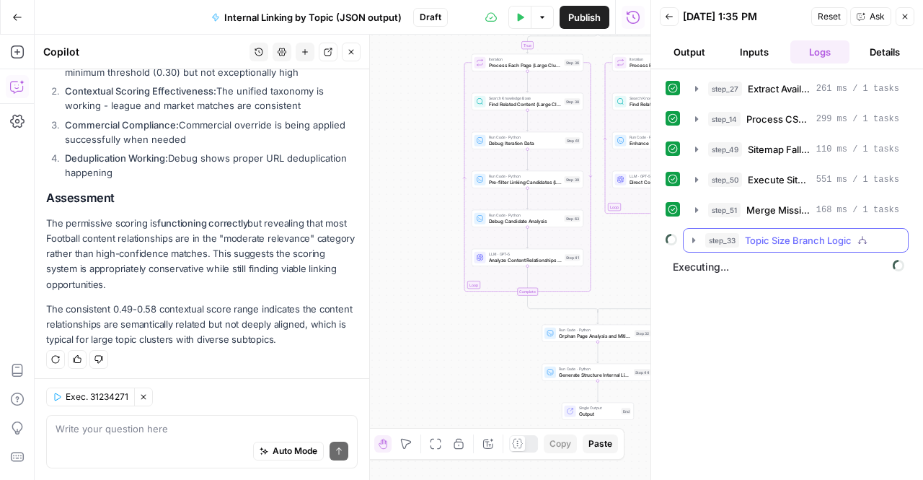
click at [687, 239] on button "step_33 Topic Size Branch Logic" at bounding box center [796, 240] width 224 height 23
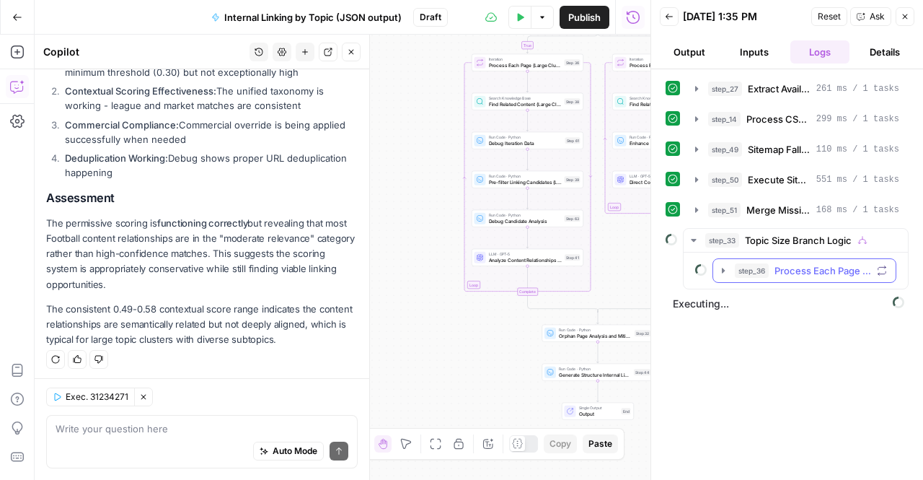
click at [729, 262] on button "step_36 Process Each Page (Large Clusters)" at bounding box center [804, 270] width 182 height 23
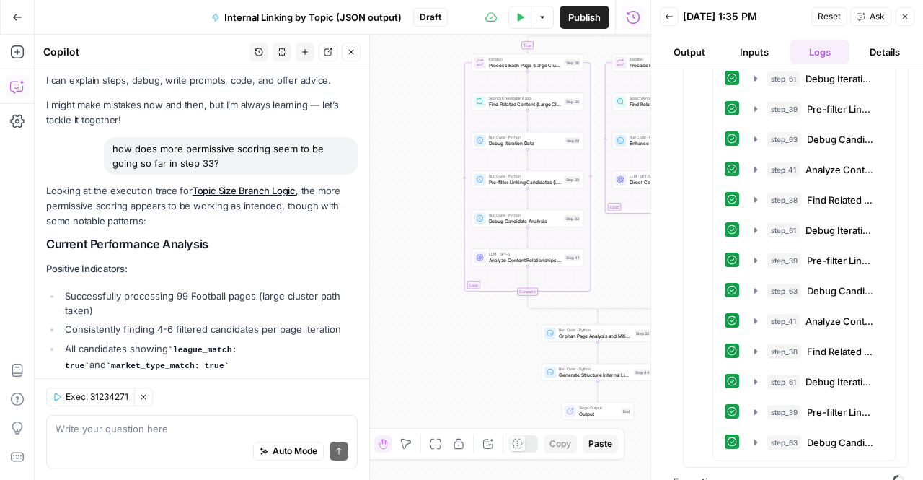
scroll to position [0, 0]
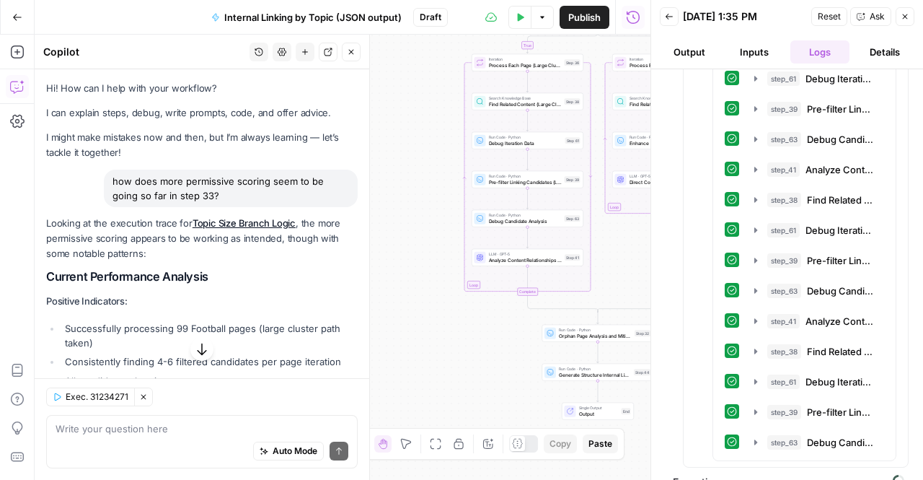
click at [675, 17] on button "Back" at bounding box center [669, 16] width 19 height 19
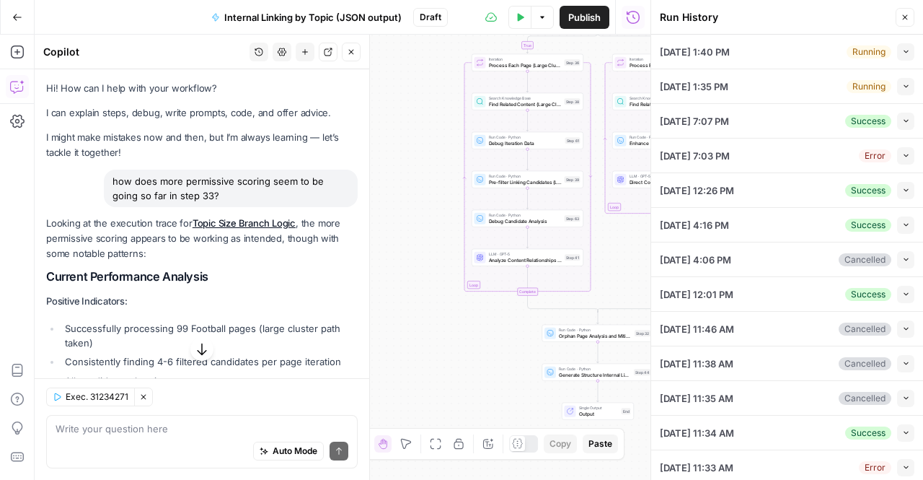
click at [901, 57] on button "Collapse" at bounding box center [905, 51] width 17 height 17
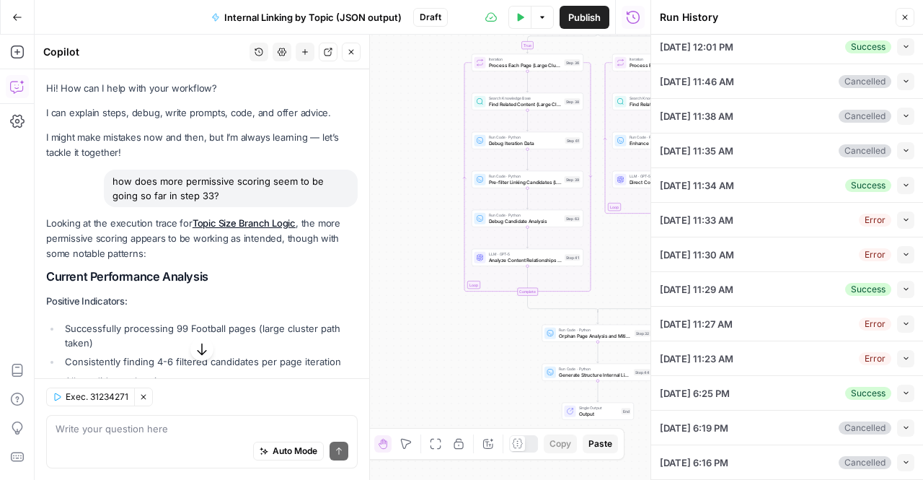
scroll to position [846, 0]
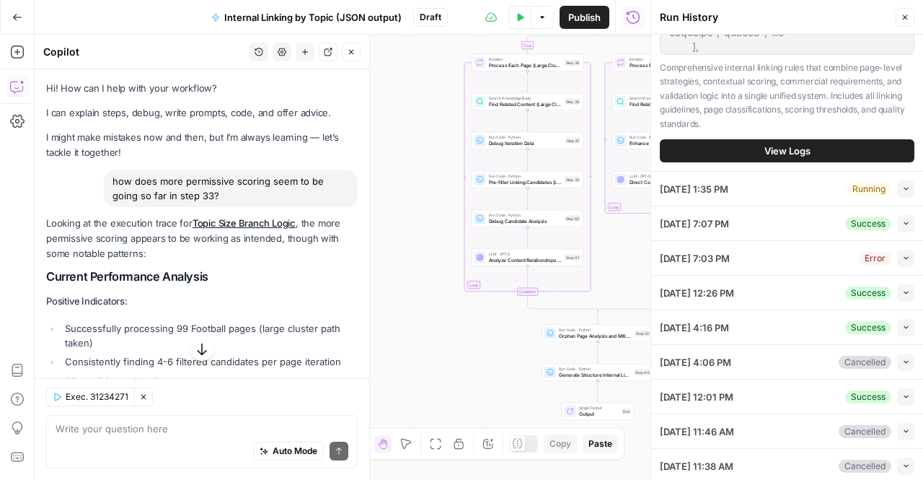
click at [700, 162] on button "View Logs" at bounding box center [787, 150] width 255 height 23
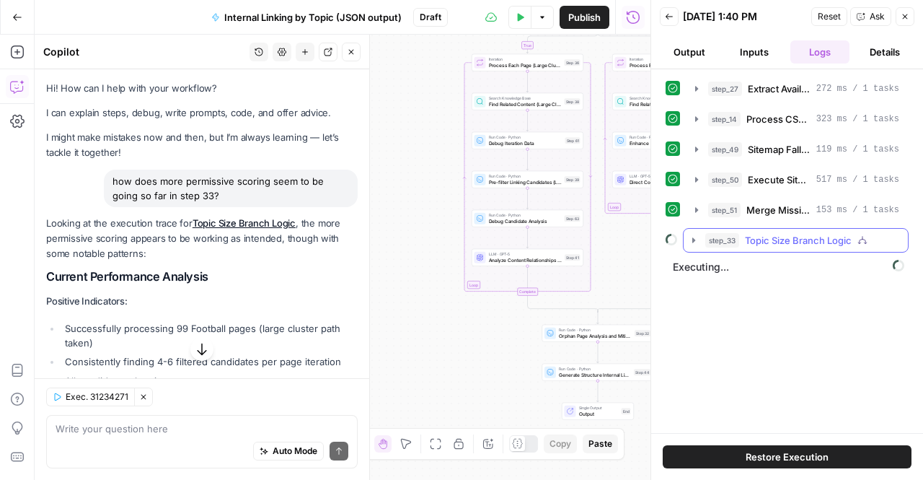
click at [692, 241] on icon "button" at bounding box center [694, 240] width 12 height 12
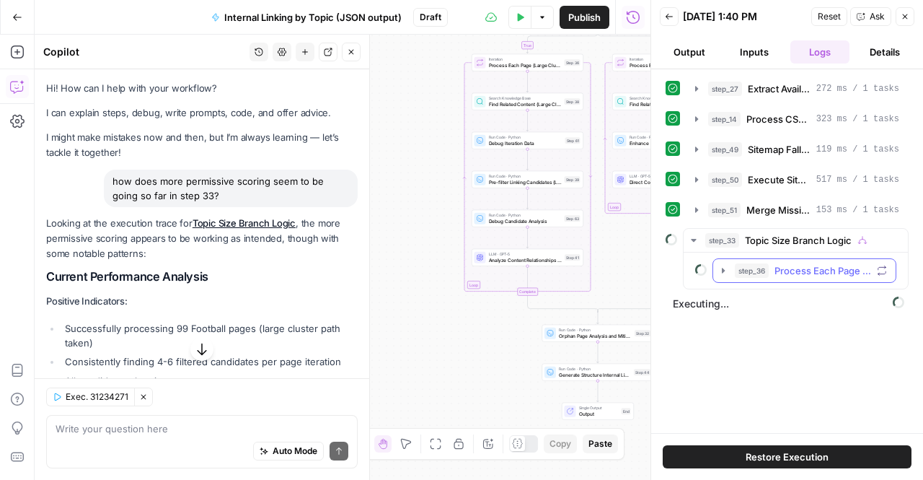
click at [718, 265] on icon "button" at bounding box center [724, 271] width 12 height 12
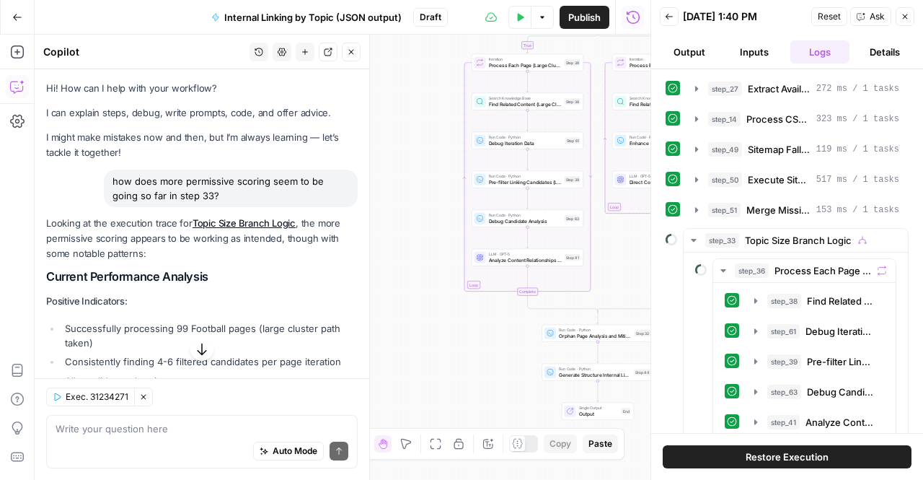
click at [874, 14] on span "Ask" at bounding box center [877, 16] width 15 height 13
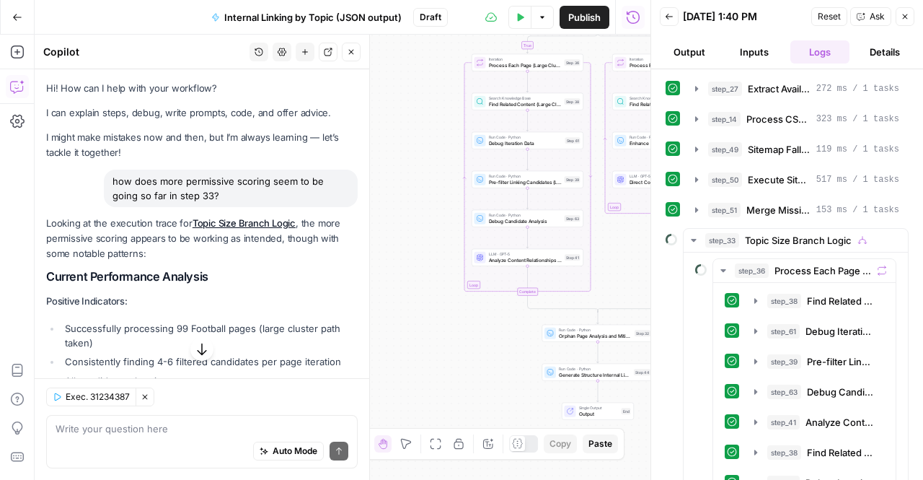
scroll to position [562, 0]
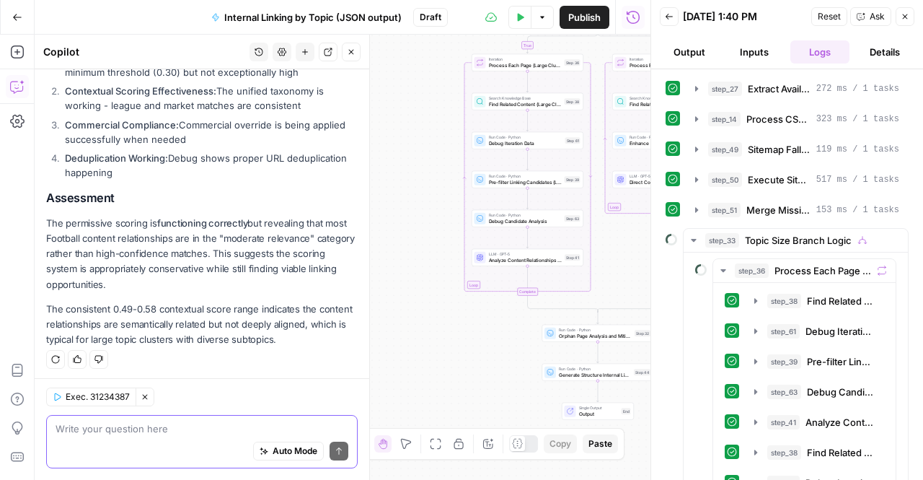
click at [137, 425] on textarea at bounding box center [202, 428] width 293 height 14
type textarea "how is the ultra permissive scoring run looking so far"
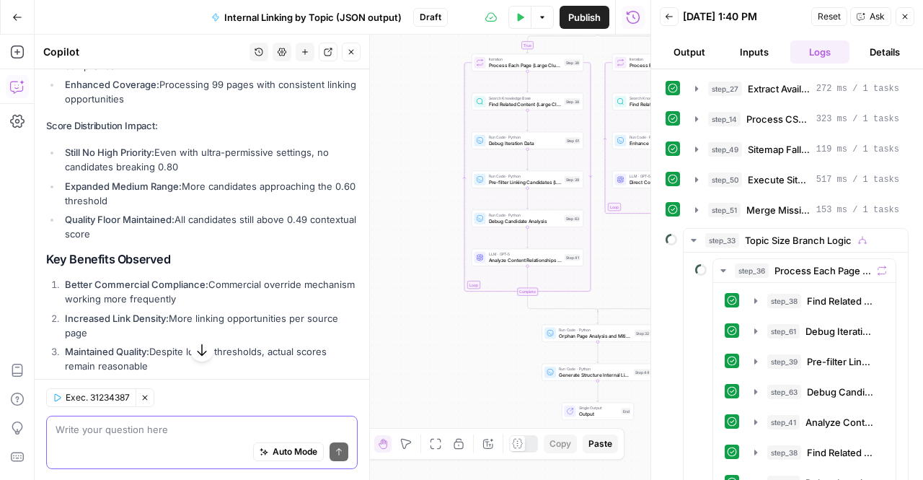
scroll to position [1184, 0]
click at [221, 226] on li "Quality Floor Maintained: All candidates still above 0.49 contextual score" at bounding box center [209, 225] width 296 height 29
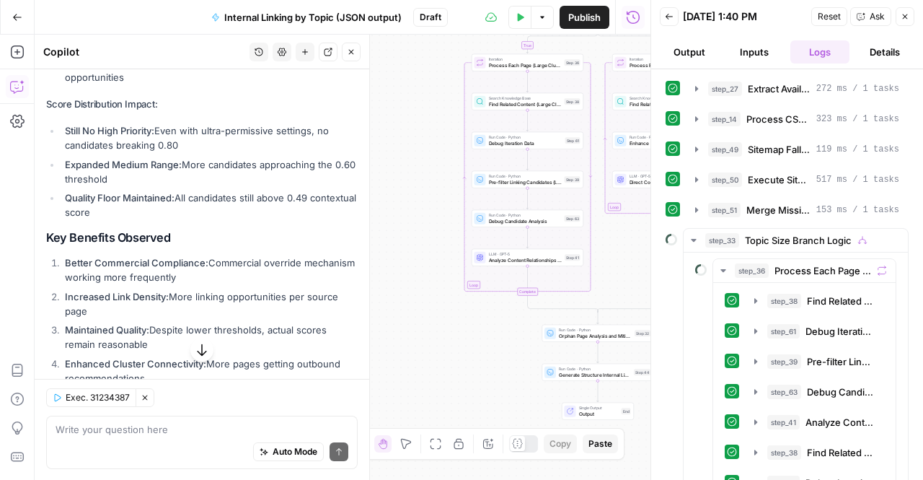
scroll to position [1305, 0]
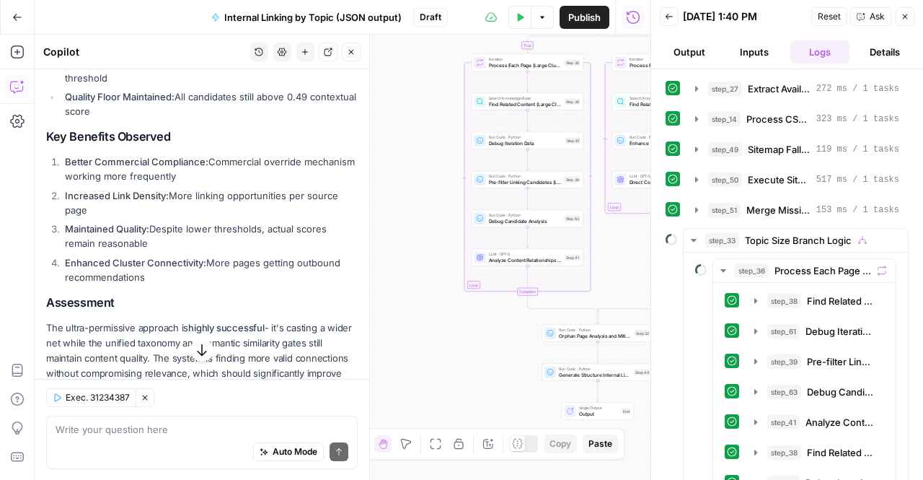
click at [221, 226] on li "Maintained Quality: Despite lower thresholds, actual scores remain reasonable" at bounding box center [209, 235] width 296 height 29
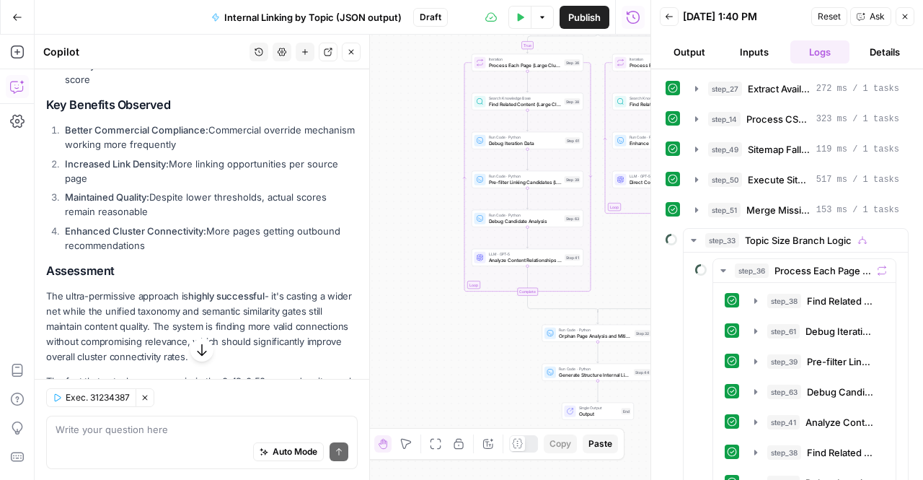
click at [175, 195] on li "Maintained Quality: Despite lower thresholds, actual scores remain reasonable" at bounding box center [209, 204] width 296 height 29
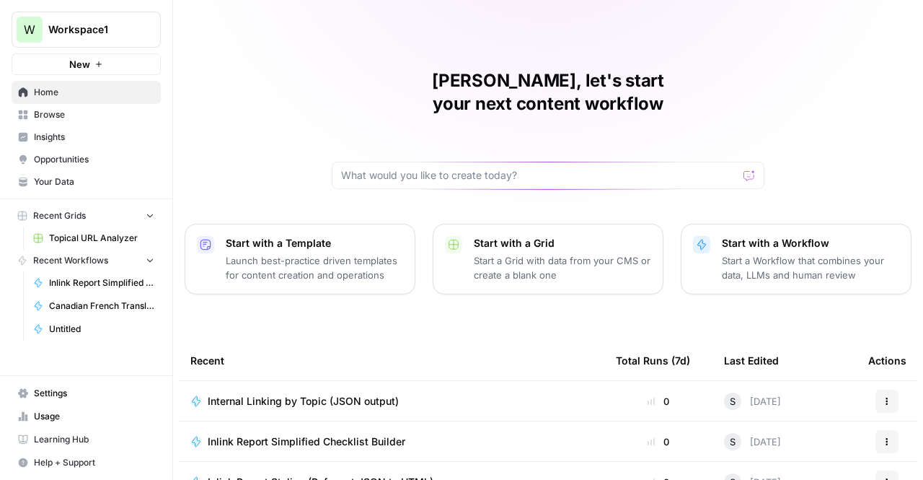
scroll to position [182, 0]
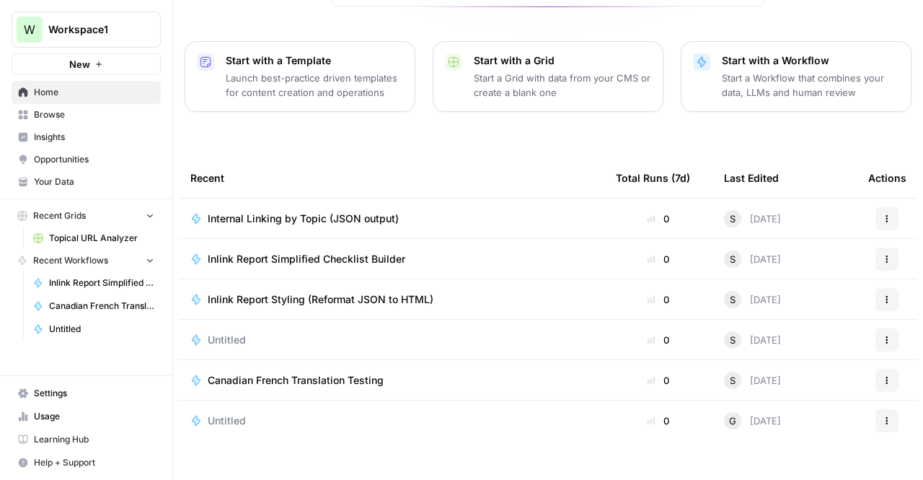
click at [309, 213] on td "Internal Linking by Topic (JSON output)" at bounding box center [391, 218] width 425 height 40
click at [308, 239] on td "Inlink Report Simplified Checklist Builder" at bounding box center [391, 259] width 425 height 40
click at [317, 252] on span "Inlink Report Simplified Checklist Builder" at bounding box center [307, 259] width 198 height 14
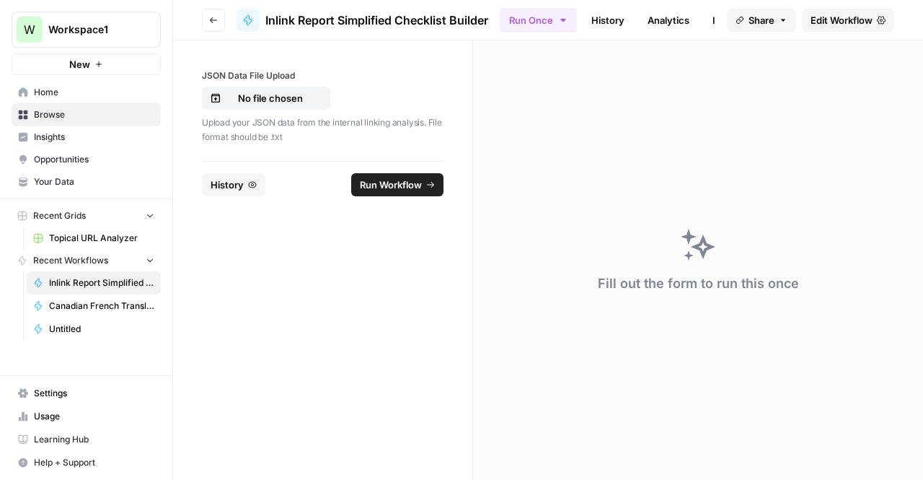
click at [605, 22] on link "History" at bounding box center [608, 20] width 50 height 23
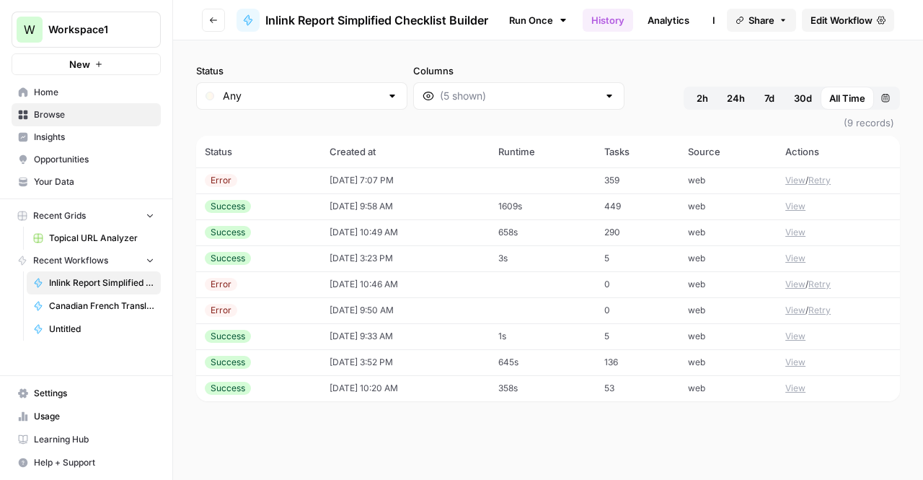
click at [826, 22] on span "Edit Workflow" at bounding box center [842, 20] width 62 height 14
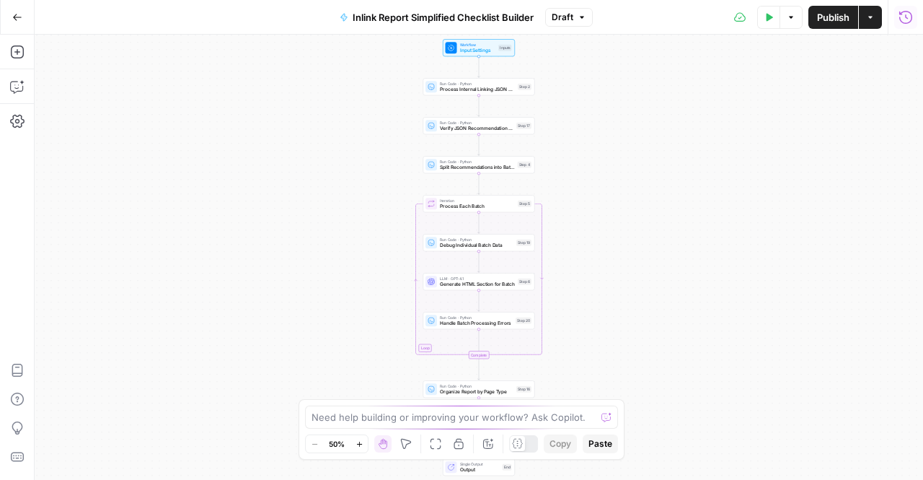
click at [912, 20] on icon "button" at bounding box center [906, 17] width 14 height 14
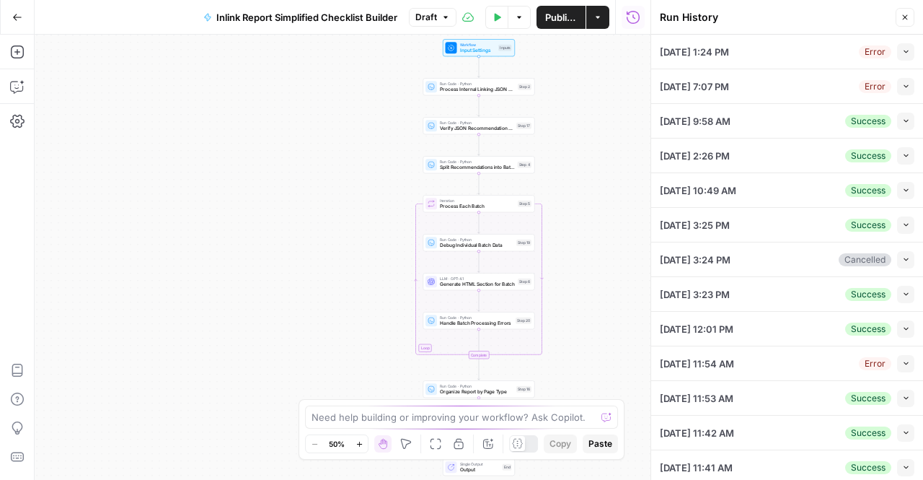
click at [902, 48] on icon "button" at bounding box center [906, 52] width 8 height 8
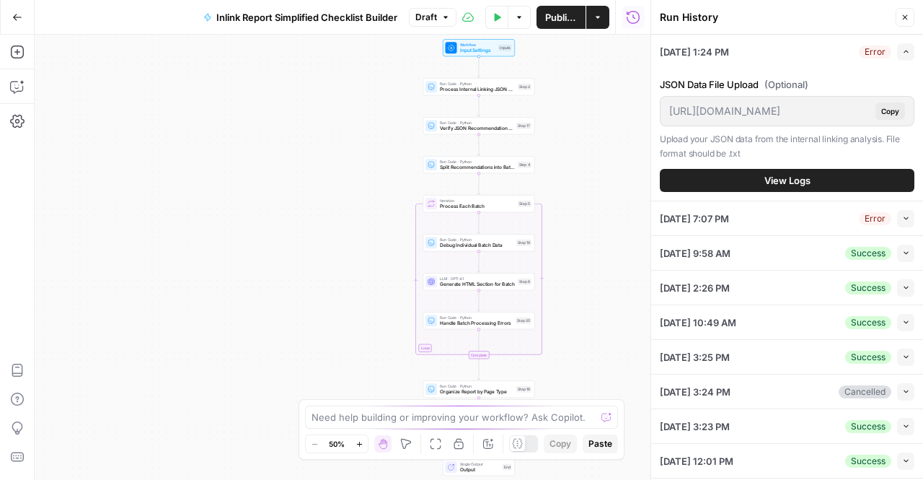
click at [718, 174] on button "View Logs" at bounding box center [787, 180] width 255 height 23
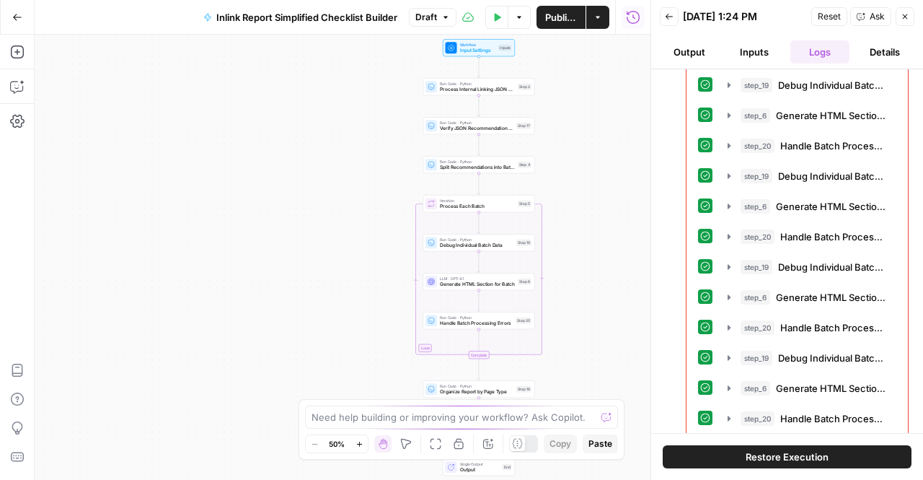
scroll to position [544, 0]
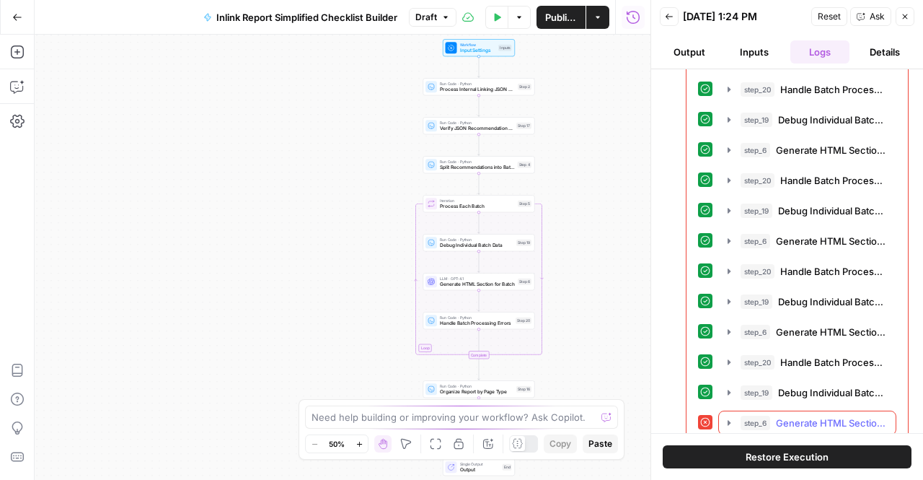
click at [726, 417] on icon "button" at bounding box center [729, 423] width 12 height 12
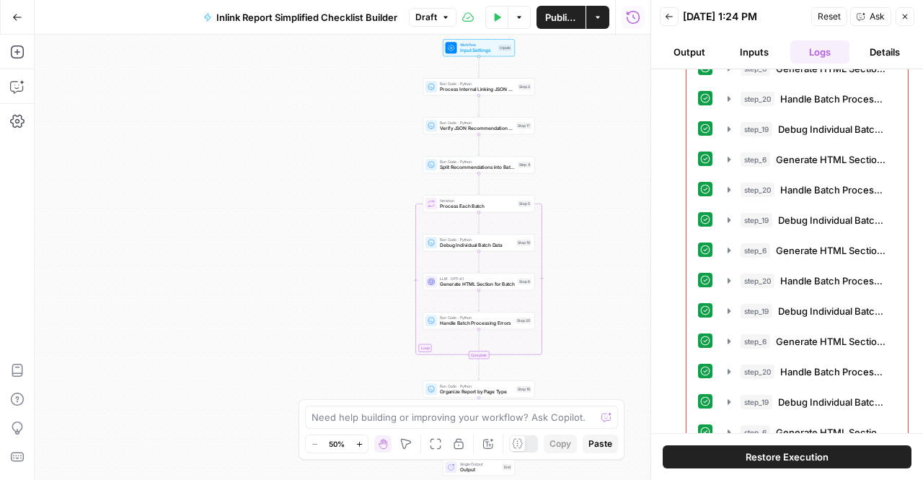
scroll to position [0, 0]
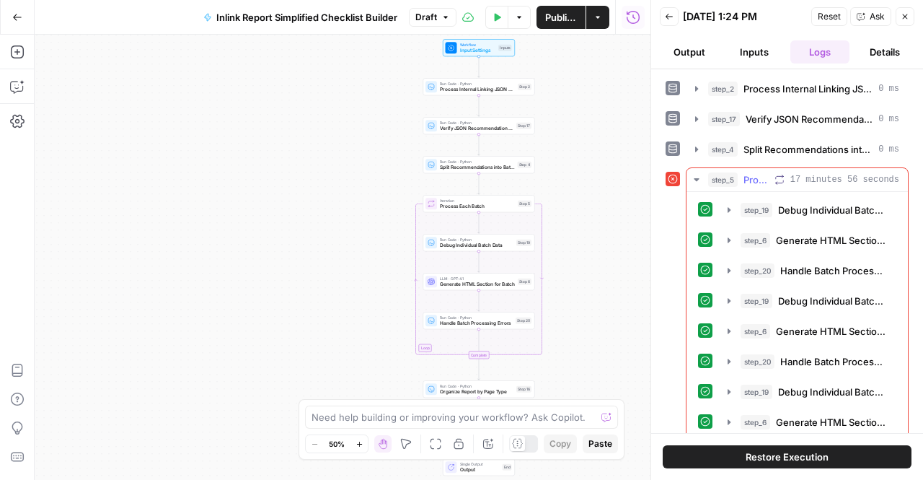
click at [698, 177] on icon "button" at bounding box center [697, 180] width 12 height 12
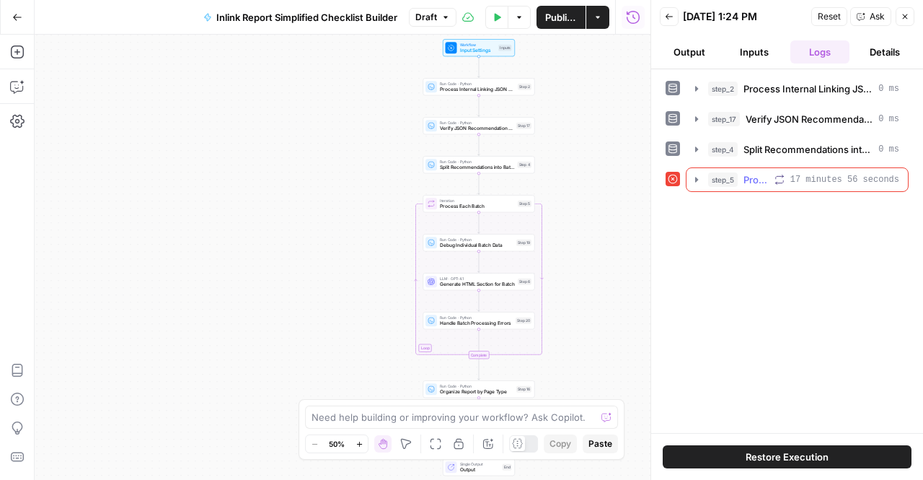
click at [701, 178] on icon "button" at bounding box center [697, 180] width 12 height 12
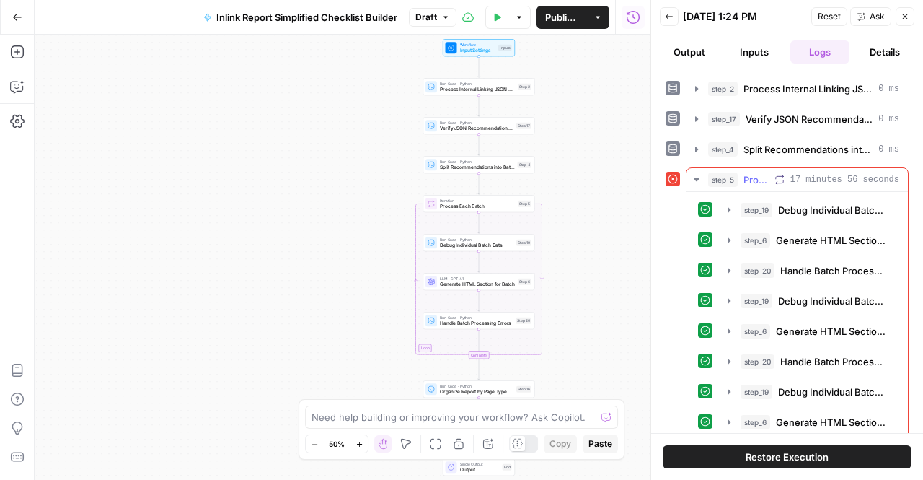
click at [701, 178] on icon "button" at bounding box center [697, 180] width 12 height 12
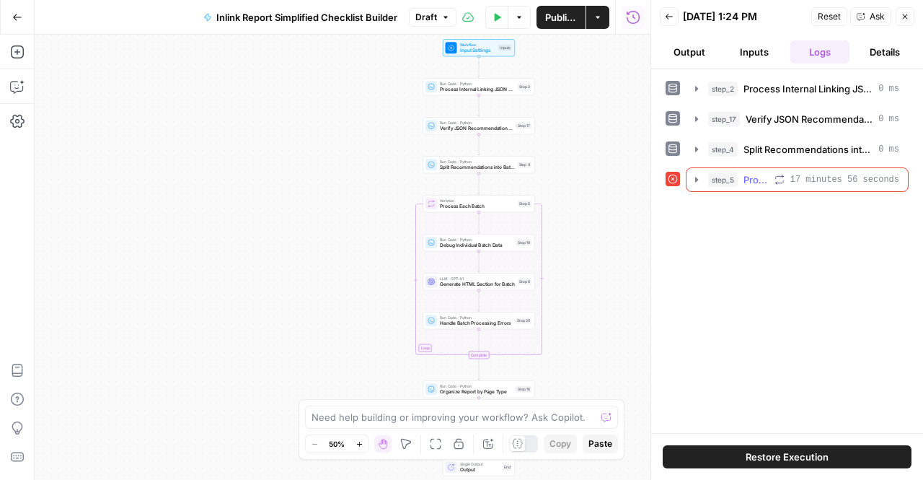
click at [701, 178] on icon "button" at bounding box center [697, 180] width 12 height 12
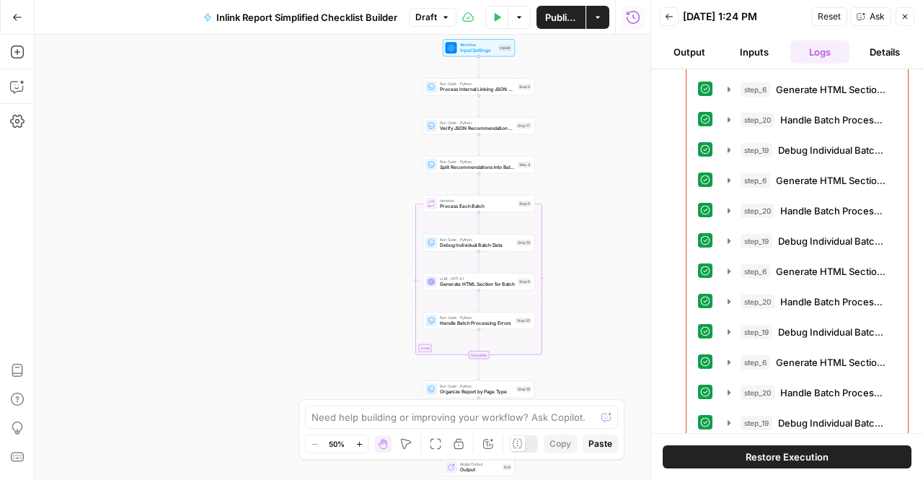
scroll to position [725, 0]
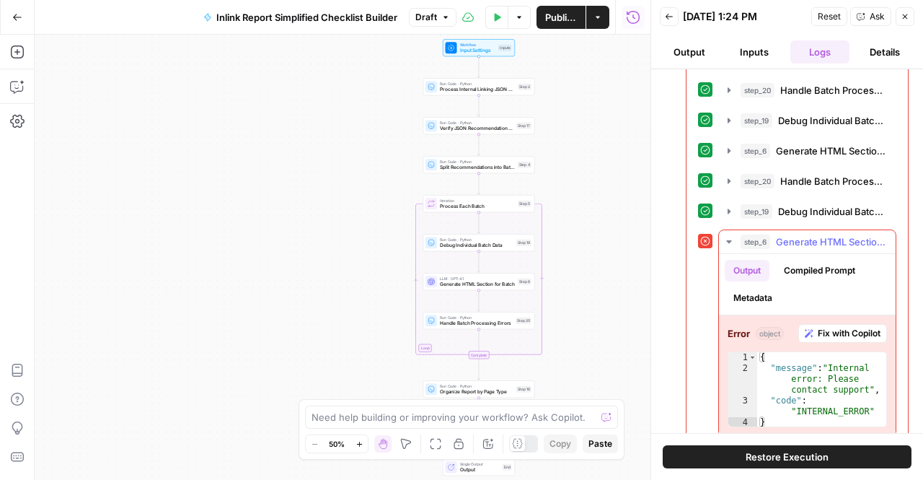
click at [733, 236] on icon "button" at bounding box center [729, 242] width 12 height 12
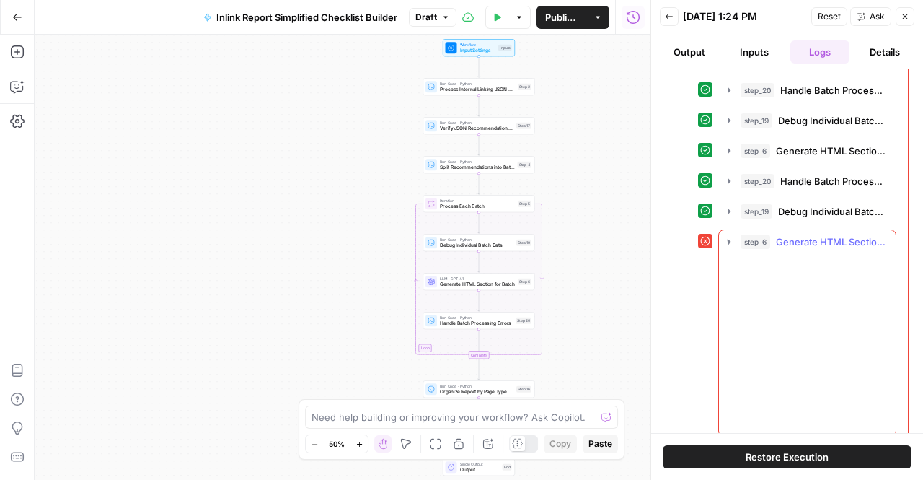
scroll to position [544, 0]
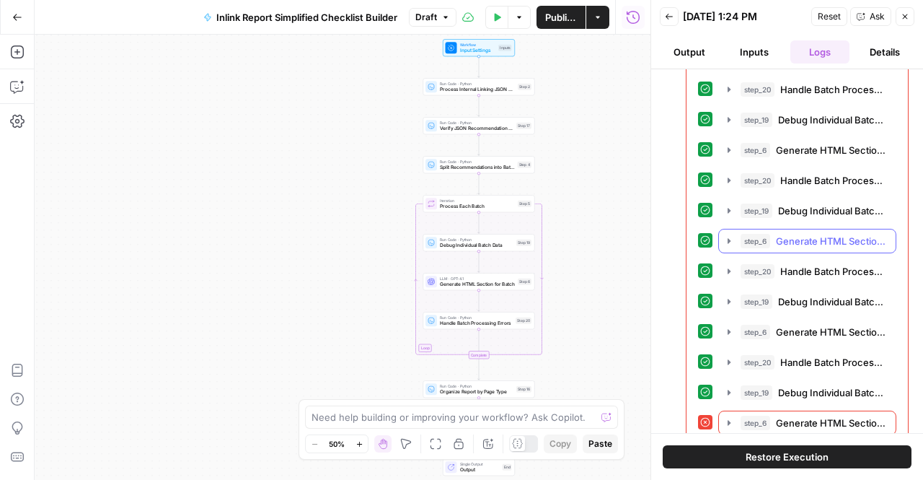
click at [733, 235] on icon "button" at bounding box center [729, 241] width 12 height 12
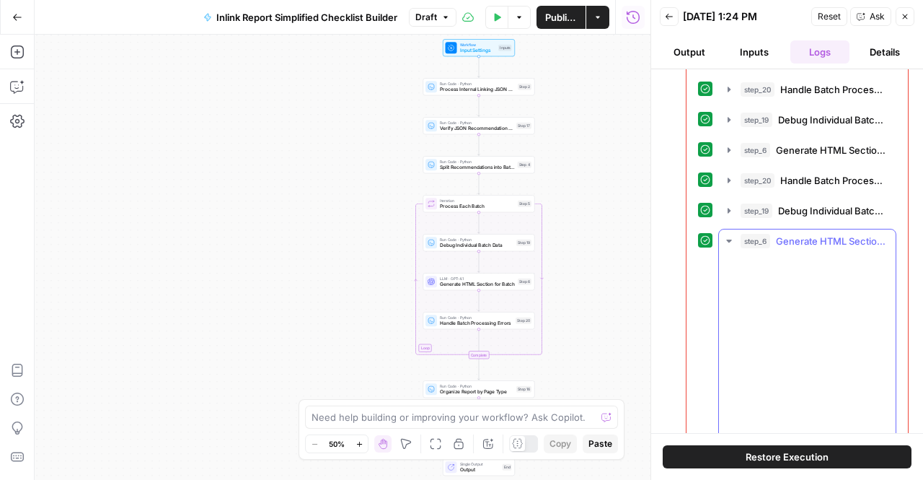
click at [733, 235] on icon "button" at bounding box center [729, 241] width 12 height 12
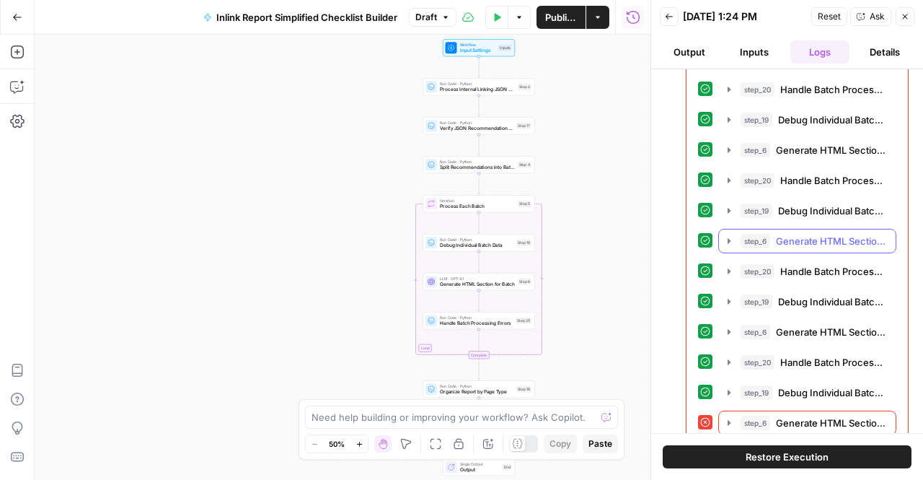
click at [733, 235] on icon "button" at bounding box center [729, 241] width 12 height 12
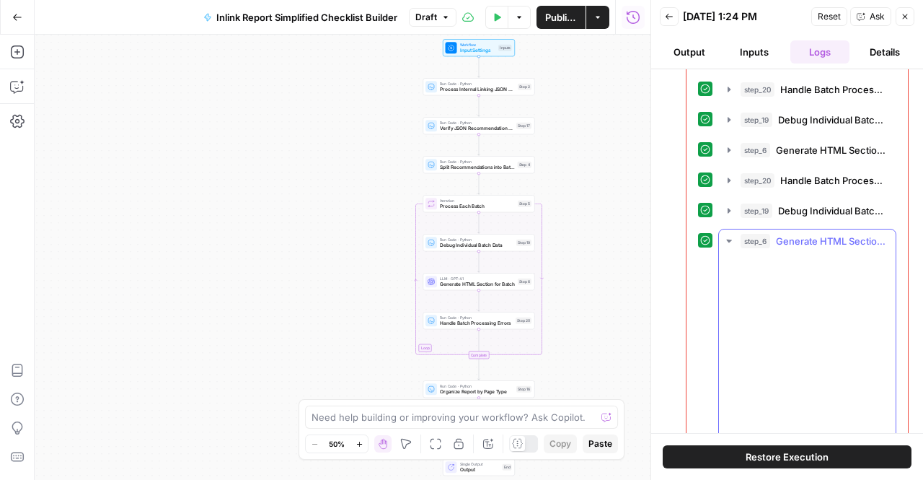
click at [733, 234] on icon "button" at bounding box center [729, 240] width 13 height 13
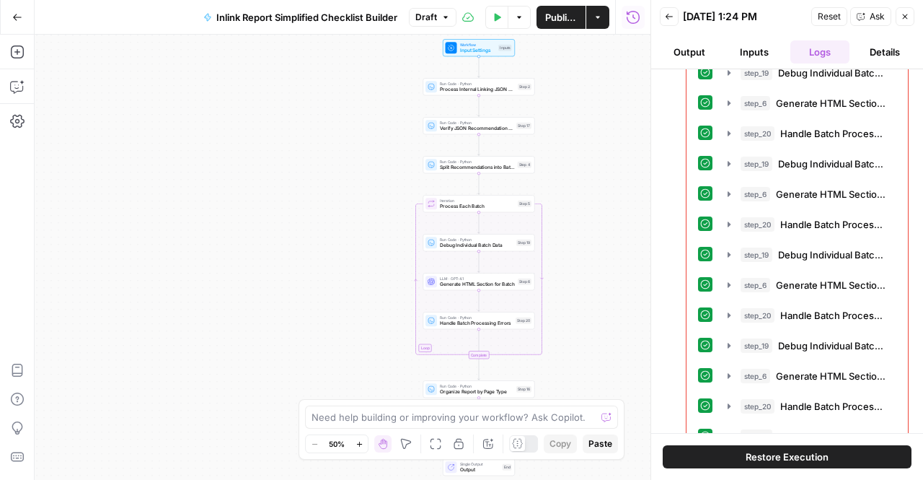
scroll to position [0, 0]
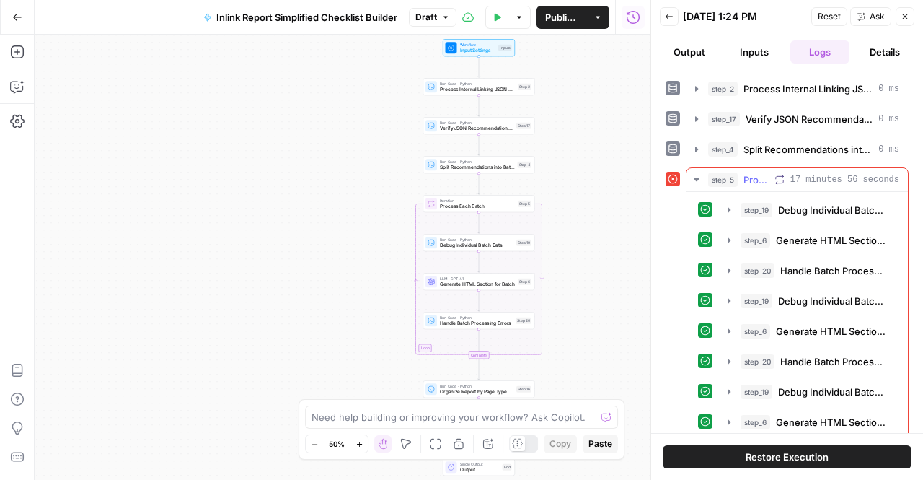
click at [704, 175] on button "step_5 Process Each Batch 17 minutes 56 seconds" at bounding box center [797, 179] width 221 height 23
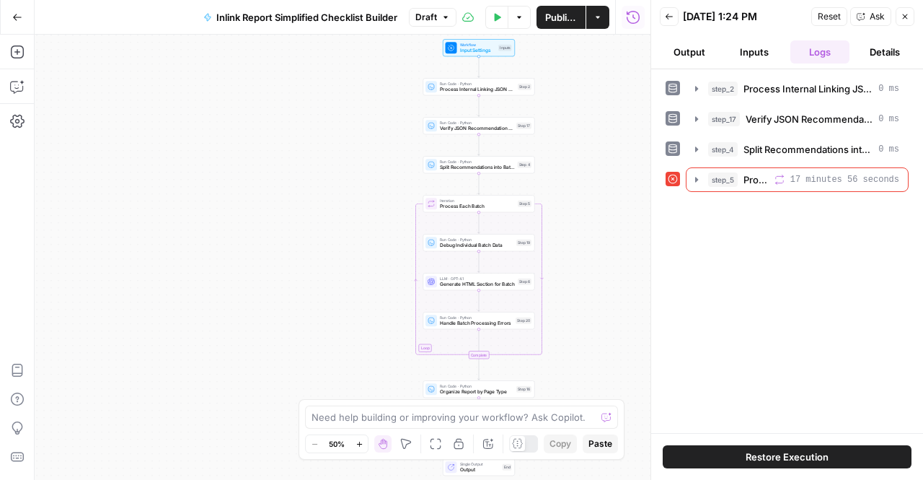
click at [683, 54] on button "Output" at bounding box center [689, 51] width 59 height 23
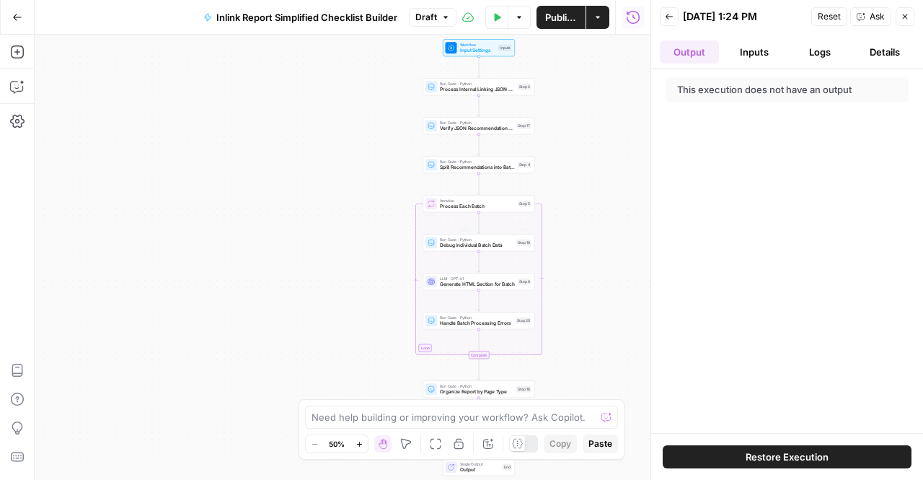
click at [518, 270] on div "Workflow Input Settings Inputs Run Code · Python Process Internal Linking JSON …" at bounding box center [343, 257] width 616 height 445
click at [521, 302] on div "Workflow Input Settings Inputs Run Code · Python Process Internal Linking JSON …" at bounding box center [343, 257] width 616 height 445
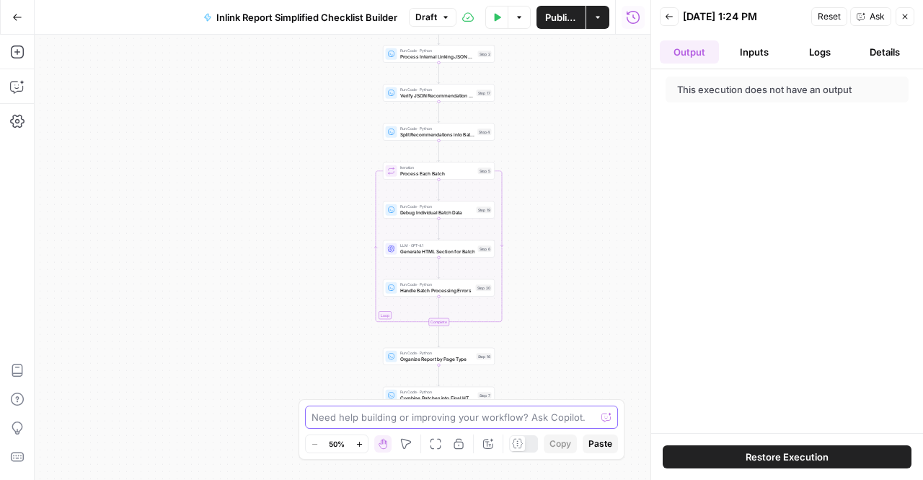
click at [525, 410] on textarea at bounding box center [454, 417] width 284 height 14
click at [771, 43] on button "Inputs" at bounding box center [754, 51] width 59 height 23
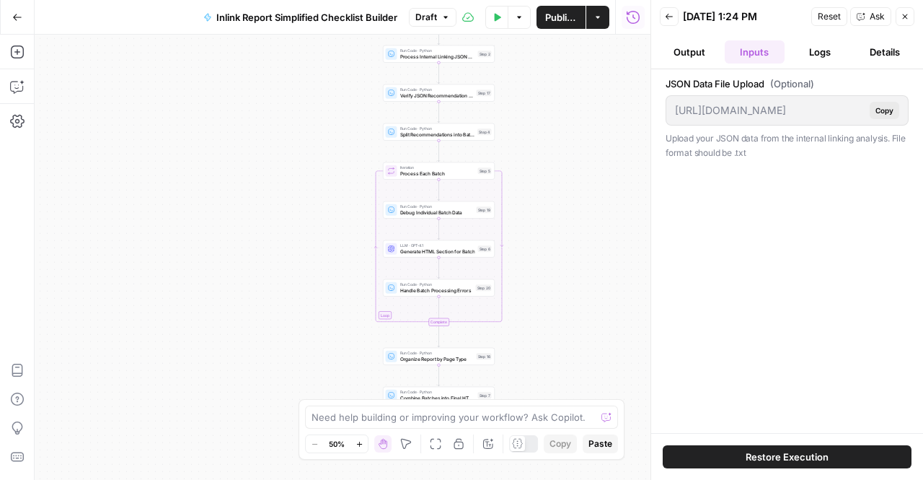
click at [806, 53] on button "Logs" at bounding box center [819, 51] width 59 height 23
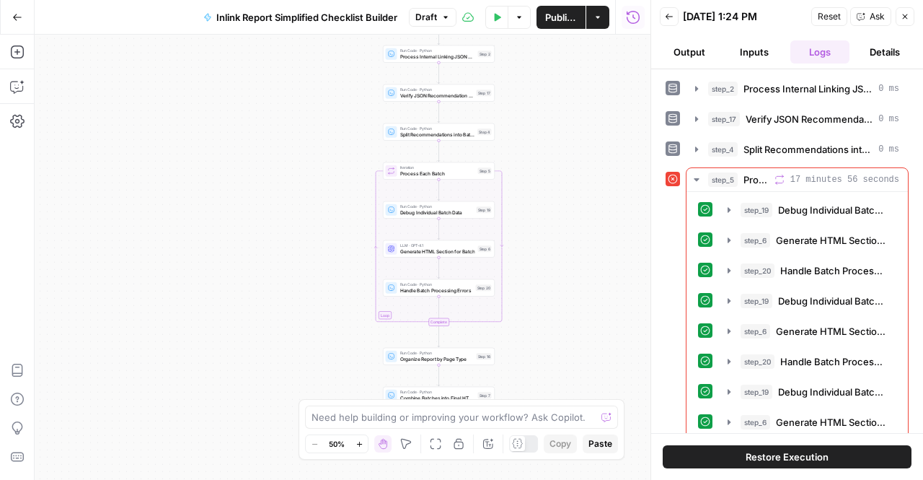
click at [684, 40] on button "Output" at bounding box center [689, 51] width 59 height 23
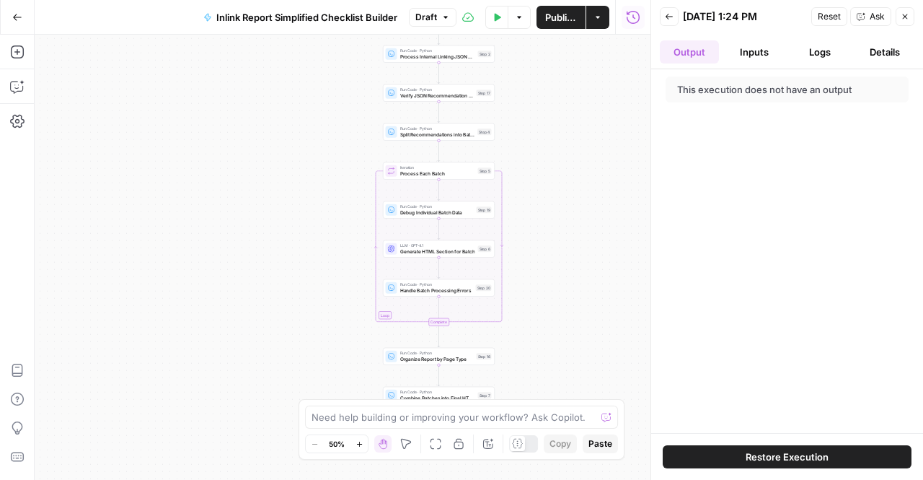
click at [776, 51] on button "Inputs" at bounding box center [754, 51] width 59 height 23
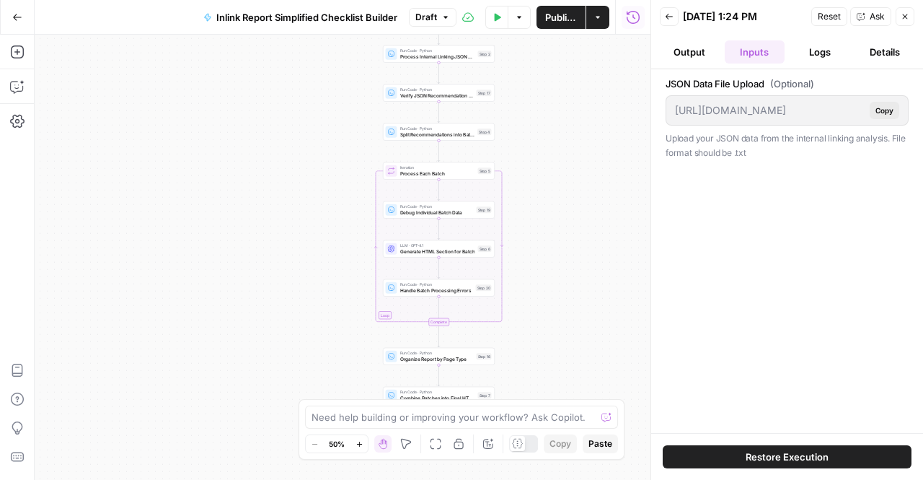
click at [818, 54] on button "Logs" at bounding box center [819, 51] width 59 height 23
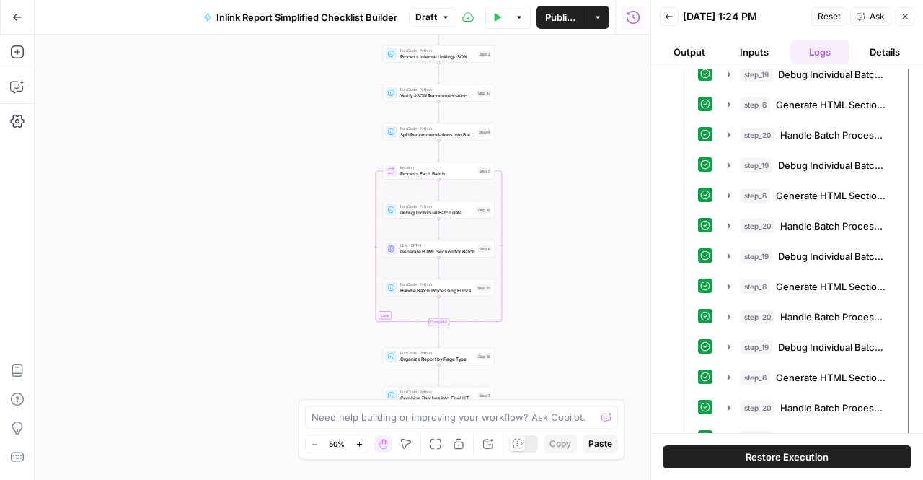
scroll to position [544, 0]
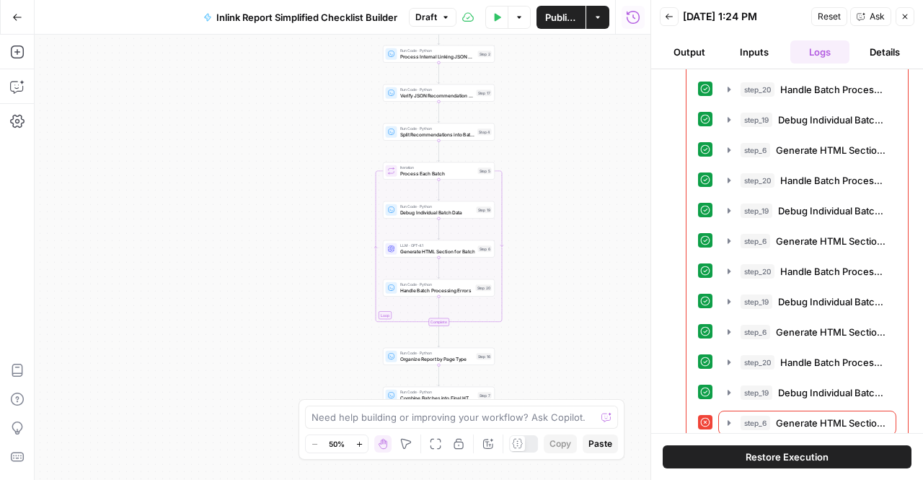
click at [717, 410] on div "step_6 Generate HTML Section for Batch 2 minutes 38 seconds" at bounding box center [797, 422] width 198 height 25
click at [720, 411] on button "step_6 Generate HTML Section for Batch 2 minutes 38 seconds" at bounding box center [807, 422] width 177 height 23
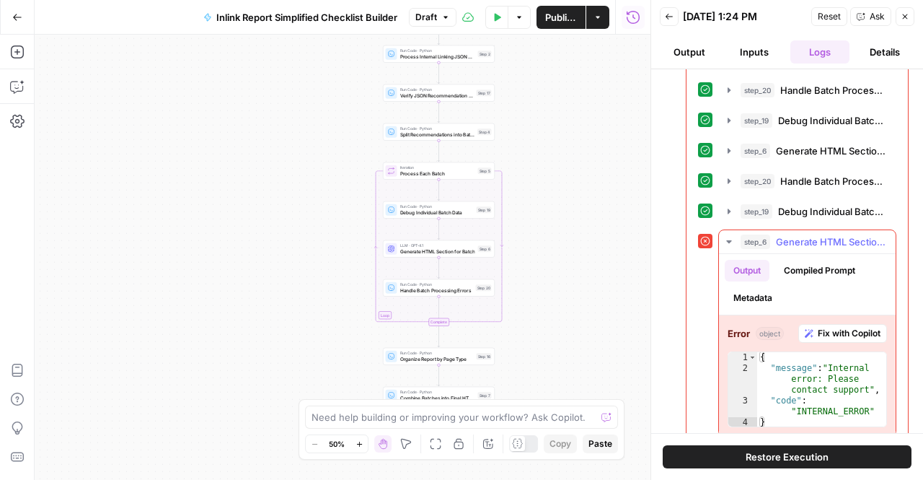
click at [821, 327] on span "Fix with Copilot" at bounding box center [849, 333] width 63 height 13
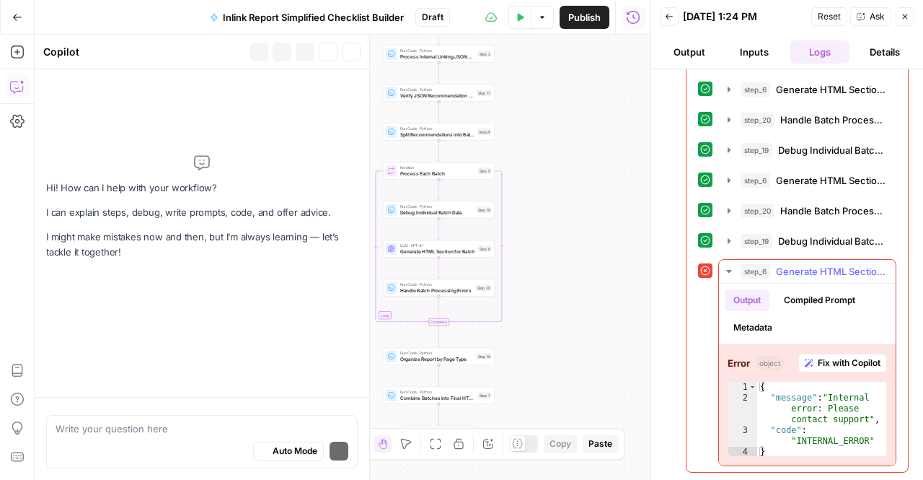
scroll to position [679, 0]
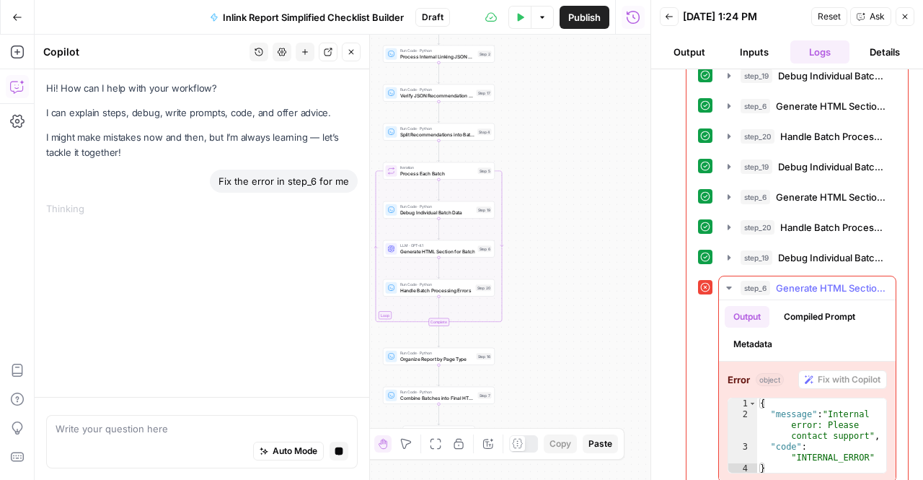
click at [720, 276] on button "step_6 Generate HTML Section for Batch 2 minutes 38 seconds" at bounding box center [807, 287] width 177 height 23
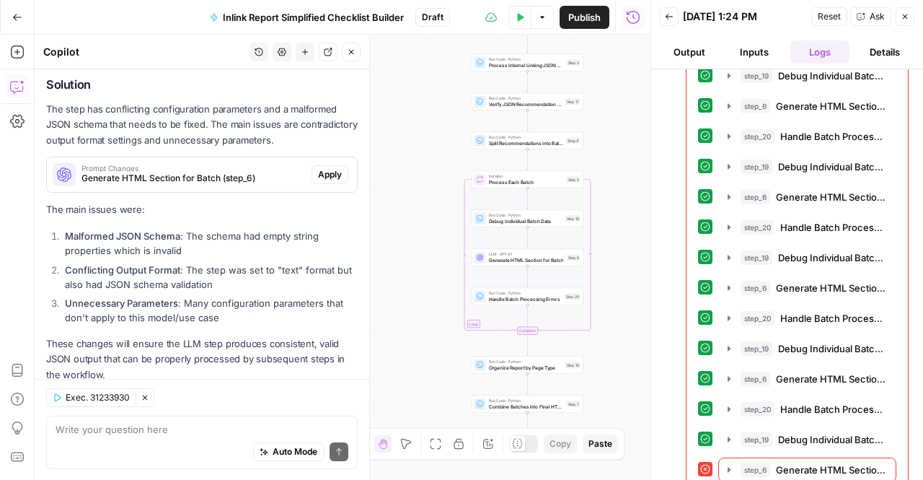
scroll to position [161, 0]
click at [121, 432] on textarea at bounding box center [202, 428] width 293 height 14
click at [198, 345] on icon "button" at bounding box center [202, 349] width 14 height 14
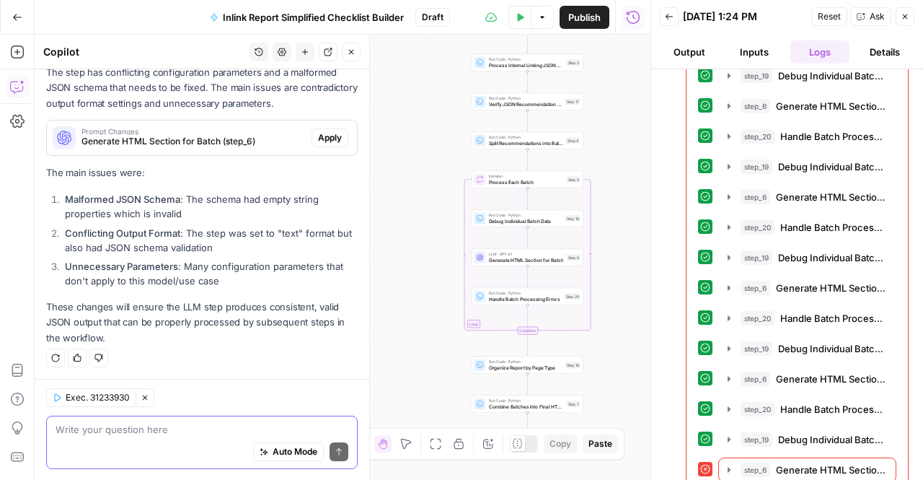
click at [198, 422] on textarea at bounding box center [202, 428] width 293 height 14
type textarea "are you sure ? it seems like several loops went through ook?"
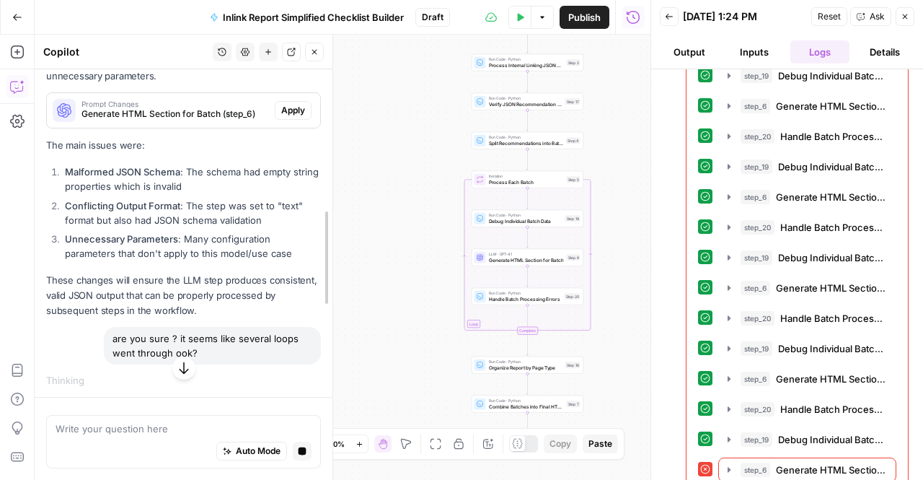
scroll to position [242, 0]
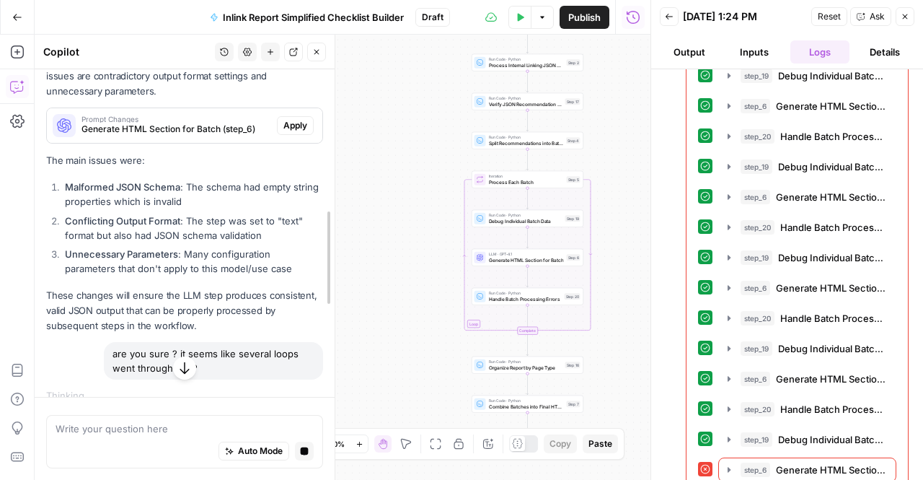
drag, startPoint x: 363, startPoint y: 190, endPoint x: 329, endPoint y: 217, distance: 44.2
click at [192, 271] on li "Unnecessary Parameters : Many configuration parameters that don't apply to this…" at bounding box center [192, 261] width 262 height 29
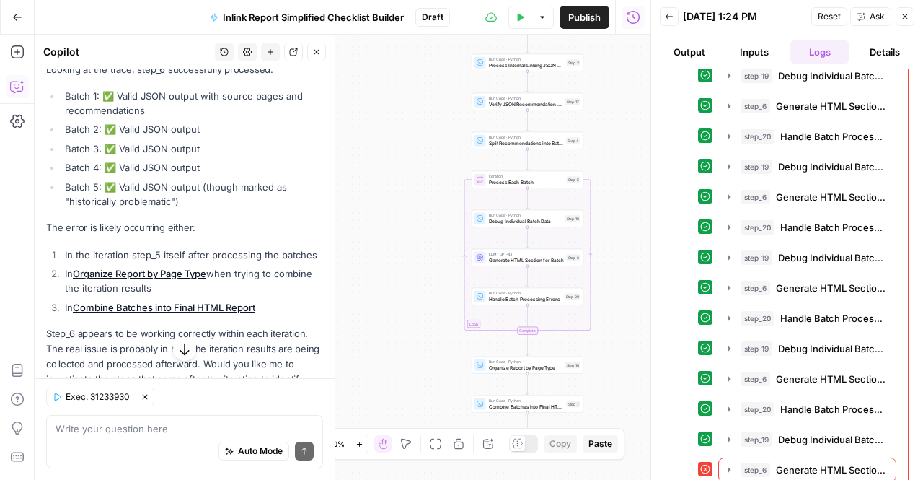
scroll to position [762, 0]
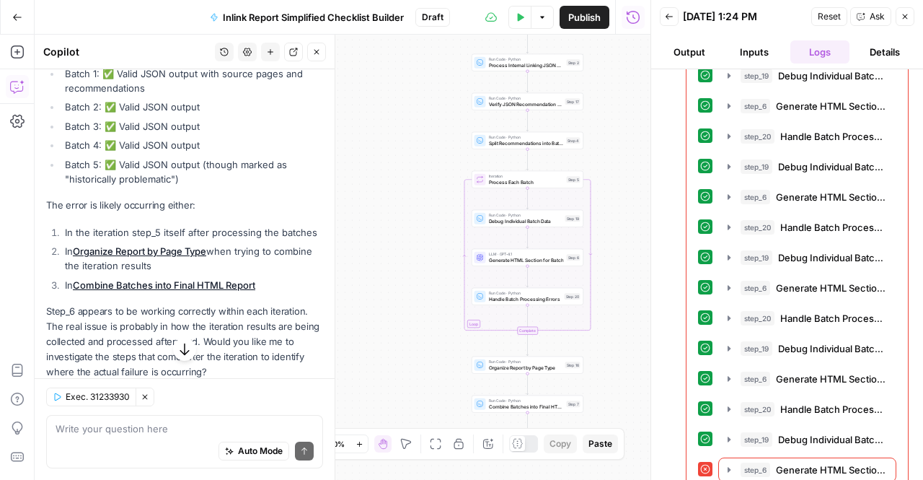
click at [192, 239] on li "In the iteration step_5 itself after processing the batches" at bounding box center [192, 232] width 262 height 14
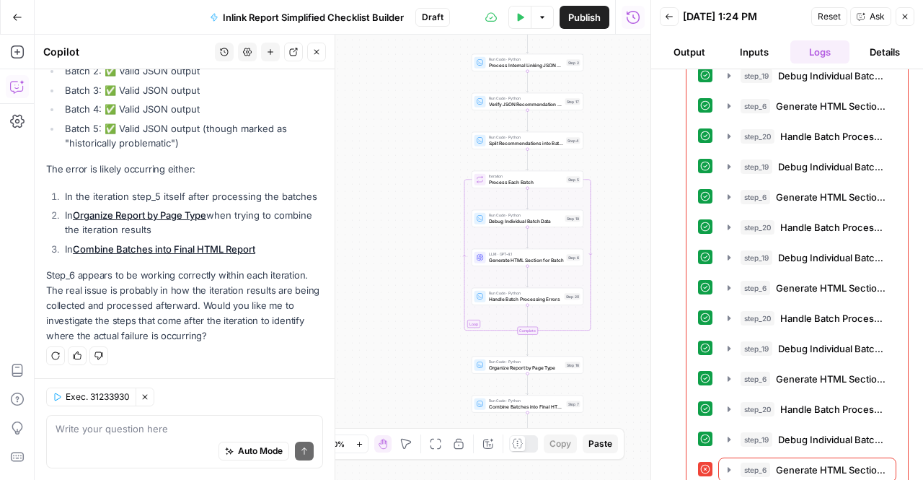
click at [112, 298] on p "Step_6 appears to be working correctly within each iteration. The real issue is…" at bounding box center [184, 306] width 277 height 76
click at [113, 298] on p "Step_6 appears to be working correctly within each iteration. The real issue is…" at bounding box center [184, 306] width 277 height 76
click at [185, 438] on div "Auto Mode Send" at bounding box center [185, 452] width 258 height 32
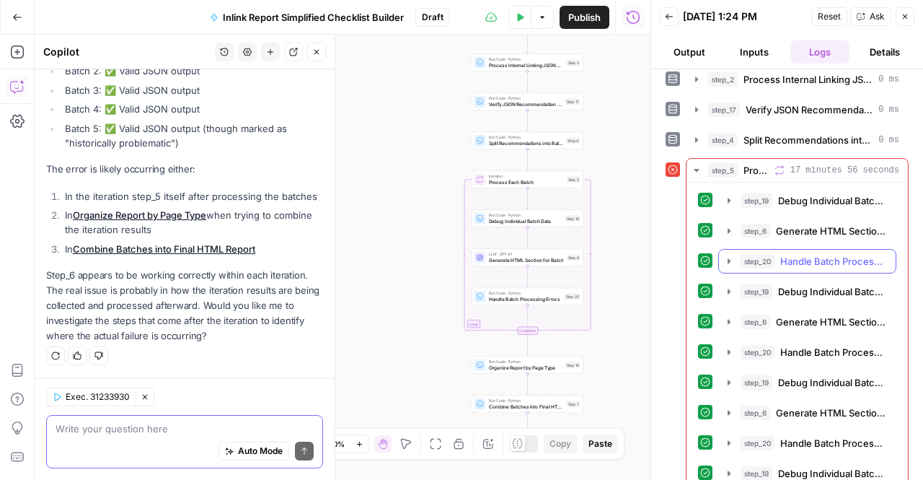
scroll to position [6, 0]
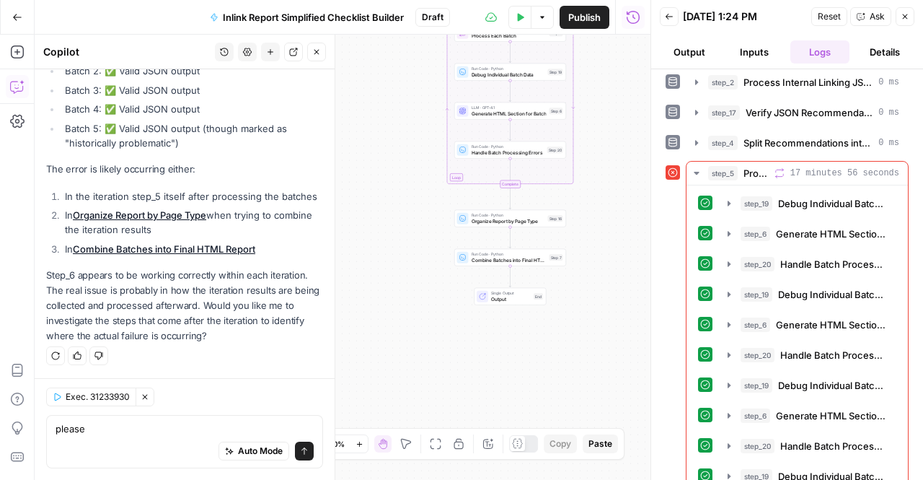
click at [118, 418] on div "please please Auto Mode Send" at bounding box center [184, 441] width 277 height 53
click at [115, 418] on div "please please Auto Mode Send" at bounding box center [184, 441] width 277 height 53
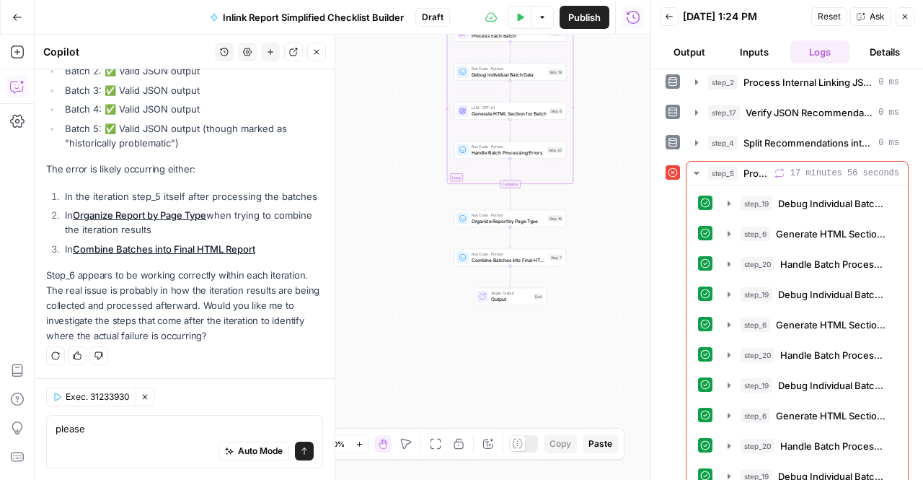
click at [115, 418] on div "please please Auto Mode Send" at bounding box center [184, 441] width 277 height 53
drag, startPoint x: 115, startPoint y: 418, endPoint x: 44, endPoint y: 420, distance: 71.5
click at [44, 420] on div "Exec. 31233930 Clear Selection please please Auto Mode Send" at bounding box center [185, 429] width 300 height 102
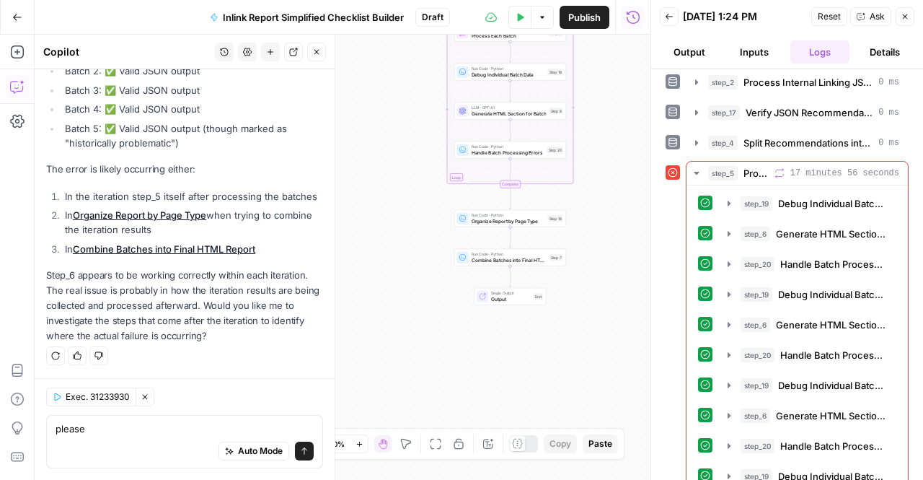
click at [75, 418] on div "please please Auto Mode Send" at bounding box center [184, 441] width 277 height 53
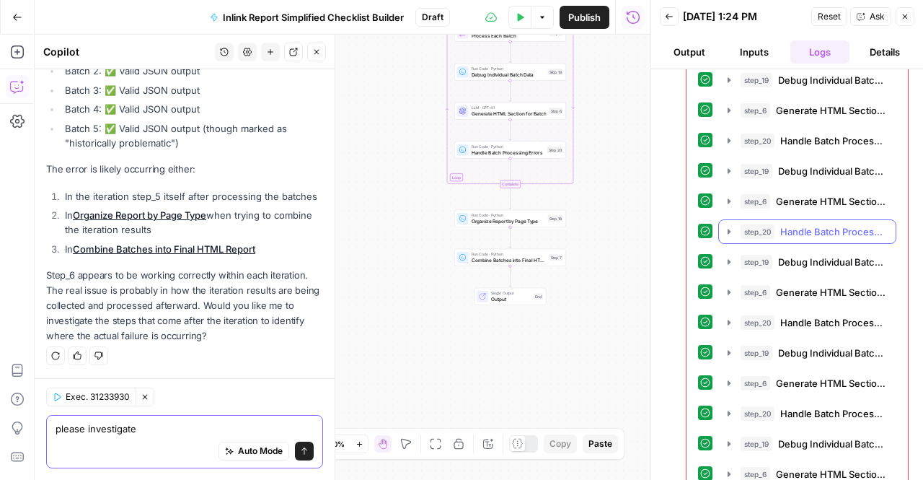
scroll to position [498, 0]
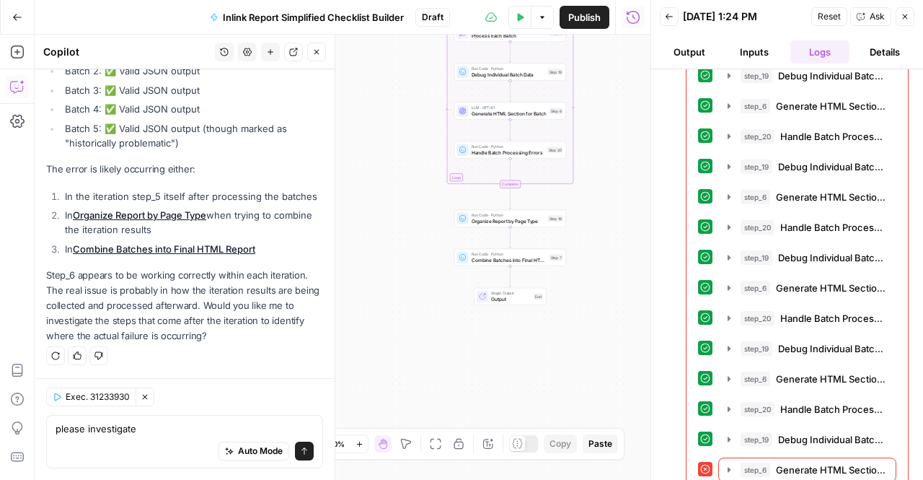
click at [118, 416] on div "please investigate please investigate Auto Mode Send" at bounding box center [184, 441] width 277 height 53
type textarea "p"
type textarea "do you think it's a token issue?"
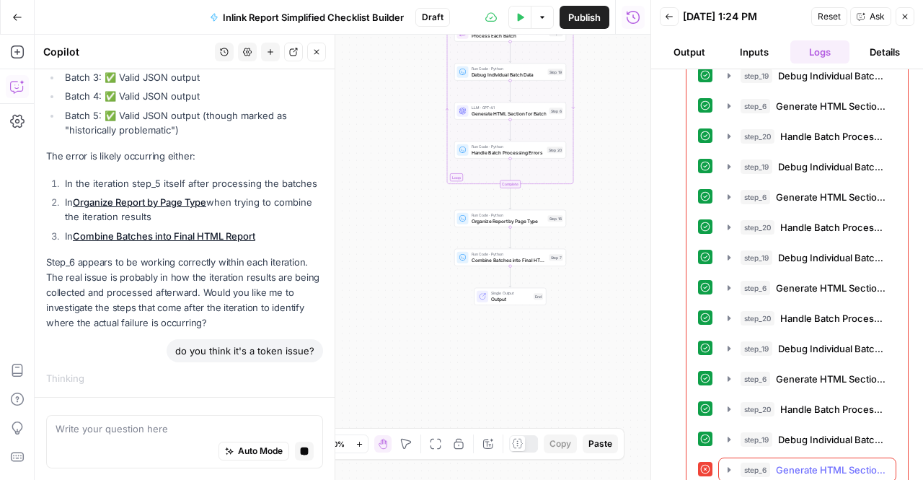
click at [731, 464] on icon "button" at bounding box center [729, 470] width 12 height 12
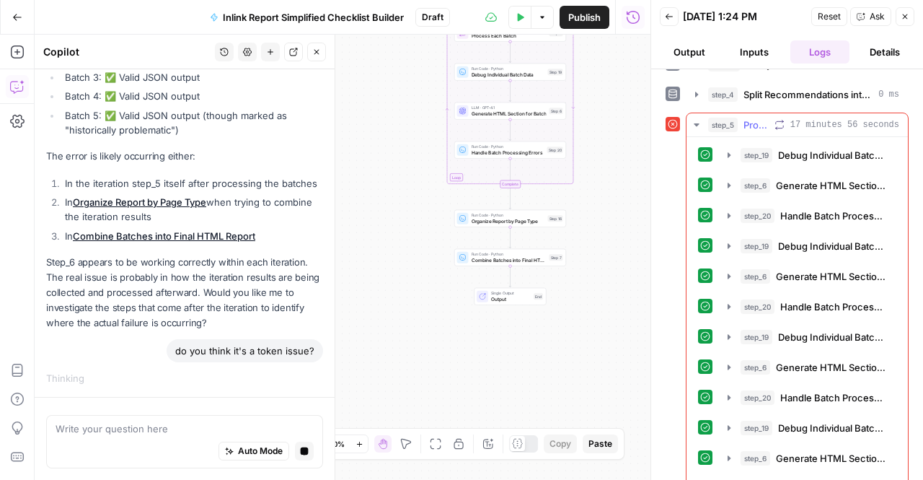
scroll to position [0, 0]
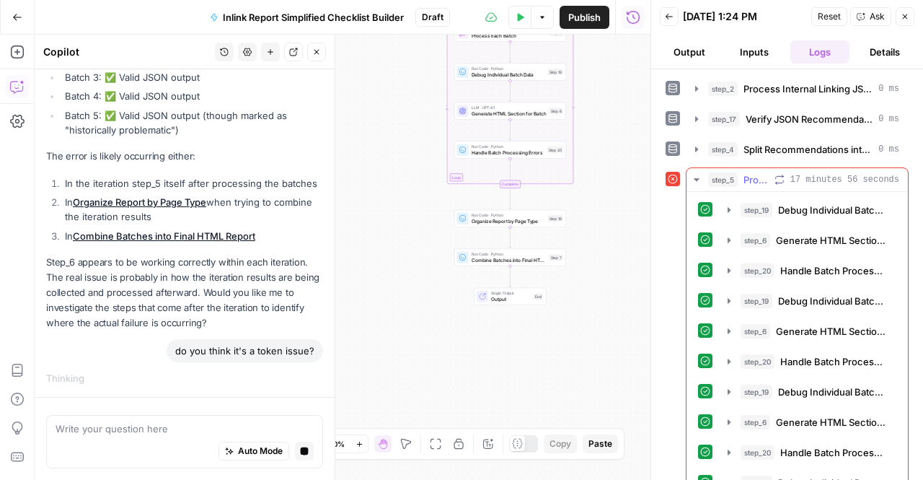
click at [702, 179] on button "step_5 Process Each Batch 17 minutes 56 seconds" at bounding box center [797, 179] width 221 height 23
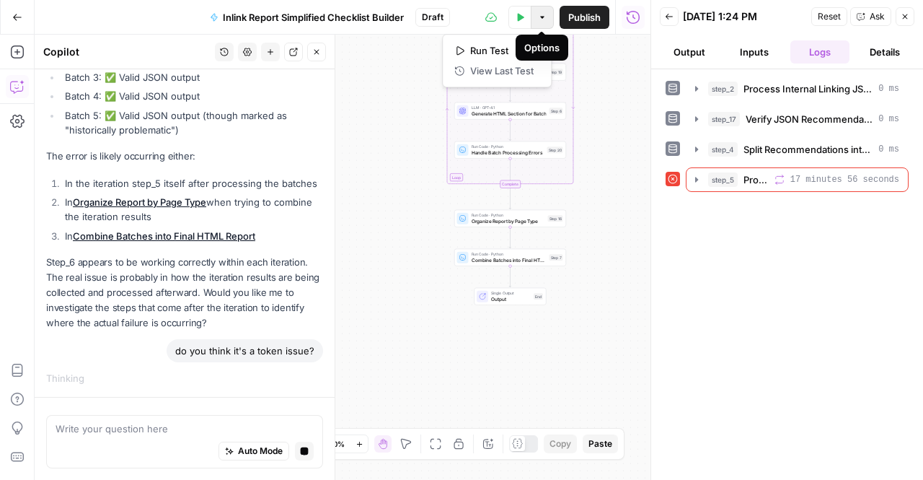
click at [538, 14] on span "button" at bounding box center [542, 17] width 9 height 9
click at [500, 56] on span "Run Test" at bounding box center [501, 50] width 63 height 14
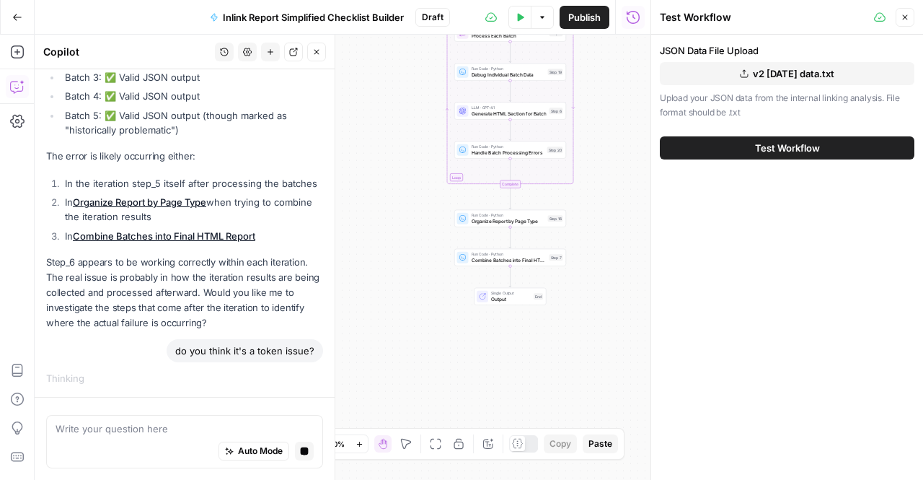
click at [811, 74] on span "v2 [DATE] data.txt" at bounding box center [793, 73] width 81 height 14
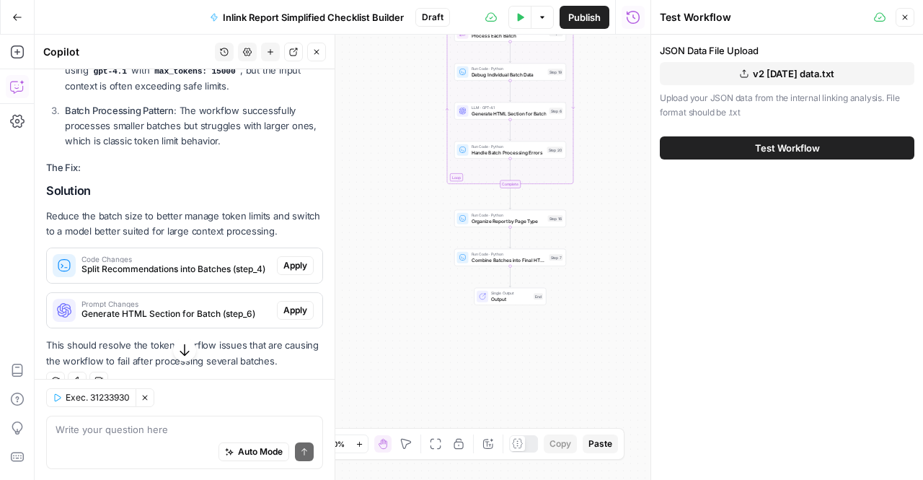
scroll to position [1393, 0]
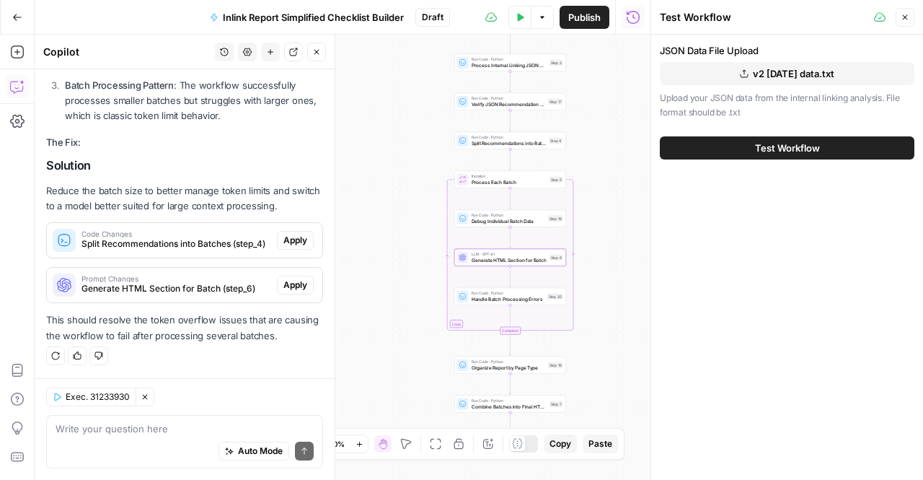
click at [202, 298] on div "Prompt Changes Generate HTML Section for Batch (step_6)" at bounding box center [162, 285] width 230 height 35
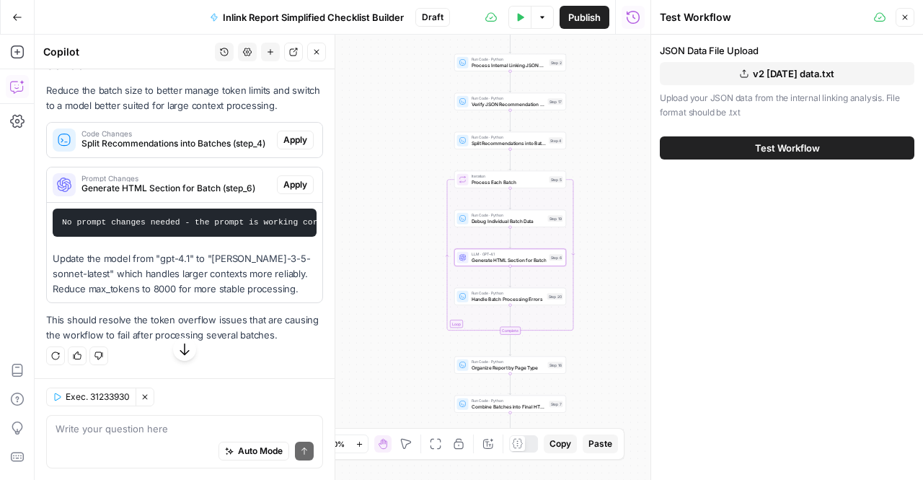
scroll to position [1458, 0]
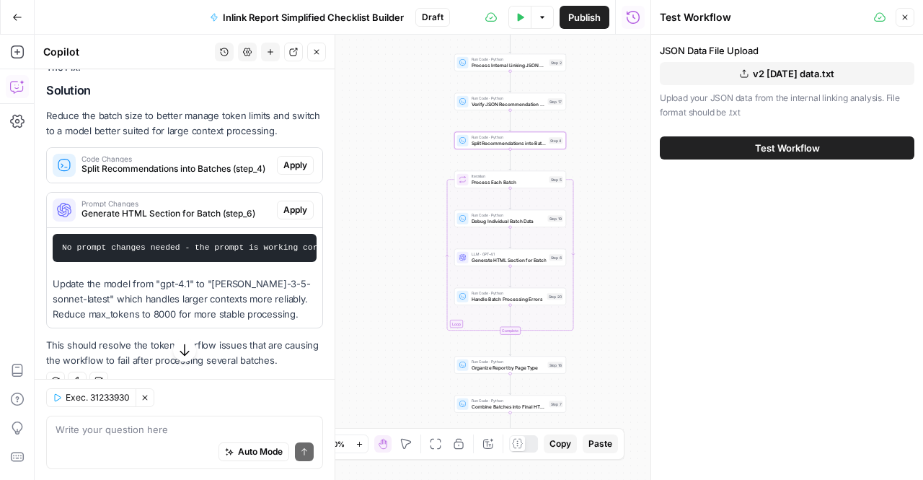
click at [286, 172] on span "Apply" at bounding box center [295, 165] width 24 height 13
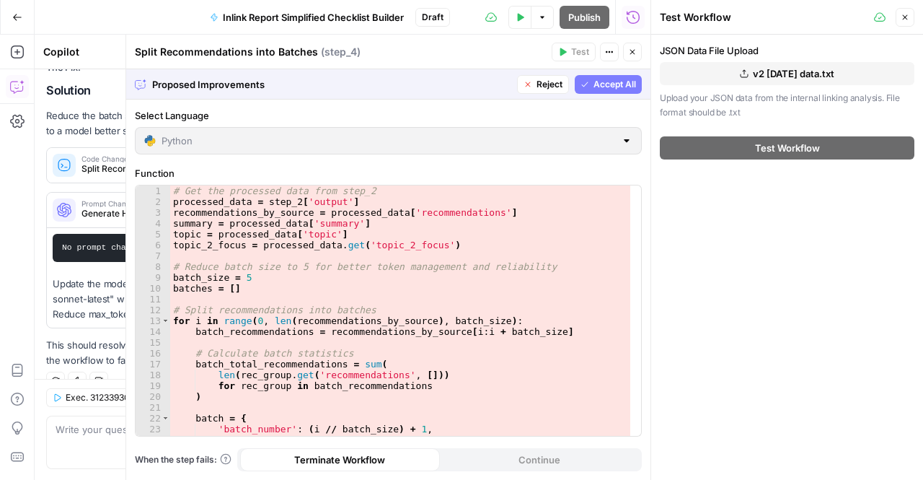
scroll to position [1388, 0]
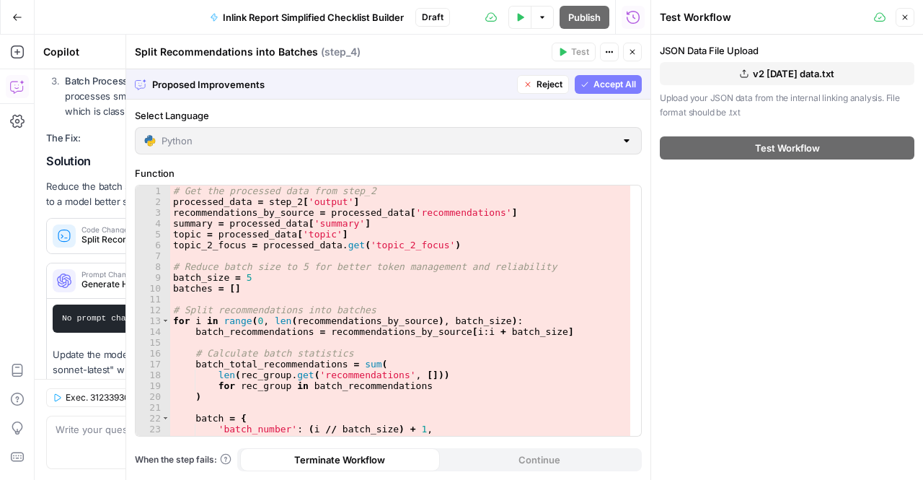
click at [582, 87] on icon "button" at bounding box center [585, 84] width 9 height 9
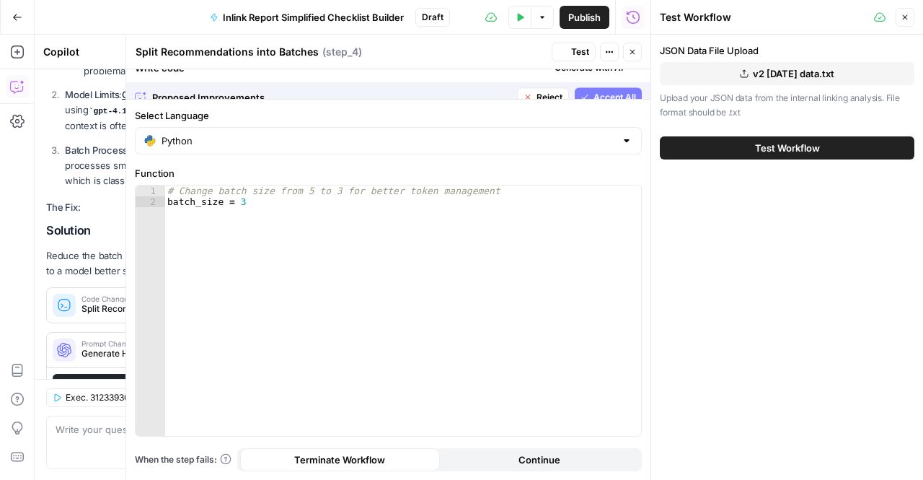
scroll to position [1457, 0]
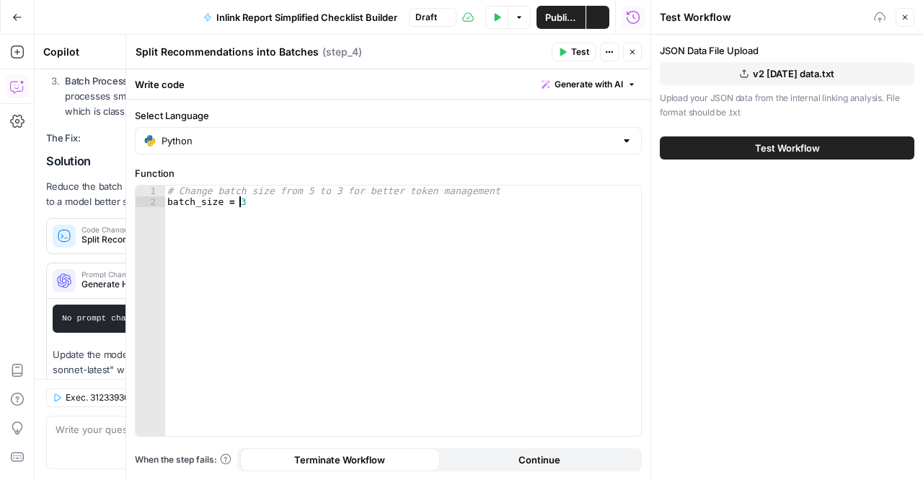
type textarea "**********"
click at [475, 208] on div "# Change batch size from 5 to 3 for better token management batch_size = 3" at bounding box center [402, 321] width 477 height 273
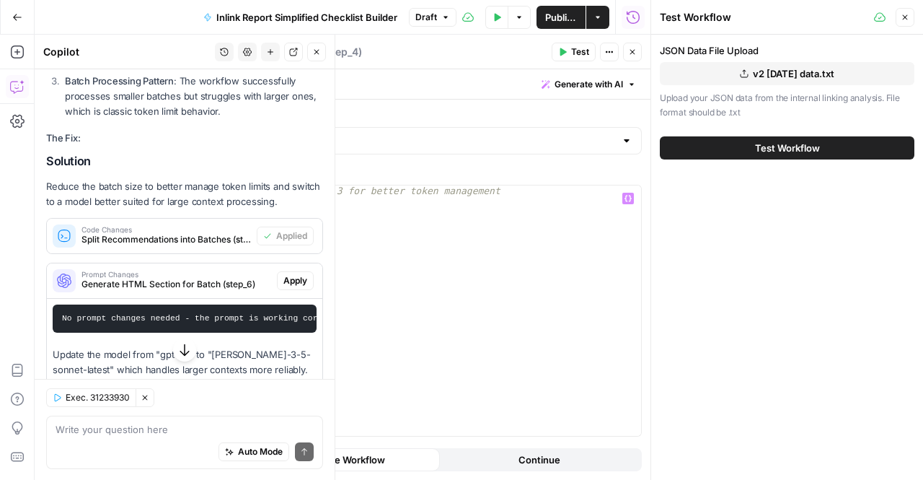
click at [206, 278] on span "Prompt Changes" at bounding box center [176, 273] width 190 height 7
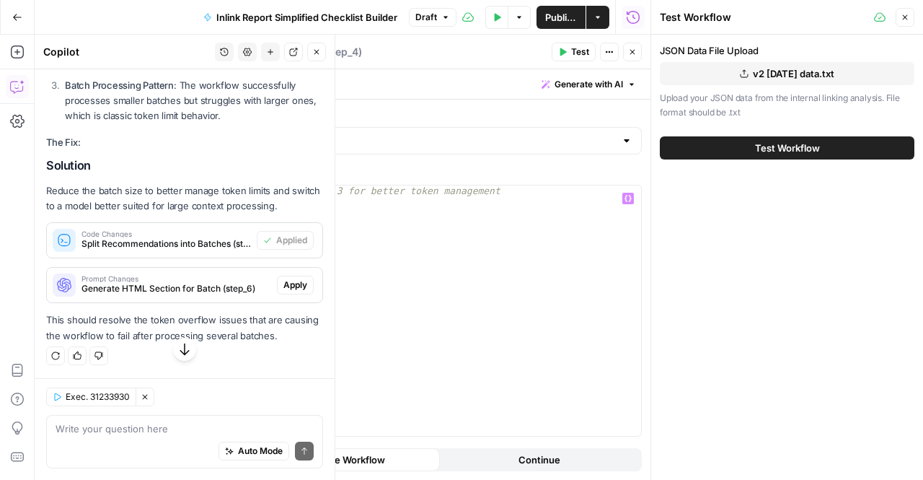
scroll to position [1463, 0]
click at [206, 288] on span "Generate HTML Section for Batch (step_6)" at bounding box center [176, 288] width 190 height 13
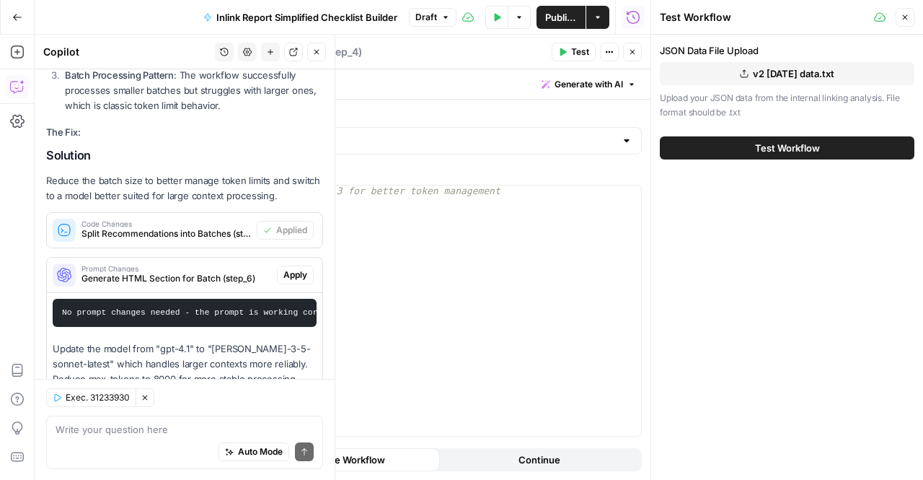
scroll to position [1520, 0]
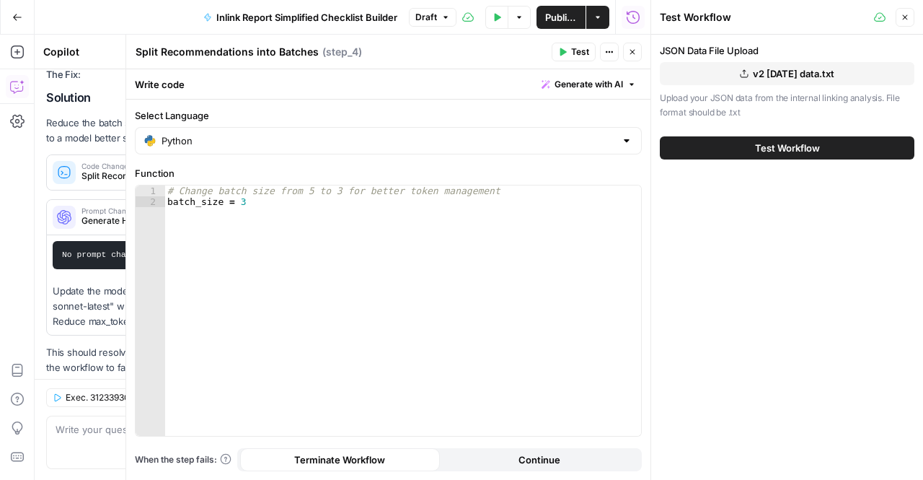
click at [632, 49] on icon "button" at bounding box center [632, 52] width 9 height 9
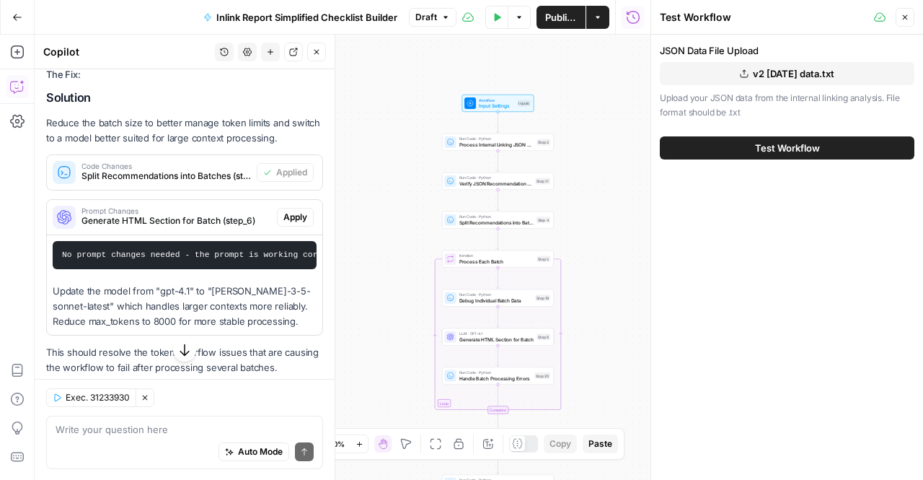
drag, startPoint x: 423, startPoint y: 259, endPoint x: 348, endPoint y: 337, distance: 108.6
click at [348, 337] on div "Workflow Input Settings Inputs Run Code · Python Process Internal Linking JSON …" at bounding box center [343, 257] width 616 height 445
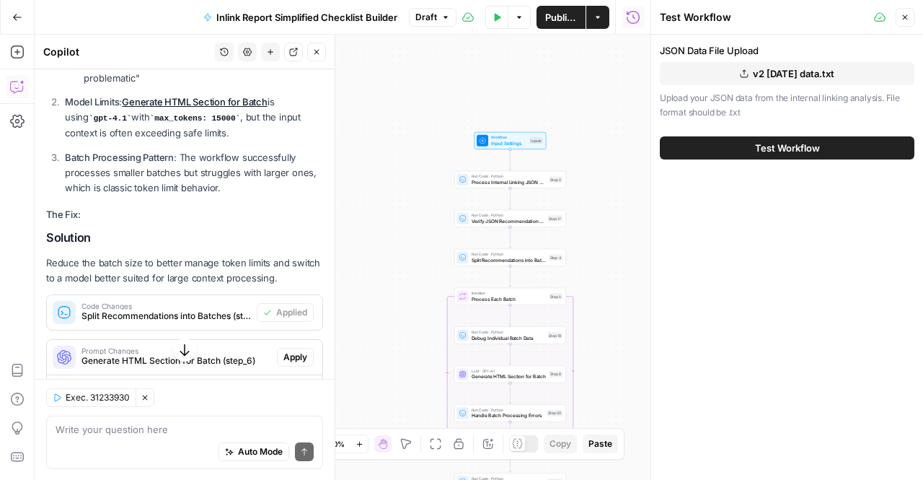
scroll to position [1574, 0]
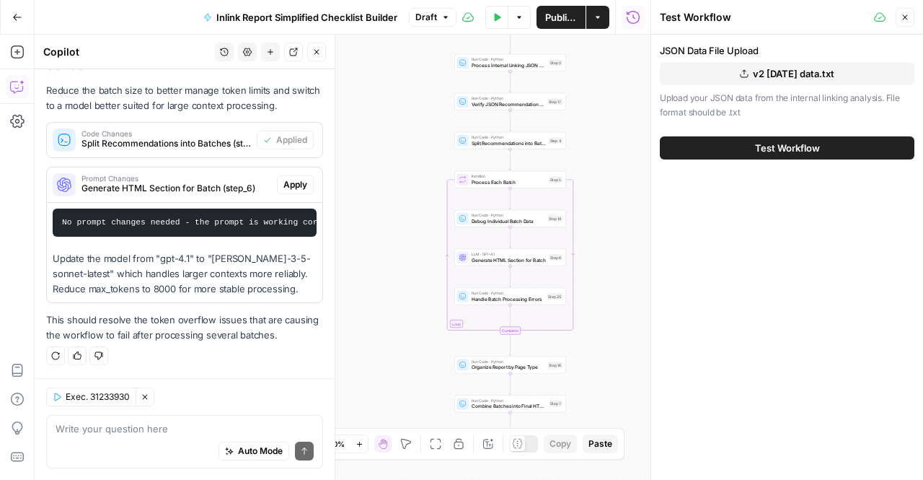
click at [169, 445] on div "Auto Mode Send" at bounding box center [185, 452] width 258 height 32
type textarea "we need lost of tokens though"
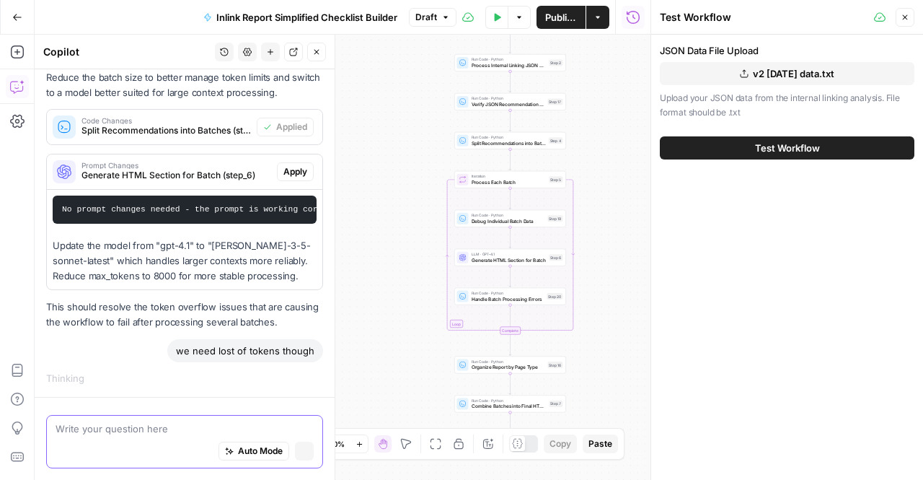
scroll to position [1518, 0]
click at [101, 431] on textarea at bounding box center [185, 428] width 258 height 14
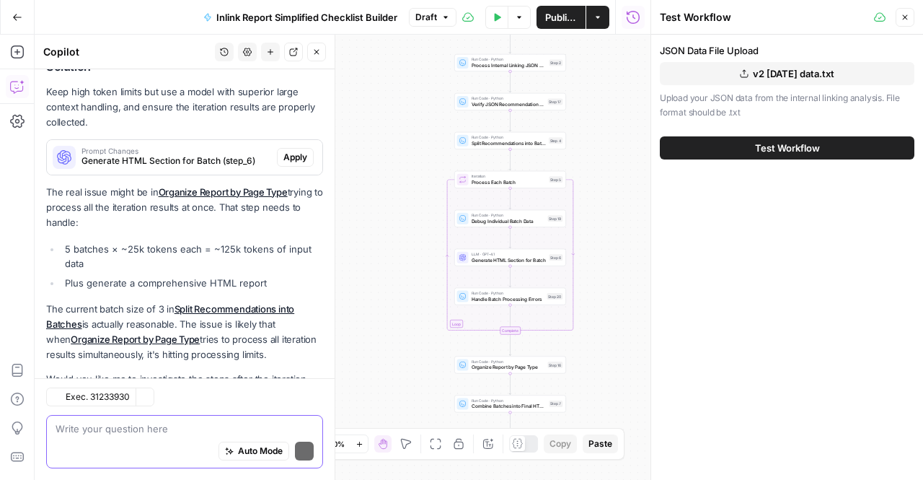
scroll to position [2126, 0]
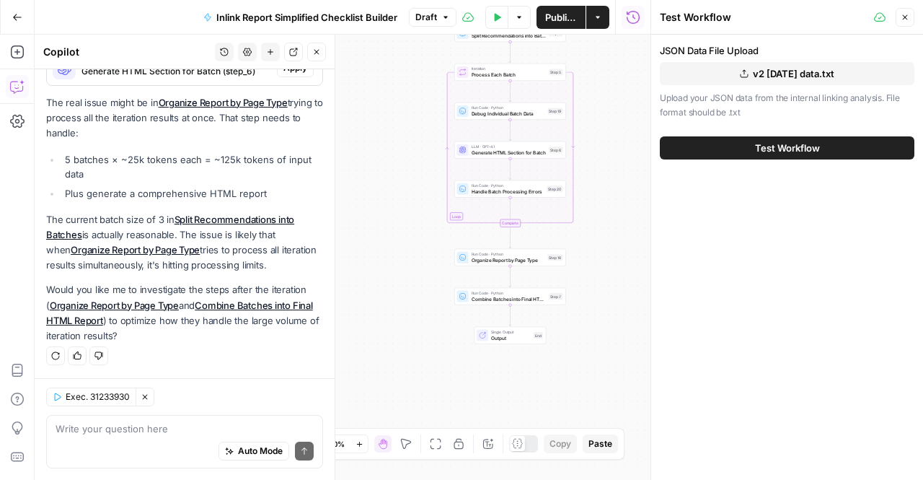
click at [97, 230] on p "The current batch size of 3 in Split Recommendations into Batches is actually r…" at bounding box center [184, 242] width 277 height 61
click at [306, 288] on p "Would you like me to investigate the steps after the iteration ( Organize Repor…" at bounding box center [184, 312] width 277 height 61
click at [188, 296] on p "Would you like me to investigate the steps after the iteration ( Organize Repor…" at bounding box center [184, 312] width 277 height 61
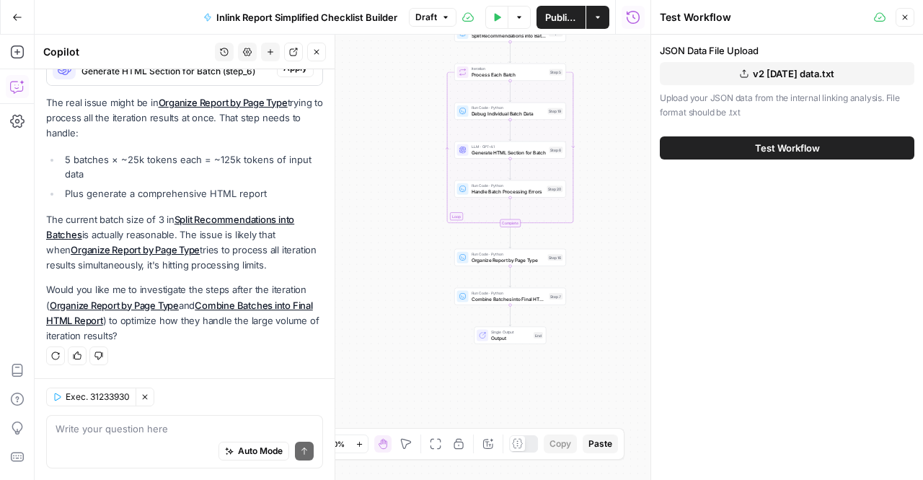
click at [179, 452] on div "Auto Mode Send" at bounding box center [185, 452] width 258 height 32
type textarea "sure"
click at [295, 449] on button "Send" at bounding box center [304, 450] width 19 height 19
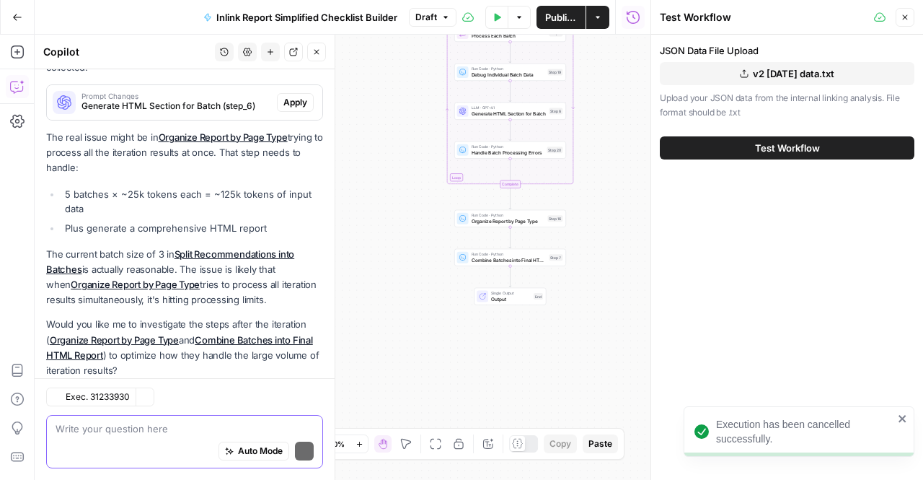
scroll to position [2158, 0]
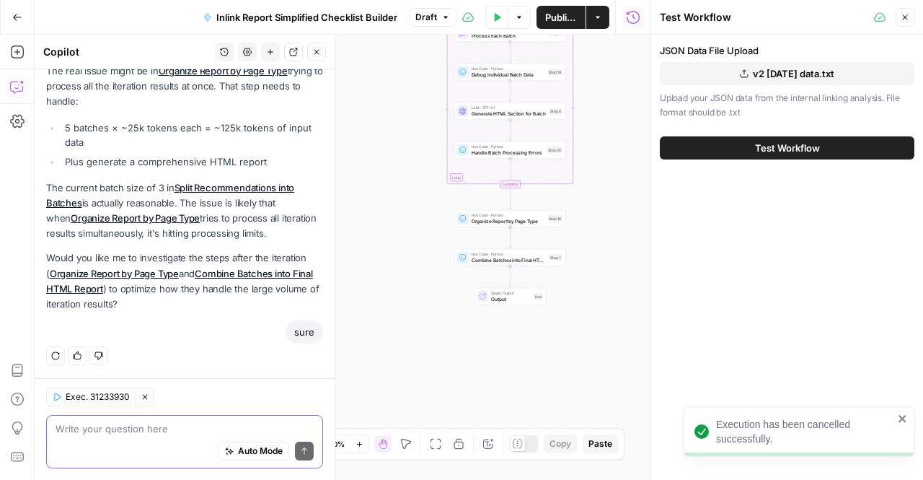
click at [720, 154] on button "Test Workflow" at bounding box center [787, 147] width 255 height 23
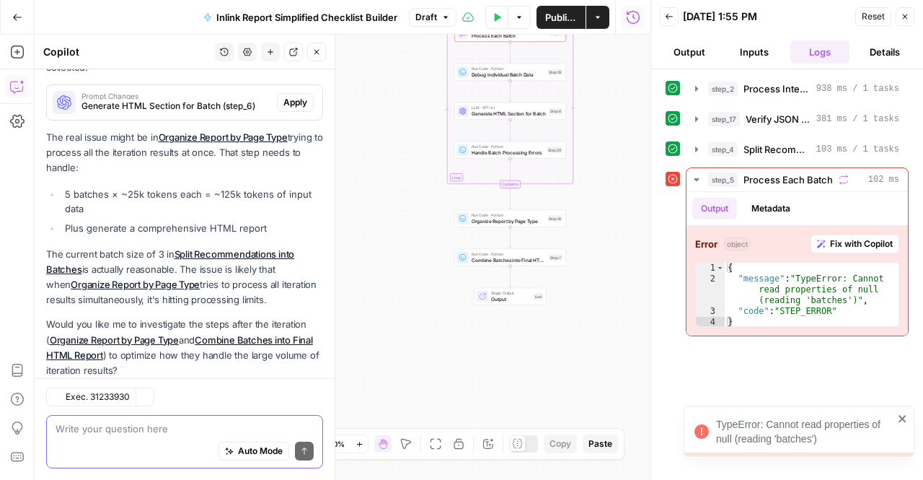
scroll to position [2158, 0]
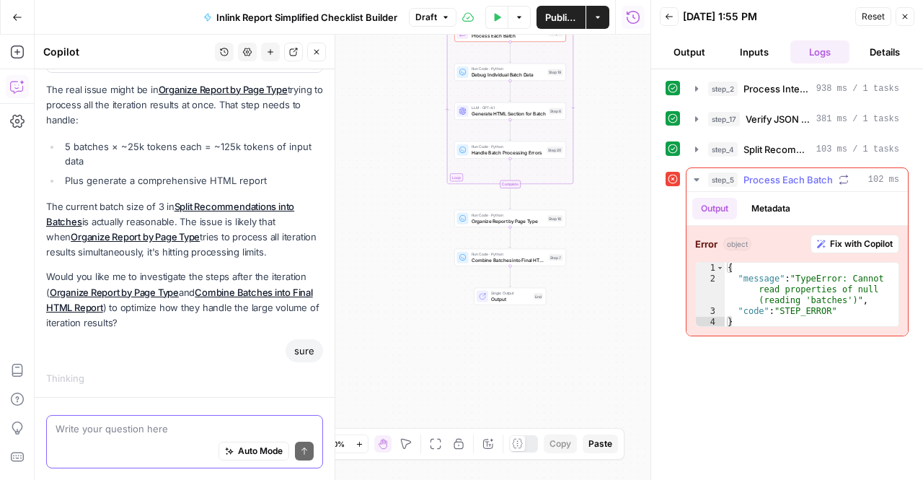
drag, startPoint x: 850, startPoint y: 325, endPoint x: 772, endPoint y: 270, distance: 95.7
click at [772, 270] on div "Error object Fix with Copilot 1 2 3 4 { "message" : "TypeError: Cannot read pro…" at bounding box center [797, 281] width 221 height 110
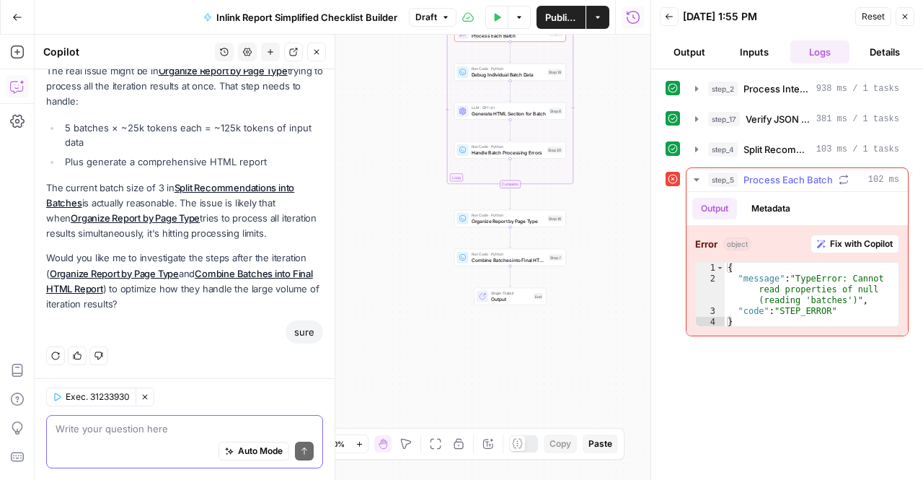
type textarea "*"
click at [725, 267] on div "{ "message" : "TypeError: Cannot read properties of null (reading 'batches')" ,…" at bounding box center [812, 306] width 175 height 87
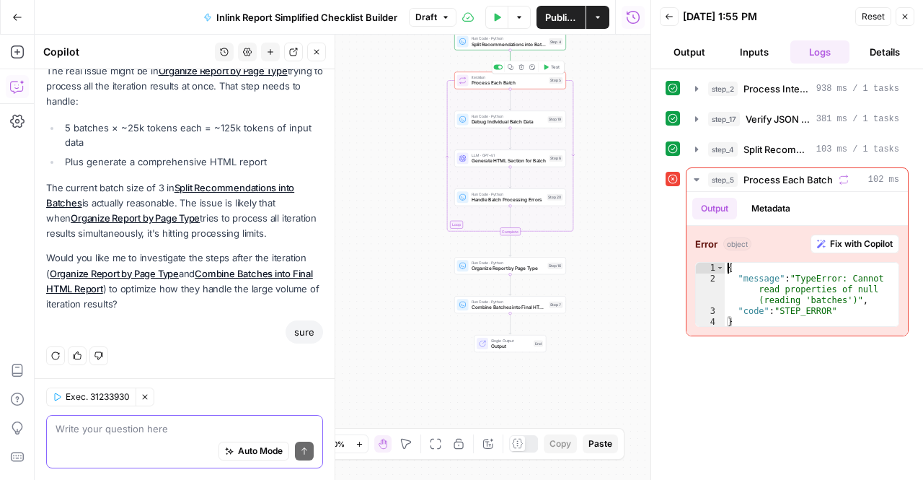
click at [489, 87] on div "Iteration Process Each Batch Step 5 Copy step Delete step Add Note Test" at bounding box center [510, 80] width 112 height 17
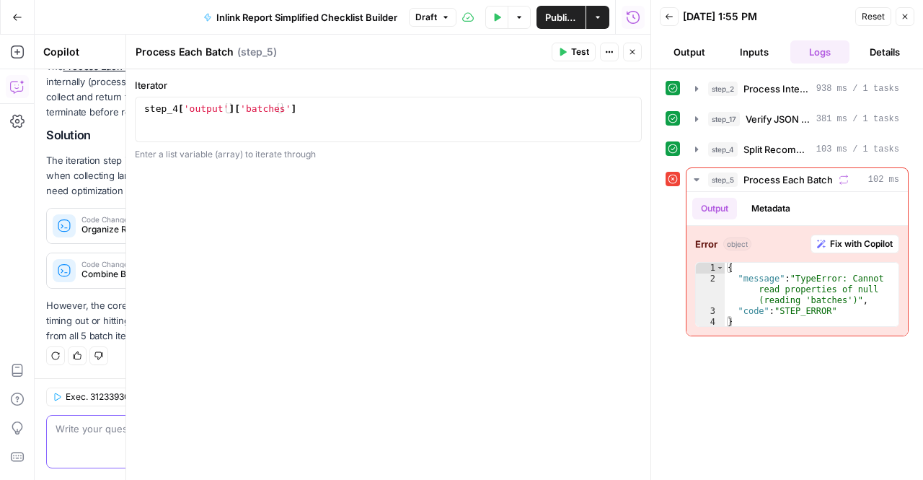
scroll to position [2480, 0]
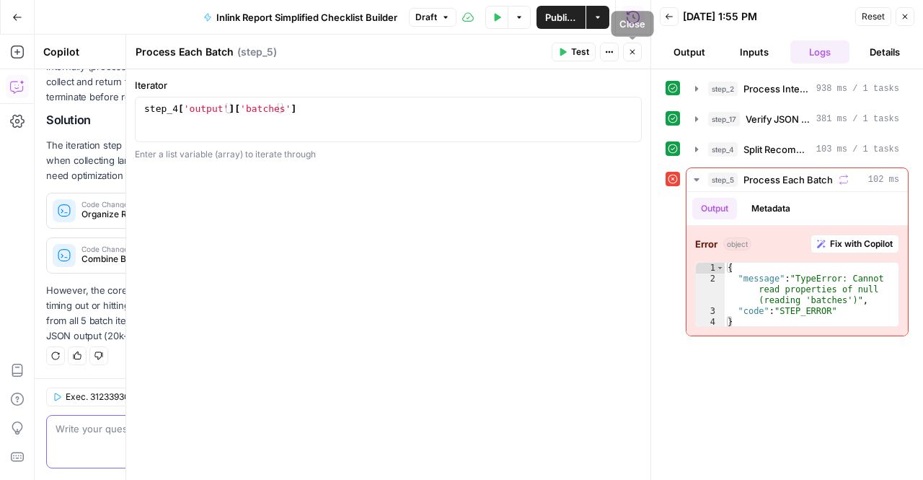
click at [628, 51] on icon "button" at bounding box center [632, 52] width 9 height 9
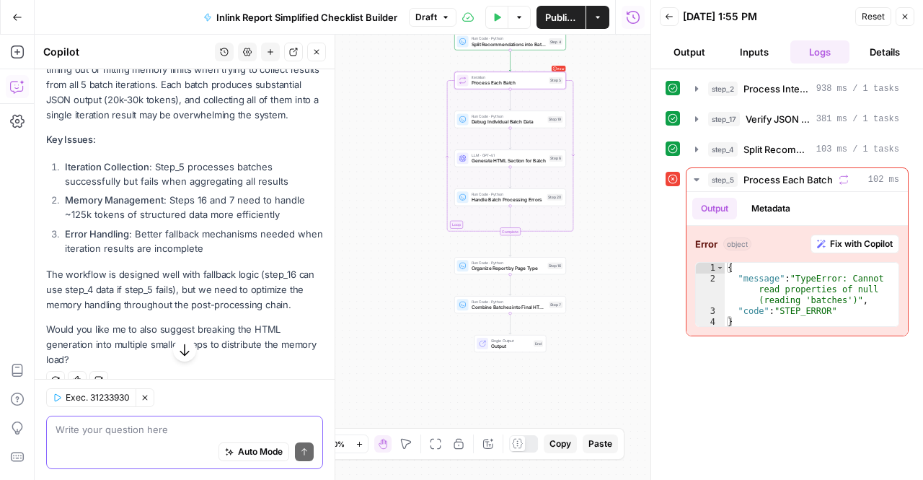
scroll to position [2755, 0]
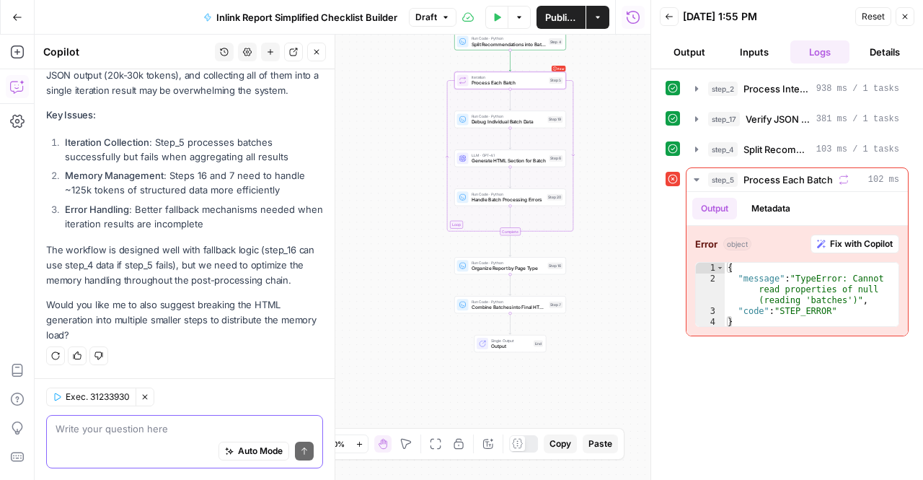
click at [237, 308] on p "Would you like me to also suggest breaking the HTML generation into multiple sm…" at bounding box center [184, 319] width 277 height 45
click at [235, 285] on p "The workflow is designed well with fallback logic (step_16 can use step_4 data …" at bounding box center [184, 264] width 277 height 45
click at [844, 239] on span "Fix with Copilot" at bounding box center [861, 243] width 63 height 13
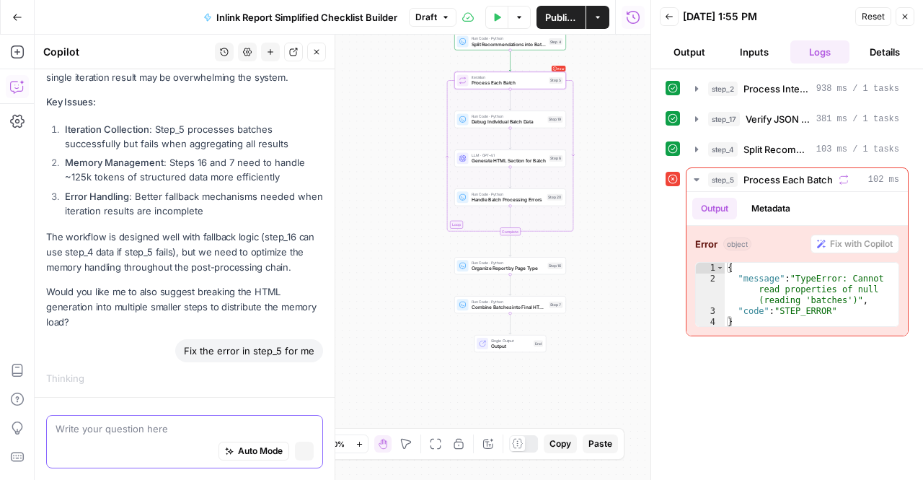
scroll to position [2699, 0]
click at [211, 354] on div "Fix the error in step_5 for me" at bounding box center [249, 350] width 148 height 23
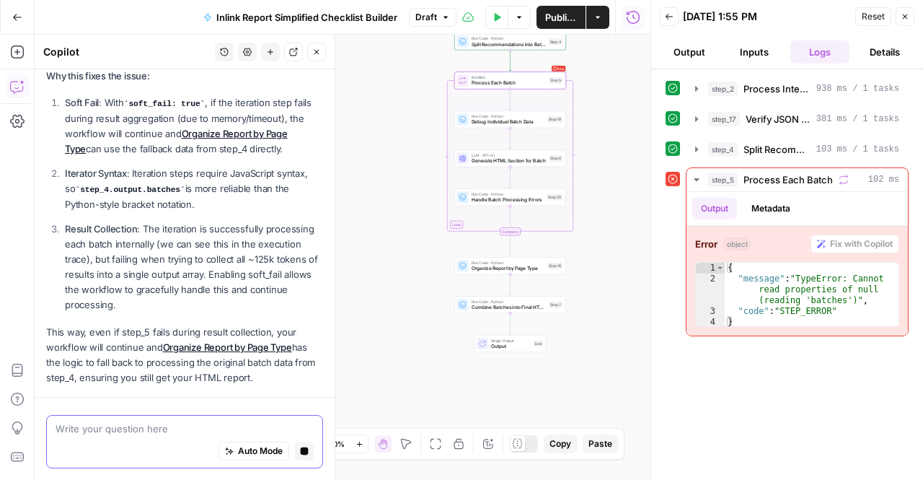
scroll to position [2945, 0]
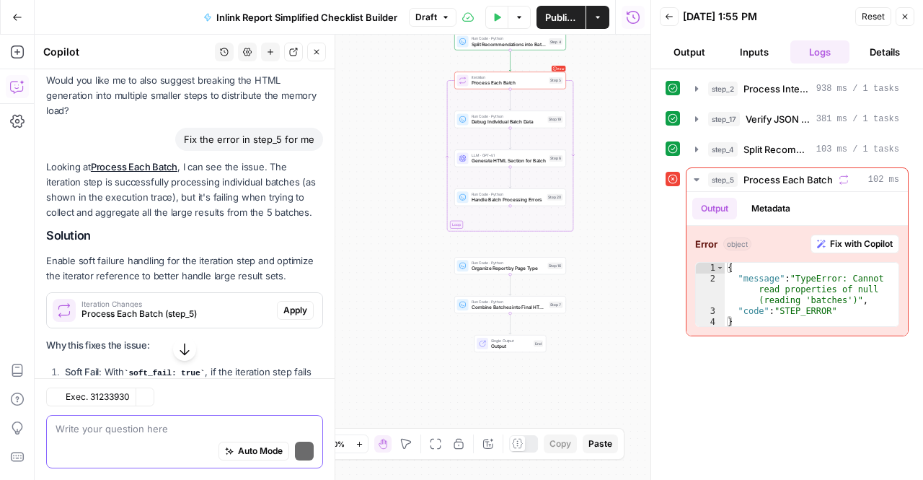
click at [137, 307] on span "Process Each Batch (step_5)" at bounding box center [176, 313] width 190 height 13
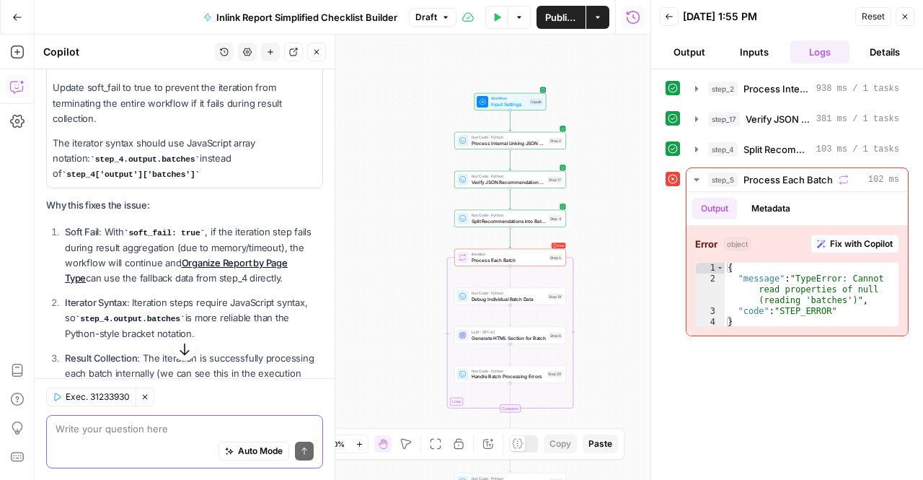
scroll to position [3397, 0]
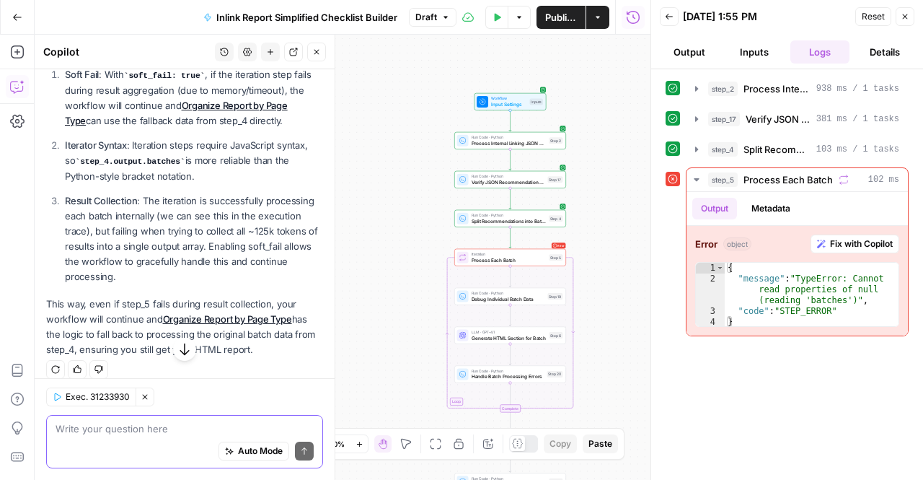
drag, startPoint x: 162, startPoint y: 292, endPoint x: 146, endPoint y: 294, distance: 15.2
click at [146, 285] on p "Result Collection : The iteration is successfully processing each batch interna…" at bounding box center [194, 239] width 258 height 92
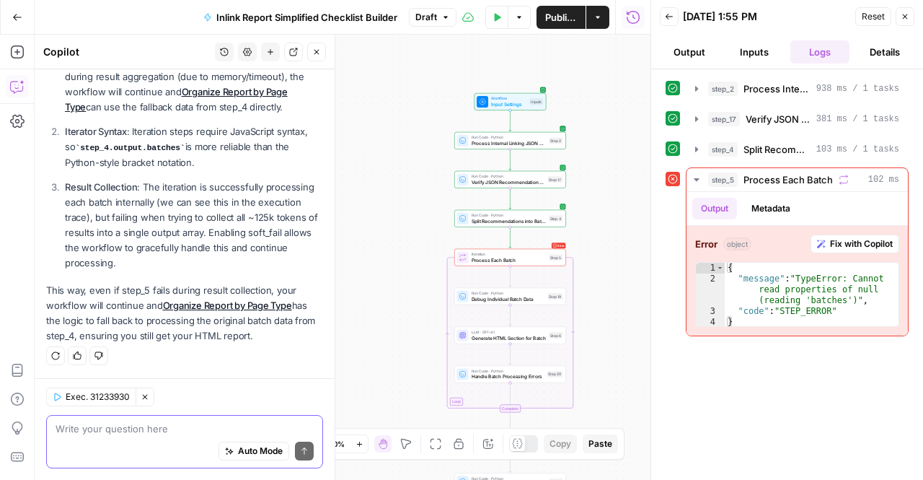
scroll to position [3470, 0]
click at [127, 422] on textarea at bounding box center [185, 428] width 258 height 14
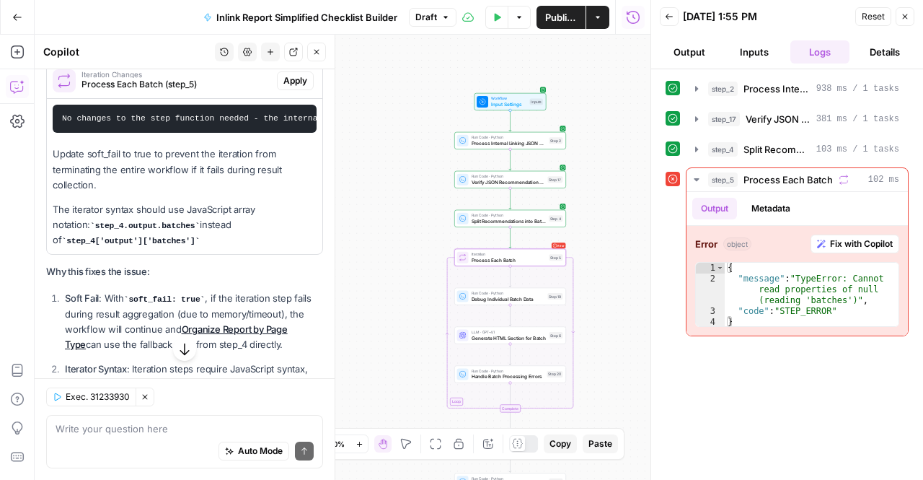
click at [286, 87] on span "Apply" at bounding box center [295, 80] width 24 height 13
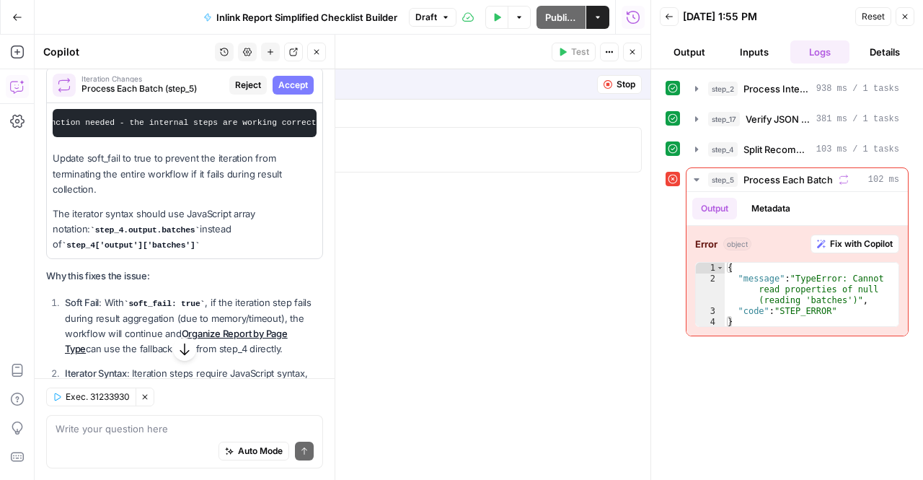
scroll to position [3292, 0]
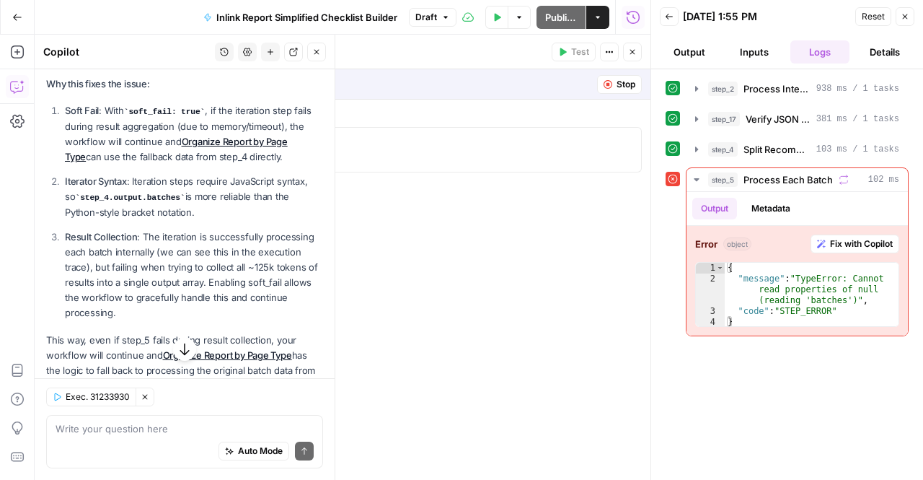
drag, startPoint x: 95, startPoint y: 195, endPoint x: 203, endPoint y: 237, distance: 115.7
click at [203, 237] on ol "Soft Fail : With soft_fail: true , if the iteration step fails during result ag…" at bounding box center [184, 211] width 277 height 217
click at [203, 220] on p "Iterator Syntax : Iteration steps require JavaScript syntax, so step_4.output.b…" at bounding box center [194, 197] width 258 height 46
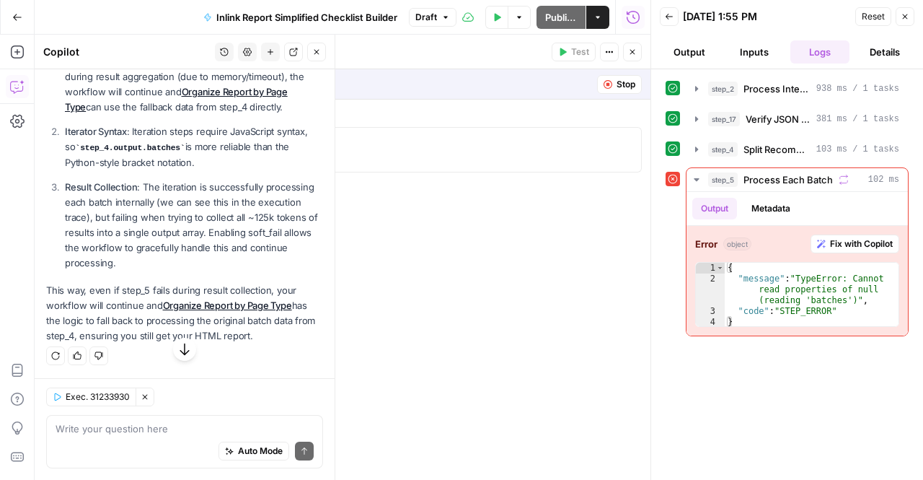
scroll to position [3402, 0]
click at [157, 436] on div "Auto Mode Send" at bounding box center [185, 452] width 258 height 32
type textarea "but recommendations will be missing from the report?"
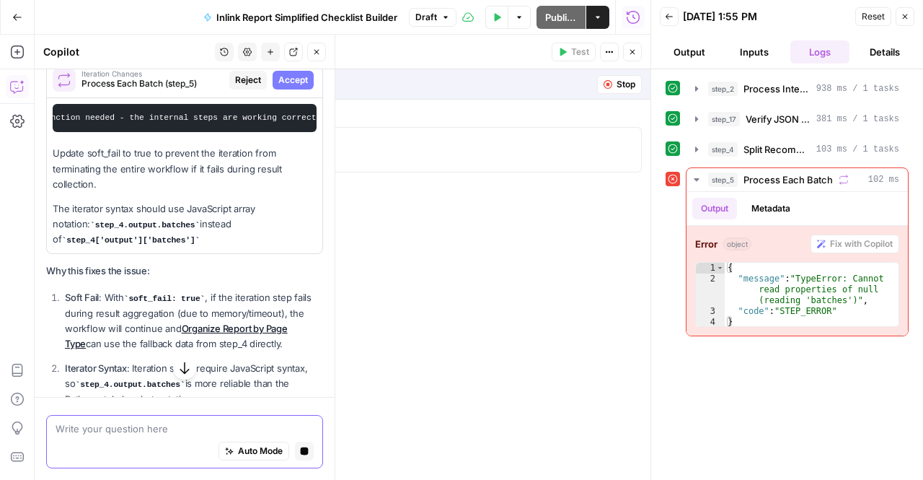
scroll to position [3105, 0]
click at [285, 87] on span "Accept" at bounding box center [293, 80] width 30 height 13
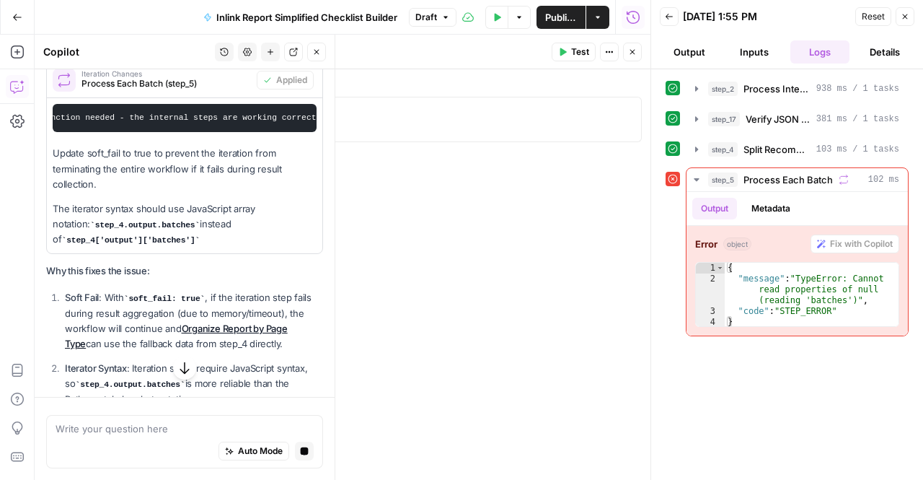
click at [314, 50] on icon "button" at bounding box center [316, 52] width 9 height 9
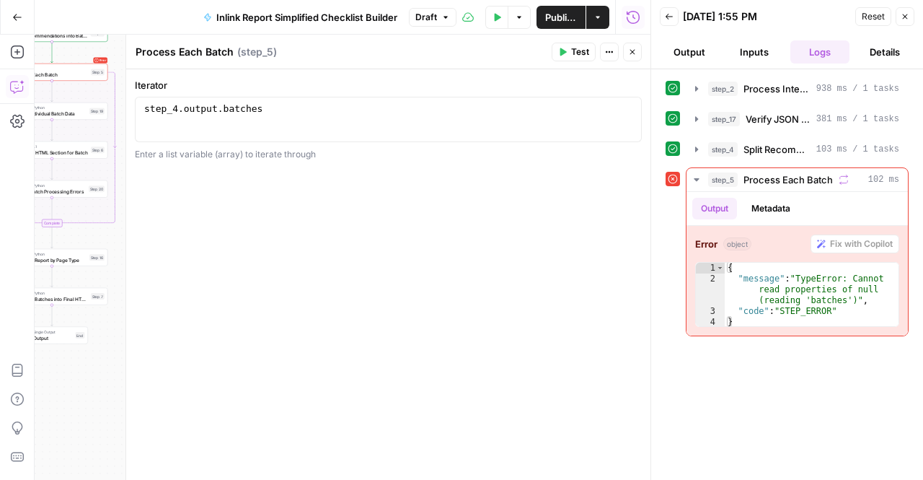
drag, startPoint x: 212, startPoint y: 263, endPoint x: 697, endPoint y: 75, distance: 519.9
click at [405, 272] on div "Iterator 1 step_4 . output . batches XXXXXXXXXXXXXXXXXXXXXXXXXXXXXXXXXXXXXXXXXX…" at bounding box center [388, 274] width 524 height 410
click at [632, 45] on button "Close" at bounding box center [632, 52] width 19 height 19
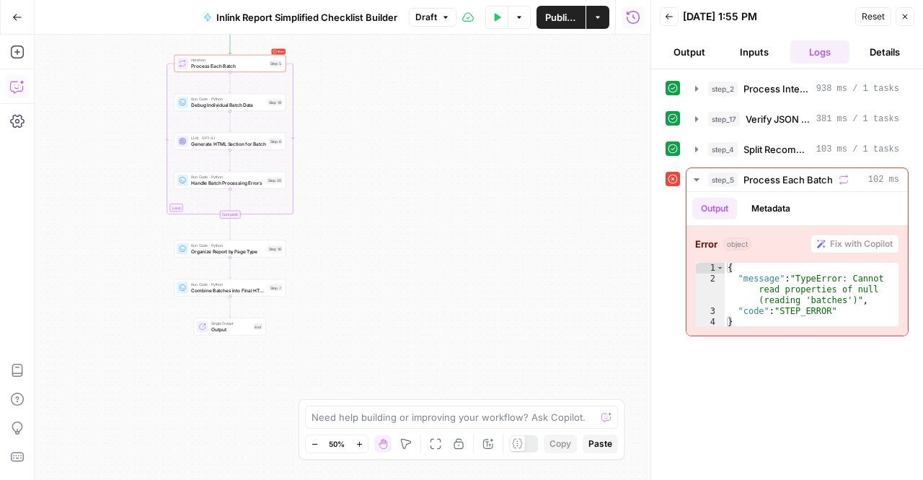
drag, startPoint x: 208, startPoint y: 237, endPoint x: 537, endPoint y: 242, distance: 328.9
click at [537, 242] on div "Workflow Input Settings Inputs Run Code · Python Process Internal Linking JSON …" at bounding box center [343, 257] width 616 height 445
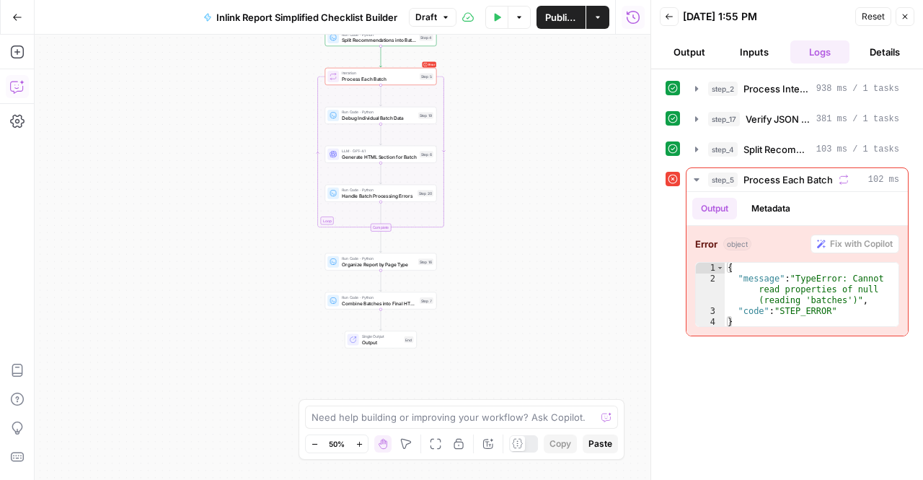
click at [17, 90] on icon "button" at bounding box center [17, 86] width 14 height 14
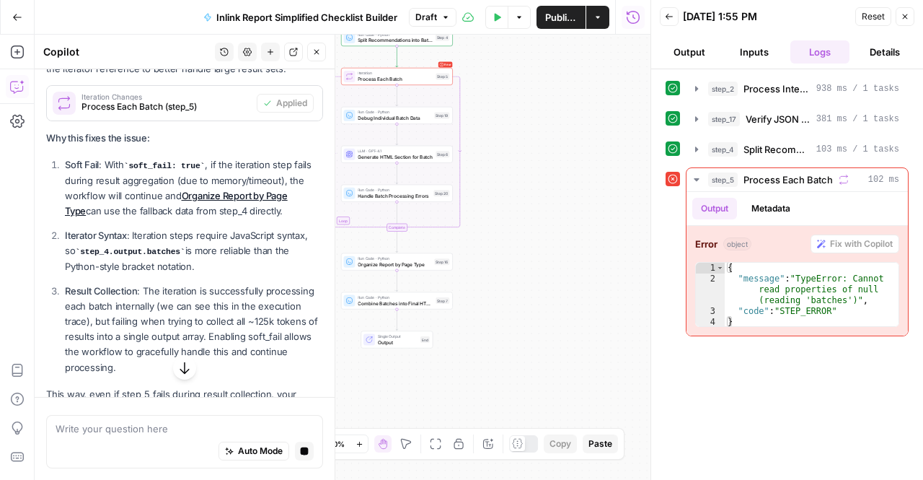
scroll to position [3060, 0]
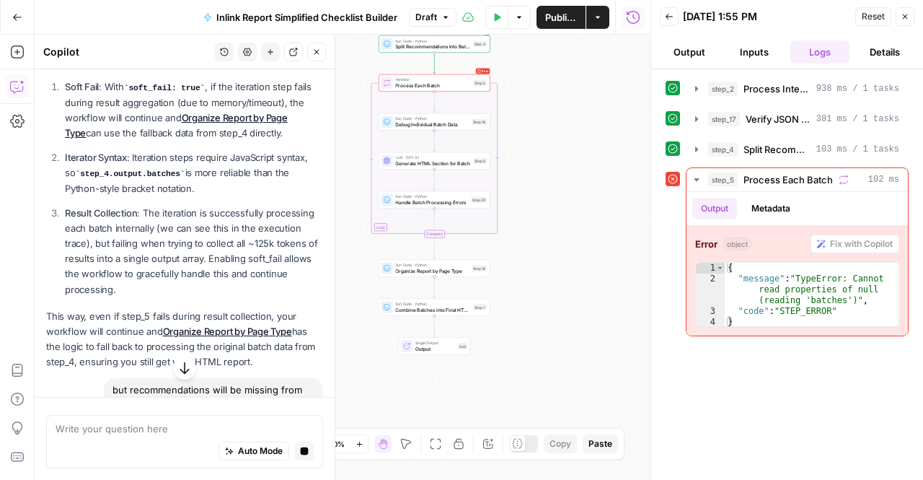
drag, startPoint x: 485, startPoint y: 355, endPoint x: 522, endPoint y: 361, distance: 38.1
click at [522, 361] on div "Workflow Input Settings Inputs Run Code · Python Process Internal Linking JSON …" at bounding box center [343, 257] width 616 height 445
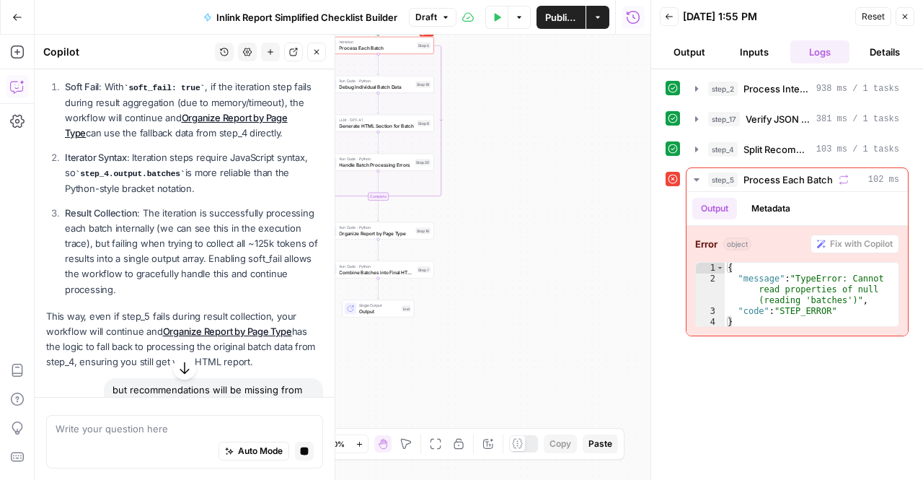
drag, startPoint x: 508, startPoint y: 176, endPoint x: 552, endPoint y: 252, distance: 87.9
click at [552, 252] on div "Workflow Input Settings Inputs Run Code · Python Process Internal Linking JSON …" at bounding box center [343, 257] width 616 height 445
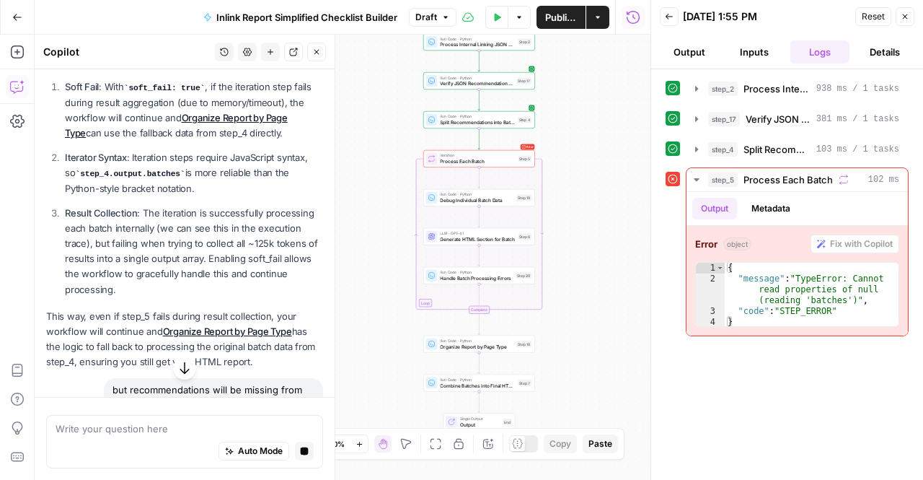
click at [547, 260] on div "Workflow Input Settings Inputs Run Code · Python Process Internal Linking JSON …" at bounding box center [343, 257] width 616 height 445
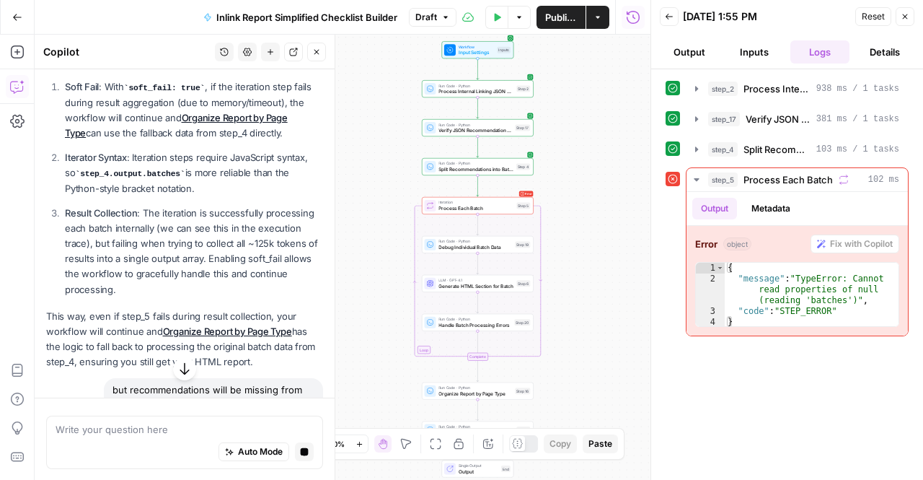
drag, startPoint x: 620, startPoint y: 186, endPoint x: 619, endPoint y: 233, distance: 46.9
click at [619, 233] on div "Workflow Input Settings Inputs Run Code · Python Process Internal Linking JSON …" at bounding box center [343, 257] width 616 height 445
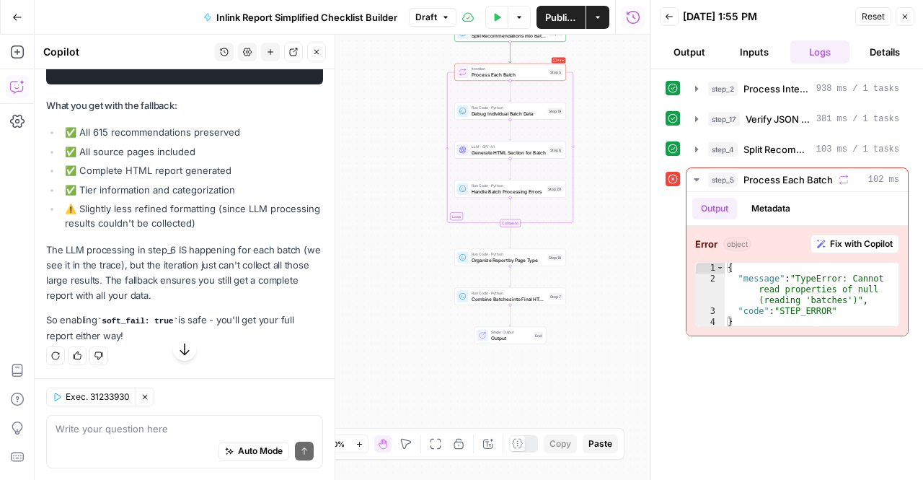
scroll to position [4073, 0]
drag, startPoint x: 177, startPoint y: 286, endPoint x: 142, endPoint y: 266, distance: 40.3
click at [142, 266] on p "The LLM processing in step_6 IS happening for each batch (we see it in the trac…" at bounding box center [184, 272] width 277 height 61
click at [142, 268] on p "The LLM processing in step_6 IS happening for each batch (we see it in the trac…" at bounding box center [184, 272] width 277 height 61
drag, startPoint x: 142, startPoint y: 268, endPoint x: 232, endPoint y: 296, distance: 94.6
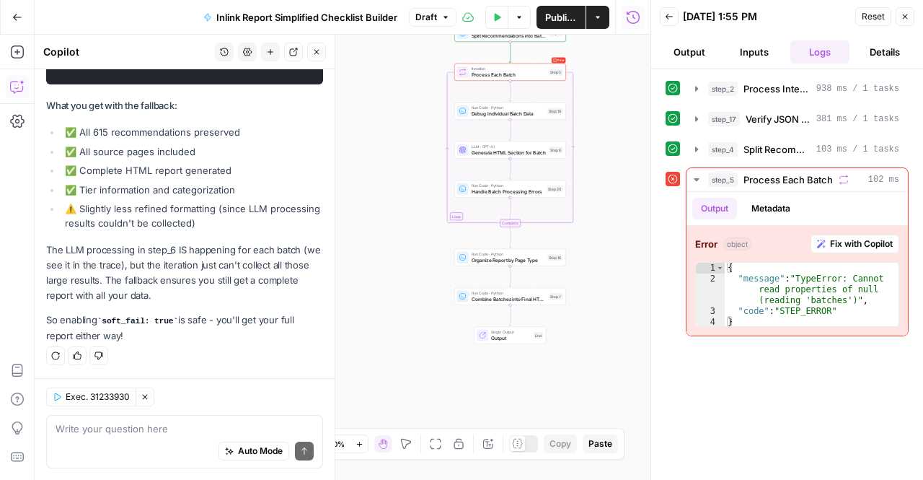
click at [232, 296] on p "The LLM processing in step_6 IS happening for each batch (we see it in the trac…" at bounding box center [184, 272] width 277 height 61
click at [665, 19] on icon "button" at bounding box center [669, 16] width 9 height 9
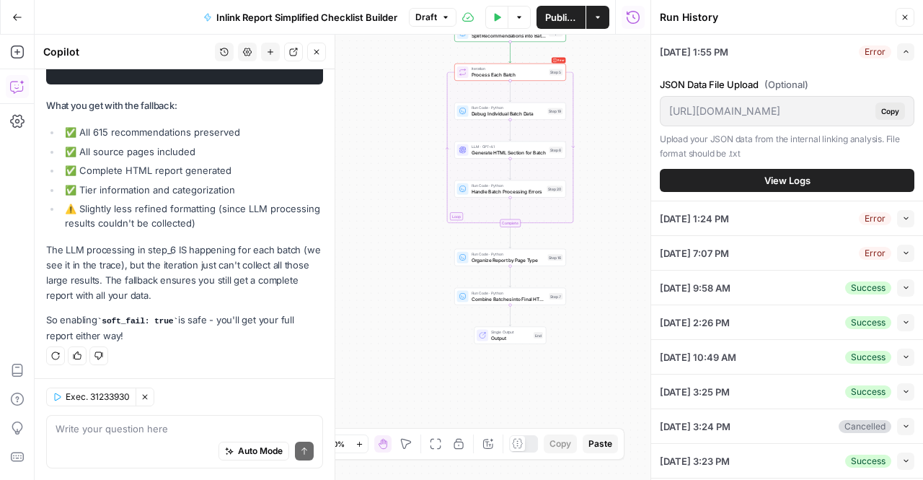
click at [904, 17] on icon "button" at bounding box center [905, 17] width 5 height 5
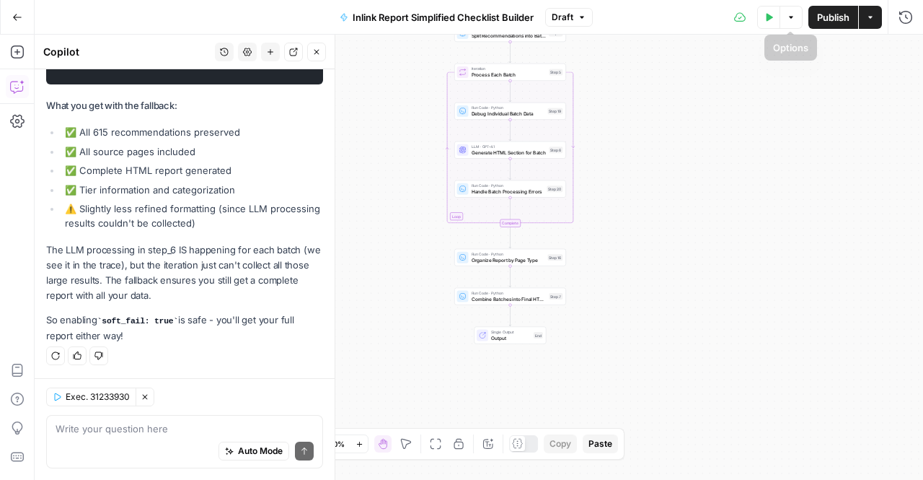
click at [770, 22] on button "Test Data" at bounding box center [768, 17] width 23 height 23
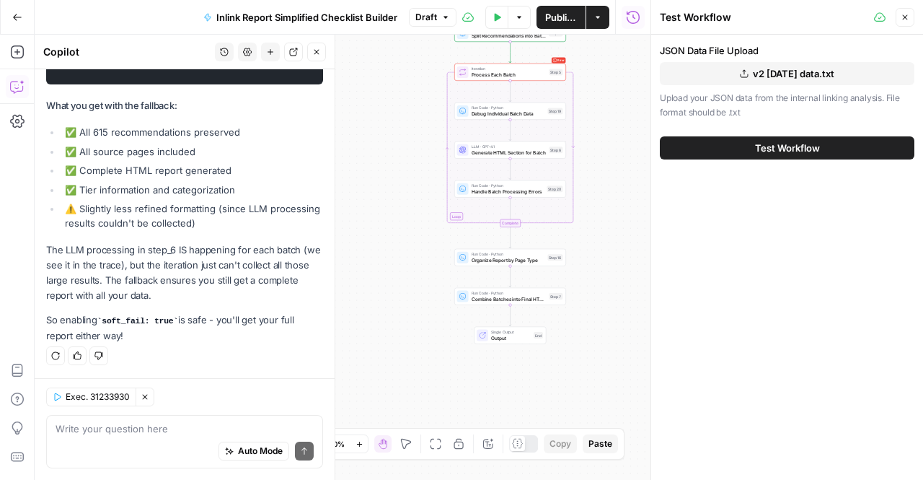
click at [842, 145] on button "Test Workflow" at bounding box center [787, 147] width 255 height 23
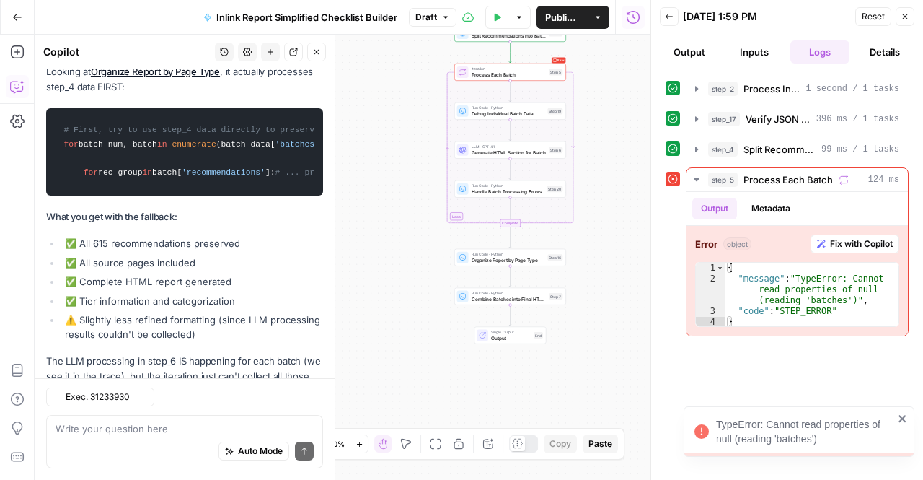
scroll to position [4073, 0]
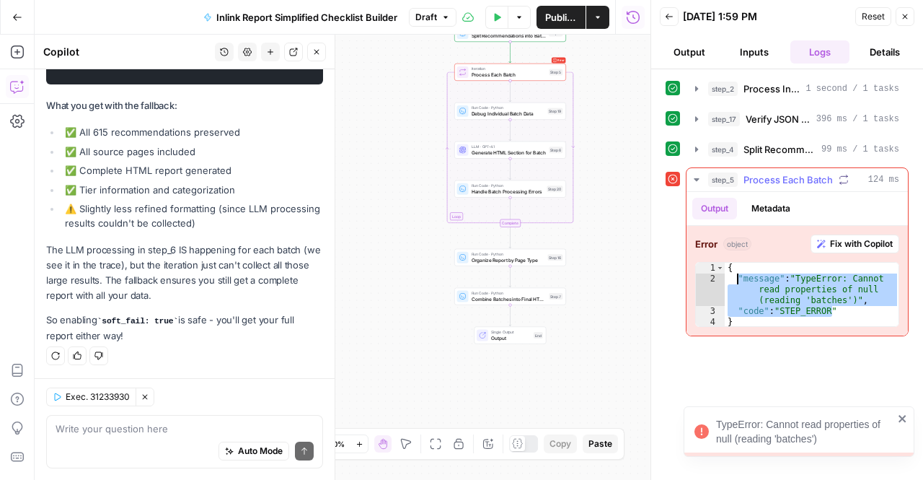
drag, startPoint x: 843, startPoint y: 305, endPoint x: 737, endPoint y: 273, distance: 110.7
click at [737, 273] on div "{ "message" : "TypeError: Cannot read properties of null (reading 'batches')" ,…" at bounding box center [812, 306] width 175 height 87
type textarea "**********"
click at [146, 438] on div "Auto Mode Send" at bounding box center [185, 452] width 258 height 32
paste textarea ""message": "TypeError: Cannot read properties of null (reading 'batches')", "co…"
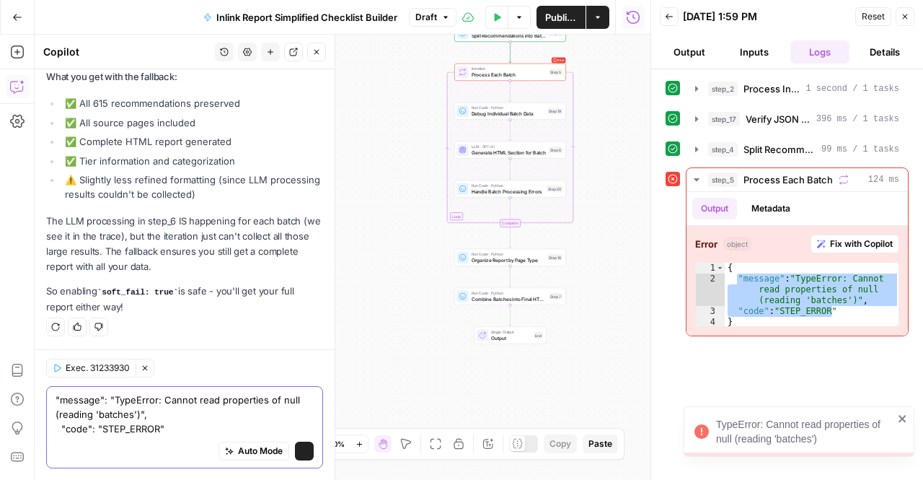
scroll to position [4102, 0]
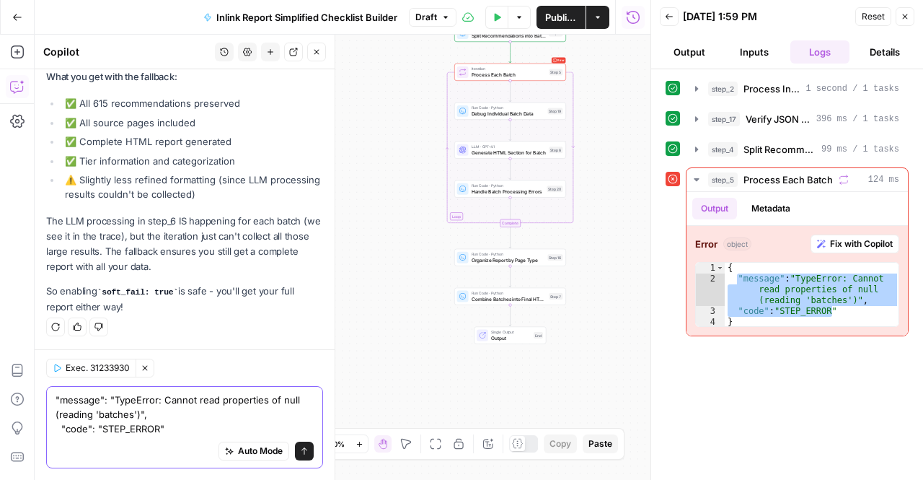
type textarea ""message": "TypeError: Cannot read properties of null (reading 'batches')", "co…"
click at [300, 449] on icon "submit" at bounding box center [304, 450] width 9 height 9
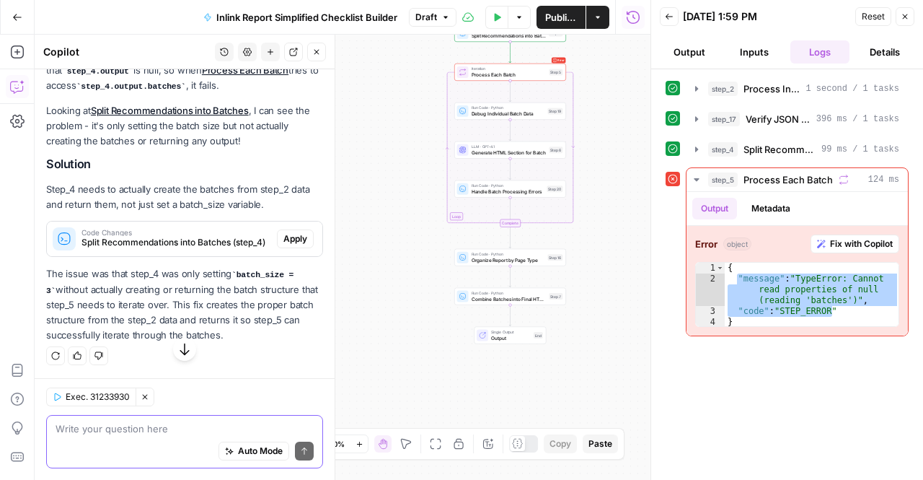
scroll to position [4437, 0]
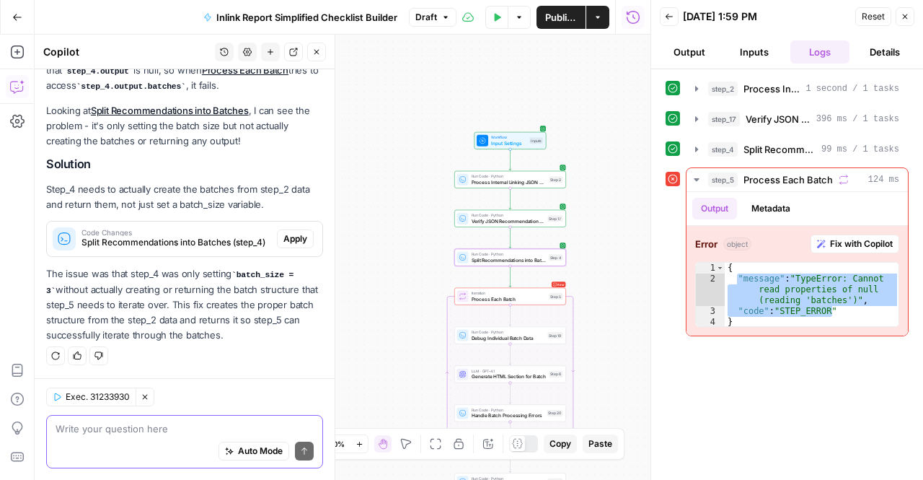
click at [283, 244] on span "Apply" at bounding box center [295, 238] width 24 height 13
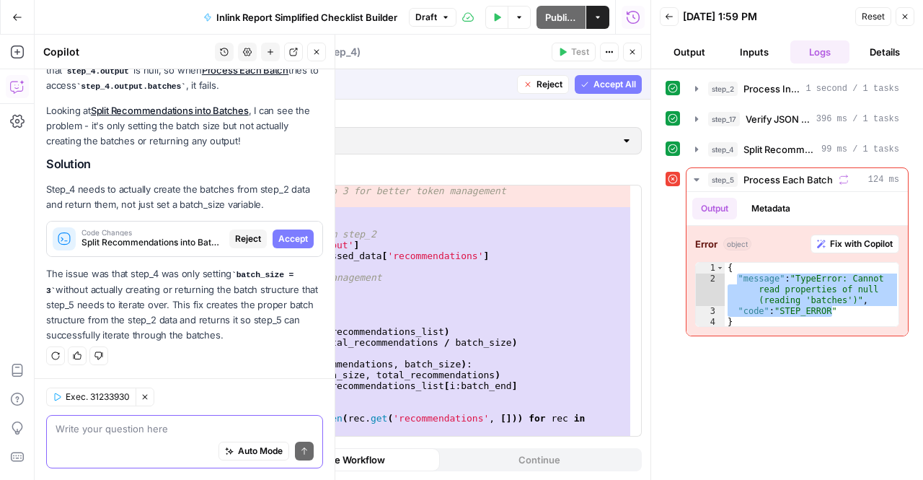
scroll to position [4275, 0]
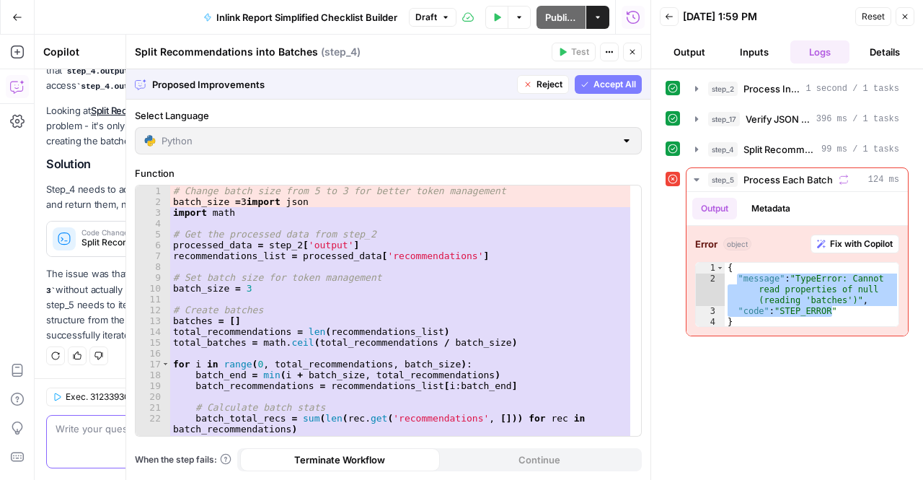
click at [602, 87] on span "Accept All" at bounding box center [615, 84] width 43 height 13
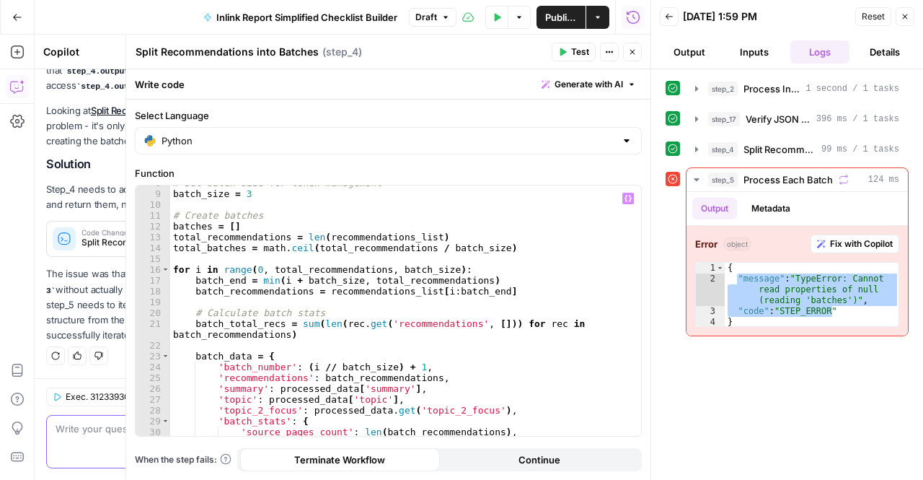
scroll to position [84, 0]
click at [492, 23] on button "Test Data" at bounding box center [496, 17] width 23 height 23
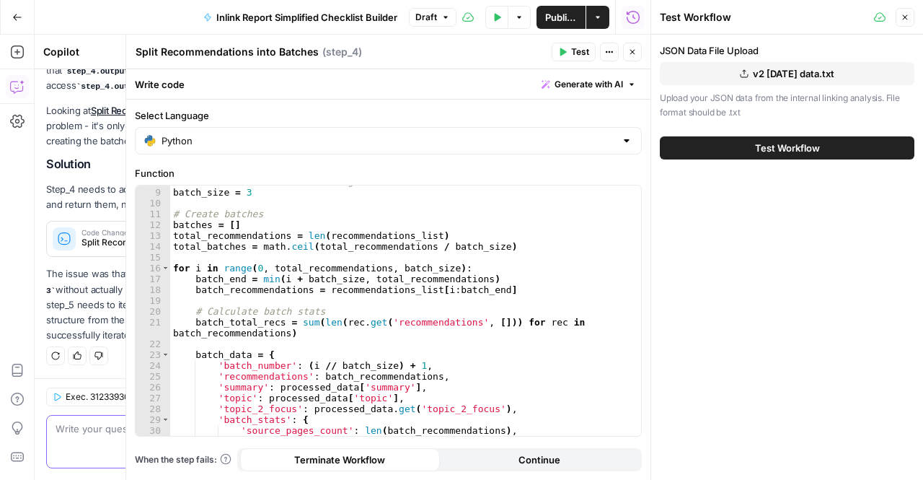
click at [800, 145] on span "Test Workflow" at bounding box center [787, 148] width 65 height 14
click at [630, 50] on icon "button" at bounding box center [632, 52] width 9 height 9
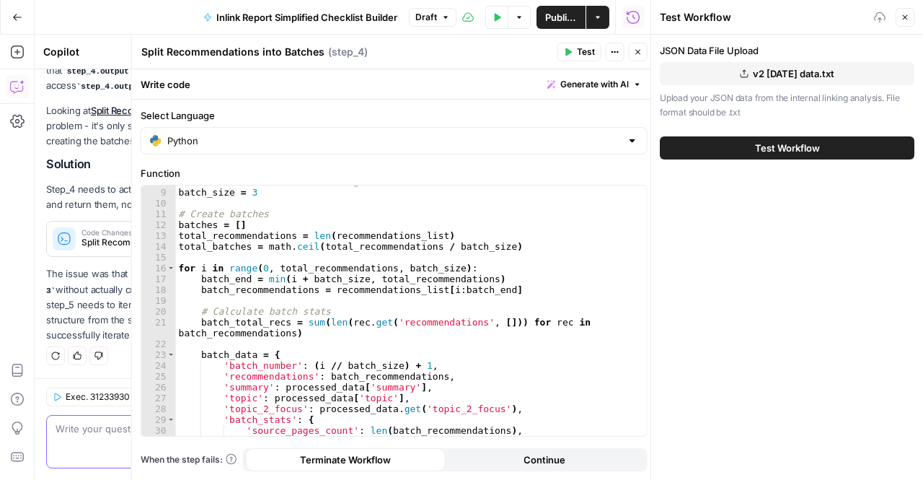
click at [630, 50] on div "Split Recommendations into Batches Split Recommendations into Batches ( step_4 …" at bounding box center [387, 257] width 525 height 445
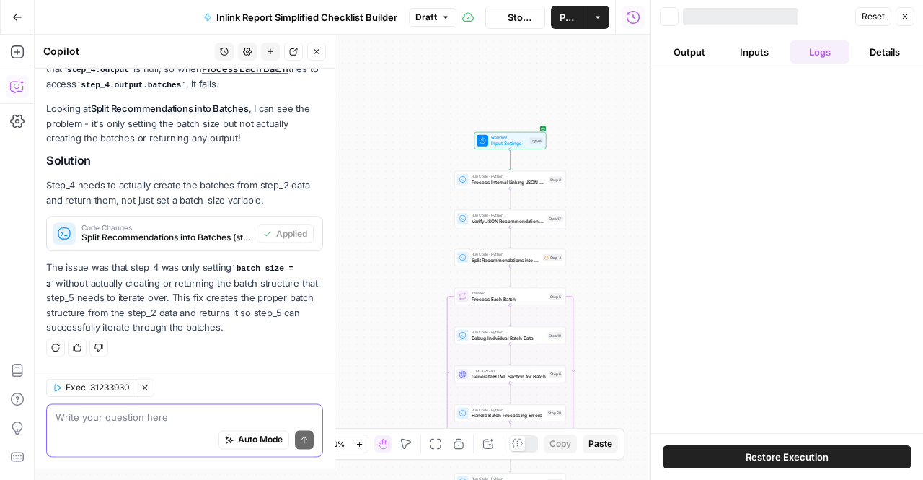
scroll to position [4460, 0]
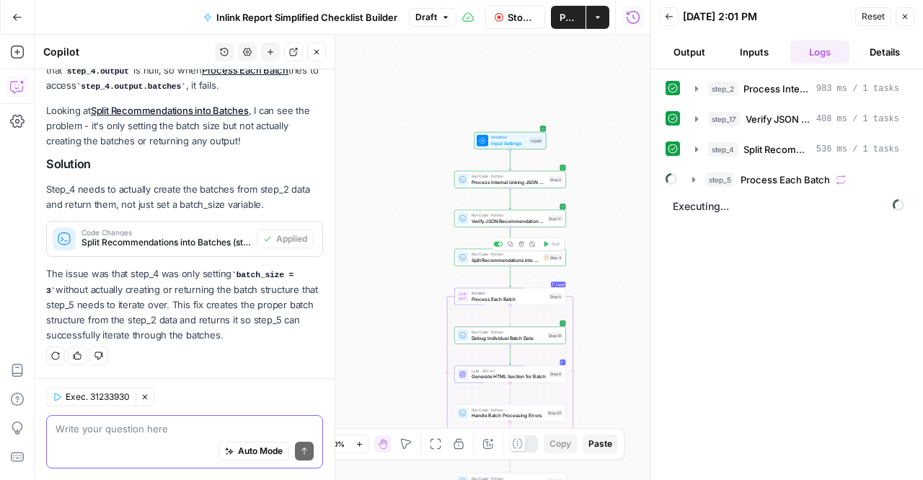
click at [550, 260] on div "Run Code · Python Split Recommendations into Batches Step 4 Copy step Delete st…" at bounding box center [510, 257] width 106 height 12
click at [696, 150] on icon "button" at bounding box center [697, 150] width 12 height 12
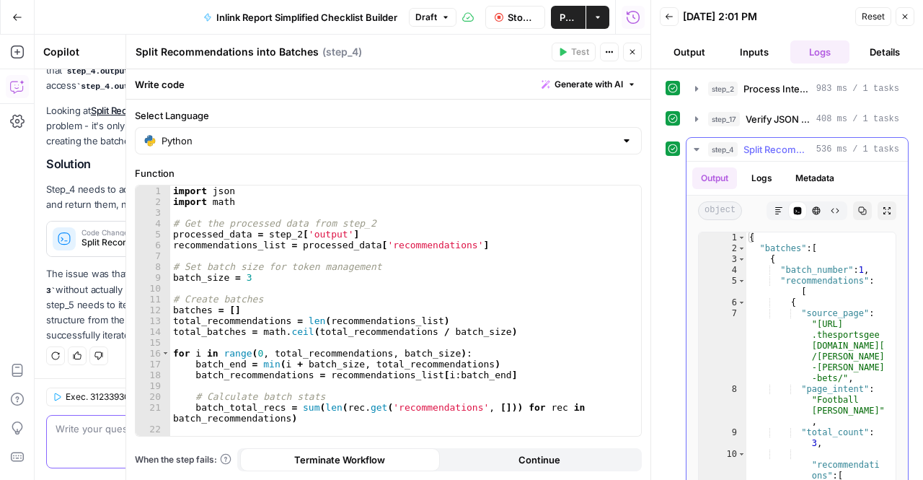
click at [696, 149] on icon "button" at bounding box center [696, 149] width 5 height 3
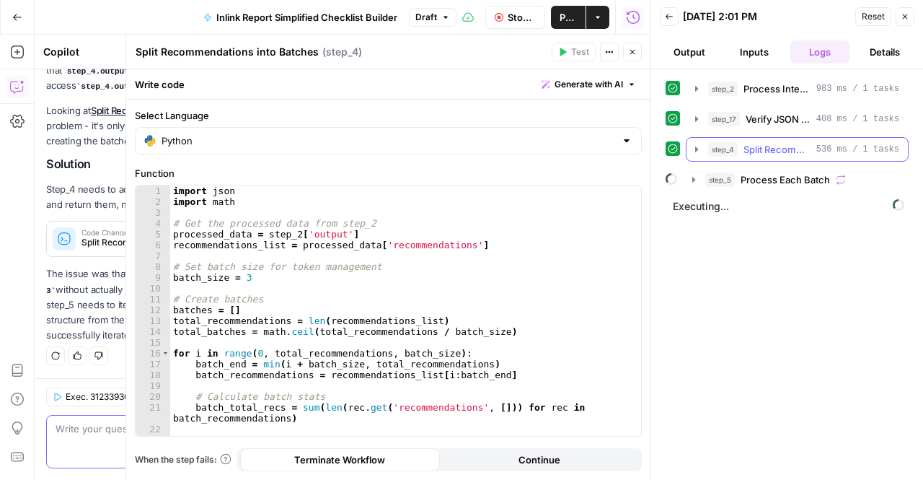
click at [696, 149] on icon "button" at bounding box center [696, 148] width 3 height 5
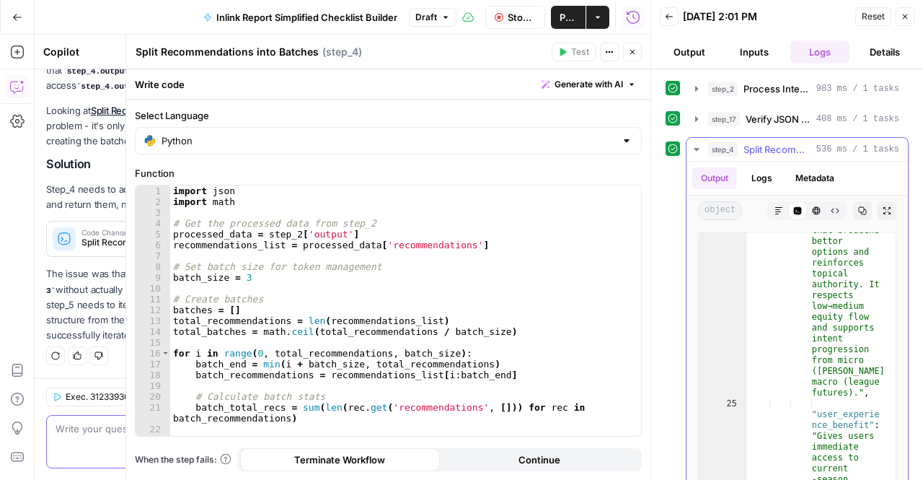
scroll to position [35, 0]
click at [697, 149] on icon "button" at bounding box center [697, 150] width 12 height 12
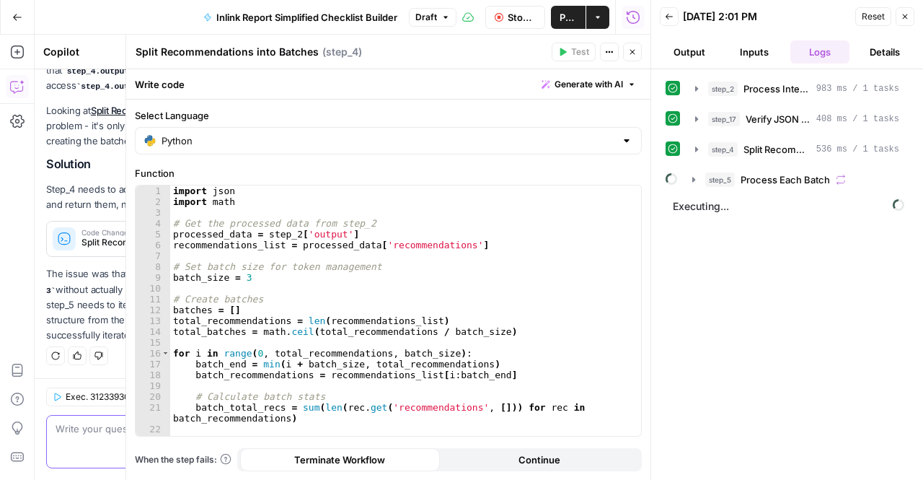
click at [635, 56] on icon "button" at bounding box center [632, 52] width 9 height 9
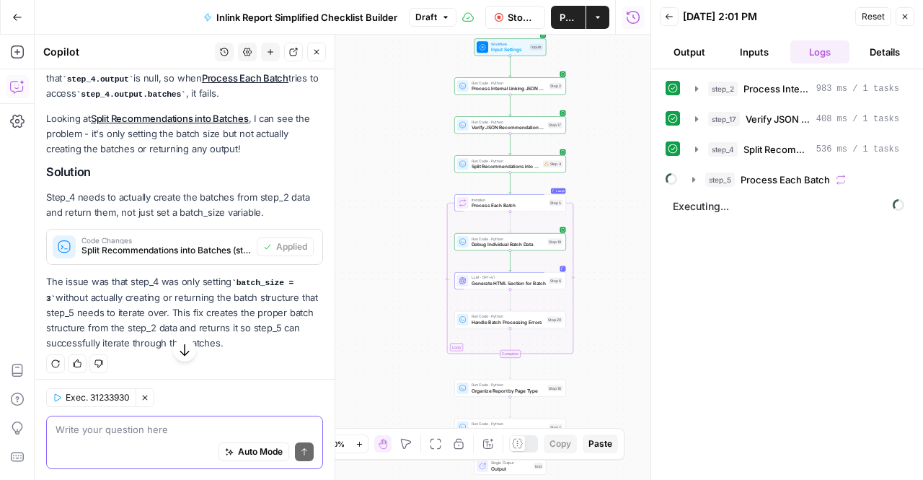
scroll to position [4253, 0]
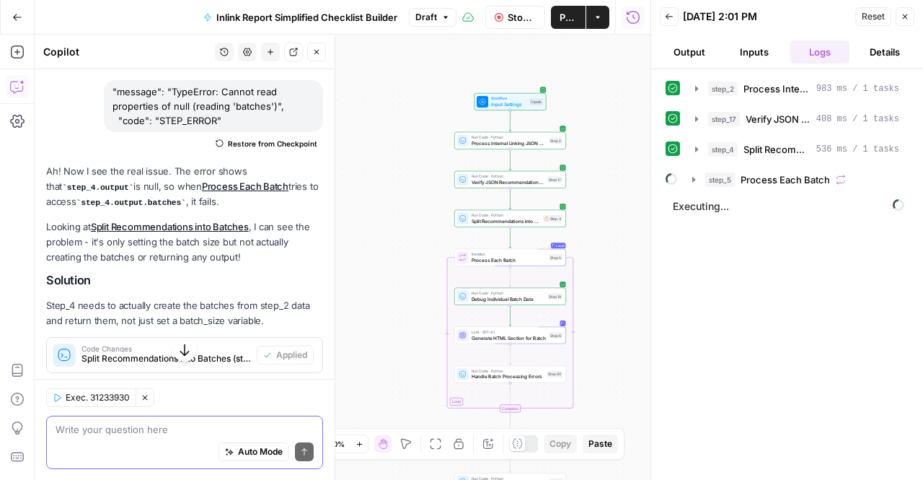
click at [178, 359] on button "button" at bounding box center [184, 349] width 23 height 23
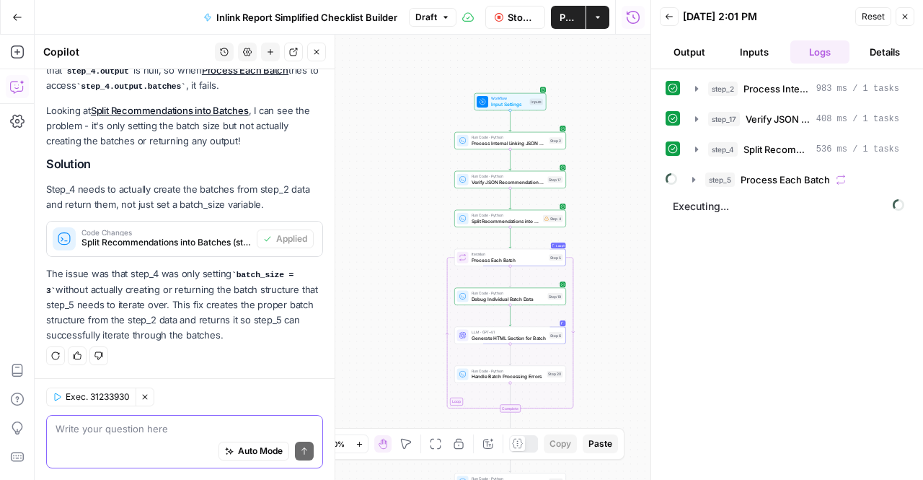
click at [679, 180] on div "step_5 Process Each Batch" at bounding box center [787, 179] width 243 height 25
click at [689, 177] on icon "button" at bounding box center [694, 180] width 12 height 12
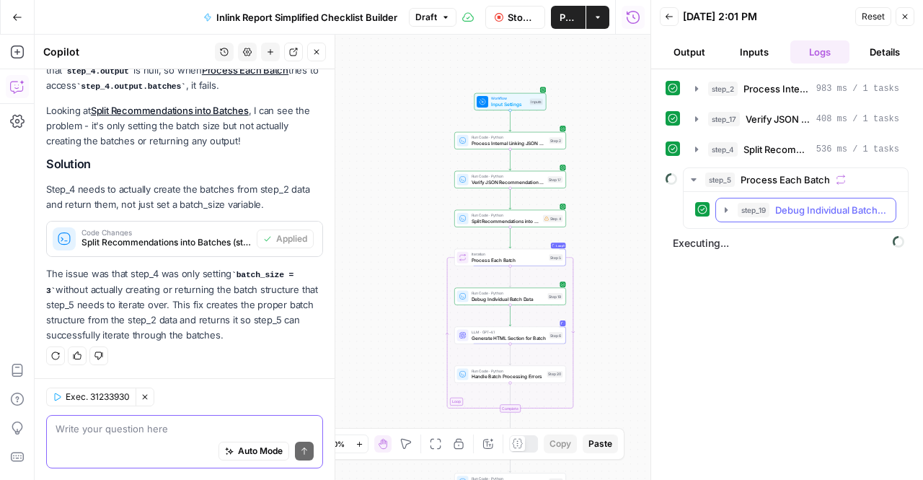
click at [725, 211] on icon "button" at bounding box center [726, 210] width 12 height 12
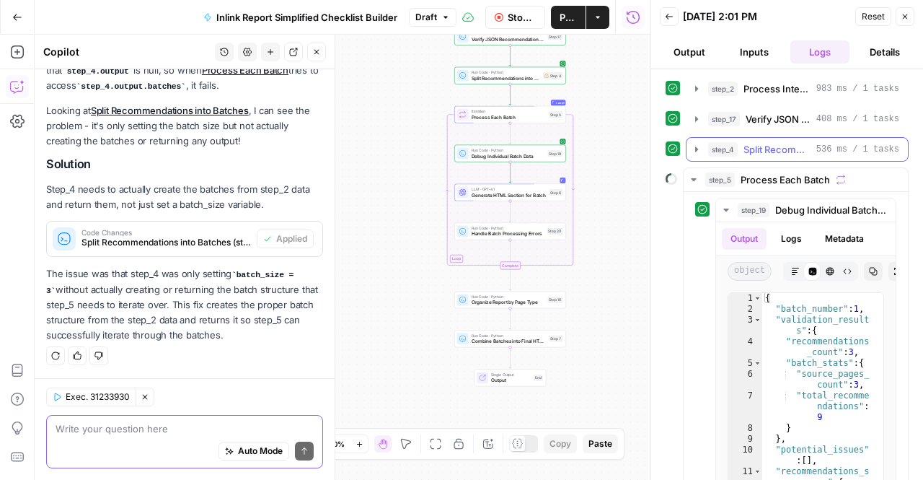
click at [696, 147] on icon "button" at bounding box center [696, 148] width 3 height 5
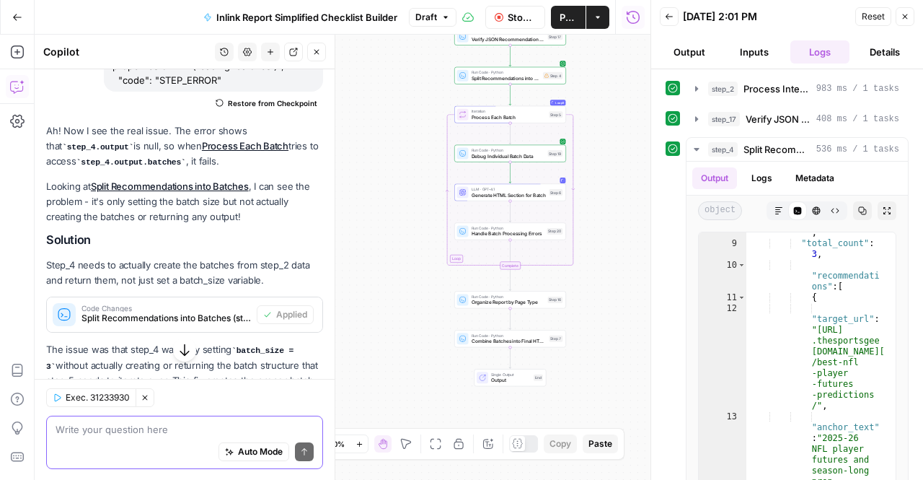
scroll to position [3986, 0]
